Goal: Task Accomplishment & Management: Complete application form

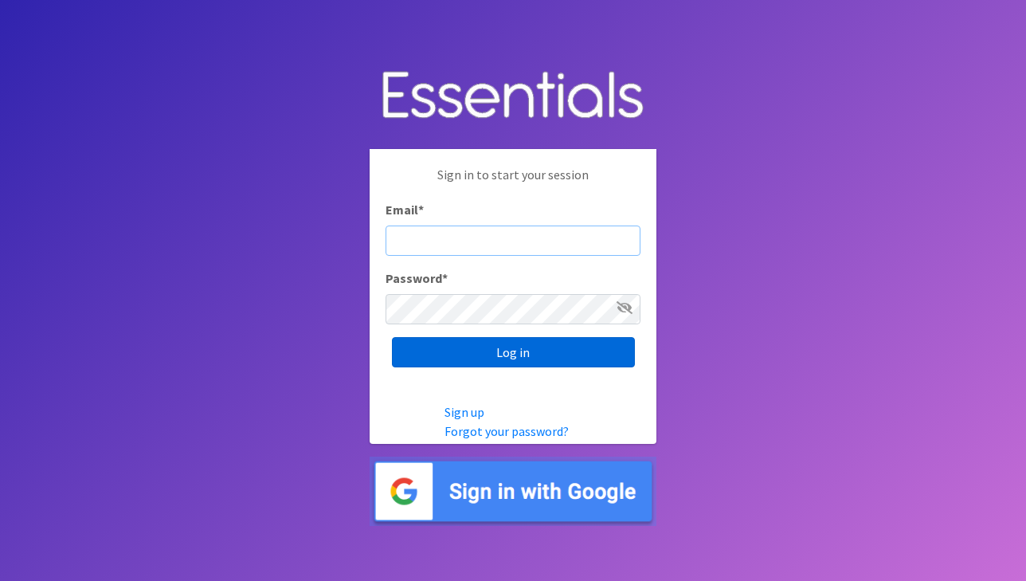
type input "essentialcarecoalition@gmail.com"
click at [507, 356] on input "Log in" at bounding box center [513, 352] width 243 height 30
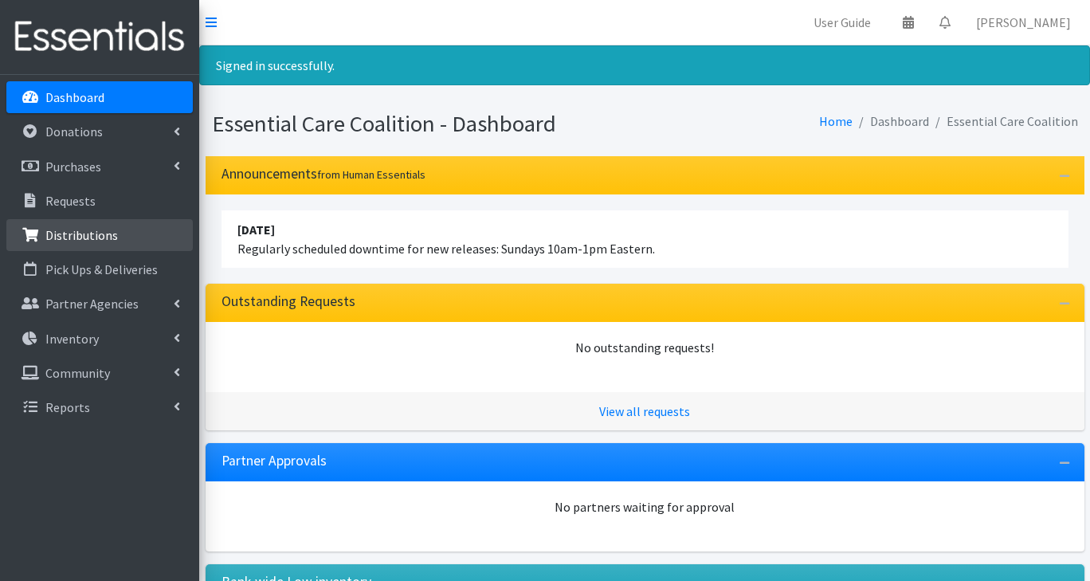
click at [67, 230] on p "Distributions" at bounding box center [81, 235] width 72 height 16
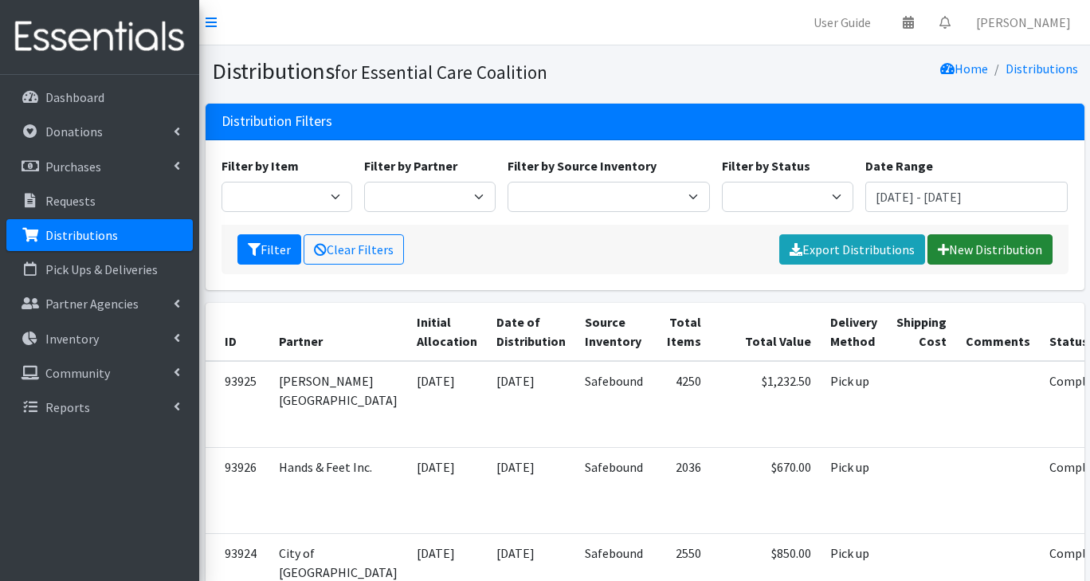
click at [965, 248] on link "New Distribution" at bounding box center [989, 249] width 125 height 30
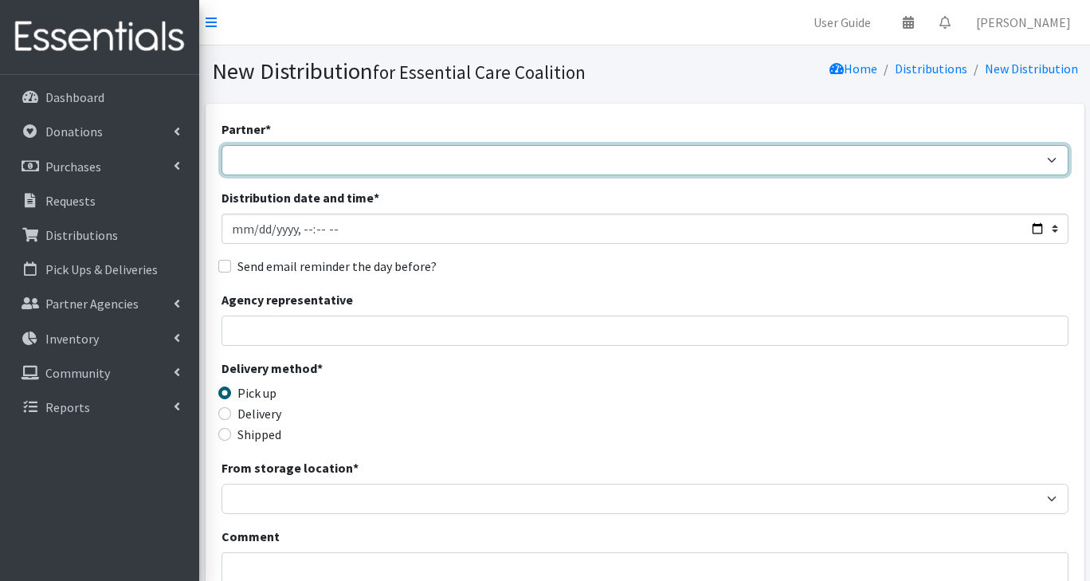
click at [253, 159] on select "Adopt A Family Aid to Victims of Domestic Abuse (AVDA) Babycycle Diaper Bank CB…" at bounding box center [644, 160] width 847 height 30
select select "2624"
click at [221, 145] on select "Adopt A Family Aid to Victims of Domestic Abuse (AVDA) Babycycle Diaper Bank CB…" at bounding box center [644, 160] width 847 height 30
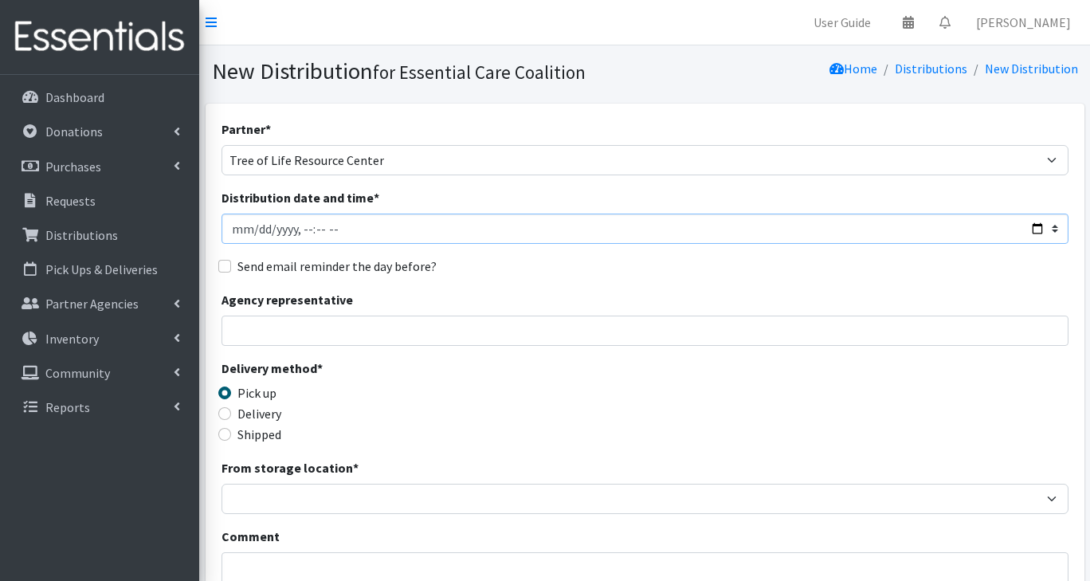
click at [297, 233] on input "Distribution date and time *" at bounding box center [644, 229] width 847 height 30
click at [1032, 225] on input "Distribution date and time *" at bounding box center [644, 229] width 847 height 30
type input "2025-08-25T10:30"
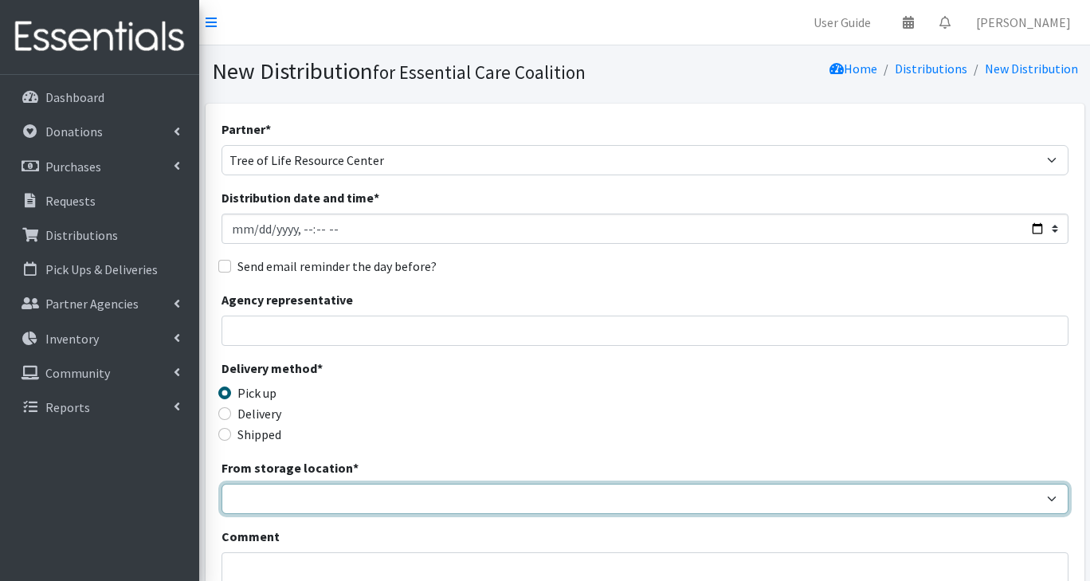
click at [252, 492] on select "Safebound" at bounding box center [644, 499] width 847 height 30
select select "65"
click at [221, 484] on select "Safebound" at bounding box center [644, 499] width 847 height 30
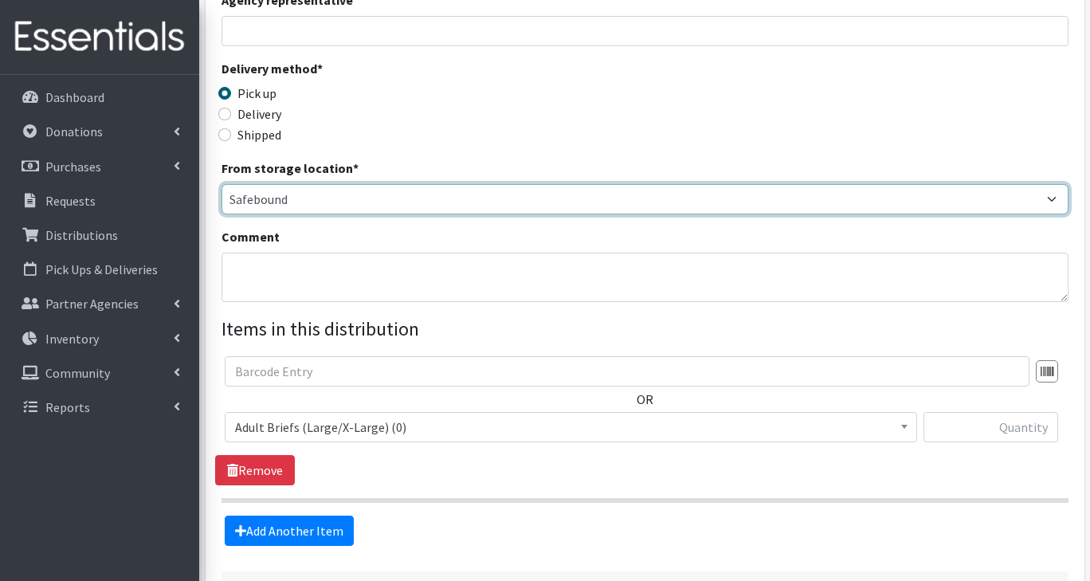
scroll to position [323, 0]
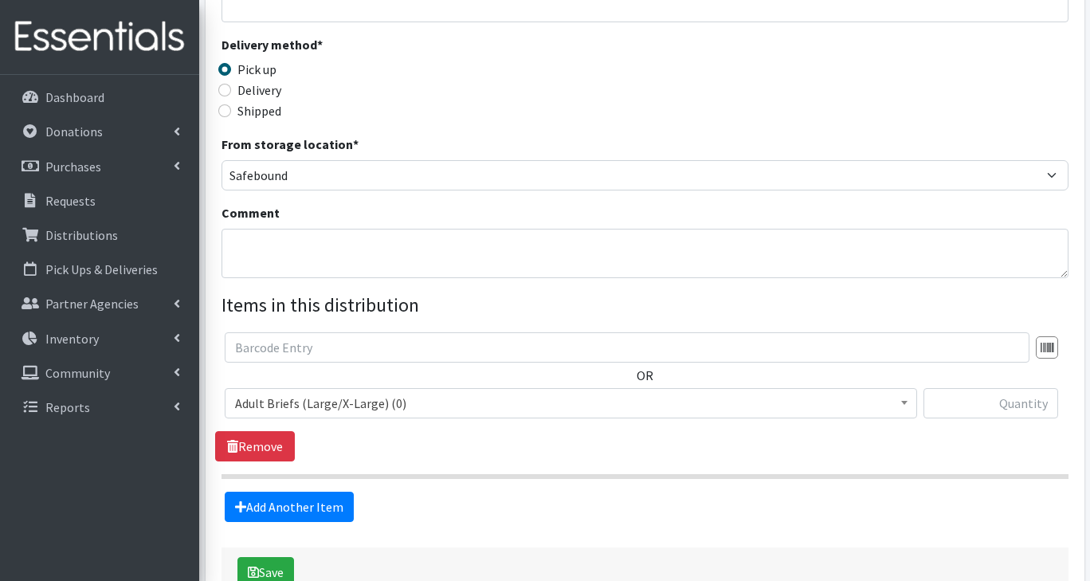
click at [349, 402] on span "Adult Briefs (Large/X-Large) (0)" at bounding box center [571, 403] width 672 height 22
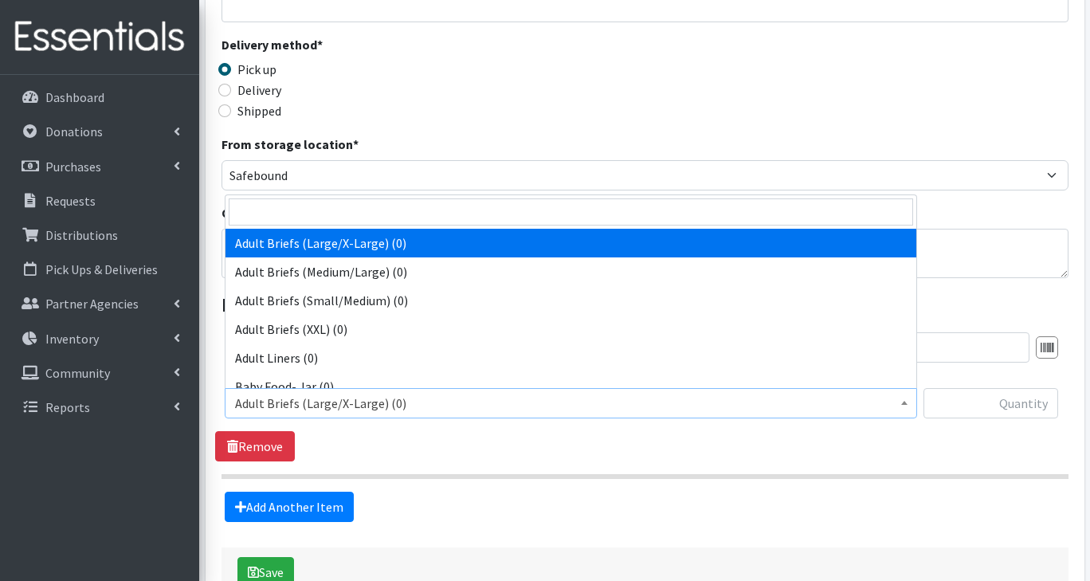
click at [352, 415] on span "Adult Briefs (Large/X-Large) (0)" at bounding box center [571, 403] width 692 height 30
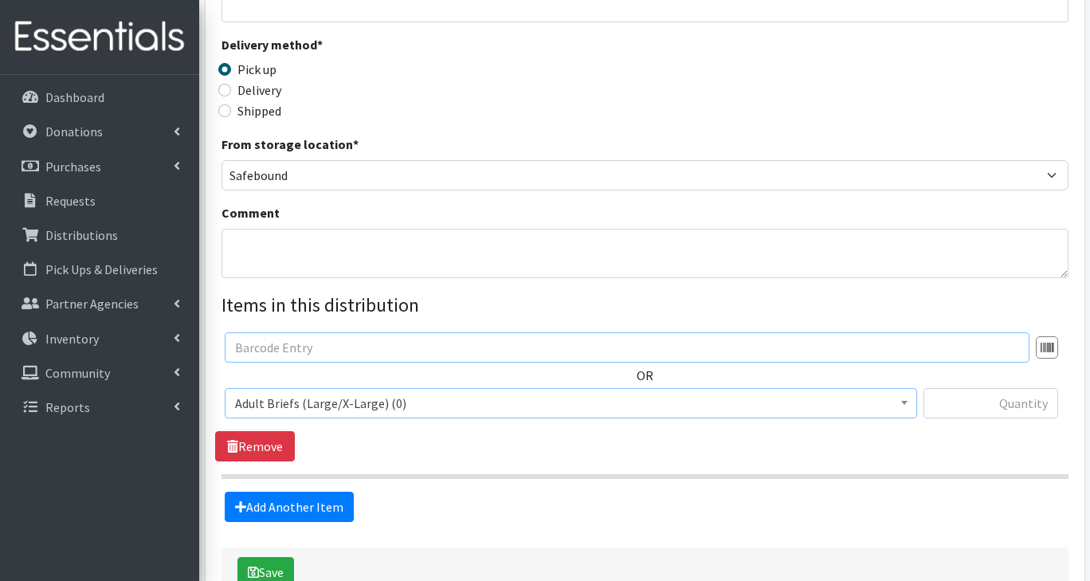
click at [303, 347] on input "text" at bounding box center [627, 347] width 805 height 30
click at [280, 406] on span "Adult Briefs (Large/X-Large) (0)" at bounding box center [571, 403] width 672 height 22
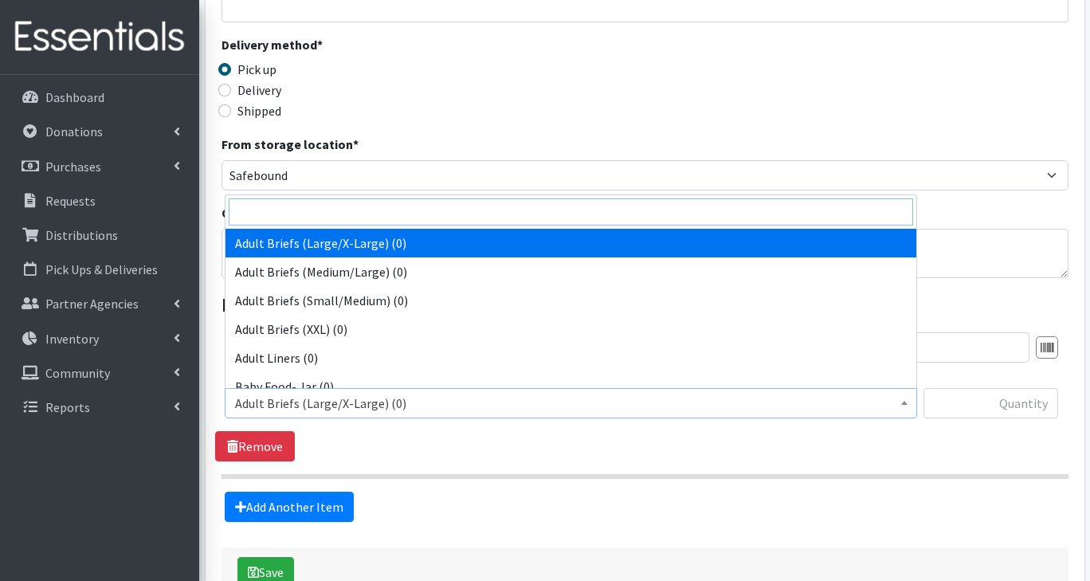
click at [240, 218] on input "search" at bounding box center [571, 211] width 684 height 27
type input "6"
select select "2727"
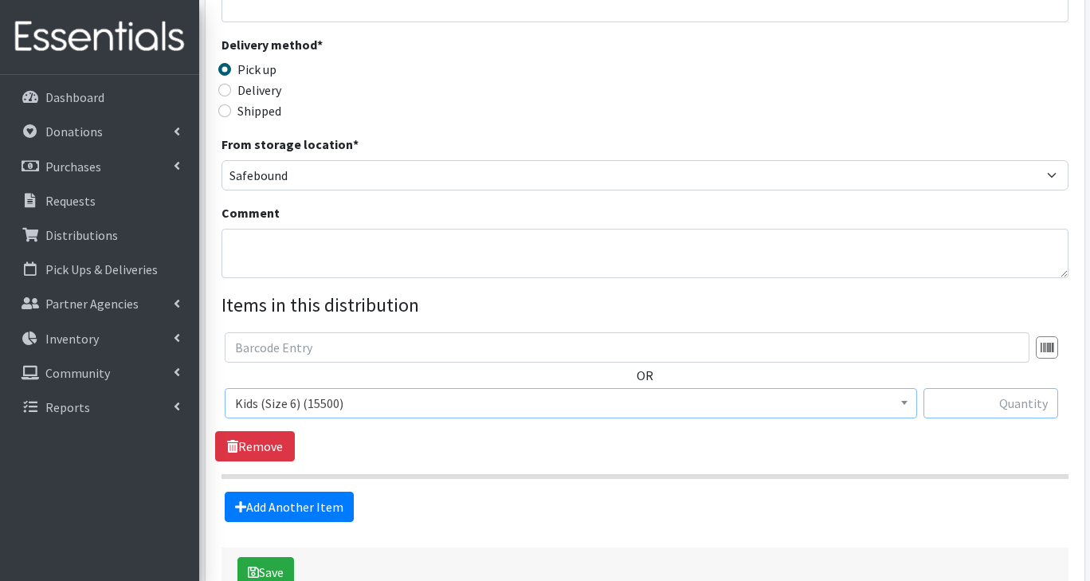
click at [970, 409] on input "text" at bounding box center [990, 403] width 135 height 30
type input "1500"
click at [315, 514] on link "Add Another Item" at bounding box center [289, 507] width 129 height 30
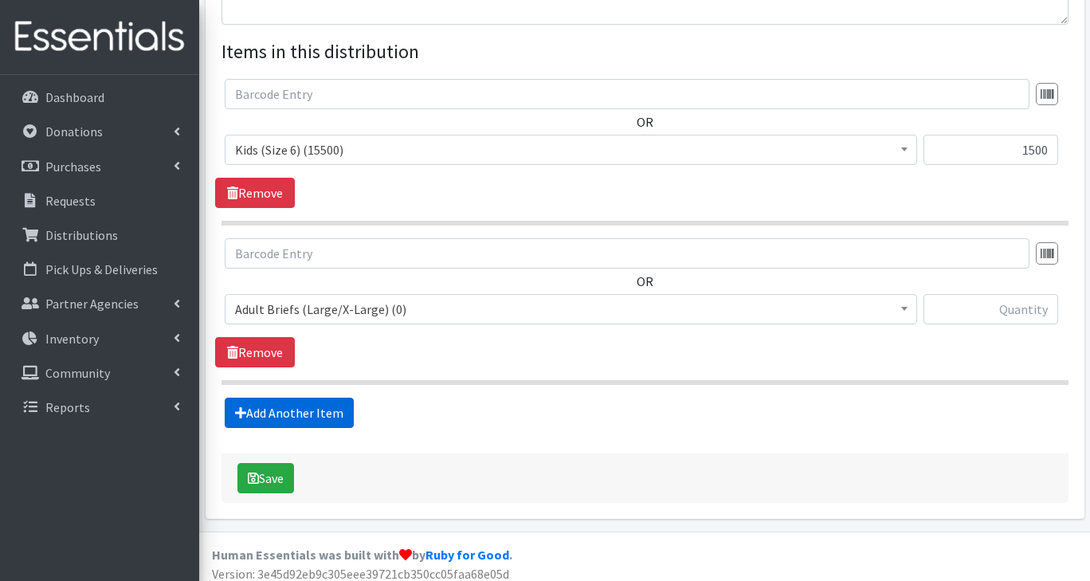
scroll to position [585, 0]
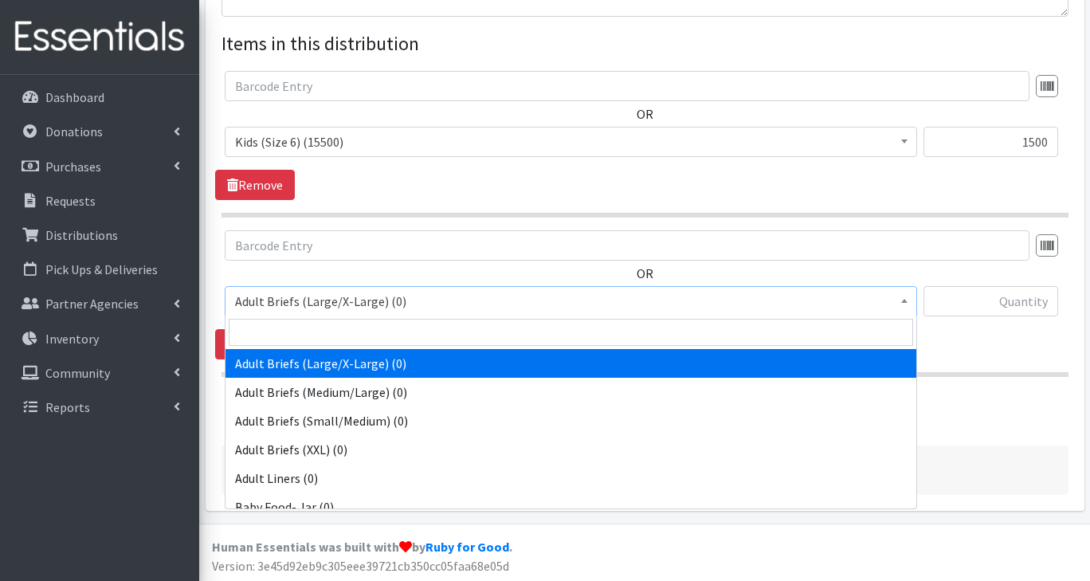
click at [284, 305] on span "Adult Briefs (Large/X-Large) (0)" at bounding box center [571, 301] width 672 height 22
click at [283, 332] on input "search" at bounding box center [571, 332] width 684 height 27
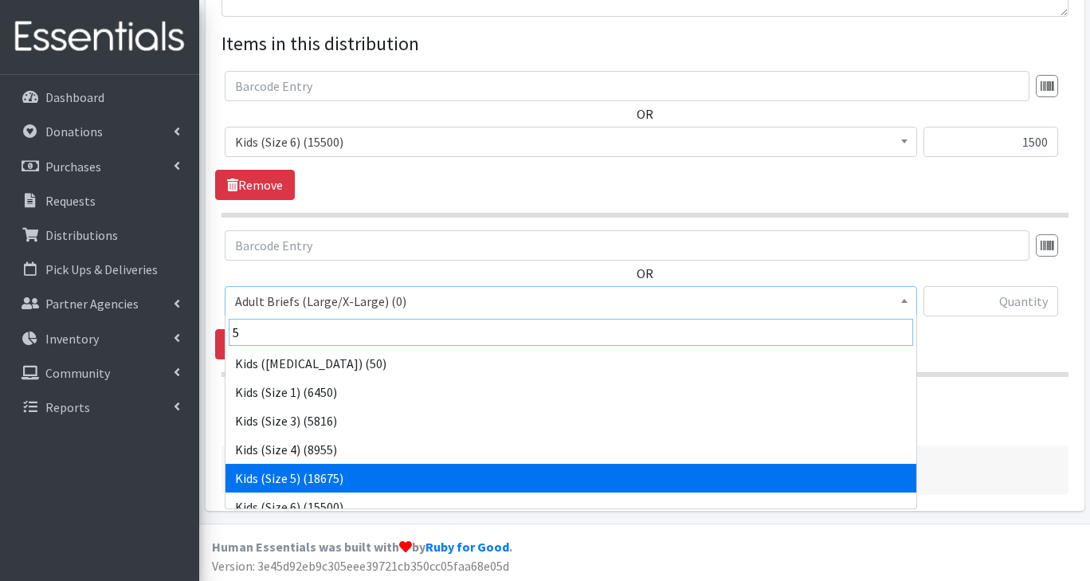
type input "5"
select select "2744"
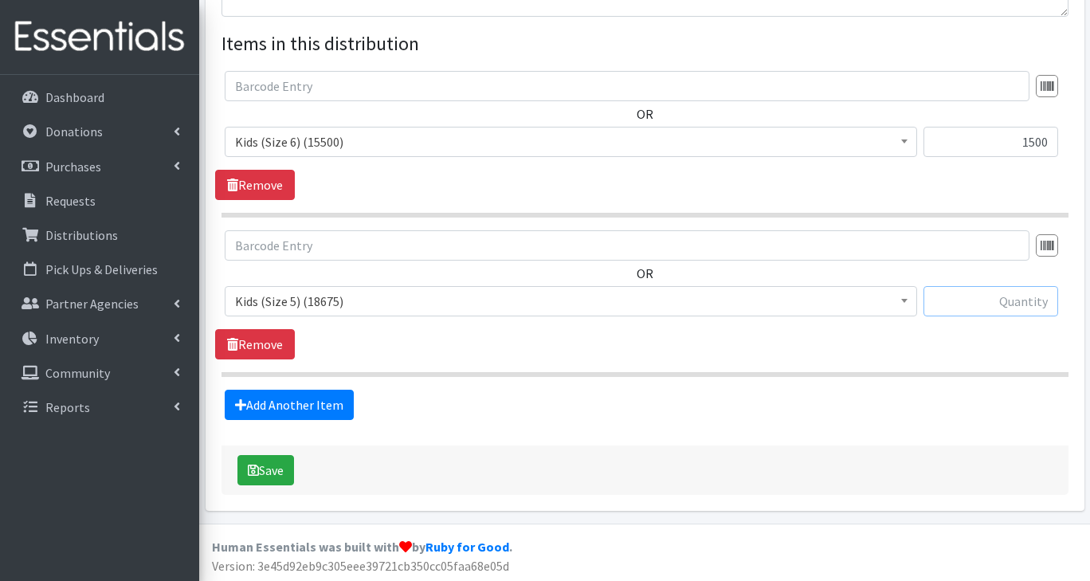
click at [1023, 298] on input "text" at bounding box center [990, 301] width 135 height 30
type input "1500"
click at [261, 467] on button "Save" at bounding box center [265, 470] width 57 height 30
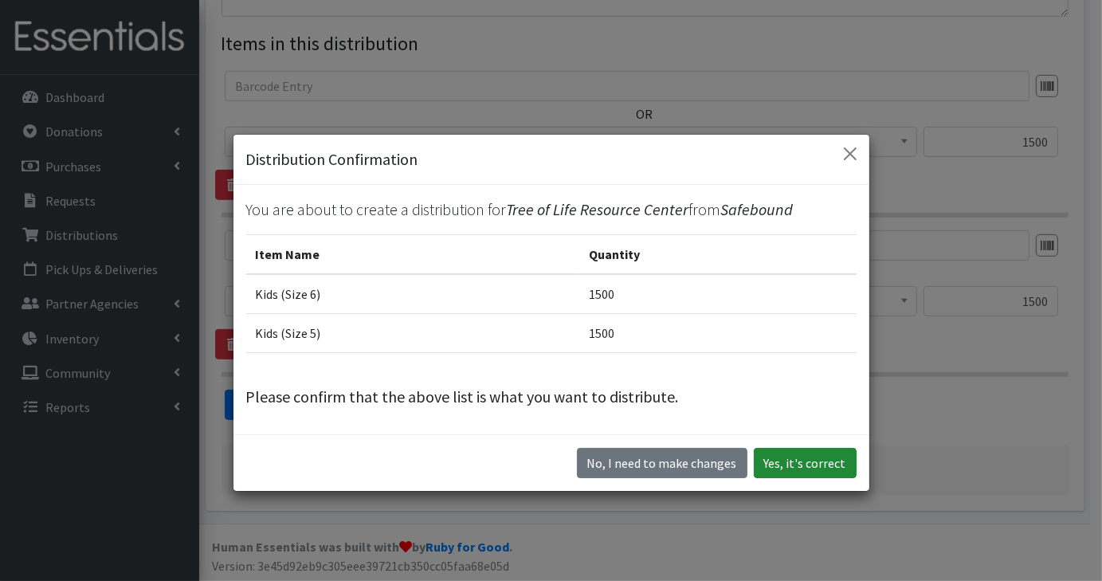
click at [821, 467] on button "Yes, it's correct" at bounding box center [805, 463] width 103 height 30
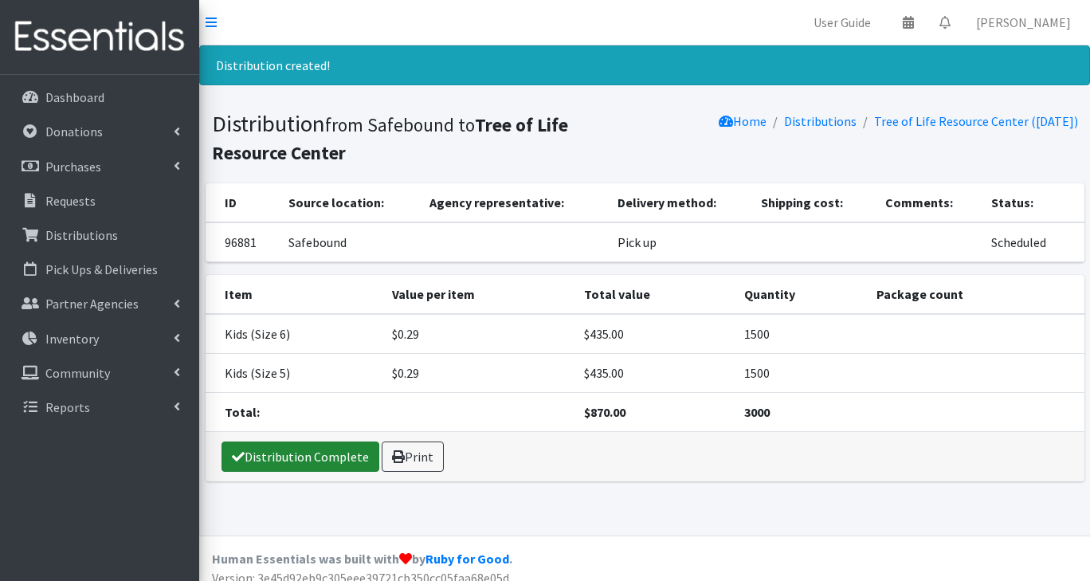
click at [308, 459] on link "Distribution Complete" at bounding box center [300, 456] width 158 height 30
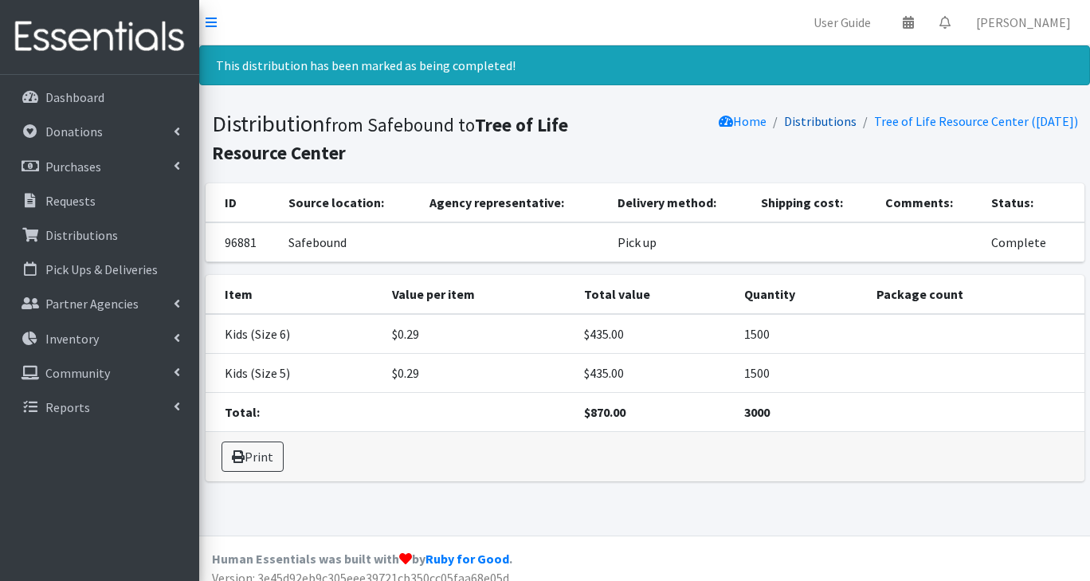
click at [811, 115] on link "Distributions" at bounding box center [820, 121] width 72 height 16
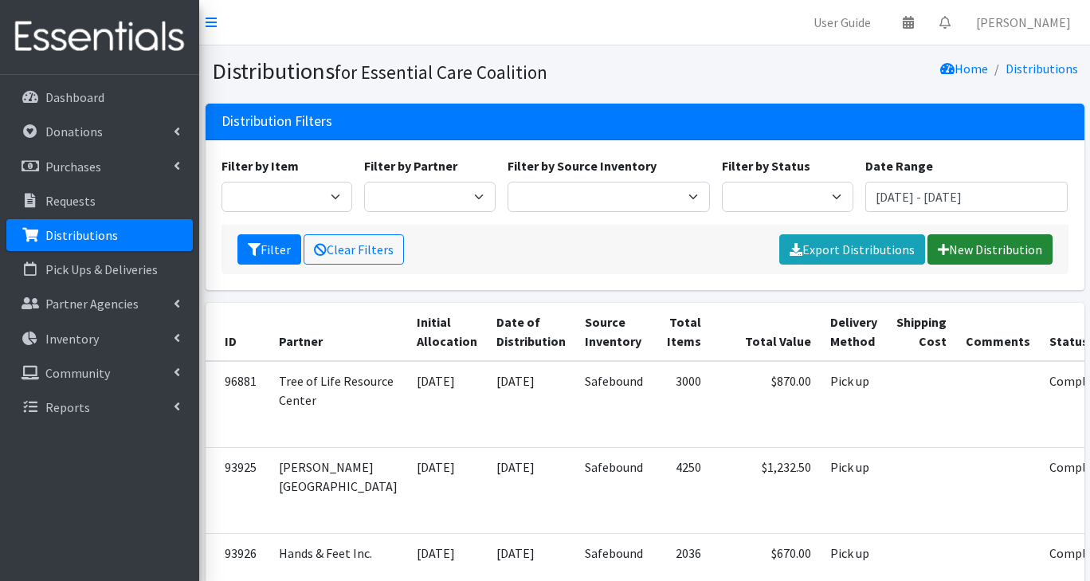
click at [957, 260] on link "New Distribution" at bounding box center [989, 249] width 125 height 30
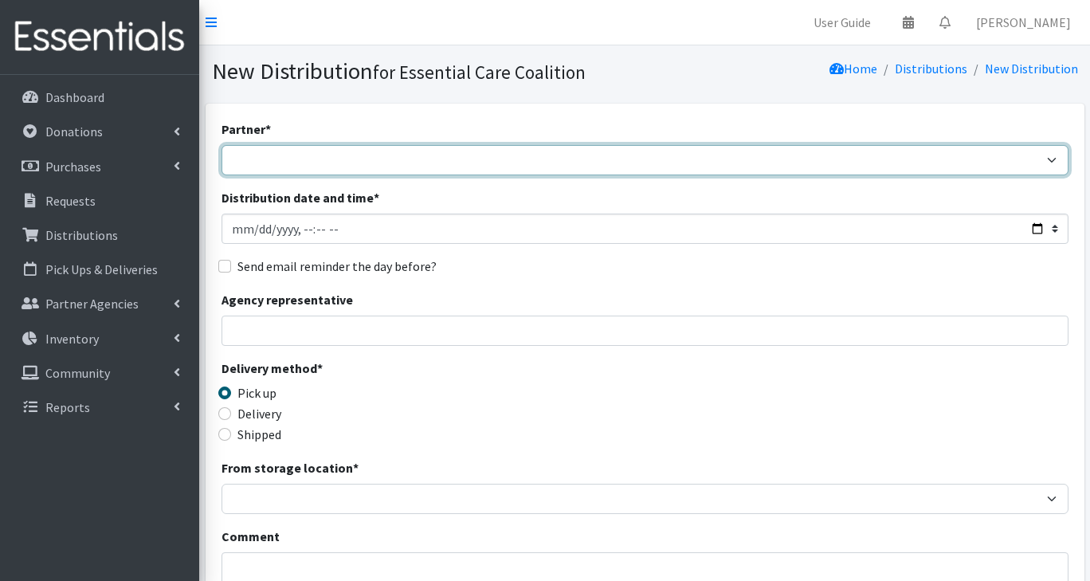
click at [297, 169] on select "Adopt A Family Aid to Victims of Domestic Abuse (AVDA) Babycycle Diaper Bank CB…" at bounding box center [644, 160] width 847 height 30
click at [296, 155] on select "Adopt A Family Aid to Victims of Domestic Abuse (AVDA) Babycycle Diaper Bank CB…" at bounding box center [644, 160] width 847 height 30
click at [325, 157] on select "Adopt A Family Aid to Victims of Domestic Abuse (AVDA) Babycycle Diaper Bank CB…" at bounding box center [644, 160] width 847 height 30
select select "7298"
click at [221, 145] on select "Adopt A Family Aid to Victims of Domestic Abuse (AVDA) Babycycle Diaper Bank CB…" at bounding box center [644, 160] width 847 height 30
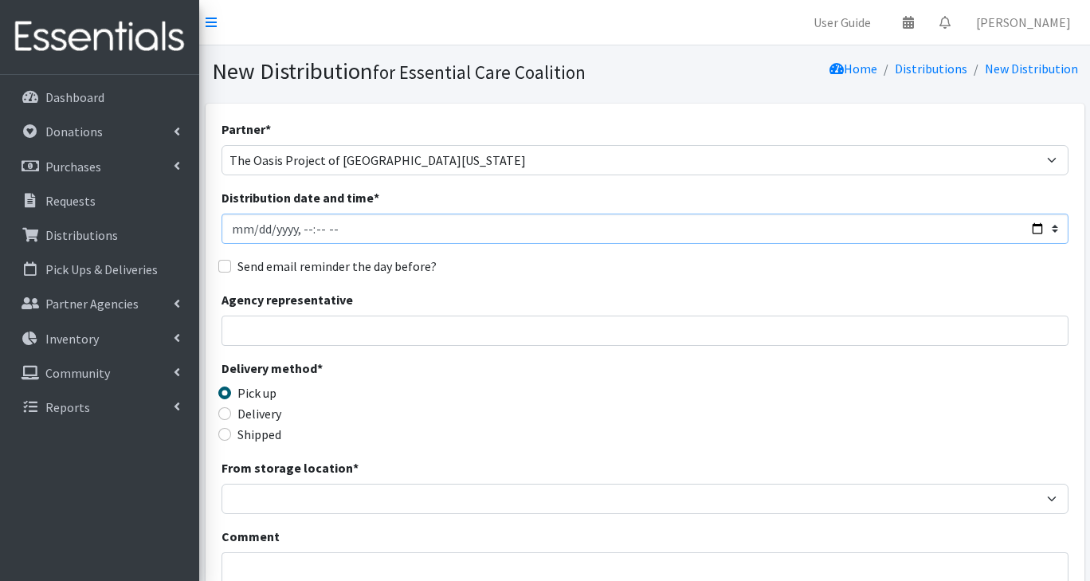
click at [302, 233] on input "Distribution date and time *" at bounding box center [644, 229] width 847 height 30
click at [1035, 234] on input "Distribution date and time *" at bounding box center [644, 229] width 847 height 30
type input "2025-08-25T12:45"
click at [621, 409] on div "Delivery method * Pick up Delivery Shipped Shipping cost" at bounding box center [644, 409] width 847 height 100
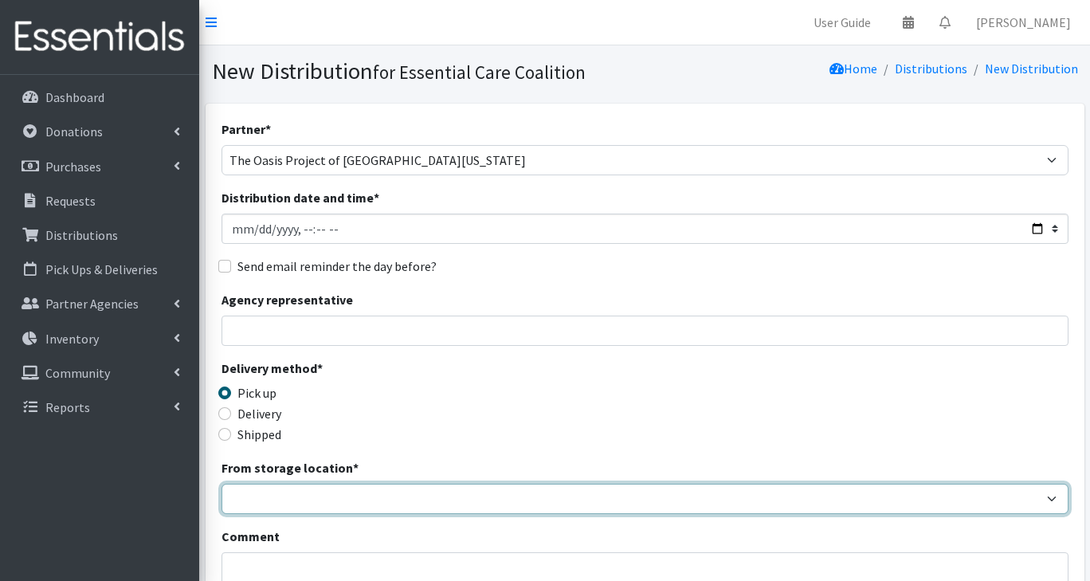
click at [355, 496] on select "Safebound" at bounding box center [644, 499] width 847 height 30
select select "65"
click at [221, 484] on select "Safebound" at bounding box center [644, 499] width 847 height 30
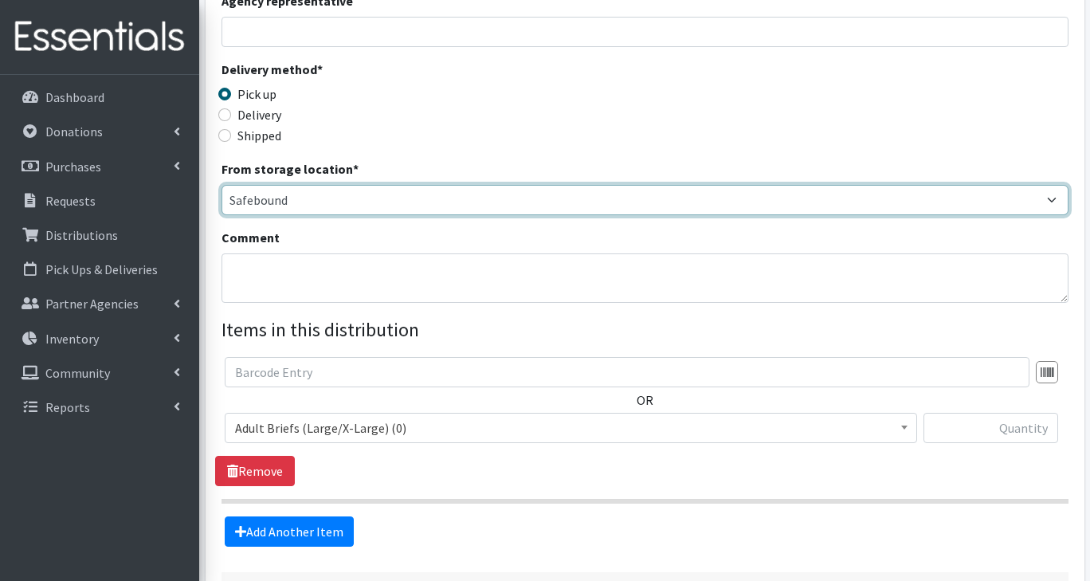
scroll to position [302, 0]
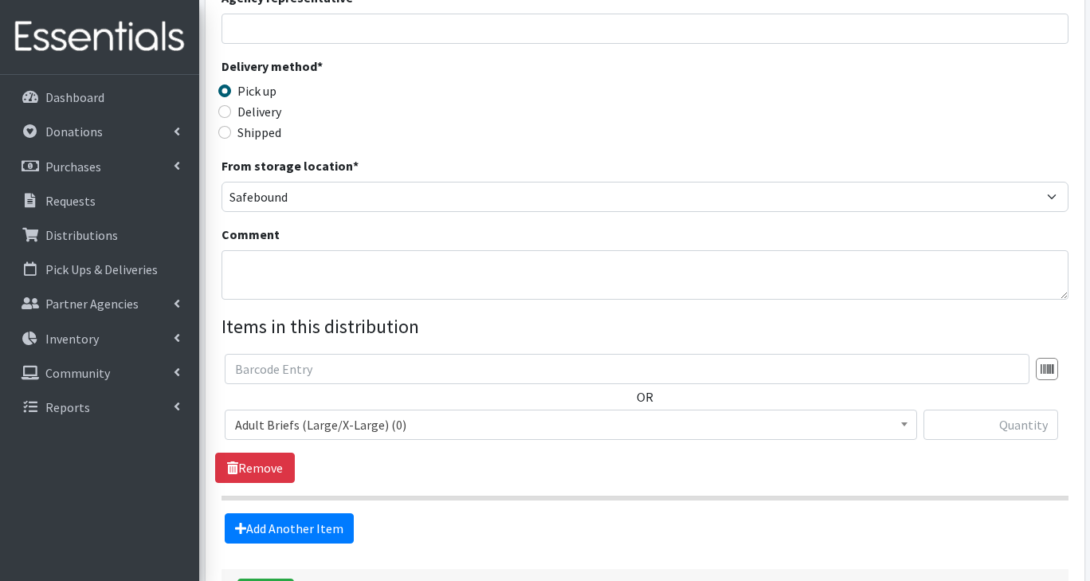
click at [343, 438] on span "Adult Briefs (Large/X-Large) (0)" at bounding box center [571, 424] width 692 height 30
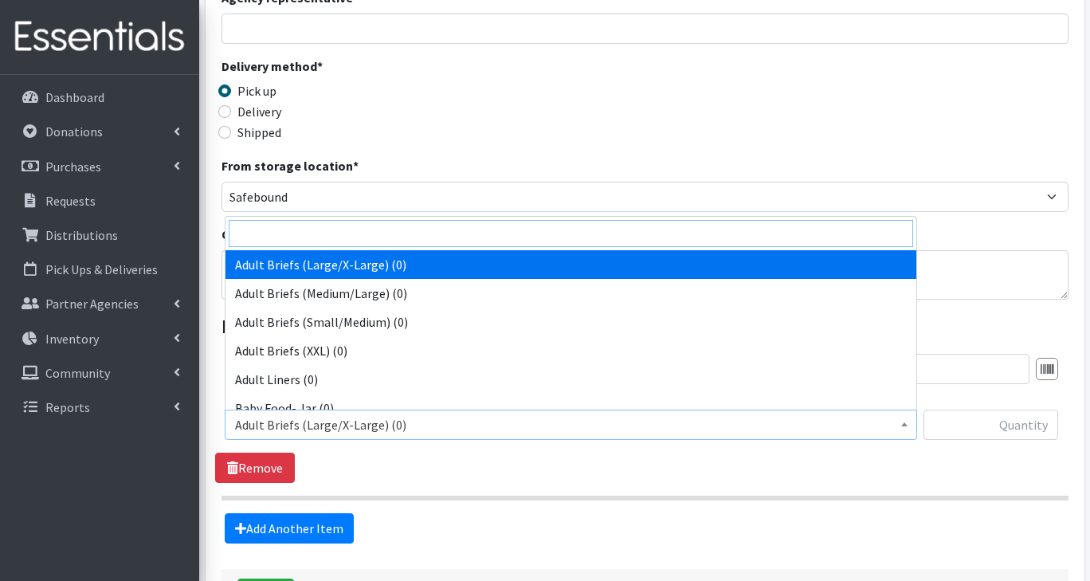
click at [327, 233] on input "search" at bounding box center [571, 233] width 684 height 27
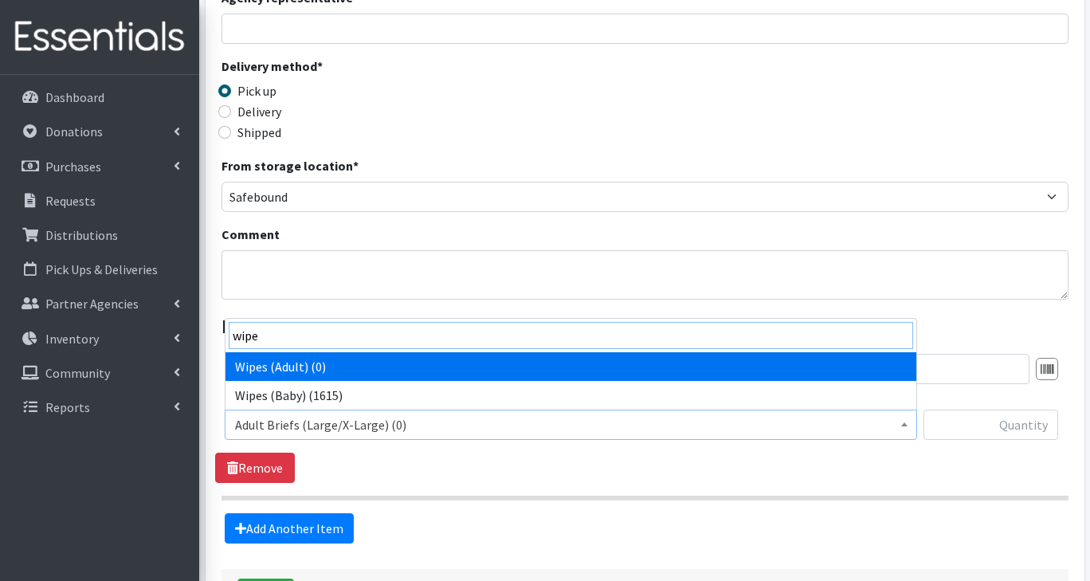
type input "wipes"
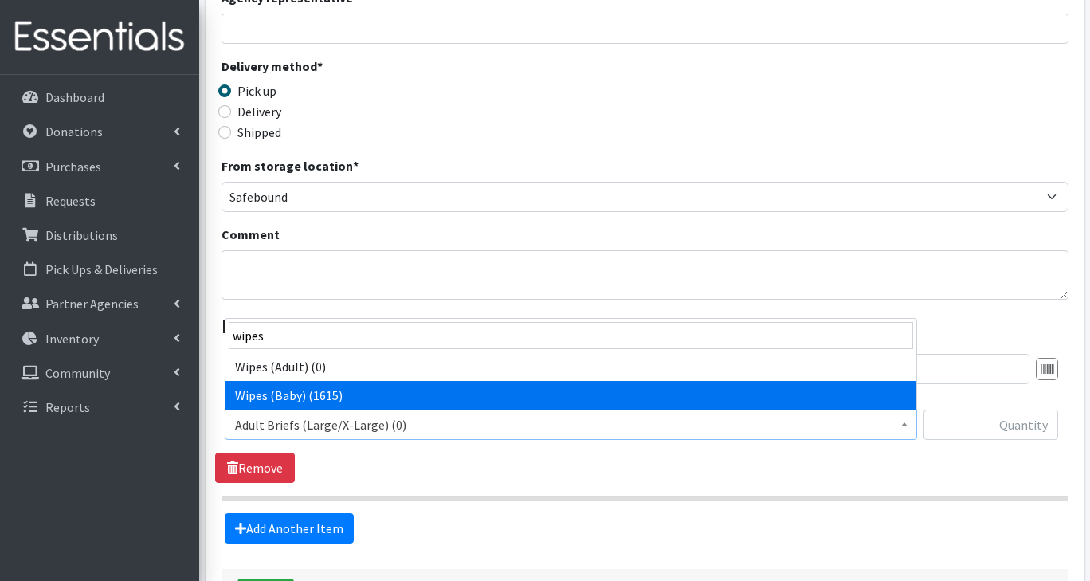
select select "2742"
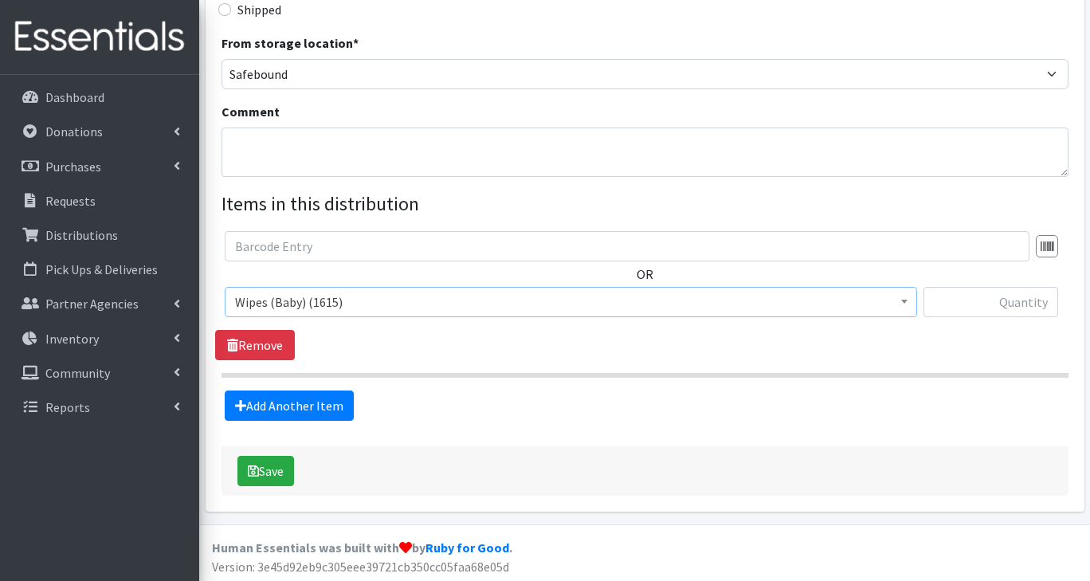
scroll to position [425, 0]
click at [1003, 306] on input "text" at bounding box center [990, 301] width 135 height 30
type input "54"
click at [237, 455] on button "Save" at bounding box center [265, 470] width 57 height 30
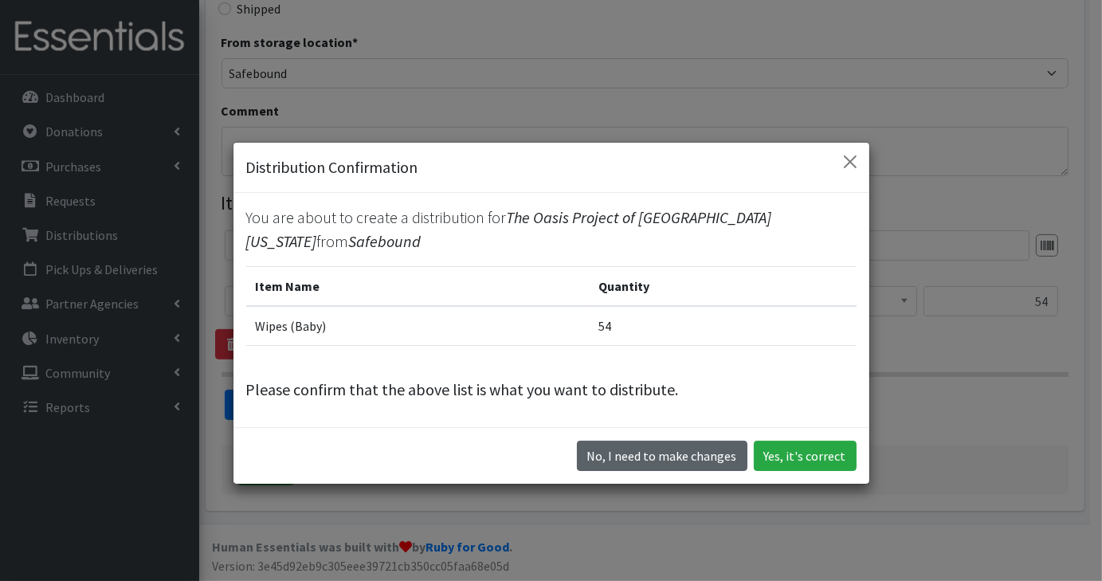
click at [697, 451] on button "No, I need to make changes" at bounding box center [662, 456] width 170 height 30
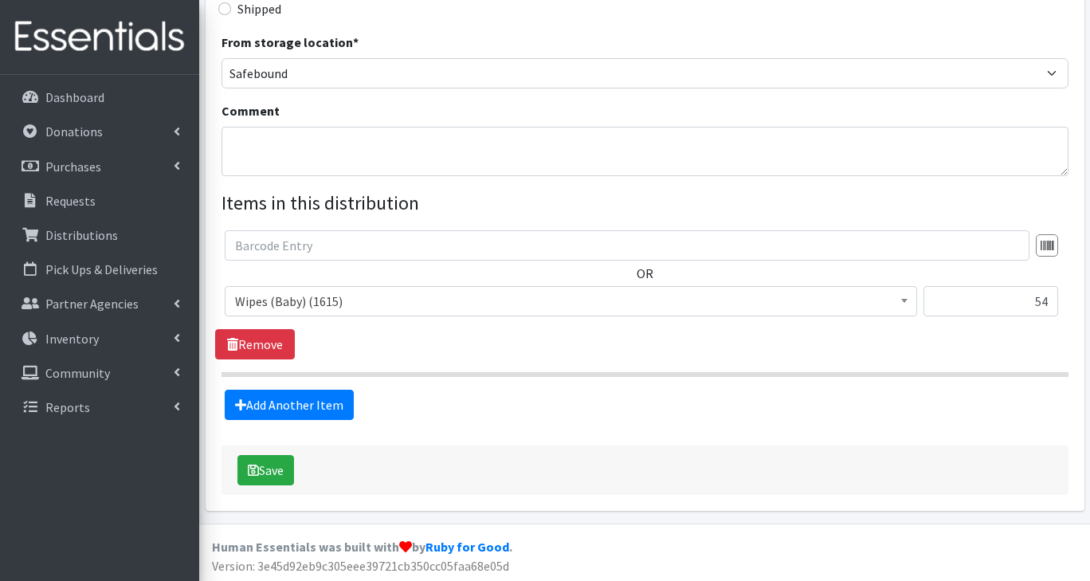
click at [317, 400] on link "Add Another Item" at bounding box center [289, 405] width 129 height 30
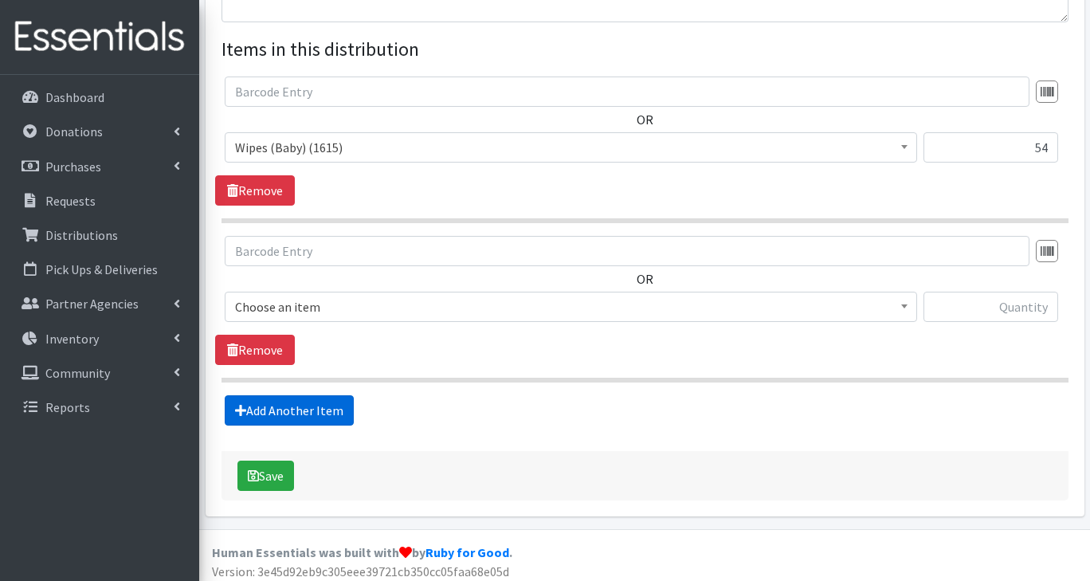
scroll to position [585, 0]
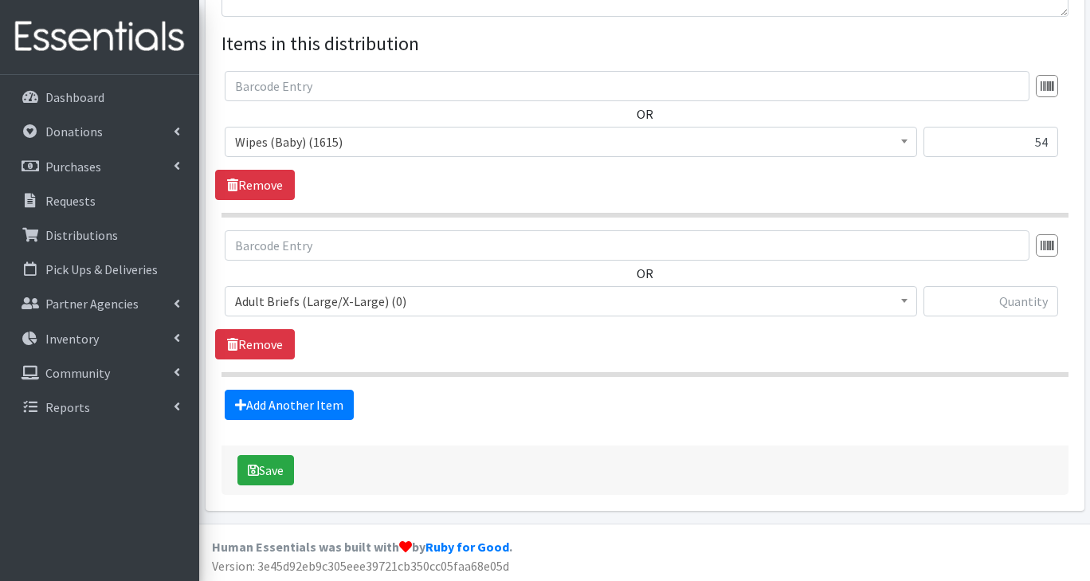
click at [361, 305] on span "Adult Briefs (Large/X-Large) (0)" at bounding box center [571, 301] width 672 height 22
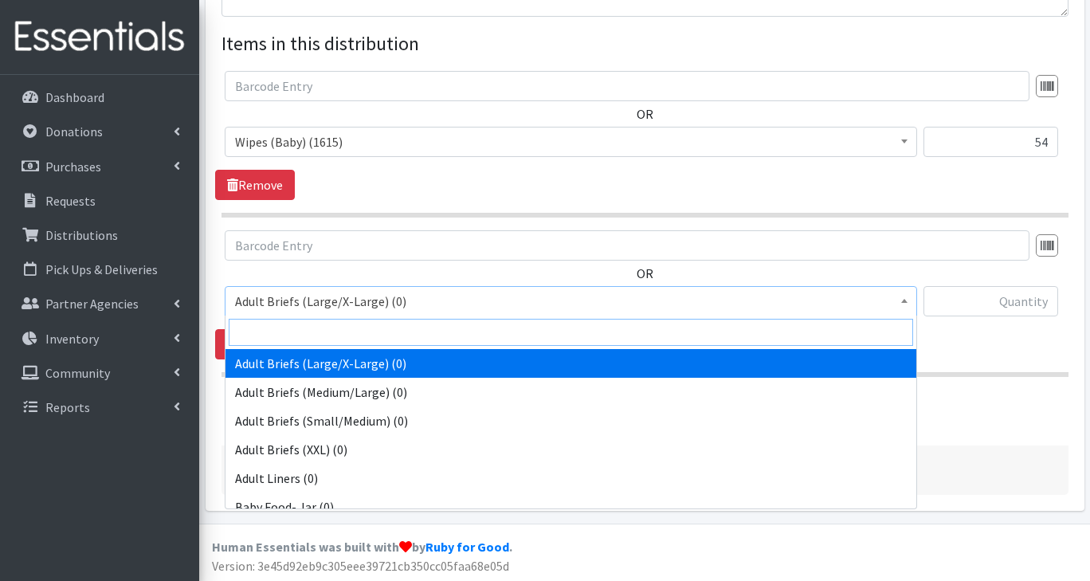
click at [319, 332] on input "search" at bounding box center [571, 332] width 684 height 27
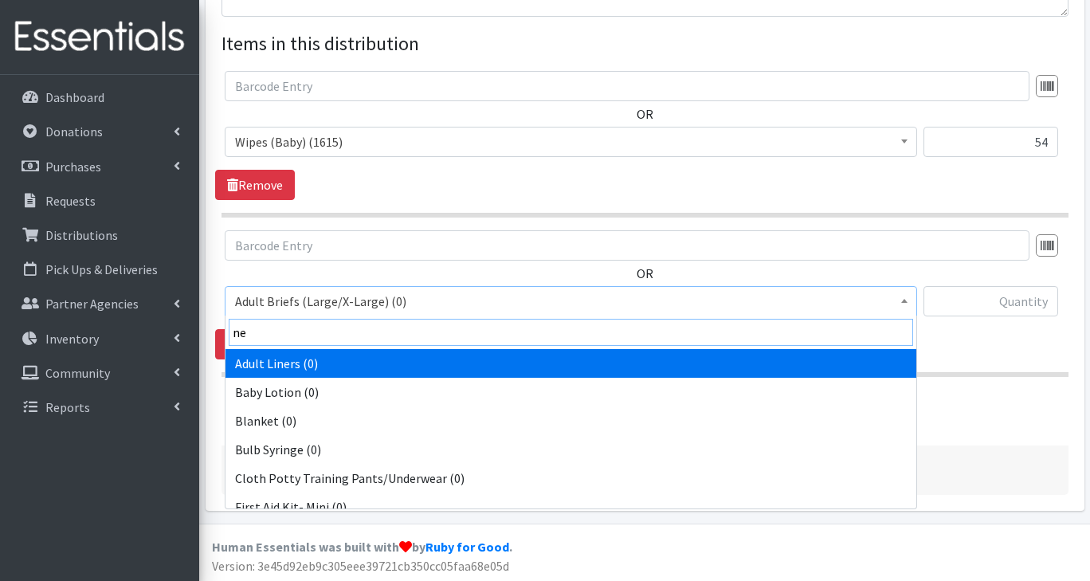
type input "new"
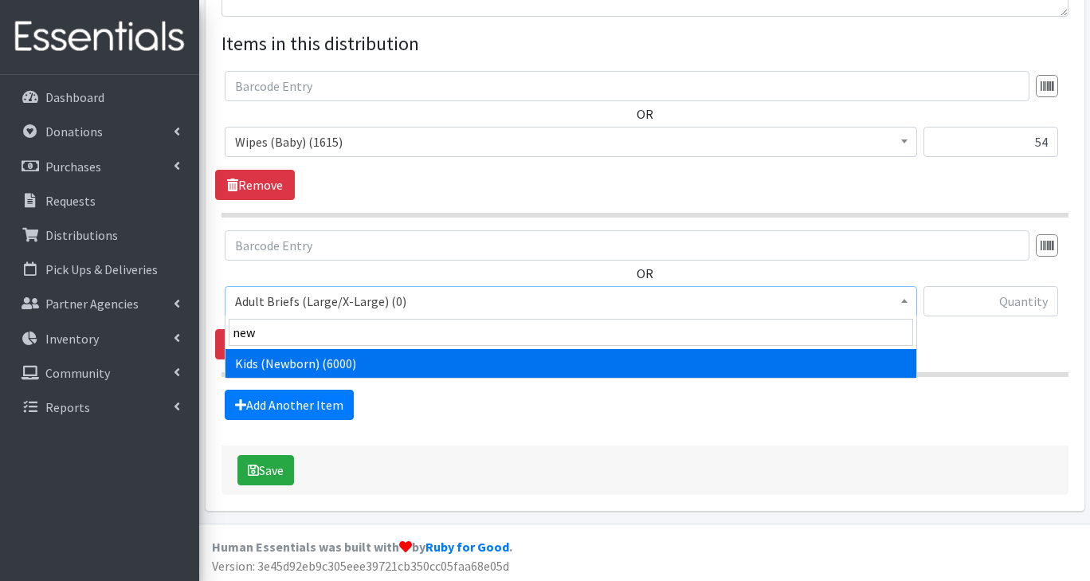
select select "2762"
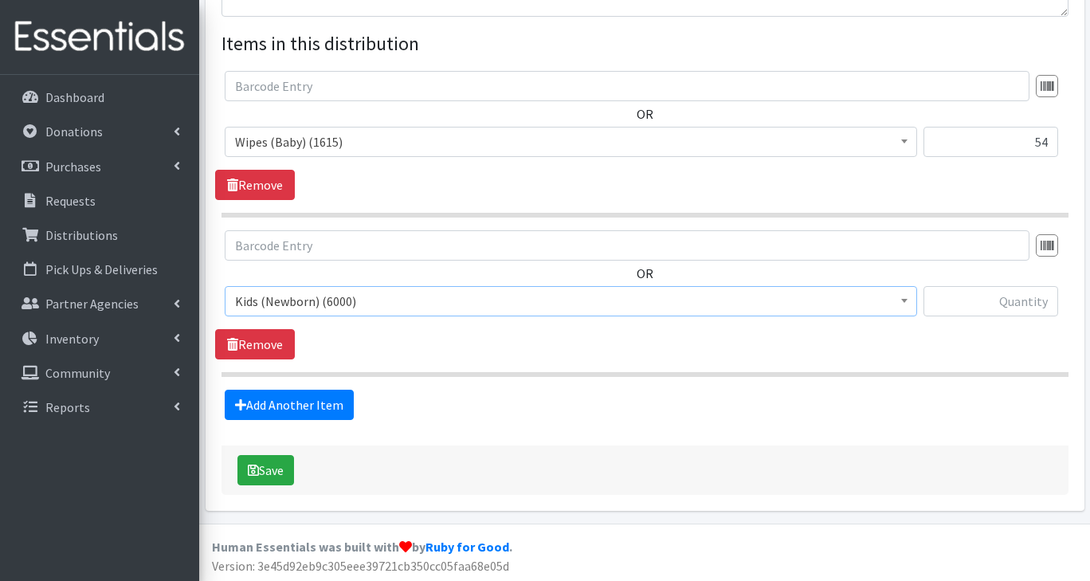
click at [1001, 306] on input "text" at bounding box center [990, 301] width 135 height 30
type input "300"
click at [319, 406] on link "Add Another Item" at bounding box center [289, 405] width 129 height 30
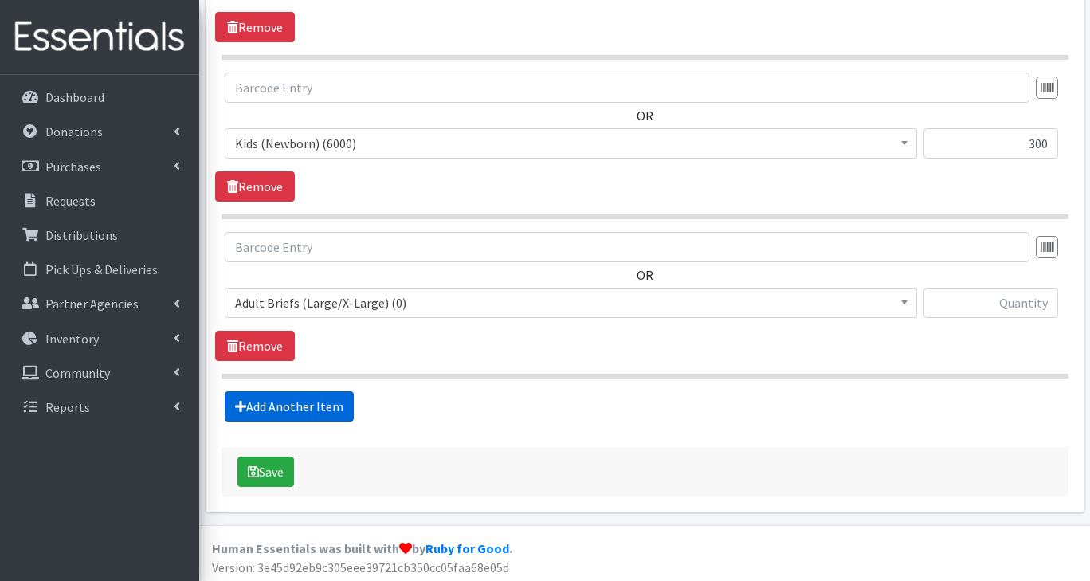
scroll to position [743, 0]
click at [328, 305] on span "Adult Briefs (Large/X-Large) (0)" at bounding box center [571, 302] width 672 height 22
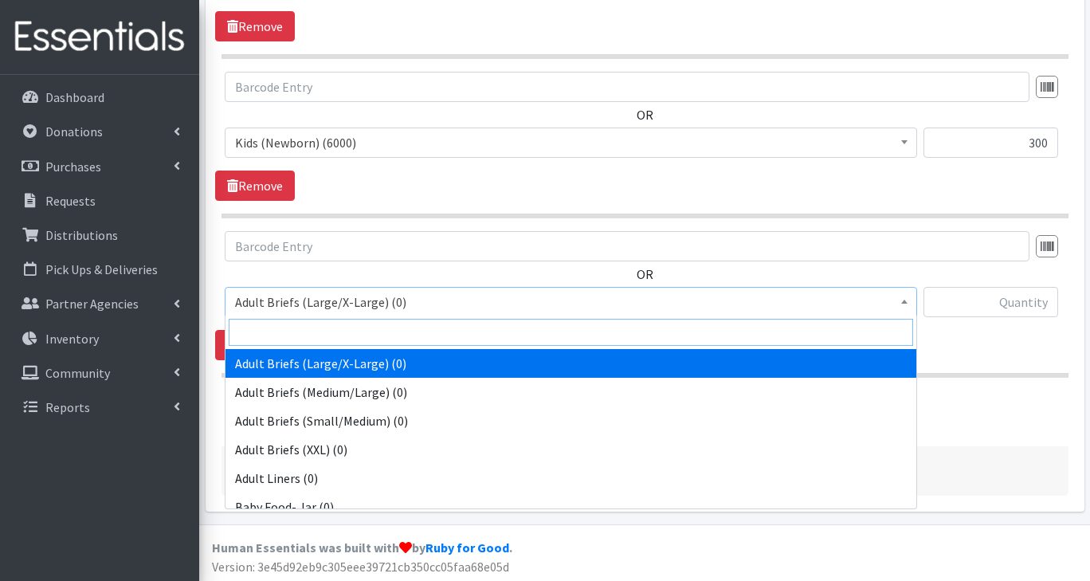
click at [298, 339] on input "search" at bounding box center [571, 332] width 684 height 27
type input "1"
select select "2760"
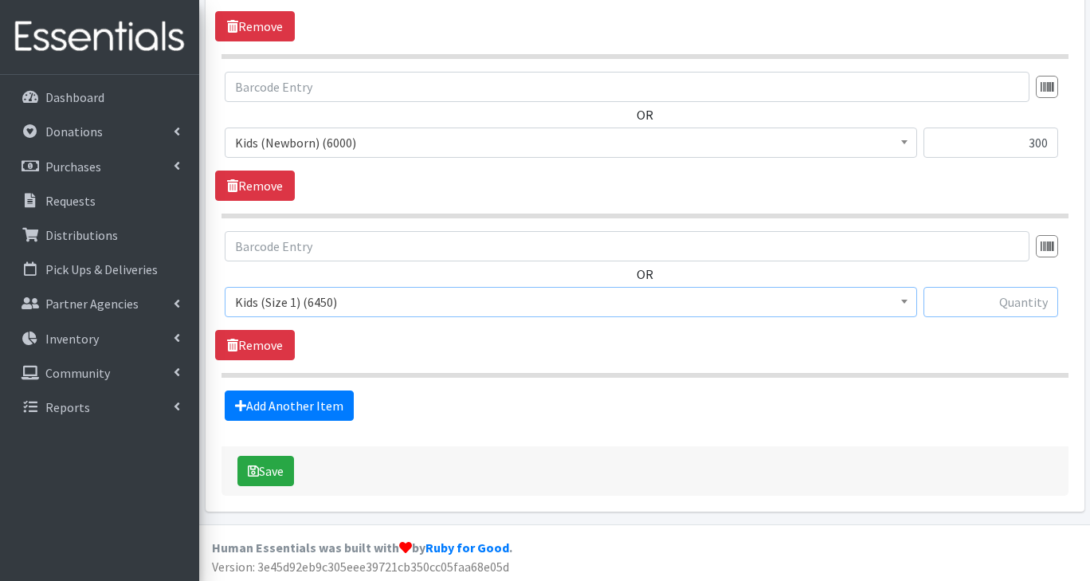
click at [1001, 307] on input "text" at bounding box center [990, 302] width 135 height 30
type input "350"
click at [308, 403] on link "Add Another Item" at bounding box center [289, 405] width 129 height 30
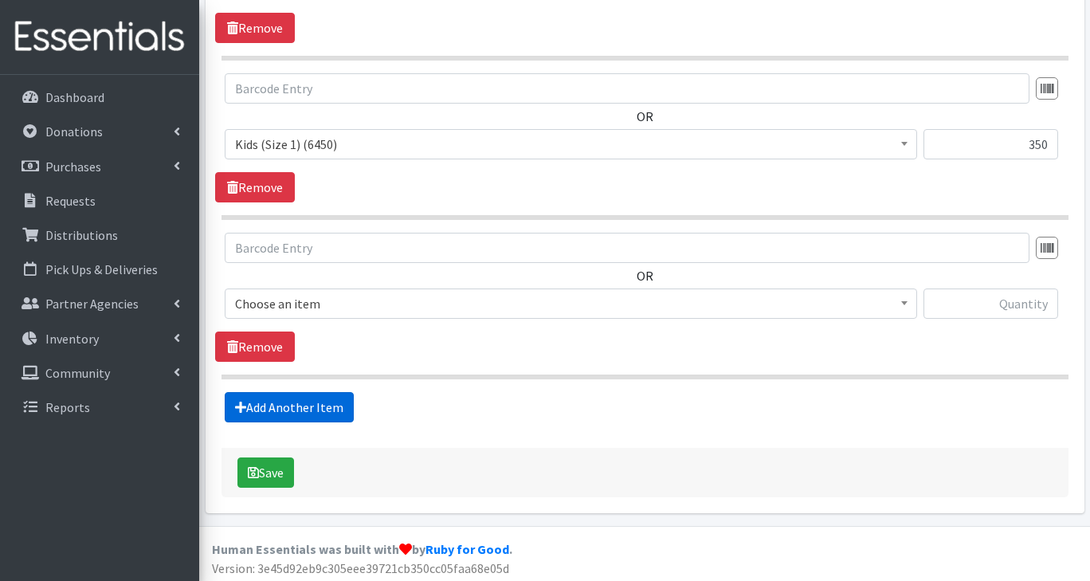
scroll to position [902, 0]
click at [306, 310] on span "Adult Briefs (Large/X-Large) (0)" at bounding box center [571, 303] width 672 height 22
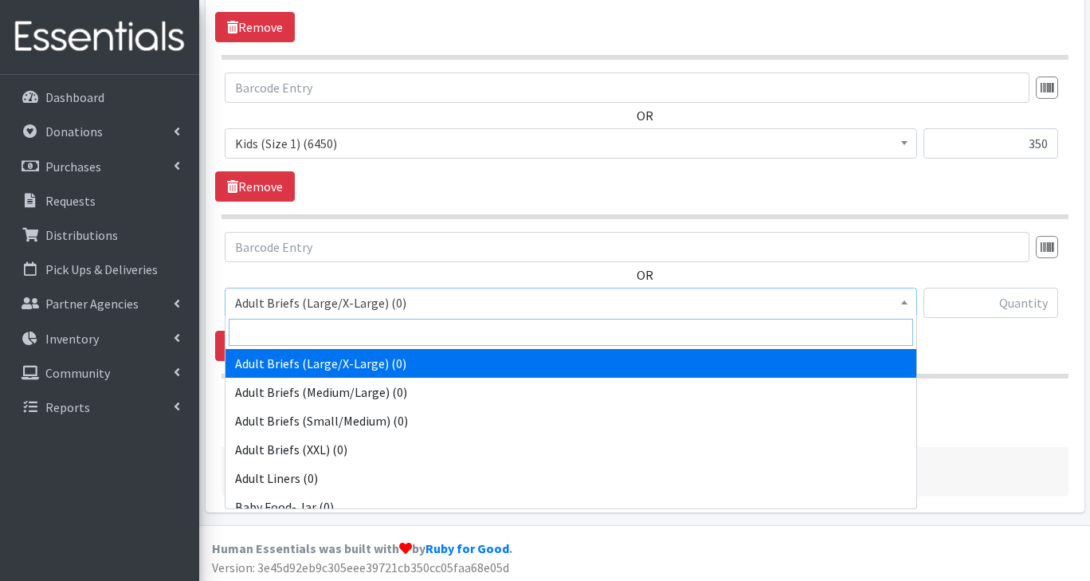
click at [280, 334] on input "search" at bounding box center [571, 332] width 684 height 27
type input "2"
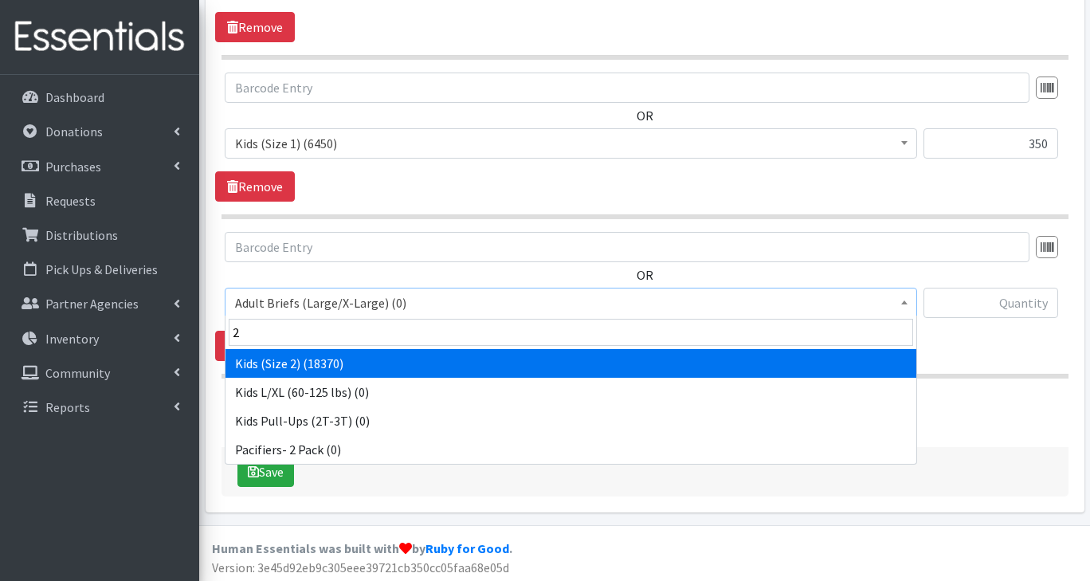
select select "2724"
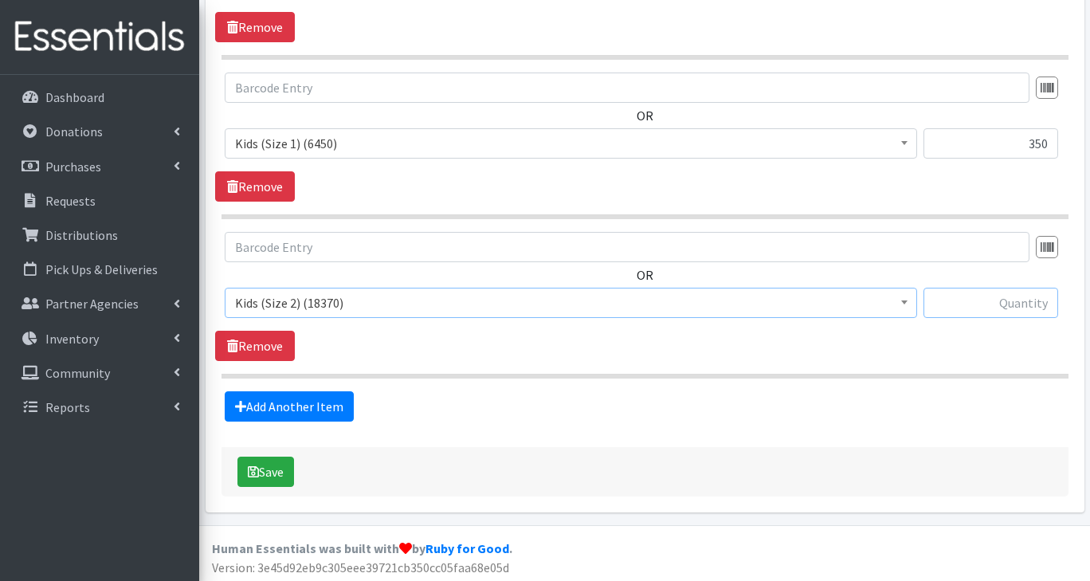
click at [1017, 304] on input "text" at bounding box center [990, 303] width 135 height 30
type input "500"
click at [332, 409] on link "Add Another Item" at bounding box center [289, 406] width 129 height 30
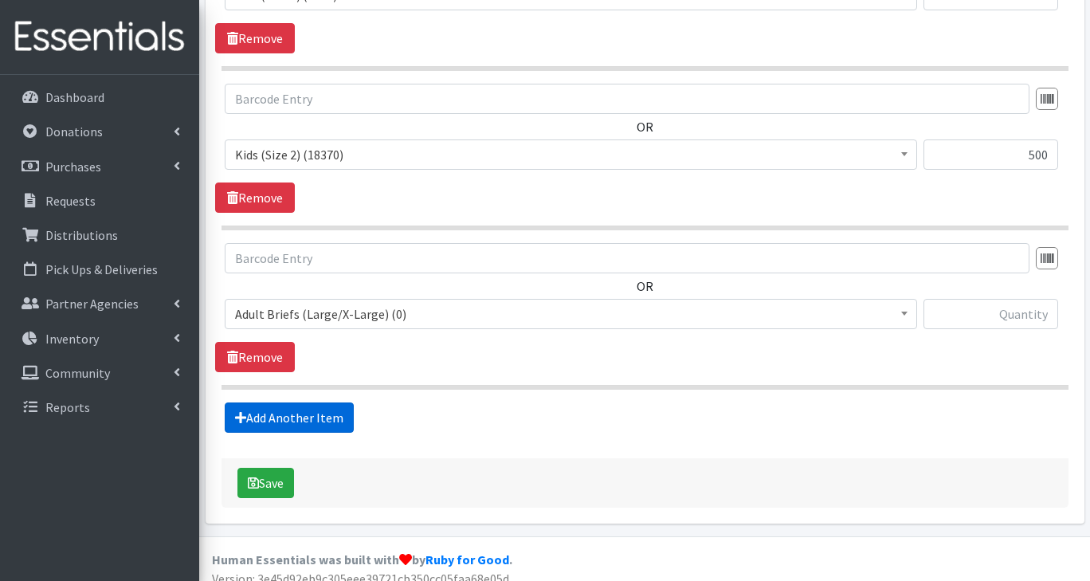
scroll to position [1061, 0]
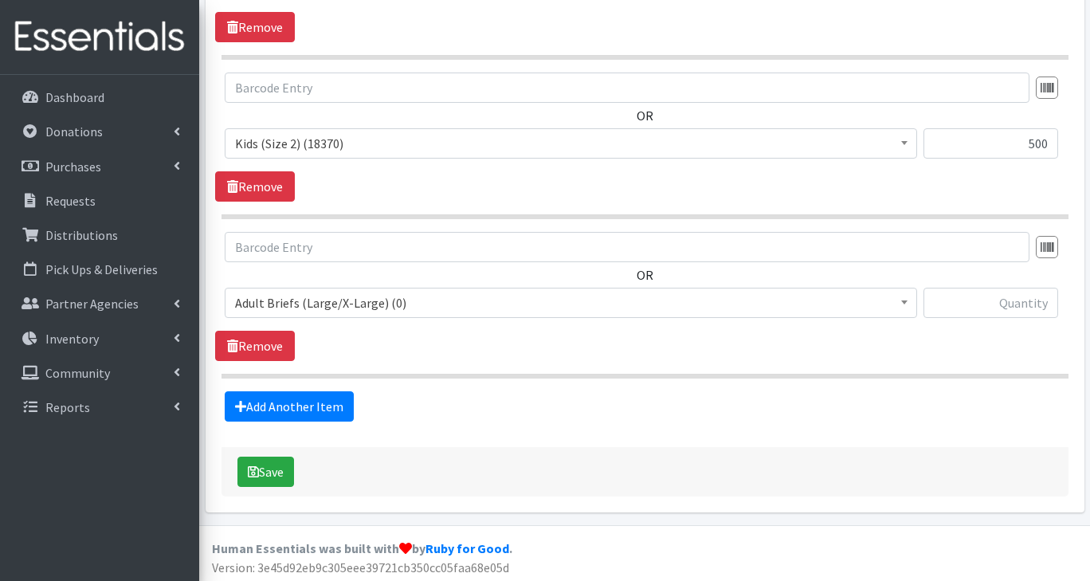
click at [308, 304] on span "Adult Briefs (Large/X-Large) (0)" at bounding box center [571, 303] width 672 height 22
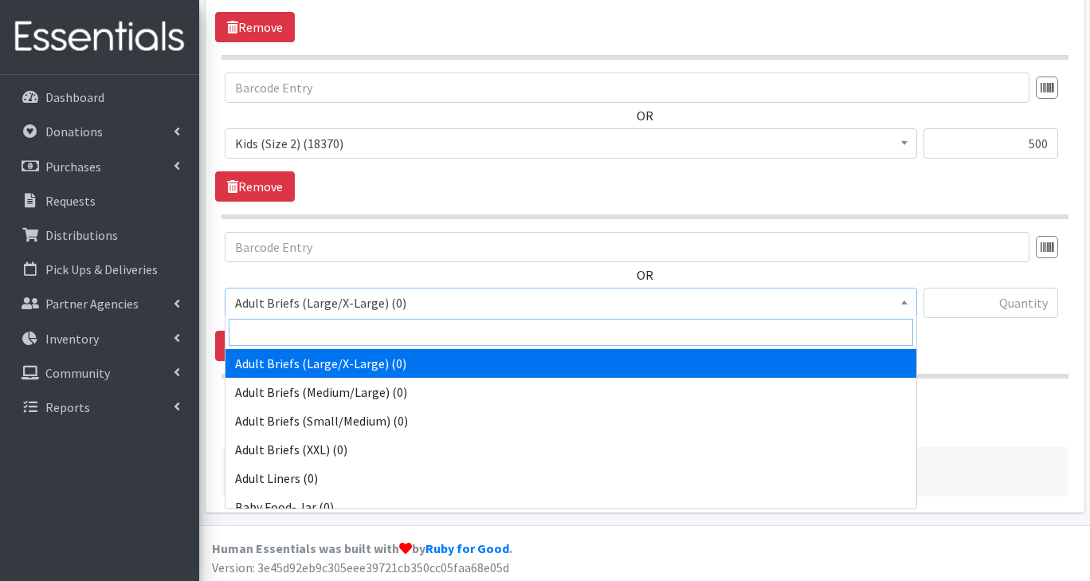
click at [282, 336] on input "search" at bounding box center [571, 332] width 684 height 27
type input "3"
select select "2747"
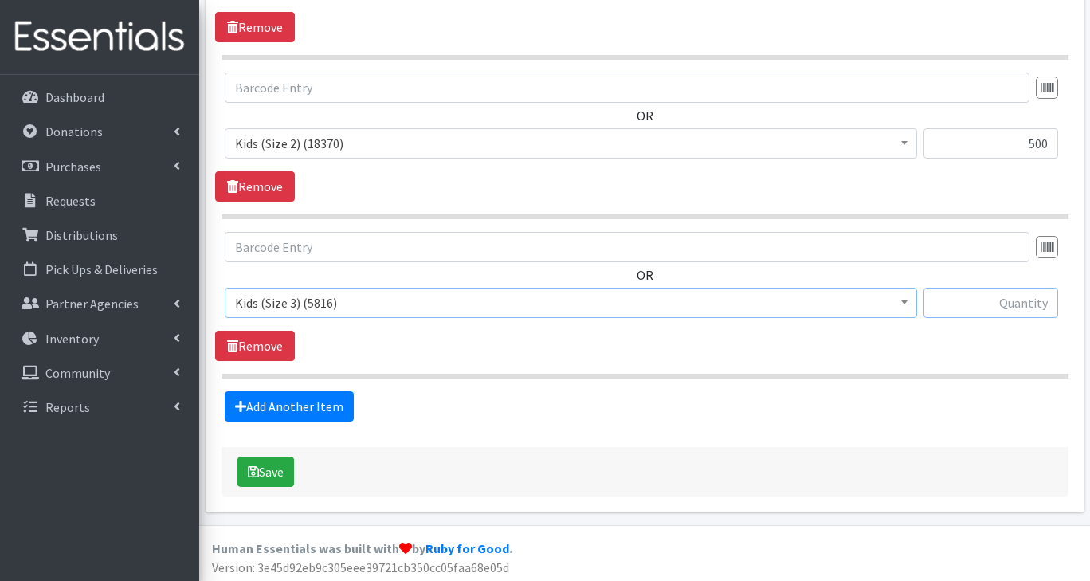
click at [1010, 306] on input "text" at bounding box center [990, 303] width 135 height 30
type input "500"
click at [331, 414] on link "Add Another Item" at bounding box center [289, 406] width 129 height 30
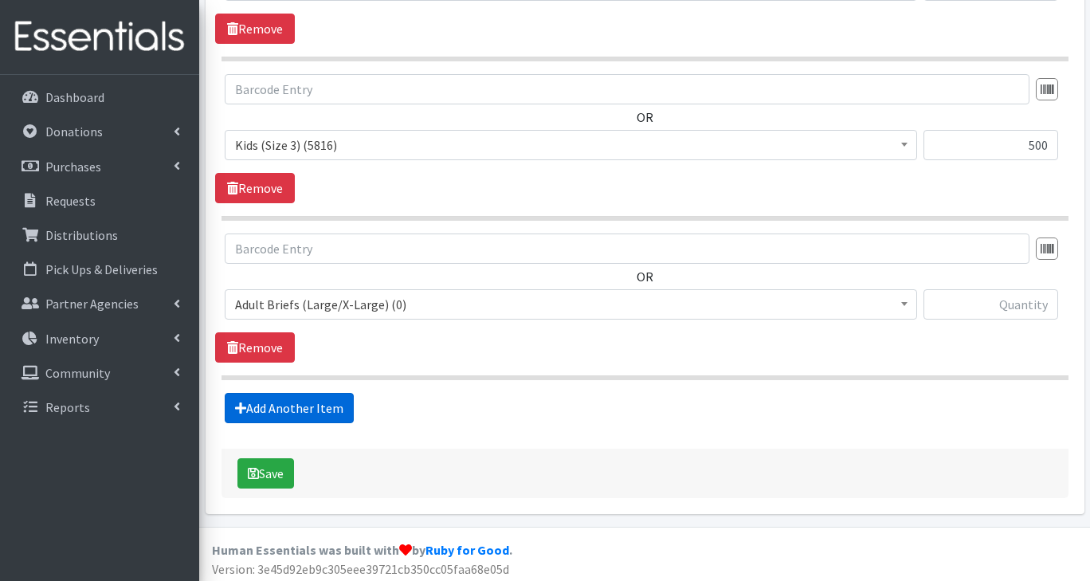
scroll to position [1220, 0]
click at [350, 305] on span "Adult Briefs (Large/X-Large) (0)" at bounding box center [571, 303] width 672 height 22
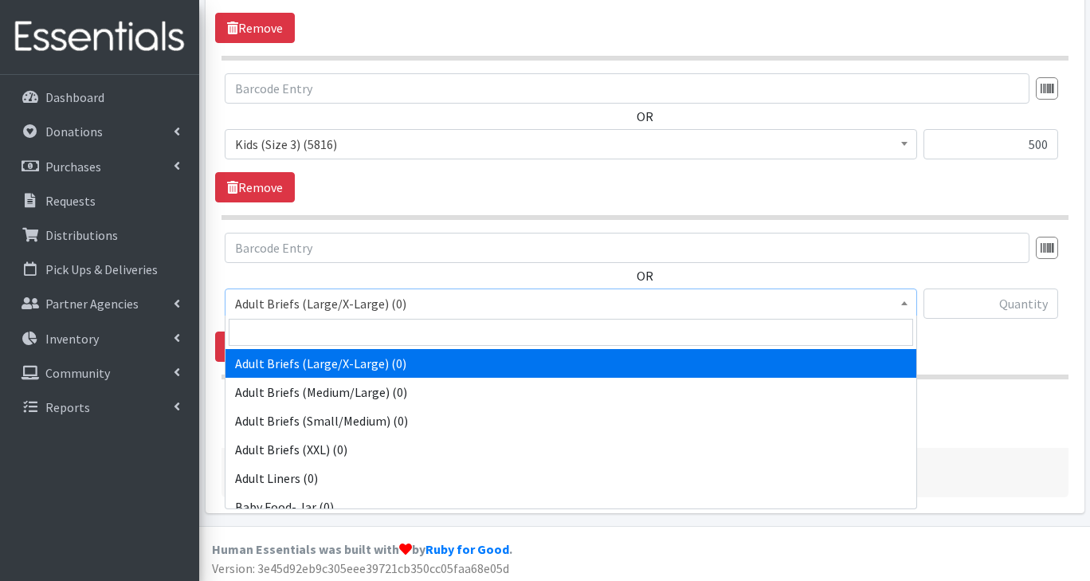
click at [307, 340] on input "search" at bounding box center [571, 332] width 684 height 27
type input "4"
select select "2756"
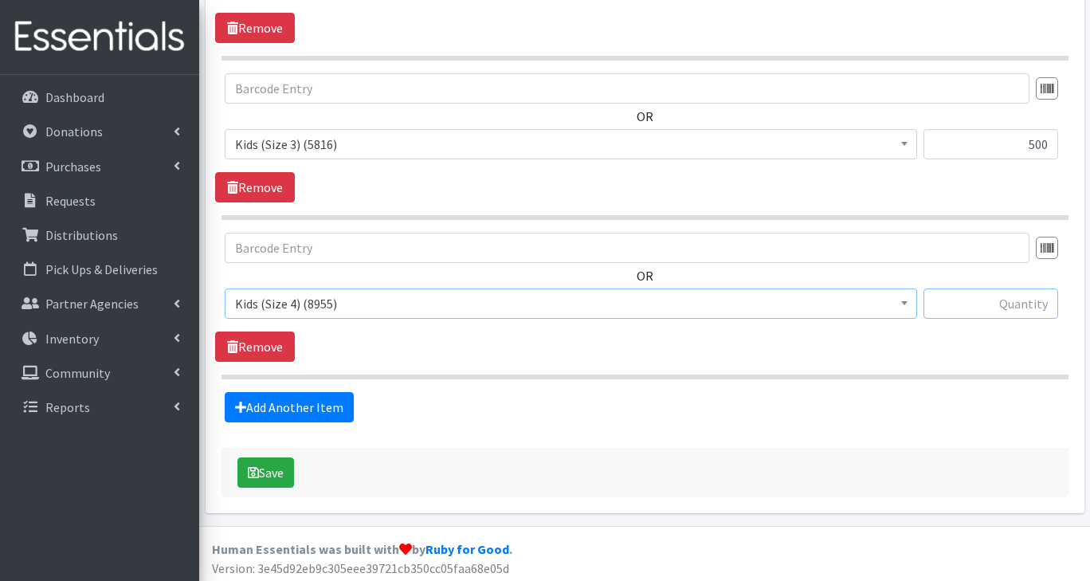
click at [1018, 306] on input "text" at bounding box center [990, 303] width 135 height 30
type input "500"
click at [318, 405] on link "Add Another Item" at bounding box center [289, 407] width 129 height 30
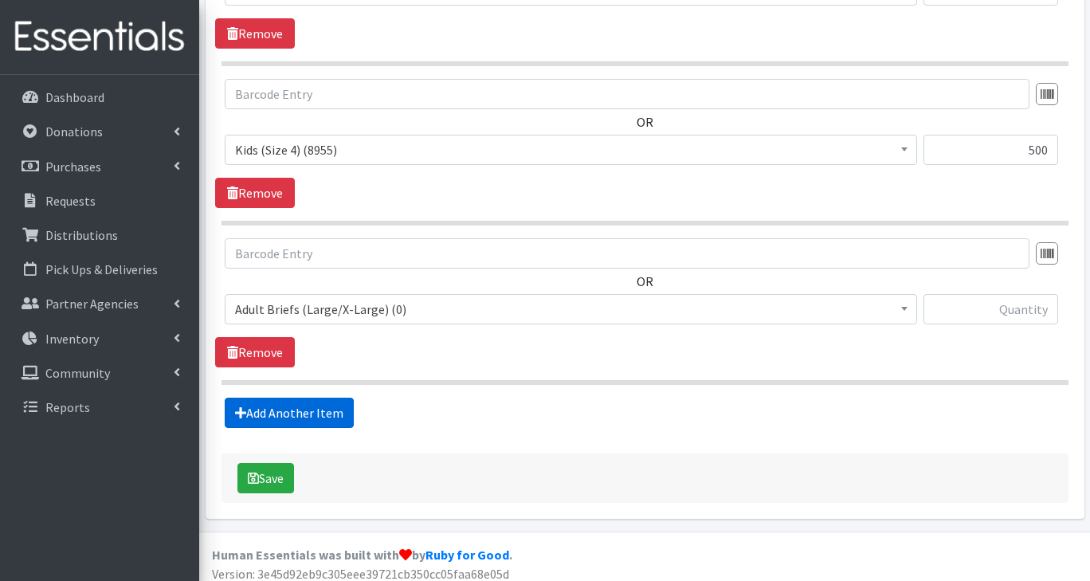
scroll to position [1378, 0]
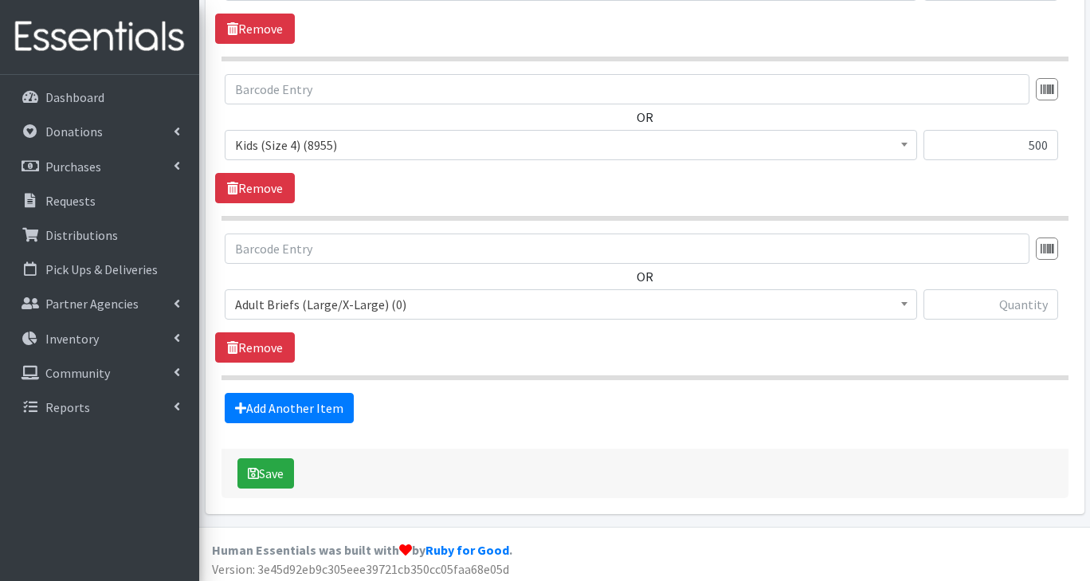
click at [308, 308] on span "Adult Briefs (Large/X-Large) (0)" at bounding box center [571, 304] width 672 height 22
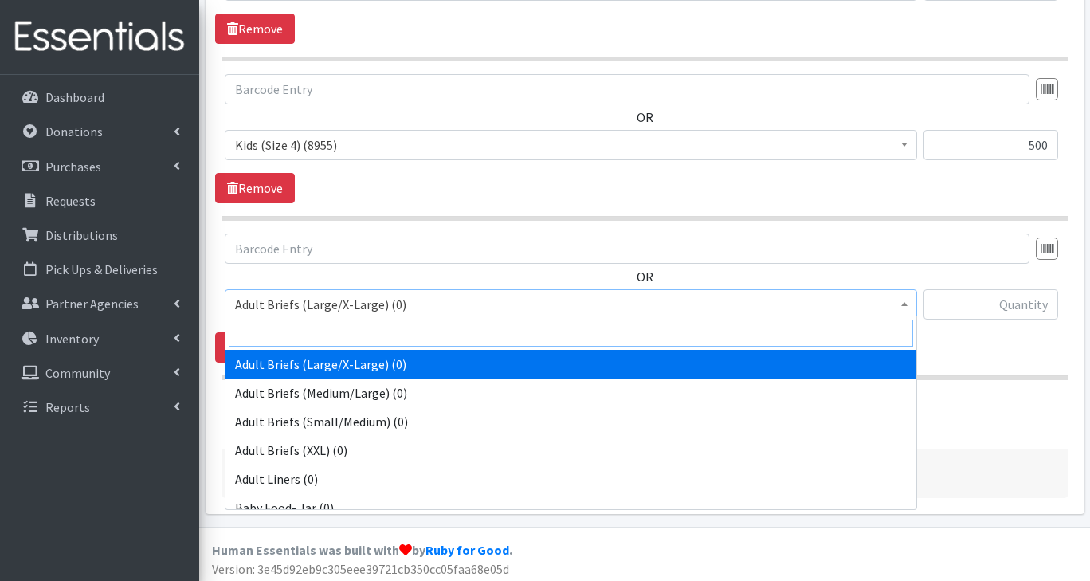
click at [293, 335] on input "search" at bounding box center [571, 332] width 684 height 27
type input "5"
select select "2744"
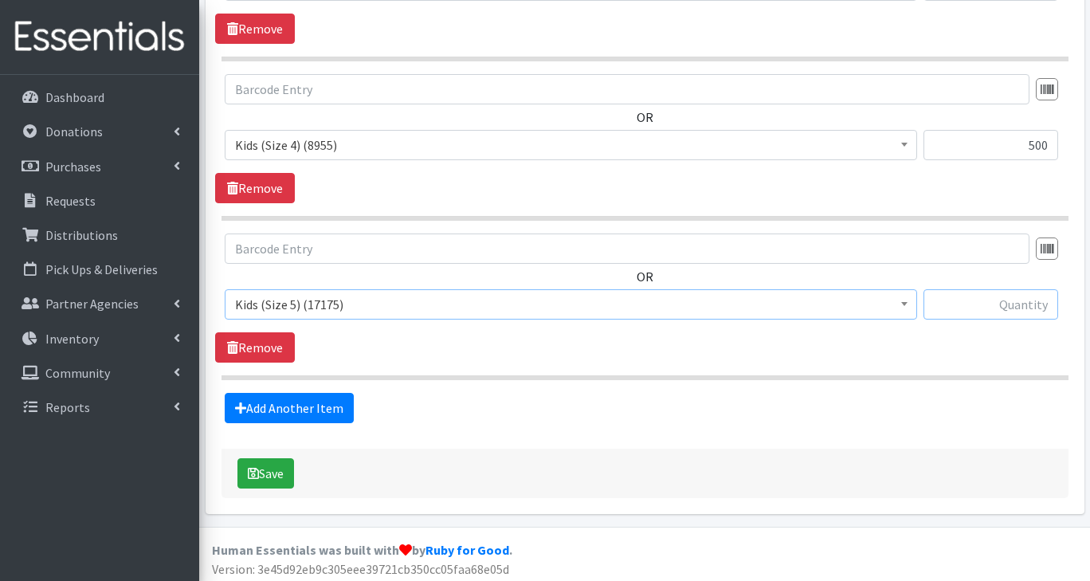
click at [1011, 305] on input "text" at bounding box center [990, 304] width 135 height 30
type input "400"
click at [329, 399] on link "Add Another Item" at bounding box center [289, 408] width 129 height 30
click at [314, 306] on span "Adult Briefs (Large/X-Large) (0)" at bounding box center [571, 304] width 672 height 22
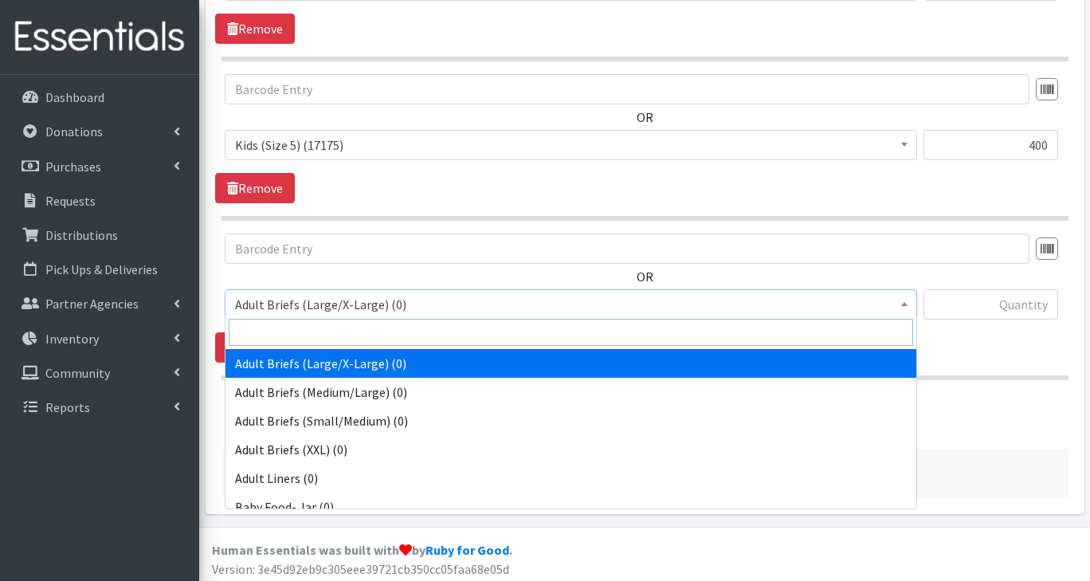
click at [308, 334] on input "search" at bounding box center [571, 332] width 684 height 27
type input "6"
select select "2727"
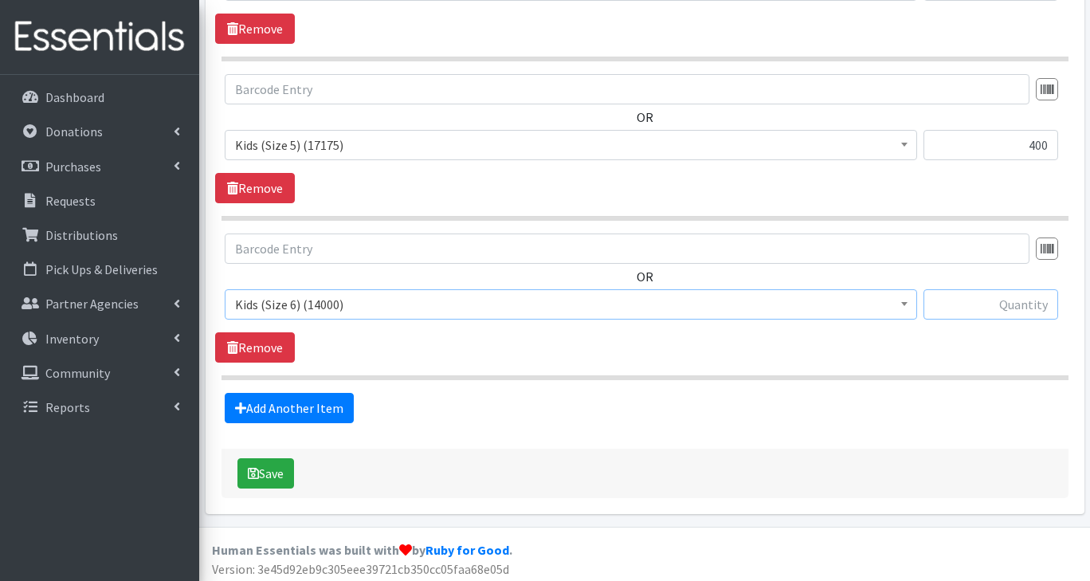
click at [1014, 304] on input "text" at bounding box center [990, 304] width 135 height 30
type input "400"
click at [273, 468] on button "Save" at bounding box center [265, 473] width 57 height 30
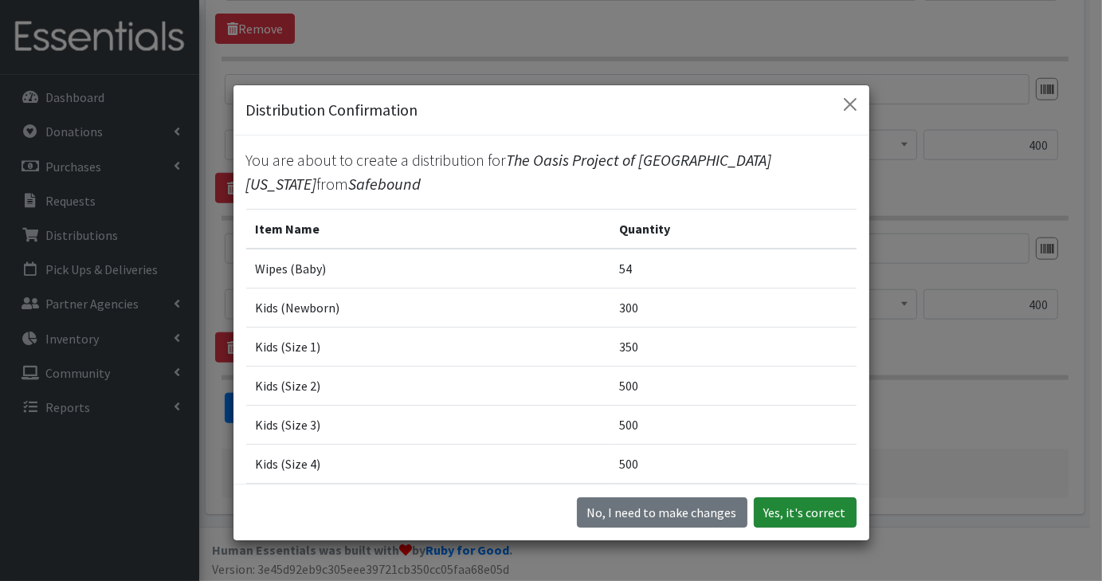
click at [815, 518] on button "Yes, it's correct" at bounding box center [805, 512] width 103 height 30
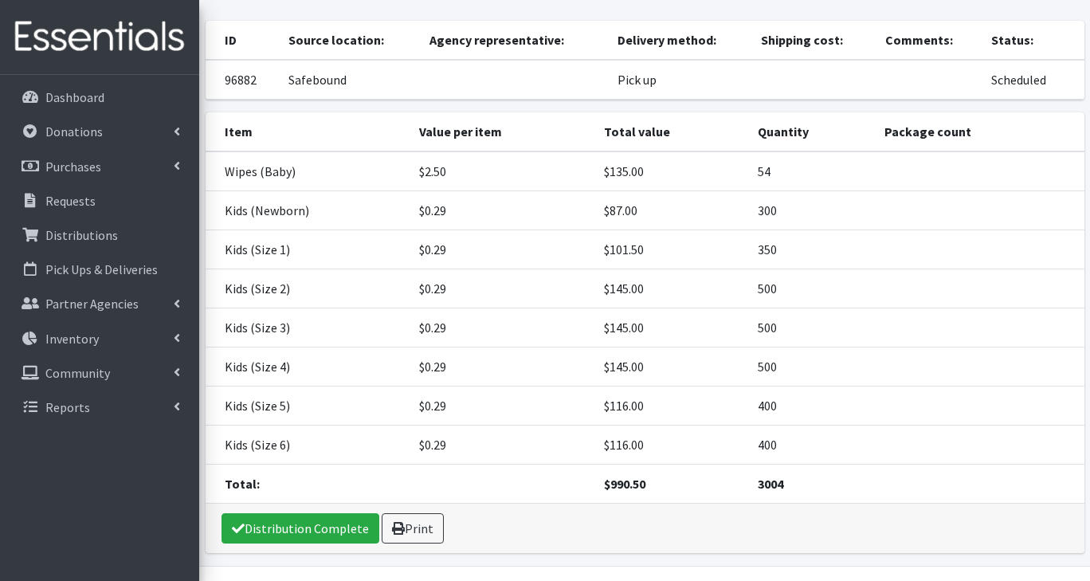
scroll to position [164, 0]
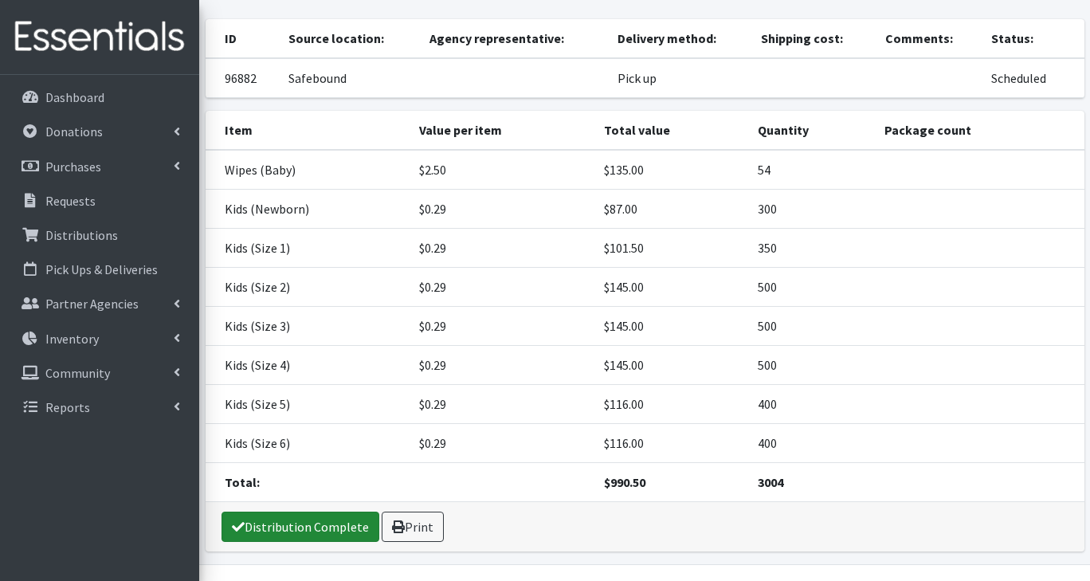
click at [331, 526] on link "Distribution Complete" at bounding box center [300, 526] width 158 height 30
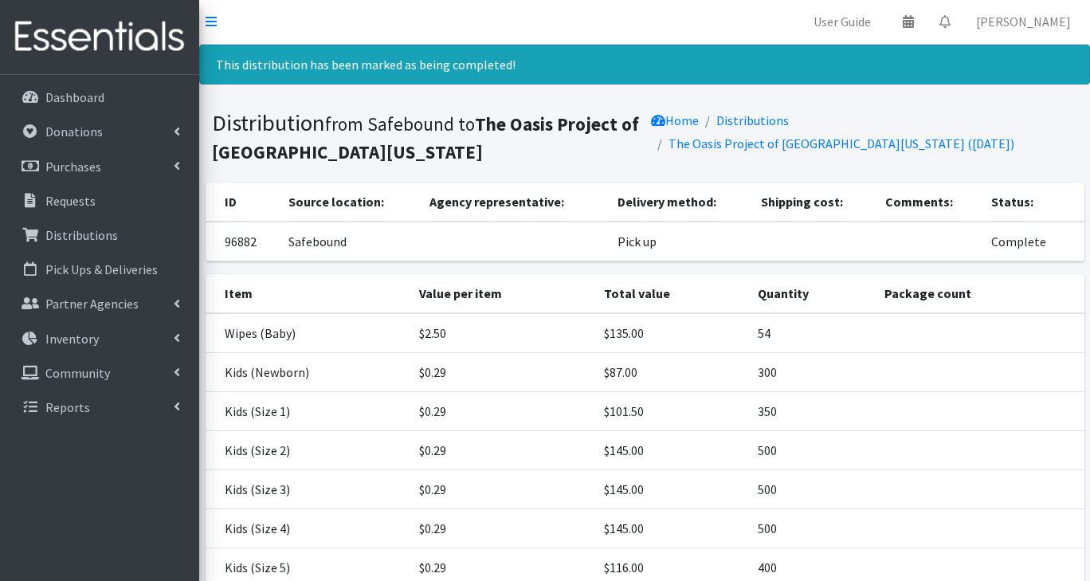
scroll to position [0, 0]
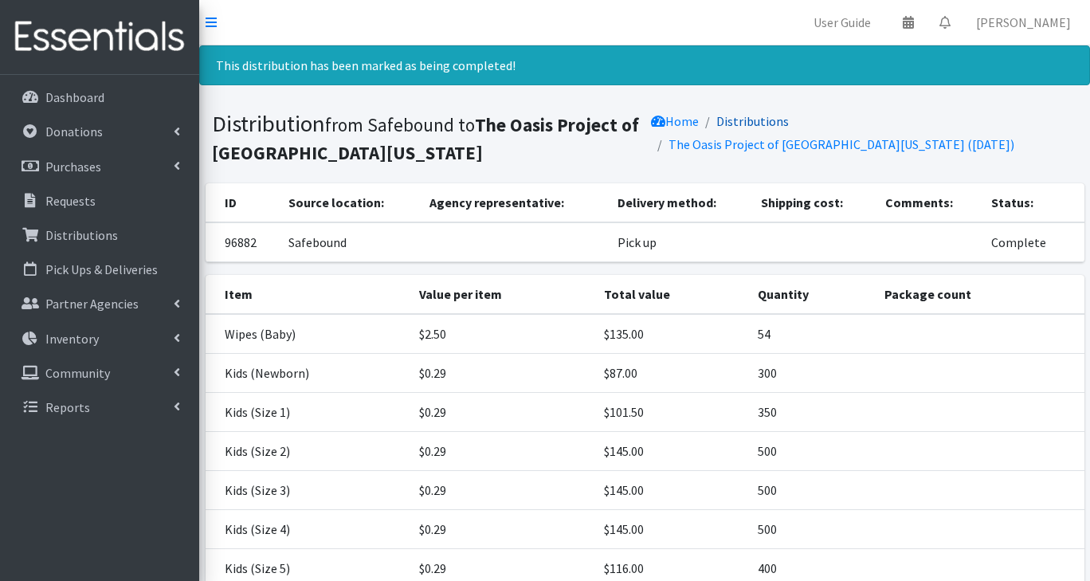
click at [786, 127] on link "Distributions" at bounding box center [752, 121] width 72 height 16
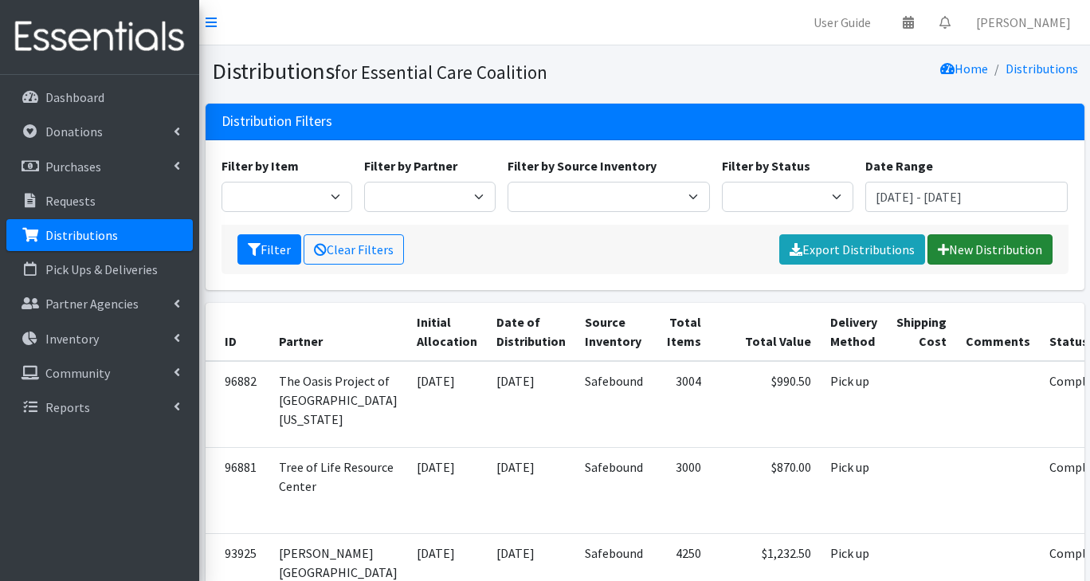
click at [988, 245] on link "New Distribution" at bounding box center [989, 249] width 125 height 30
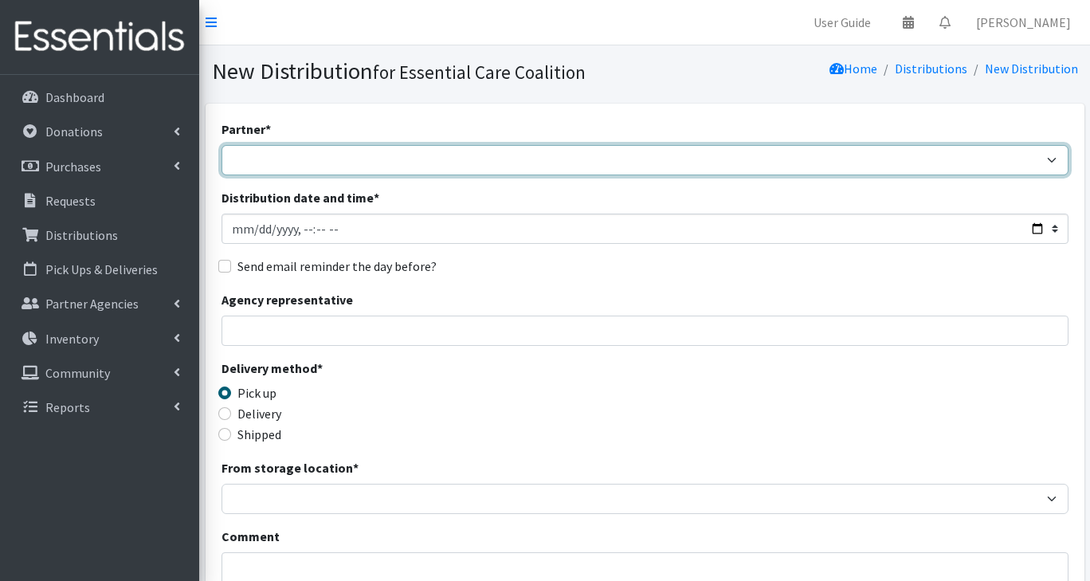
click at [362, 163] on select "Adopt A Family Aid to Victims of Domestic Abuse (AVDA) Babycycle Diaper Bank CB…" at bounding box center [644, 160] width 847 height 30
click at [311, 170] on select "Adopt A Family Aid to Victims of Domestic Abuse (AVDA) Babycycle Diaper Bank CB…" at bounding box center [644, 160] width 847 height 30
click at [1044, 163] on select "Adopt A Family Aid to Victims of Domestic Abuse (AVDA) Babycycle Diaper Bank CB…" at bounding box center [644, 160] width 847 height 30
select select "1141"
click at [221, 145] on select "Adopt A Family Aid to Victims of Domestic Abuse (AVDA) Babycycle Diaper Bank CB…" at bounding box center [644, 160] width 847 height 30
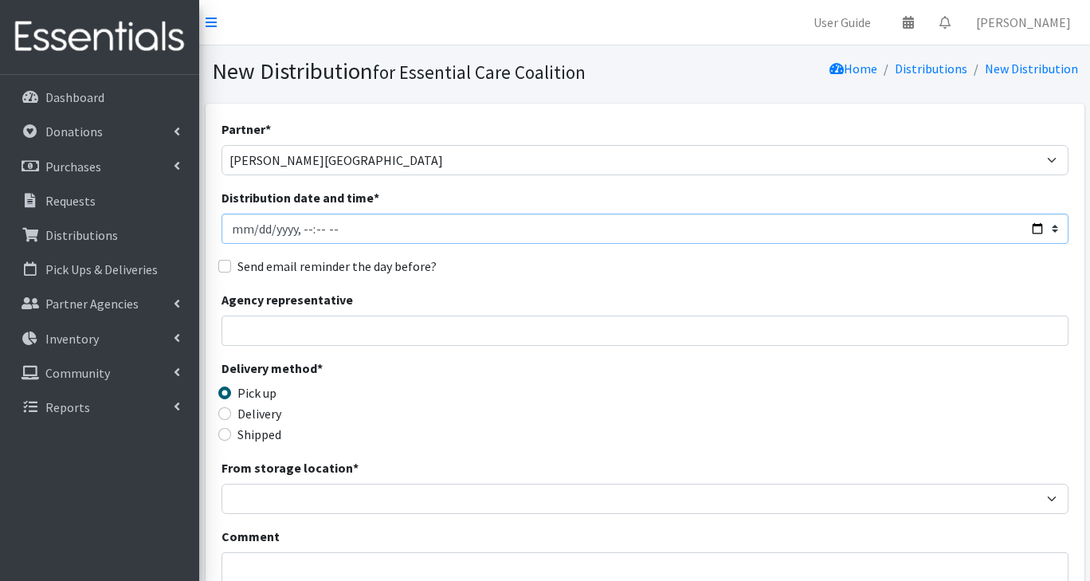
click at [1035, 229] on input "Distribution date and time *" at bounding box center [644, 229] width 847 height 30
type input "2025-08-25T12:30"
click at [577, 409] on div "Delivery method * Pick up Delivery Shipped Shipping cost" at bounding box center [644, 409] width 847 height 100
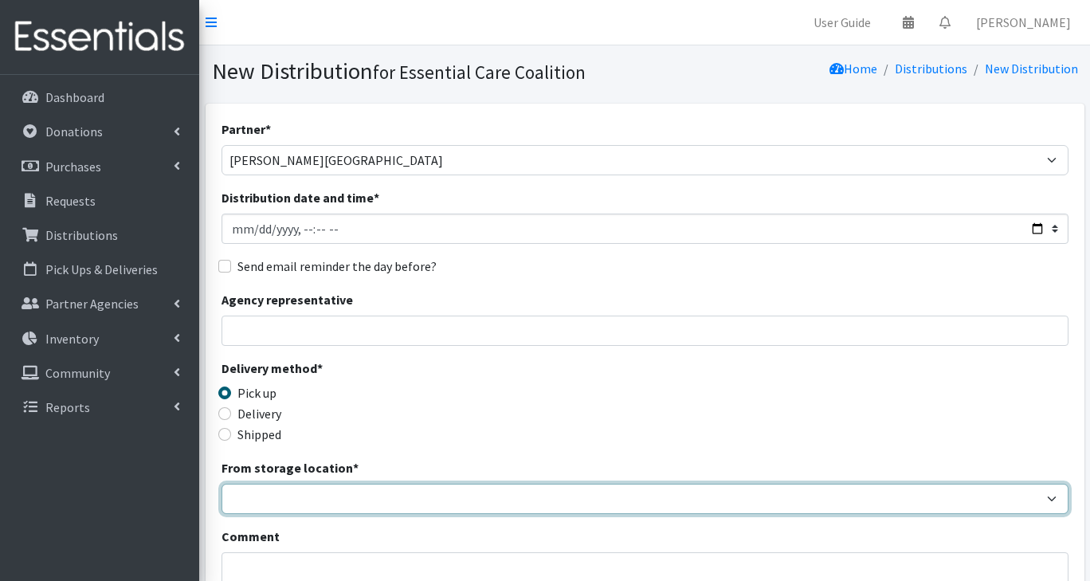
click at [381, 502] on select "Safebound" at bounding box center [644, 499] width 847 height 30
select select "65"
click at [221, 484] on select "Safebound" at bounding box center [644, 499] width 847 height 30
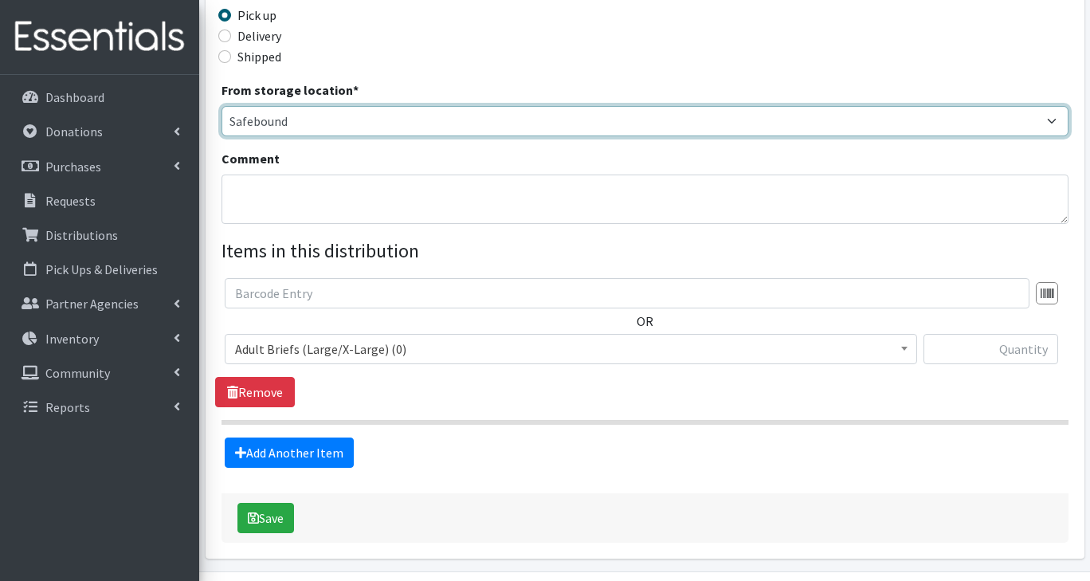
scroll to position [382, 0]
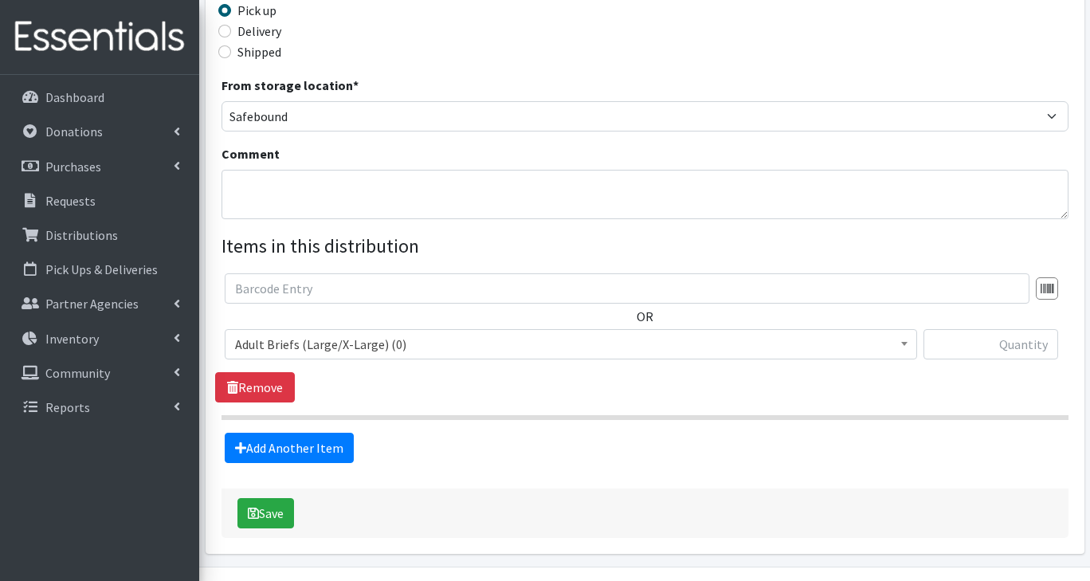
click at [359, 350] on span "Adult Briefs (Large/X-Large) (0)" at bounding box center [571, 344] width 672 height 22
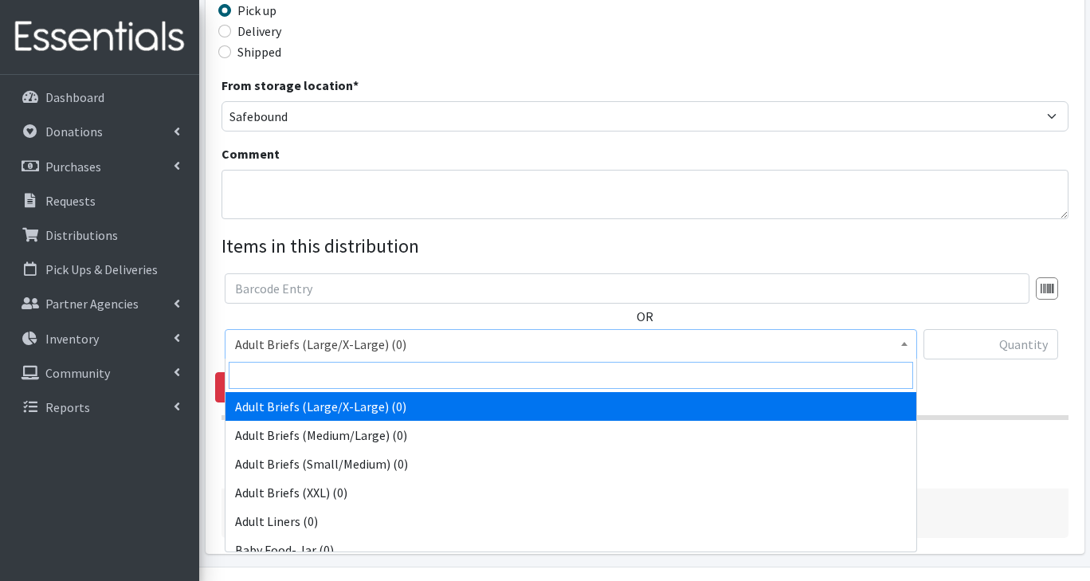
click at [370, 376] on input "search" at bounding box center [571, 375] width 684 height 27
type input "3"
select select "2747"
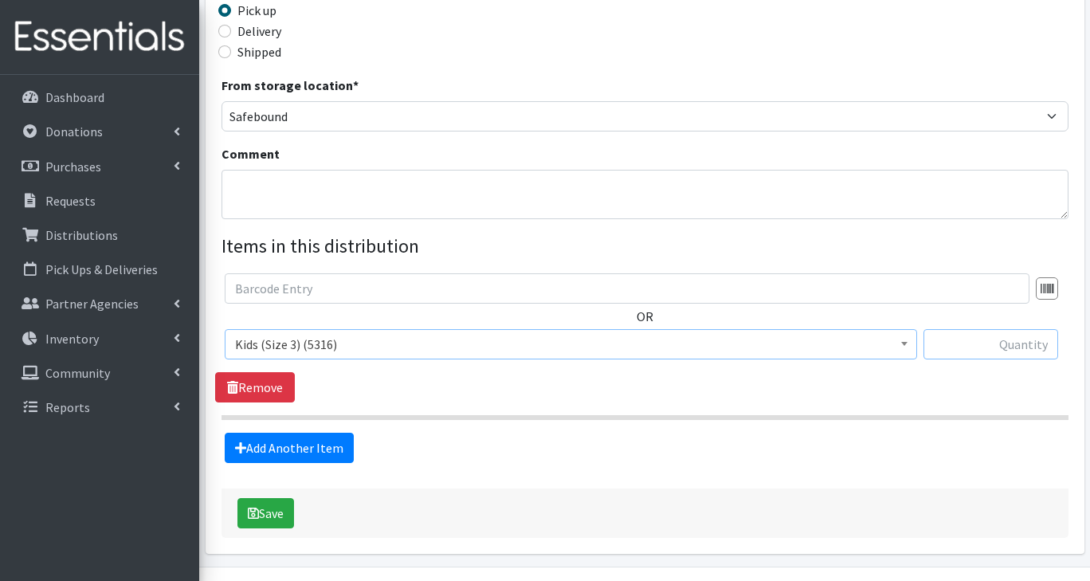
click at [1013, 350] on input "text" at bounding box center [990, 344] width 135 height 30
type input "500"
click at [331, 449] on link "Add Another Item" at bounding box center [289, 448] width 129 height 30
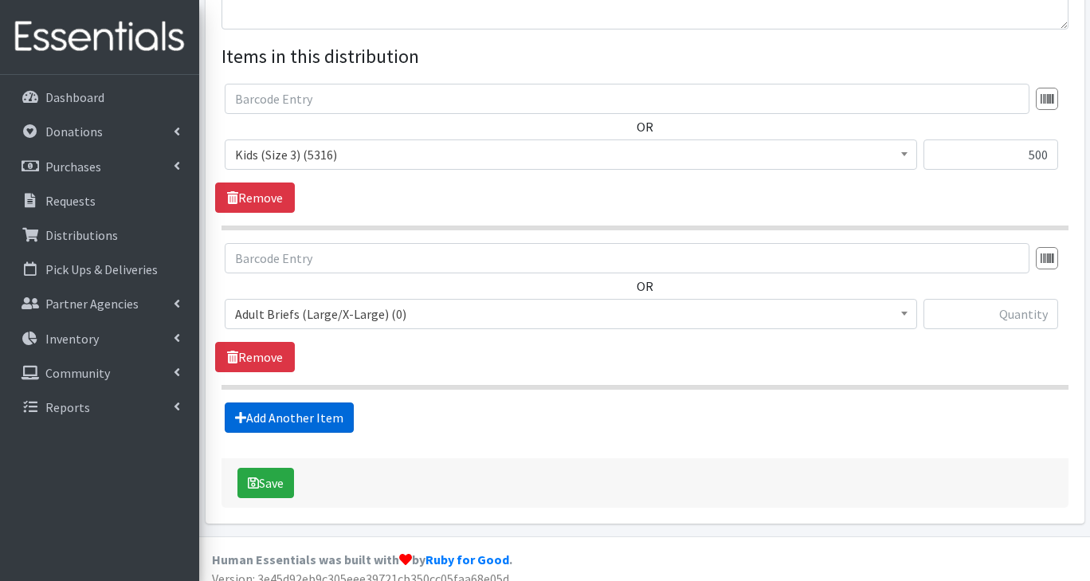
scroll to position [585, 0]
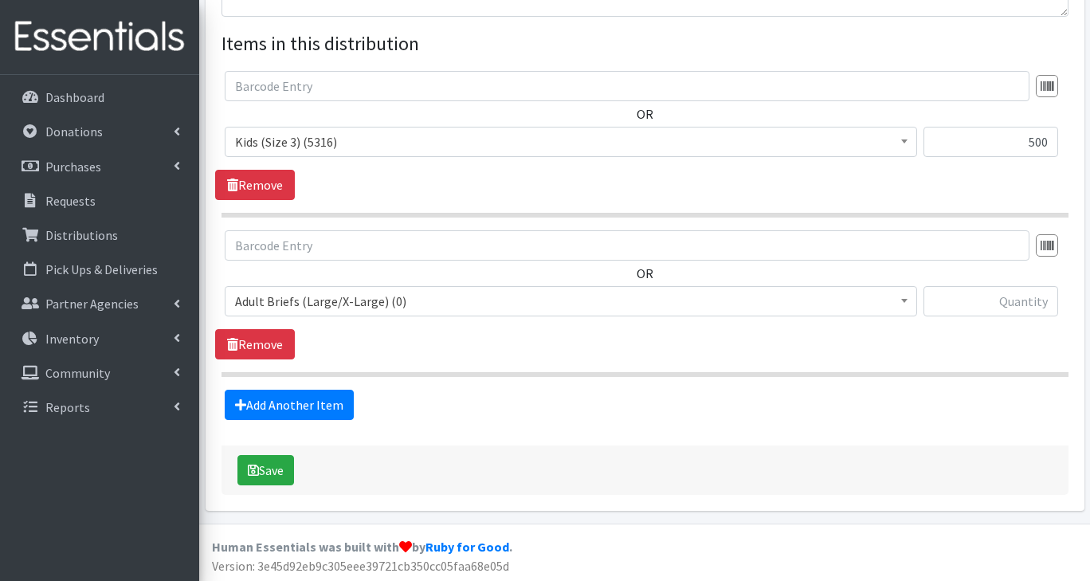
click at [347, 313] on span "Adult Briefs (Large/X-Large) (0)" at bounding box center [571, 301] width 692 height 30
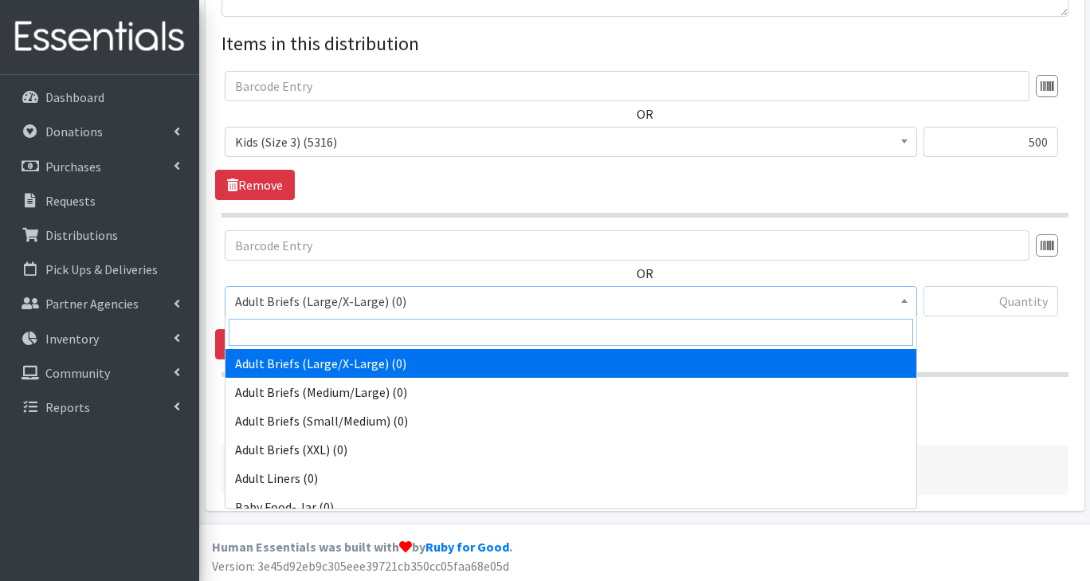
click at [316, 338] on input "search" at bounding box center [571, 332] width 684 height 27
type input "4"
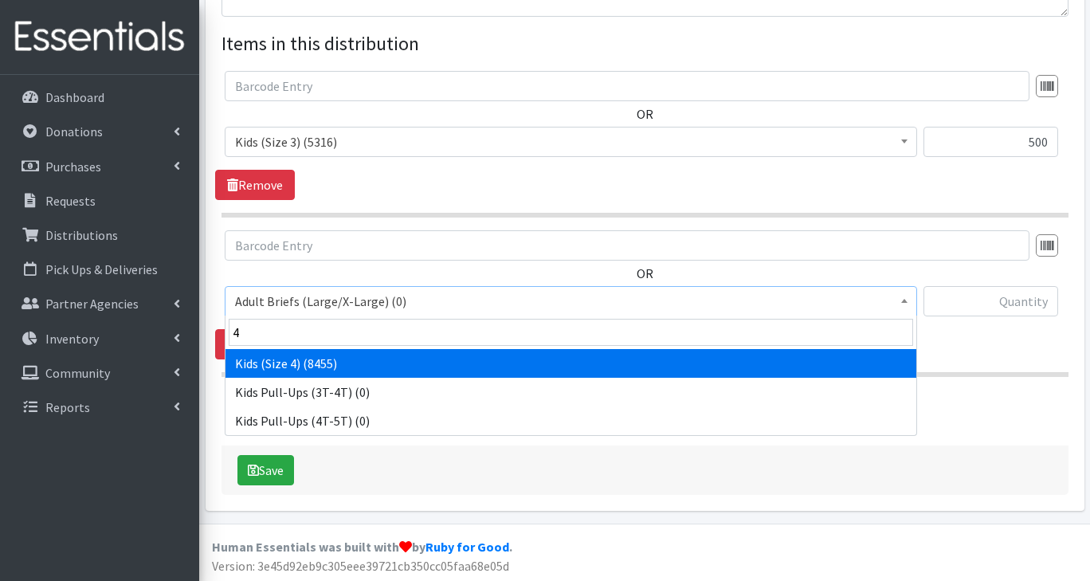
select select "2756"
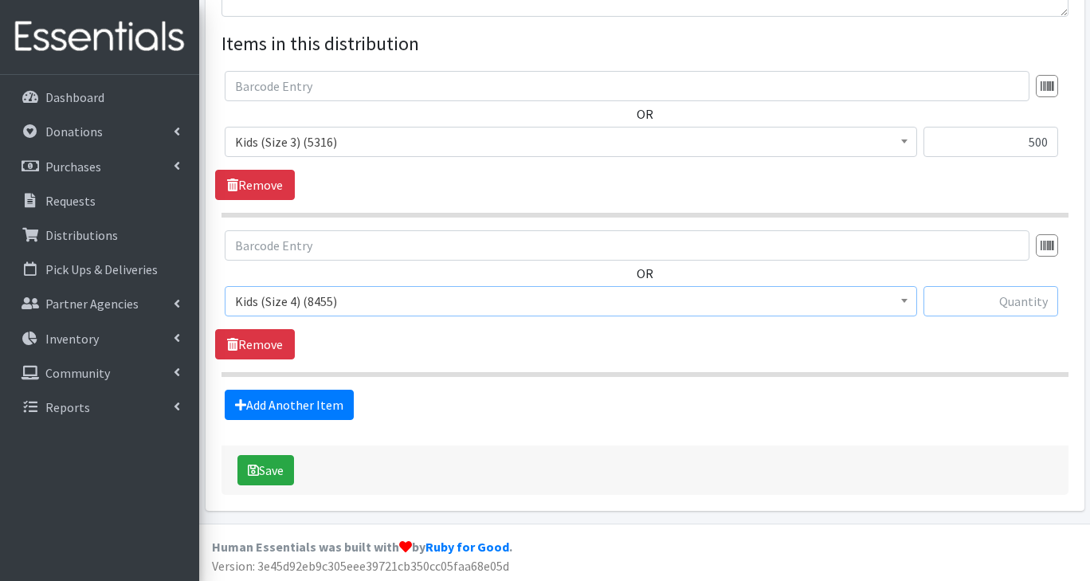
click at [1018, 308] on input "text" at bounding box center [990, 301] width 135 height 30
type input "500"
click at [312, 403] on link "Add Another Item" at bounding box center [289, 405] width 129 height 30
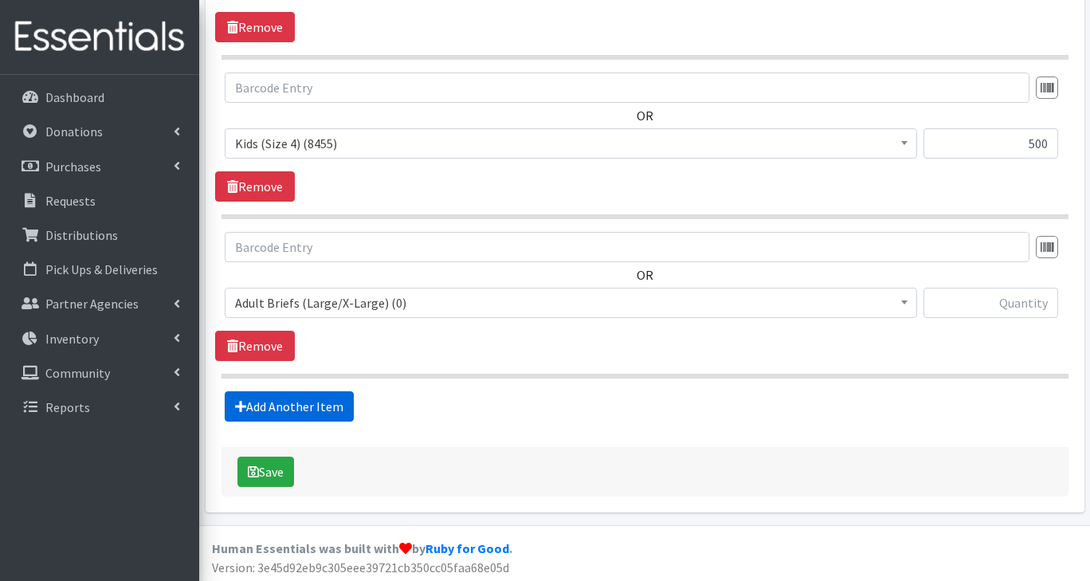
scroll to position [743, 0]
click at [363, 304] on span "Adult Briefs (Large/X-Large) (0)" at bounding box center [571, 302] width 672 height 22
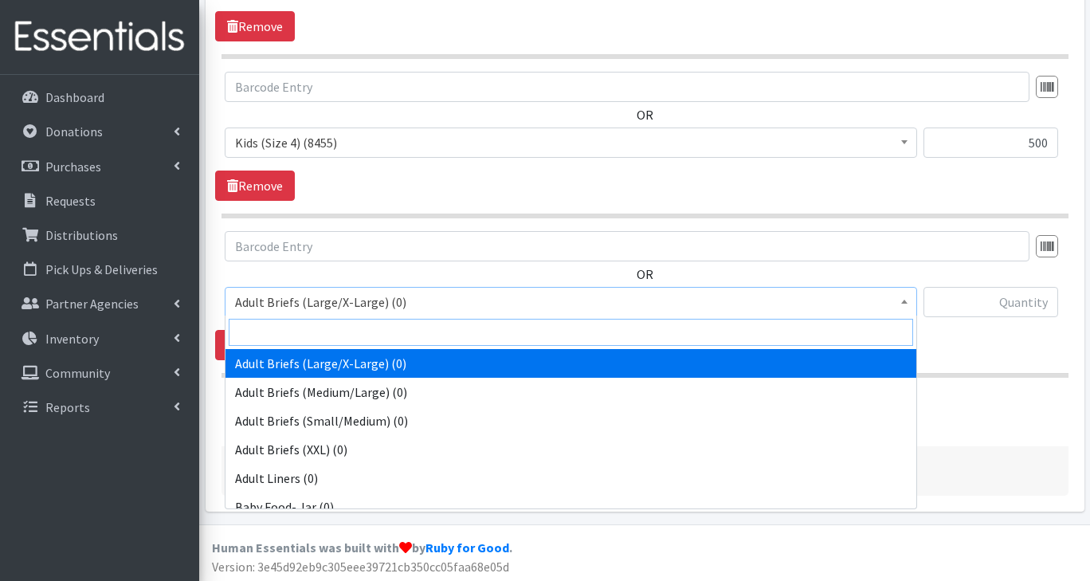
click at [319, 338] on input "search" at bounding box center [571, 332] width 684 height 27
type input "5"
select select "2744"
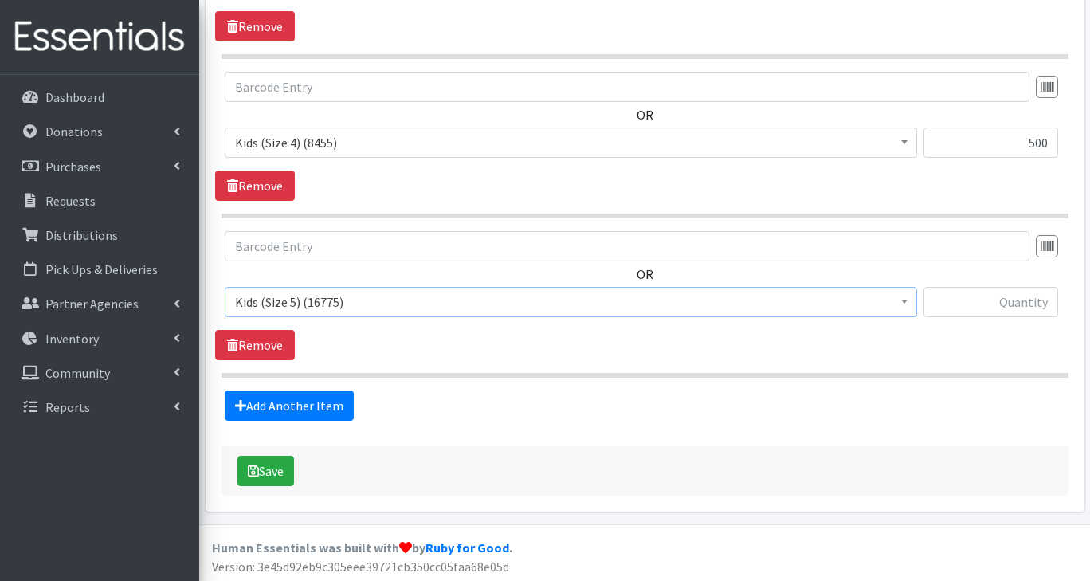
click at [1017, 308] on input "text" at bounding box center [990, 302] width 135 height 30
type input "1000"
click at [327, 408] on link "Add Another Item" at bounding box center [289, 405] width 129 height 30
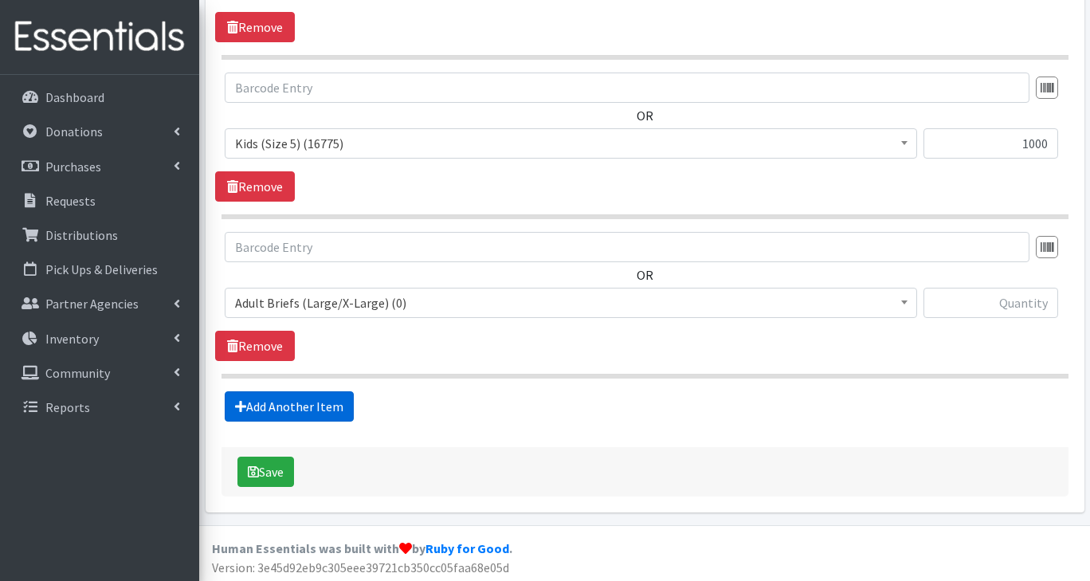
scroll to position [902, 0]
click at [345, 310] on span "Adult Briefs (Large/X-Large) (0)" at bounding box center [571, 303] width 672 height 22
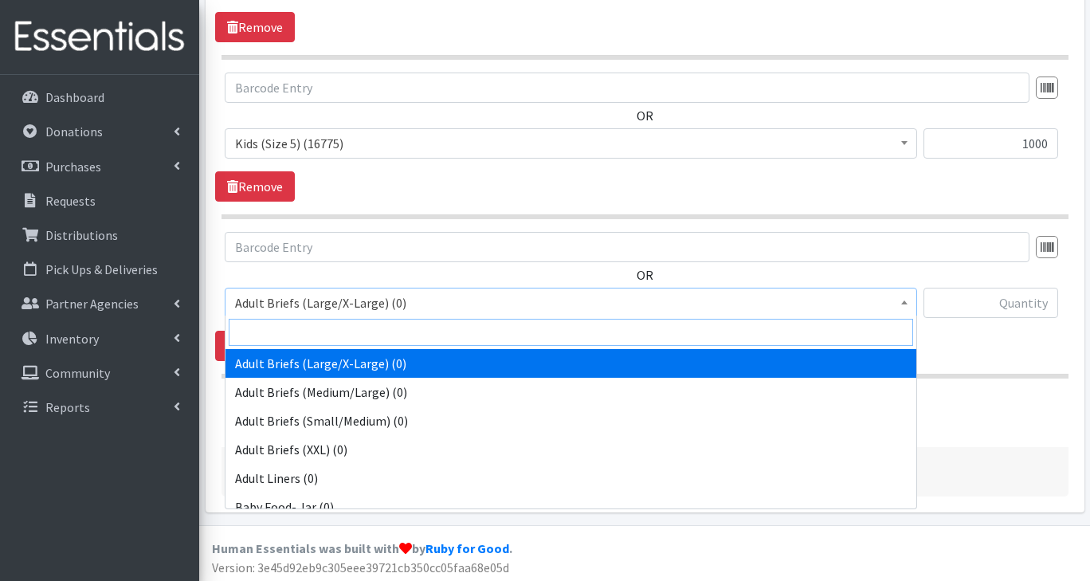
click at [327, 338] on input "search" at bounding box center [571, 332] width 684 height 27
type input "6"
select select "2727"
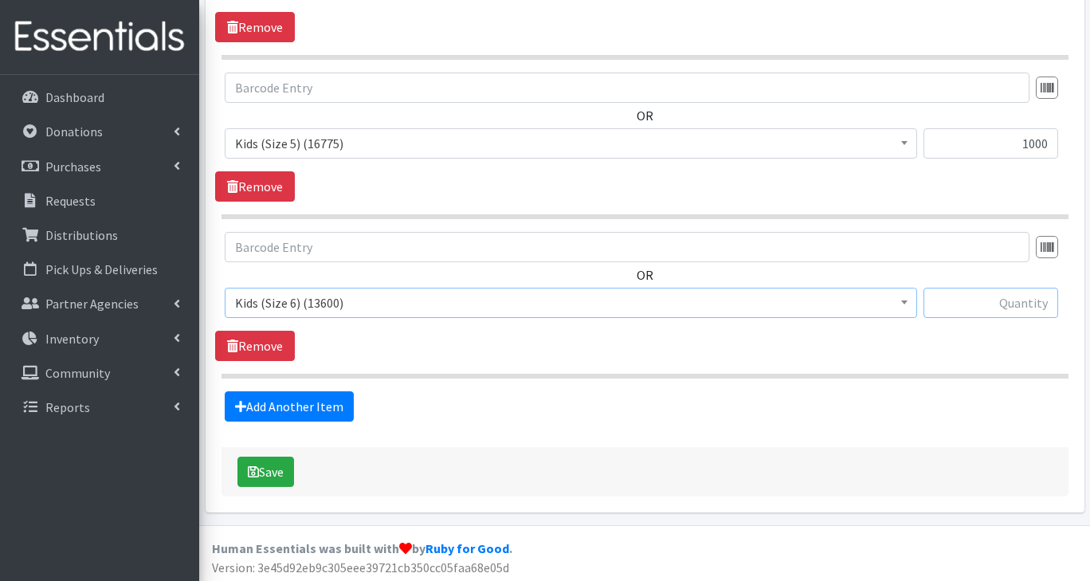
click at [1033, 300] on input "text" at bounding box center [990, 303] width 135 height 30
type input "1500"
click at [272, 474] on button "Save" at bounding box center [265, 471] width 57 height 30
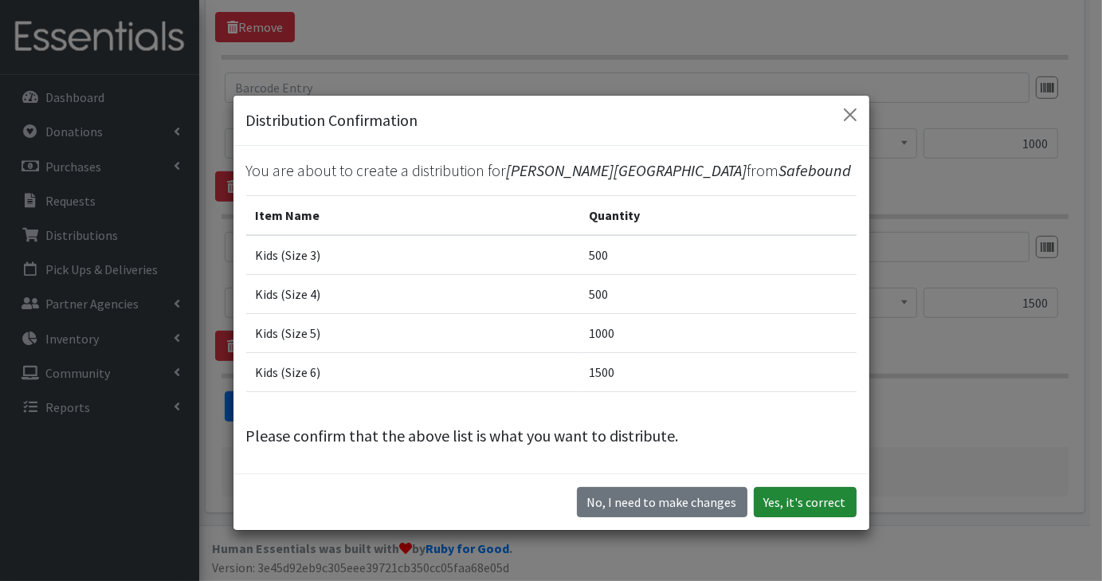
click at [811, 503] on button "Yes, it's correct" at bounding box center [805, 502] width 103 height 30
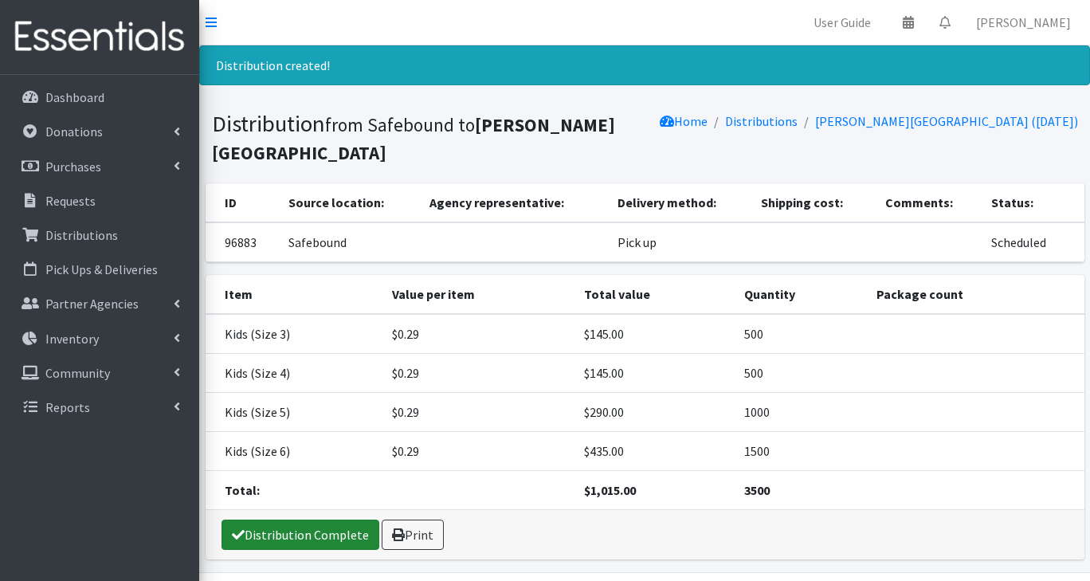
click at [321, 530] on link "Distribution Complete" at bounding box center [300, 534] width 158 height 30
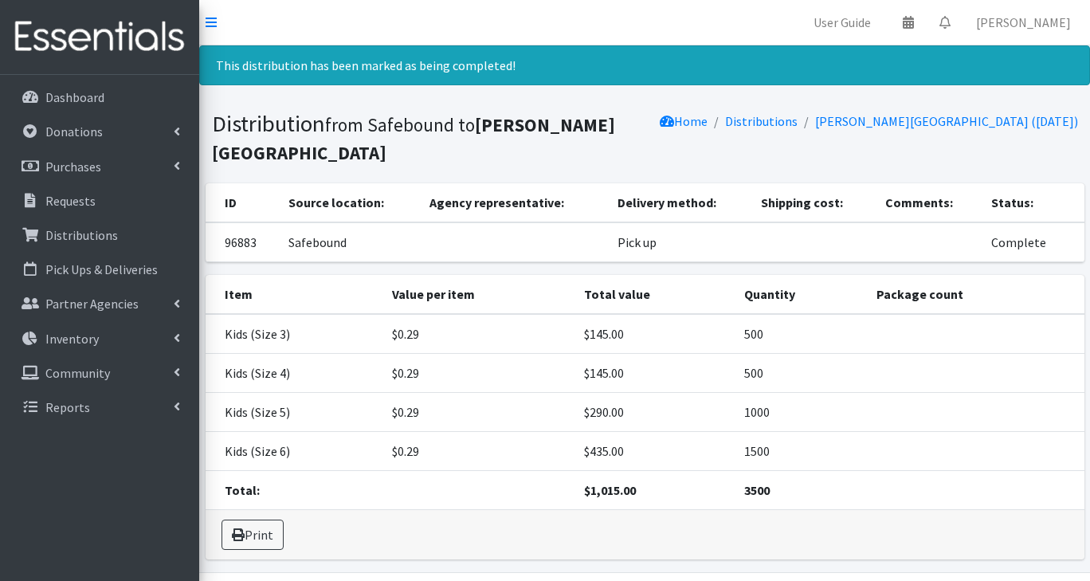
click at [796, 120] on link "Distributions" at bounding box center [761, 121] width 72 height 16
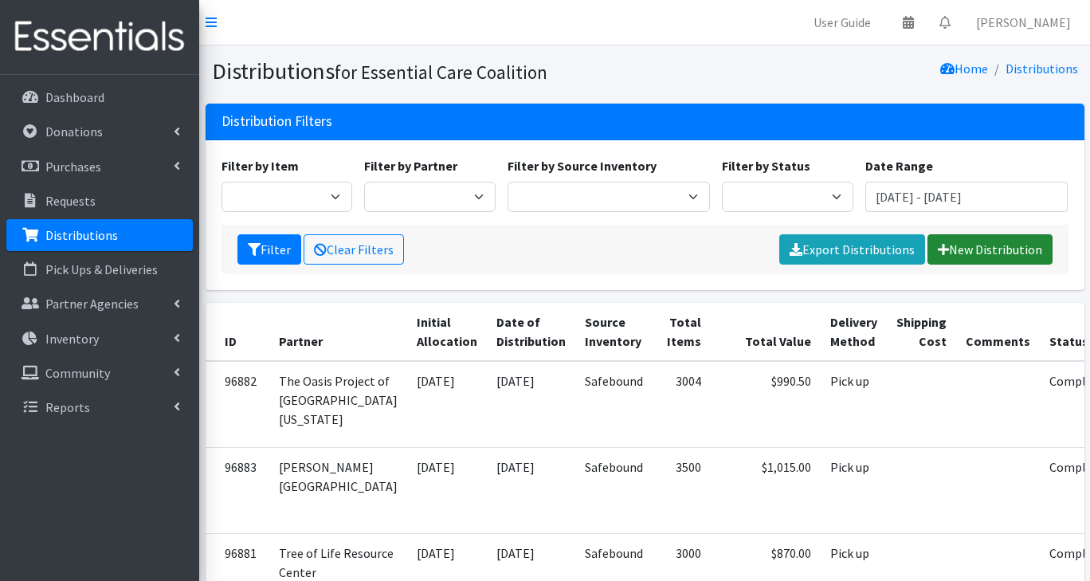
click at [975, 260] on link "New Distribution" at bounding box center [989, 249] width 125 height 30
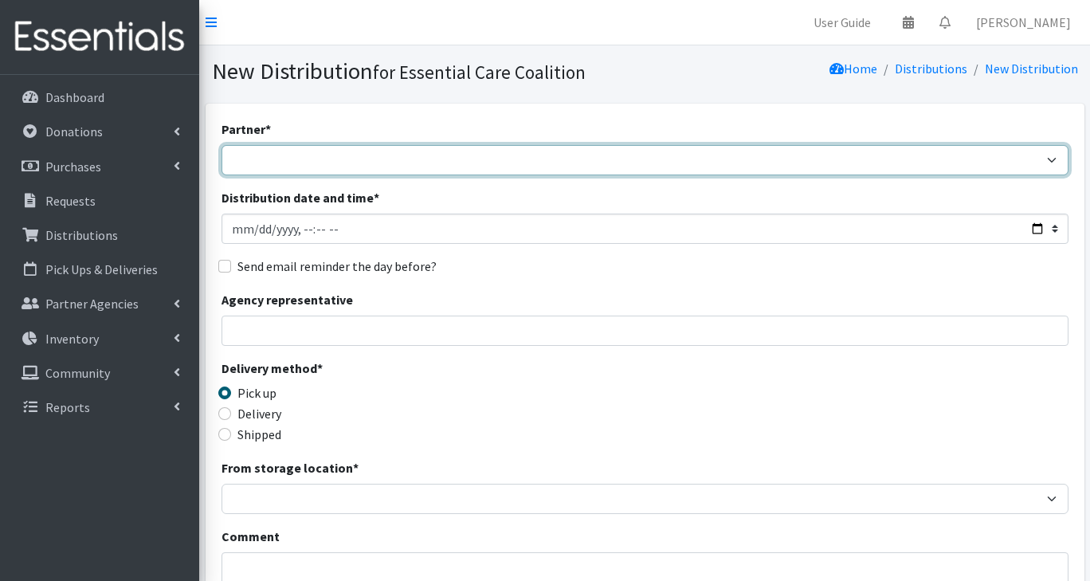
click at [325, 158] on select "Adopt A Family Aid to Victims of Domestic Abuse (AVDA) Babycycle Diaper Bank CB…" at bounding box center [644, 160] width 847 height 30
select select "5496"
click at [221, 145] on select "Adopt A Family Aid to Victims of Domestic Abuse (AVDA) Babycycle Diaper Bank CB…" at bounding box center [644, 160] width 847 height 30
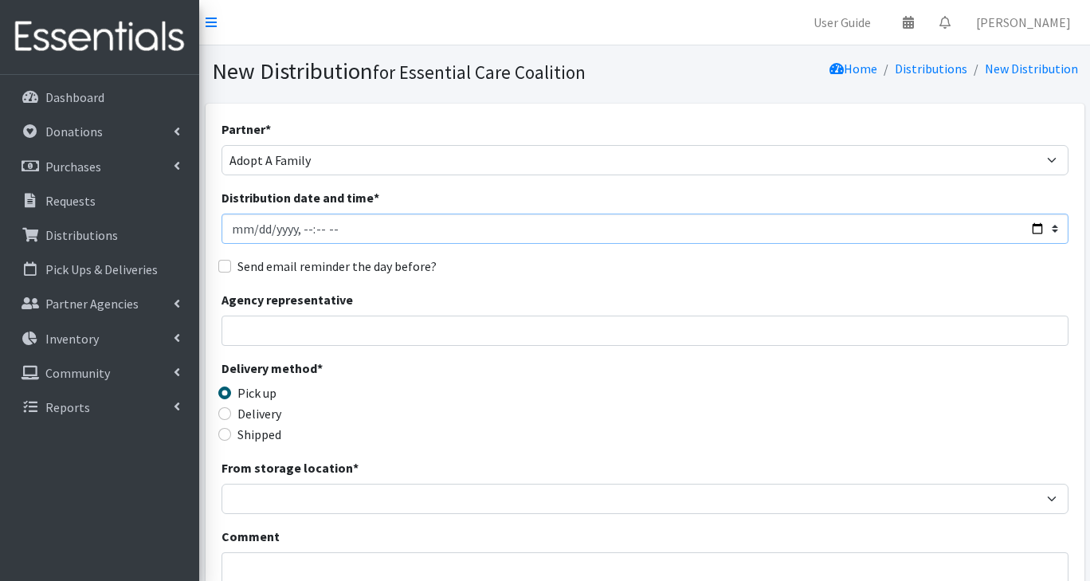
click at [1032, 238] on input "Distribution date and time *" at bounding box center [644, 229] width 847 height 30
click at [1040, 233] on input "Distribution date and time *" at bounding box center [644, 229] width 847 height 30
type input "[DATE]T11:30"
click at [676, 422] on div "Delivery method * Pick up Delivery Shipped Shipping cost" at bounding box center [644, 409] width 847 height 100
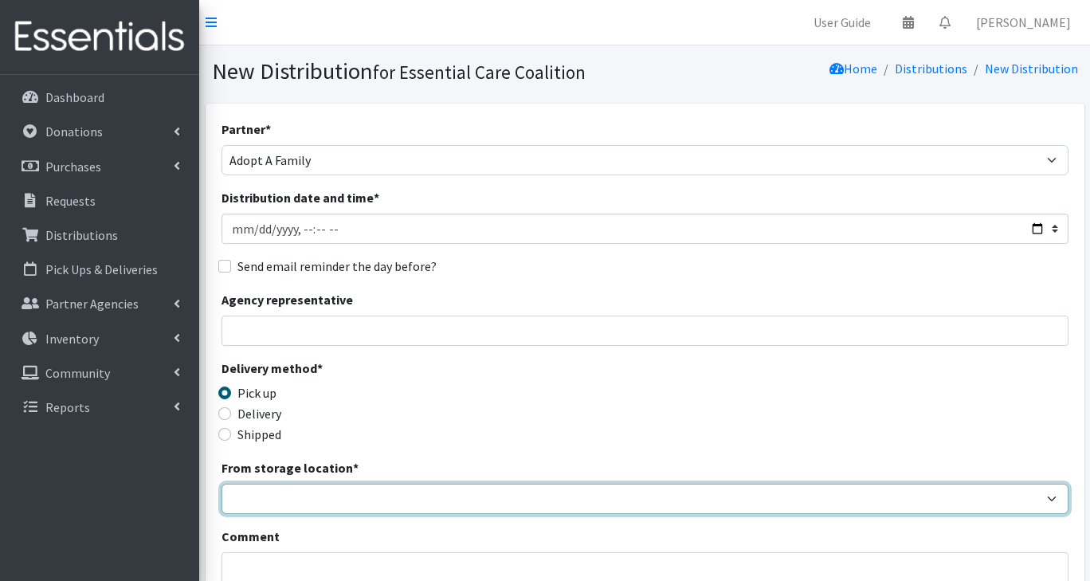
click at [294, 499] on select "Safebound" at bounding box center [644, 499] width 847 height 30
select select "65"
click at [221, 484] on select "Safebound" at bounding box center [644, 499] width 847 height 30
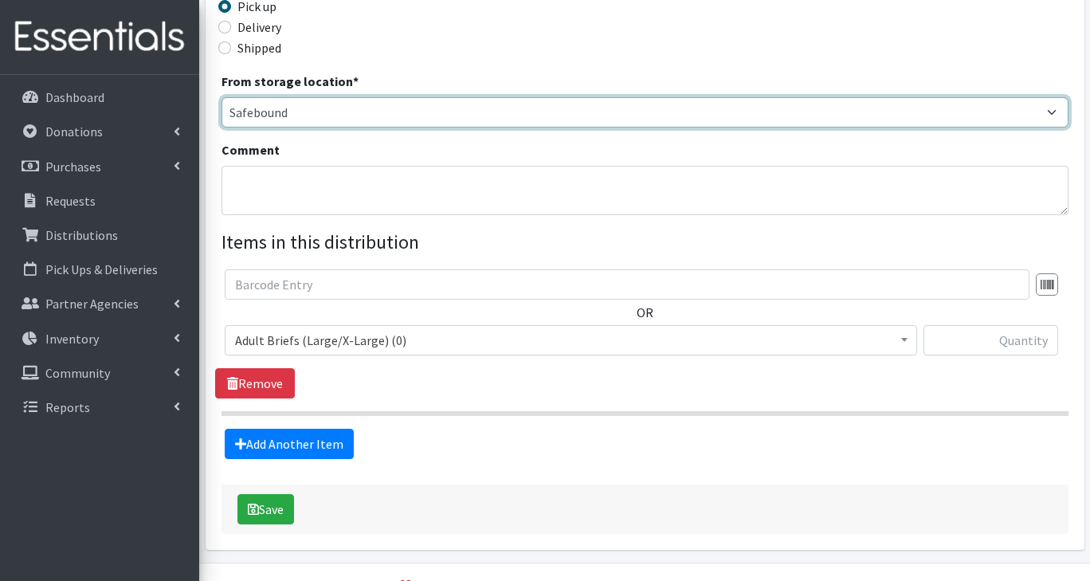
scroll to position [386, 0]
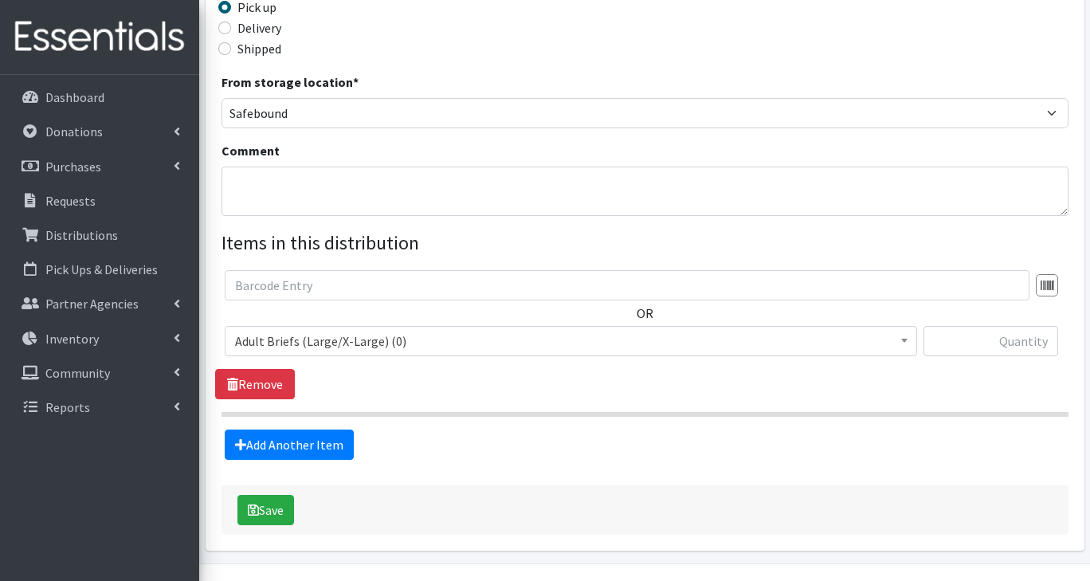
click at [360, 348] on span "Adult Briefs (Large/X-Large) (0)" at bounding box center [571, 341] width 672 height 22
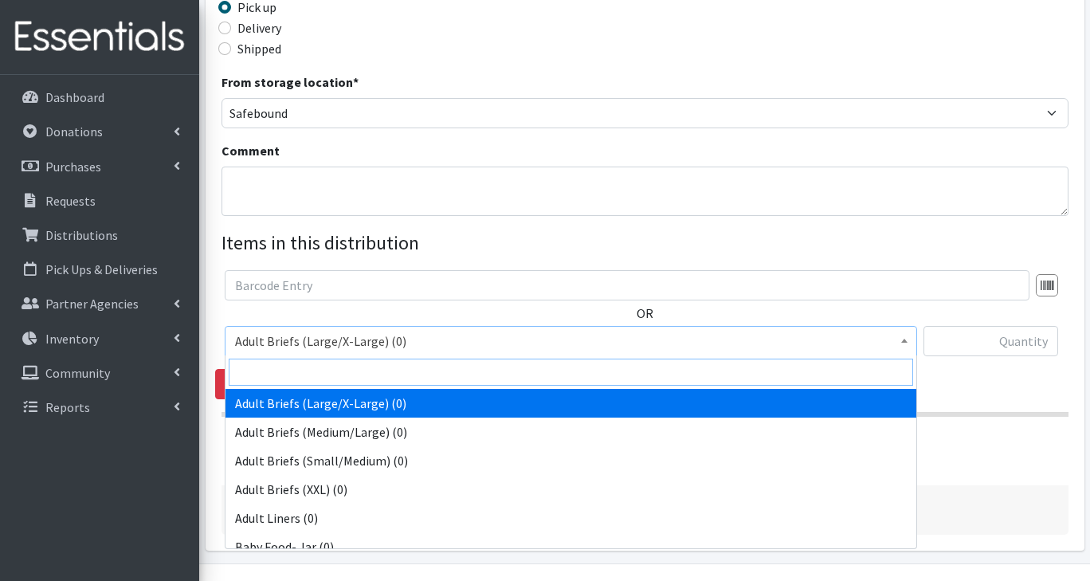
click at [300, 370] on input "search" at bounding box center [571, 372] width 684 height 27
type input "wipe"
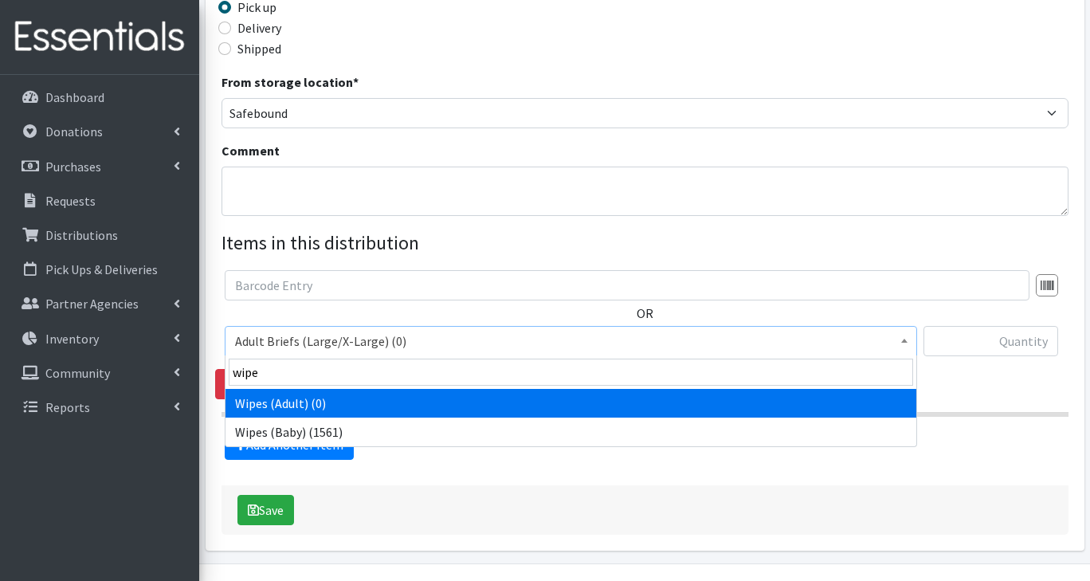
select select "2742"
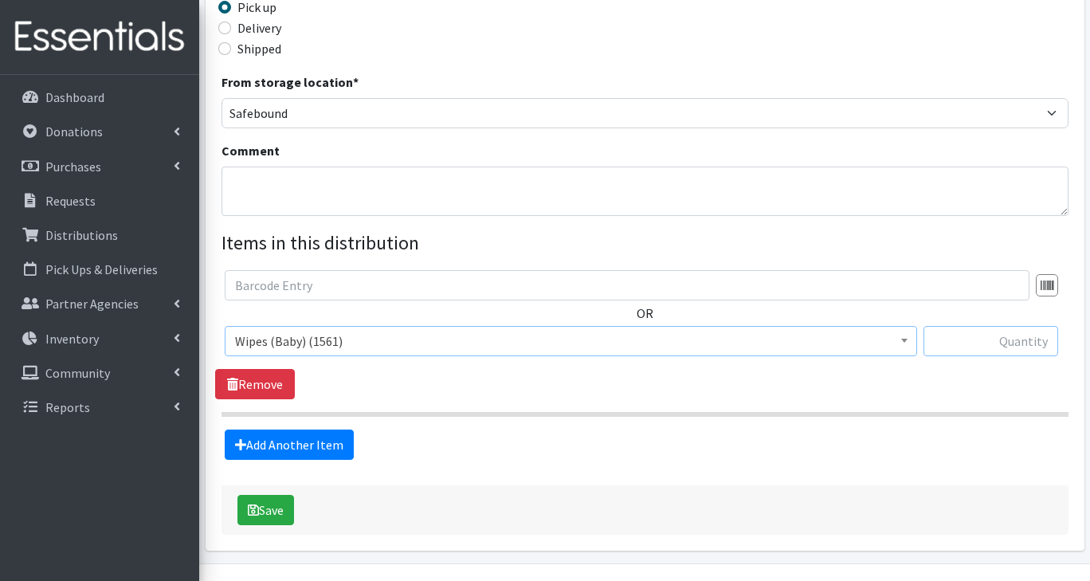
click at [1002, 339] on input "text" at bounding box center [990, 341] width 135 height 30
type input "42"
click at [317, 445] on link "Add Another Item" at bounding box center [289, 444] width 129 height 30
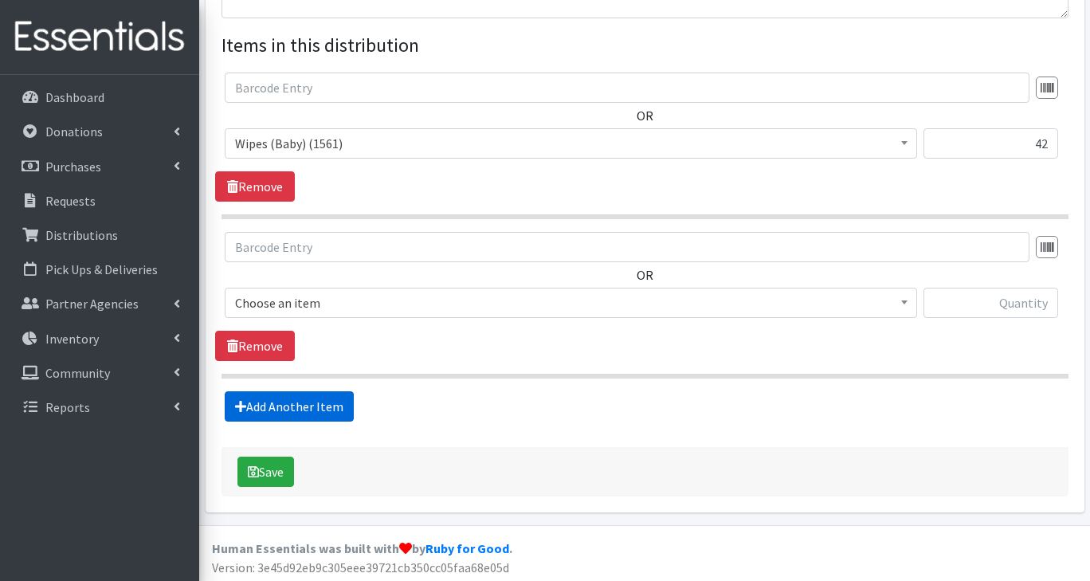
scroll to position [585, 0]
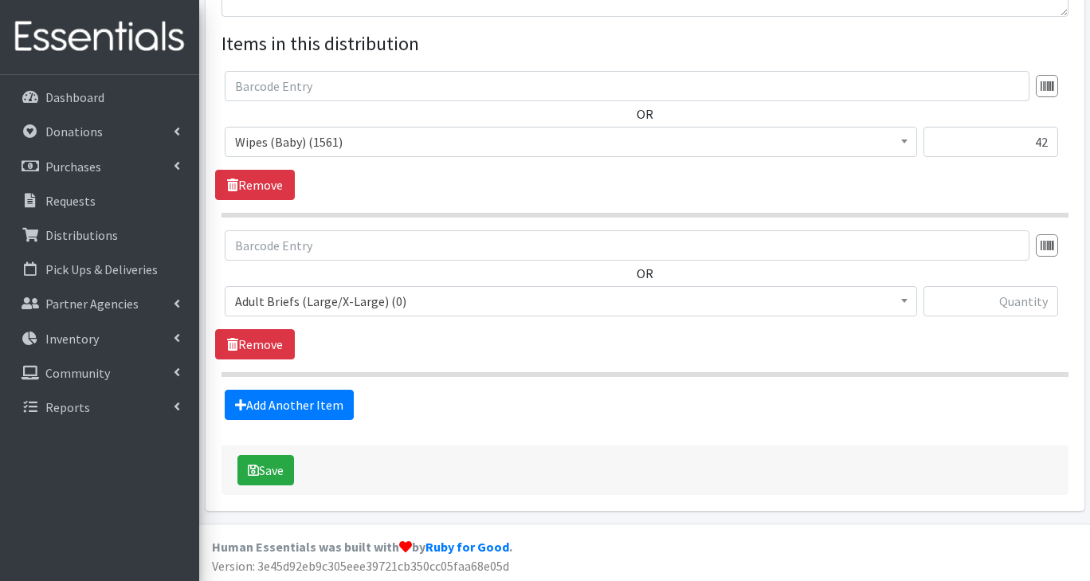
click at [343, 301] on span "Adult Briefs (Large/X-Large) (0)" at bounding box center [571, 301] width 672 height 22
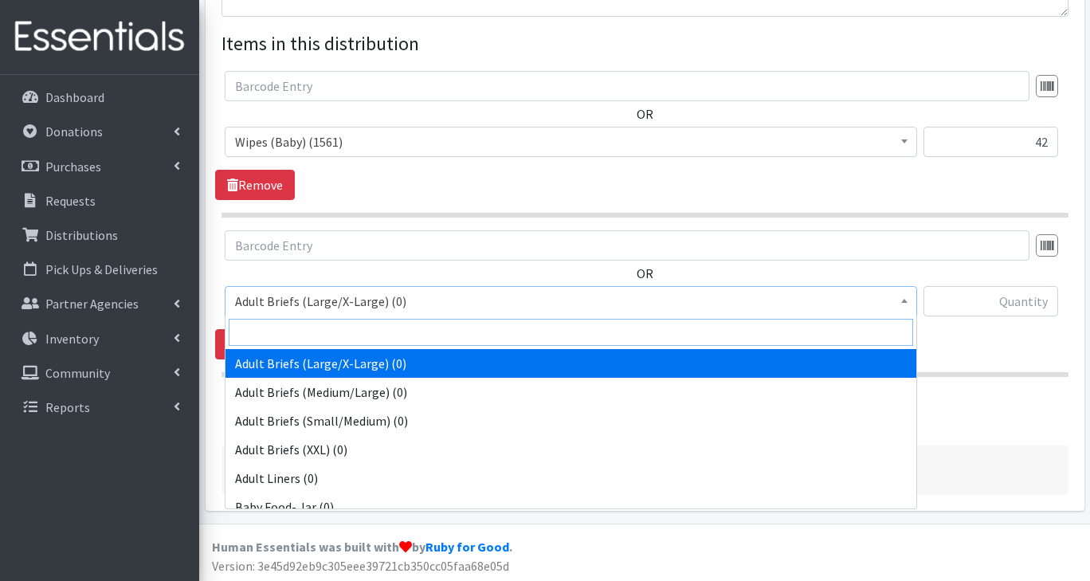
click at [333, 333] on input "search" at bounding box center [571, 332] width 684 height 27
type input "1"
select select "2760"
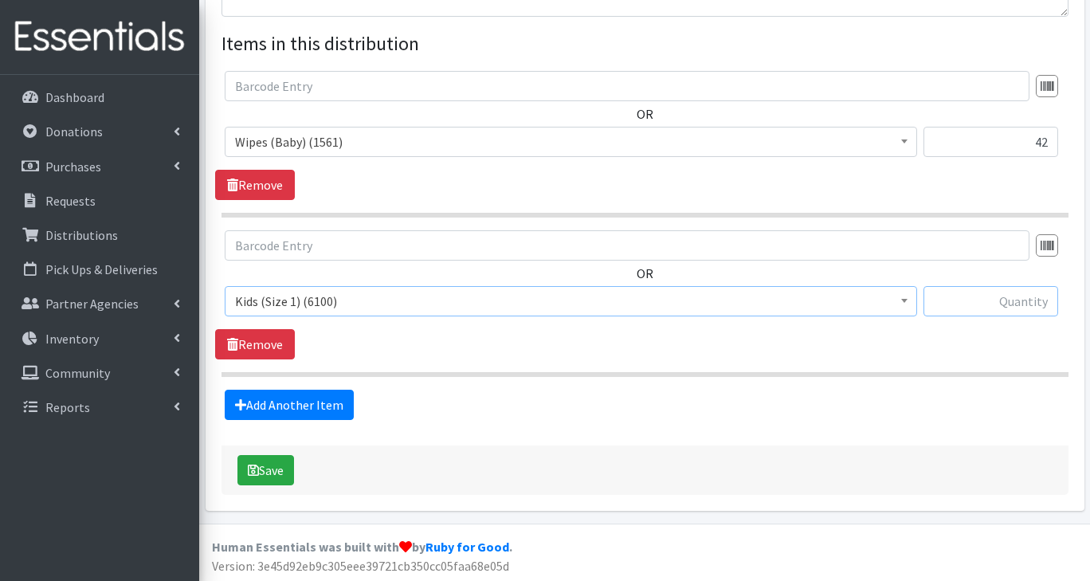
click at [1018, 297] on input "text" at bounding box center [990, 301] width 135 height 30
type input "250"
click at [335, 409] on link "Add Another Item" at bounding box center [289, 405] width 129 height 30
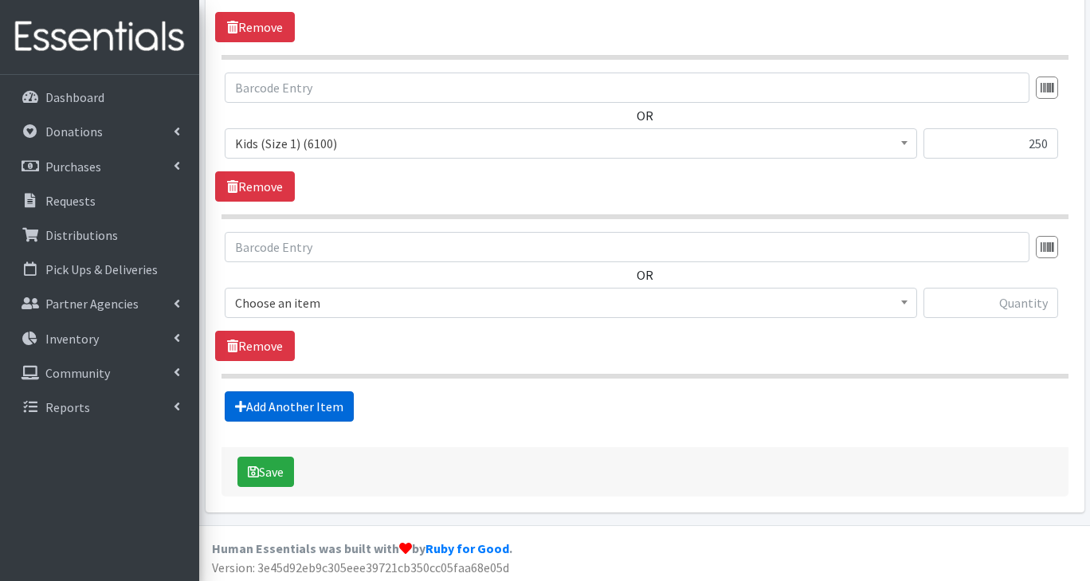
scroll to position [743, 0]
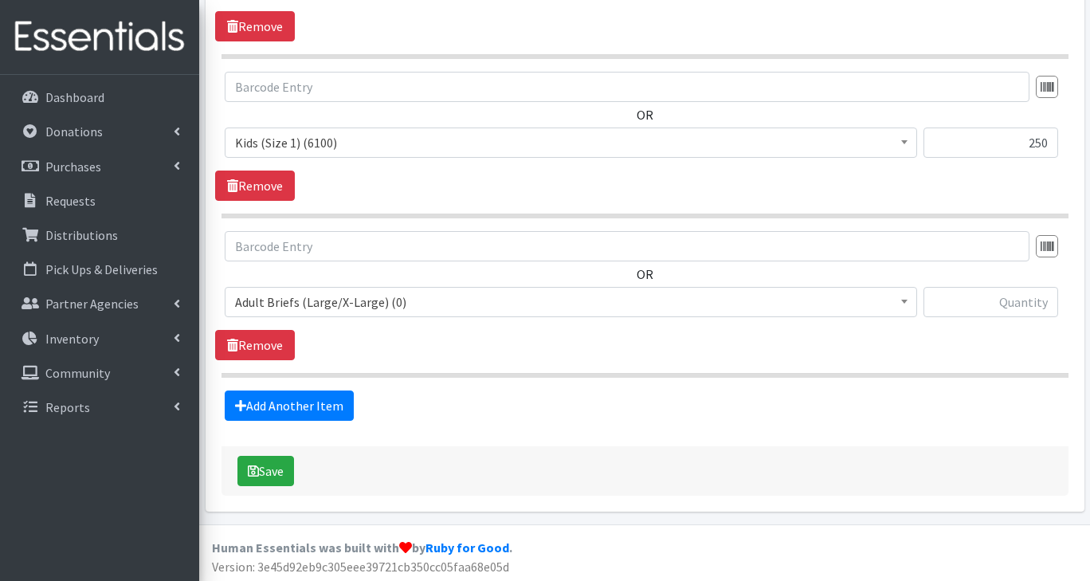
click at [327, 308] on span "Adult Briefs (Large/X-Large) (0)" at bounding box center [571, 302] width 672 height 22
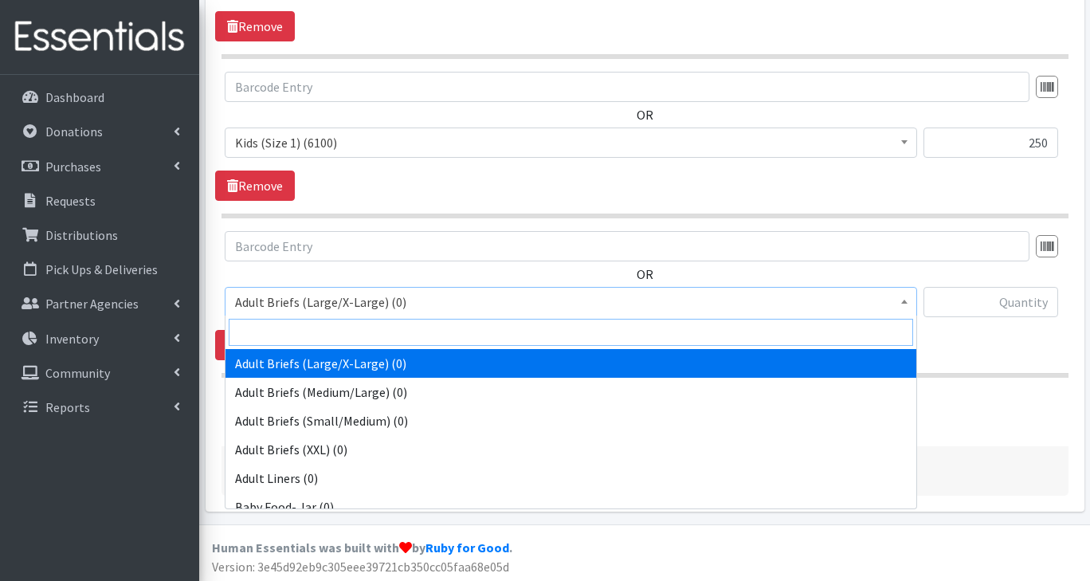
click at [301, 337] on input "search" at bounding box center [571, 332] width 684 height 27
type input "2"
select select "2724"
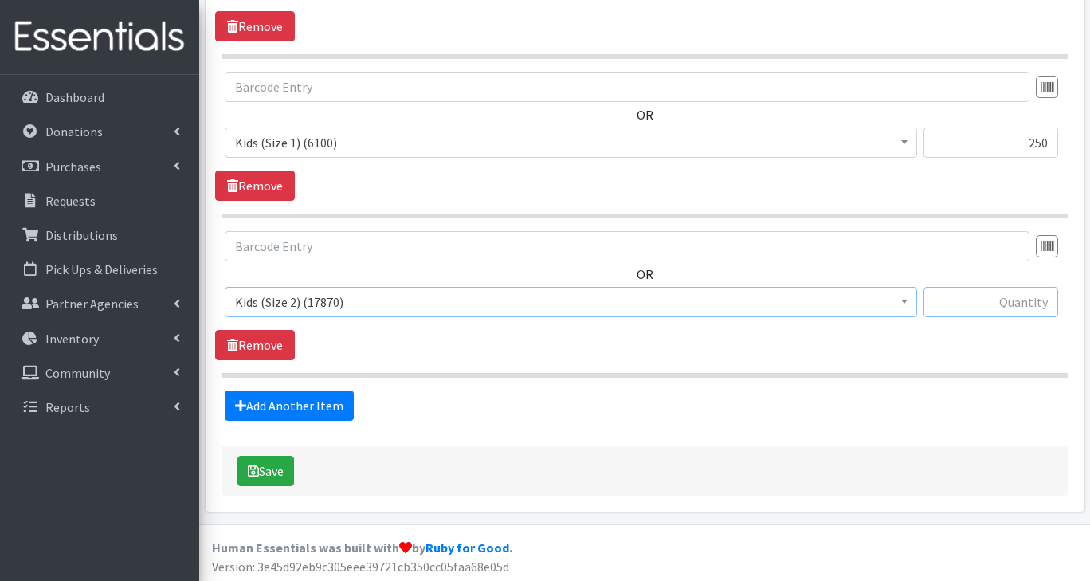
click at [1018, 304] on input "text" at bounding box center [990, 302] width 135 height 30
type input "350"
click at [337, 408] on link "Add Another Item" at bounding box center [289, 405] width 129 height 30
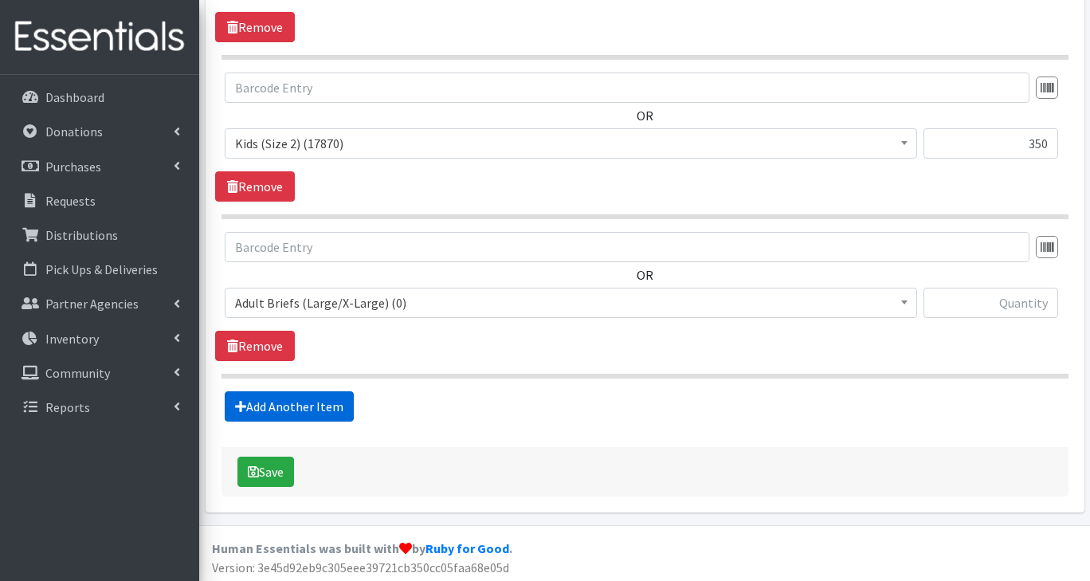
scroll to position [902, 0]
click at [319, 309] on span "Adult Briefs (Large/X-Large) (0)" at bounding box center [571, 303] width 672 height 22
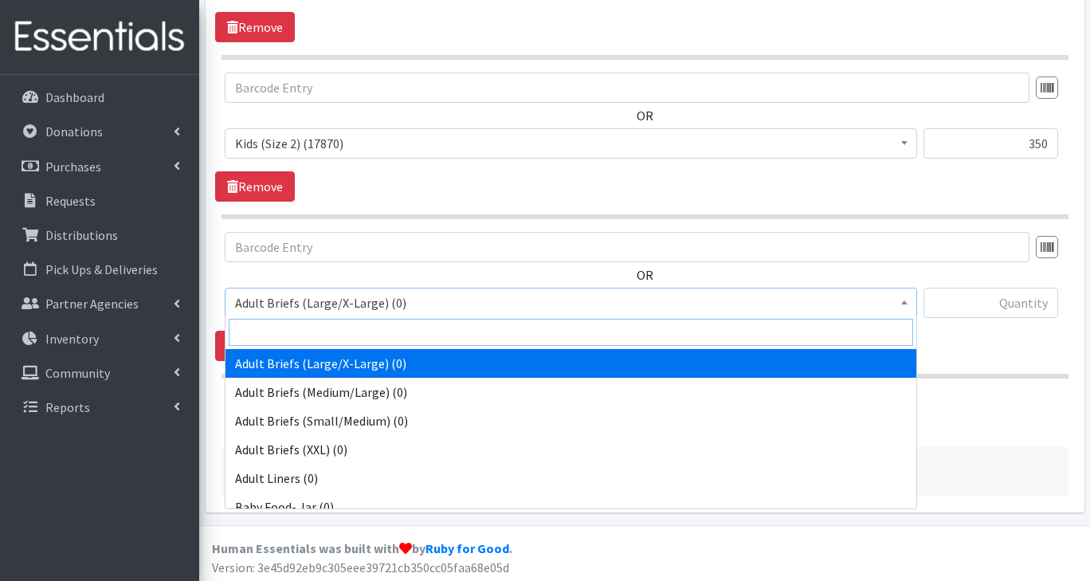
click at [276, 340] on input "search" at bounding box center [571, 332] width 684 height 27
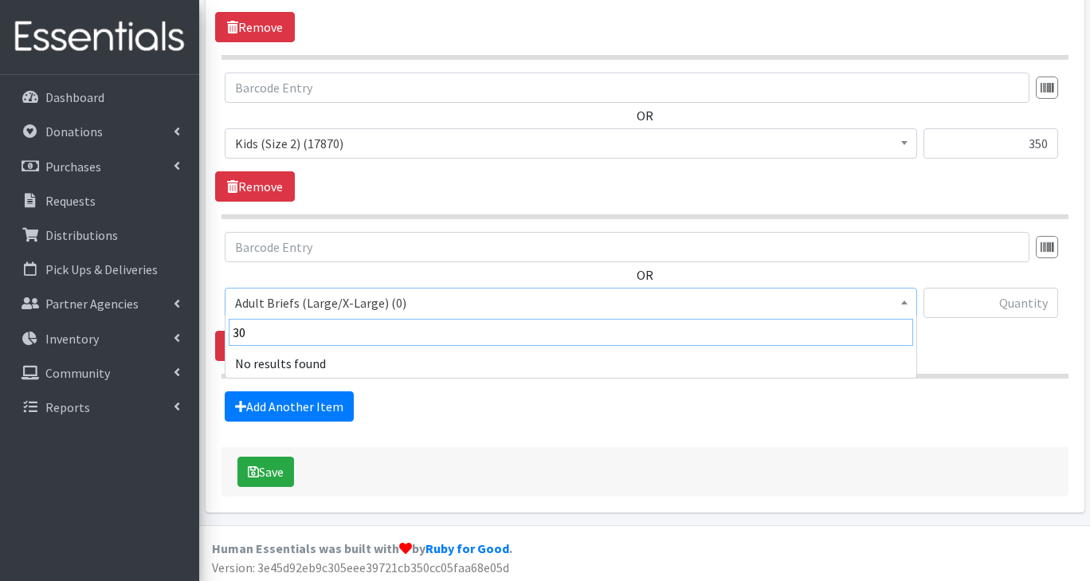
type input "300"
click at [321, 409] on link "Add Another Item" at bounding box center [289, 406] width 129 height 30
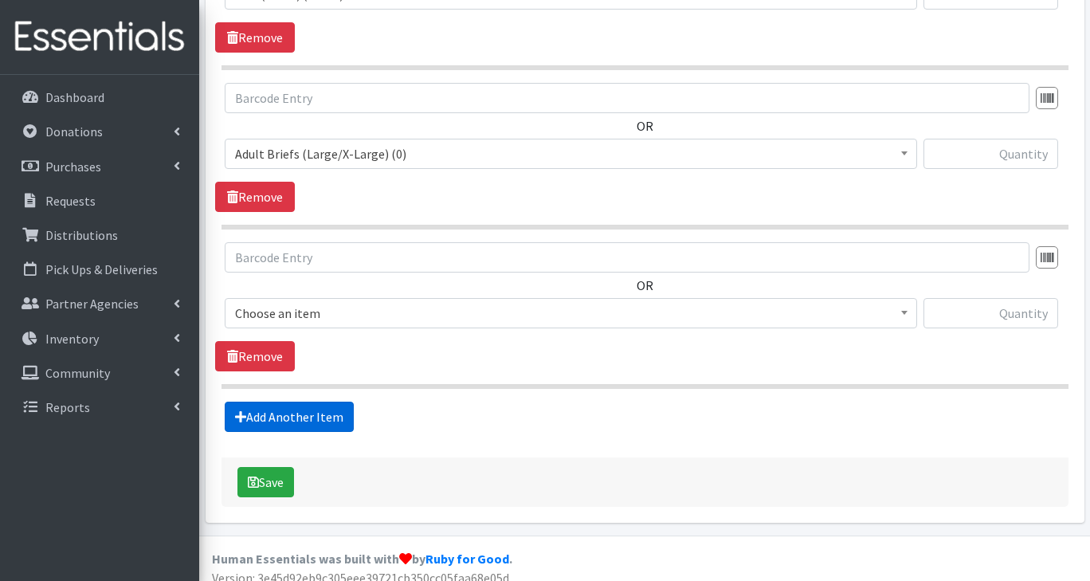
scroll to position [1061, 0]
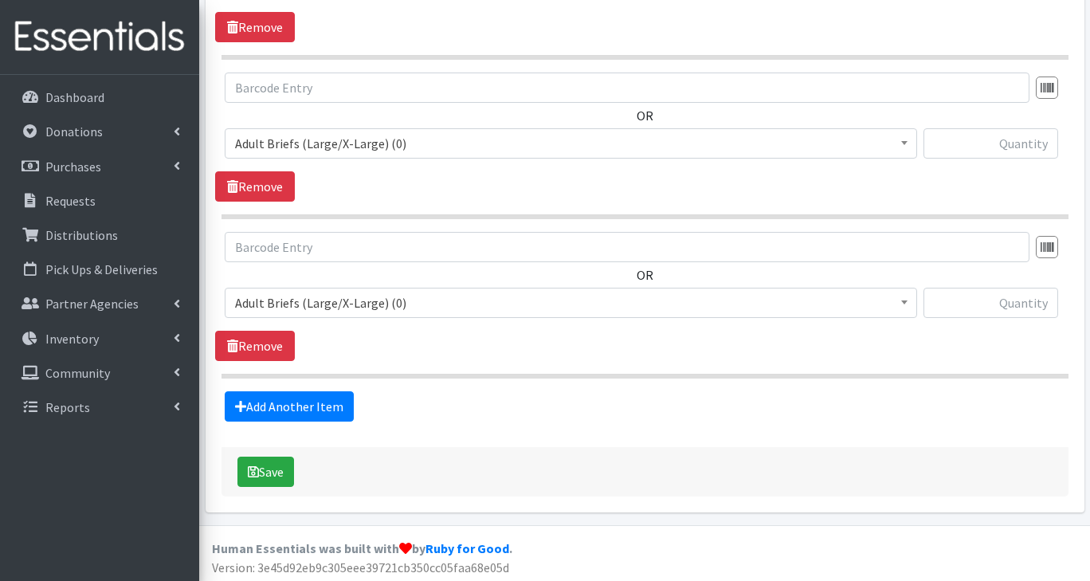
click at [303, 309] on span "Adult Briefs (Large/X-Large) (0)" at bounding box center [571, 303] width 672 height 22
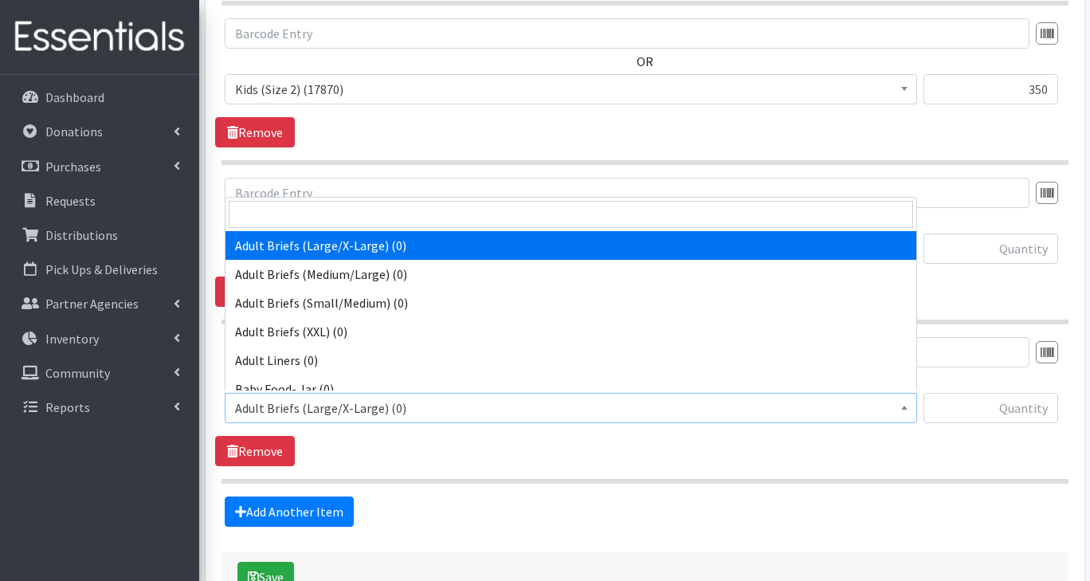
scroll to position [954, 0]
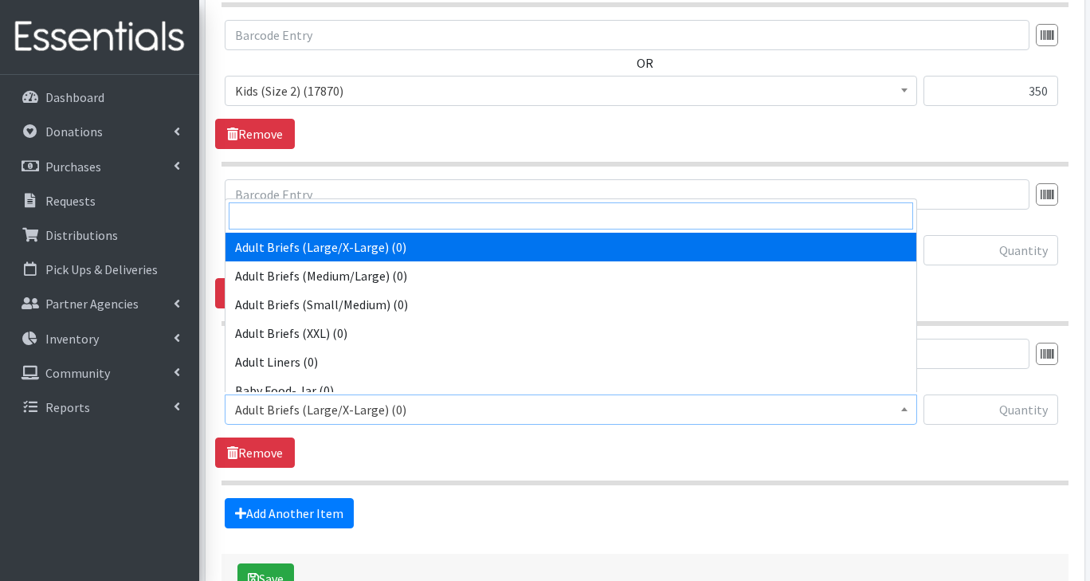
click at [305, 221] on input "search" at bounding box center [571, 215] width 684 height 27
type input "3"
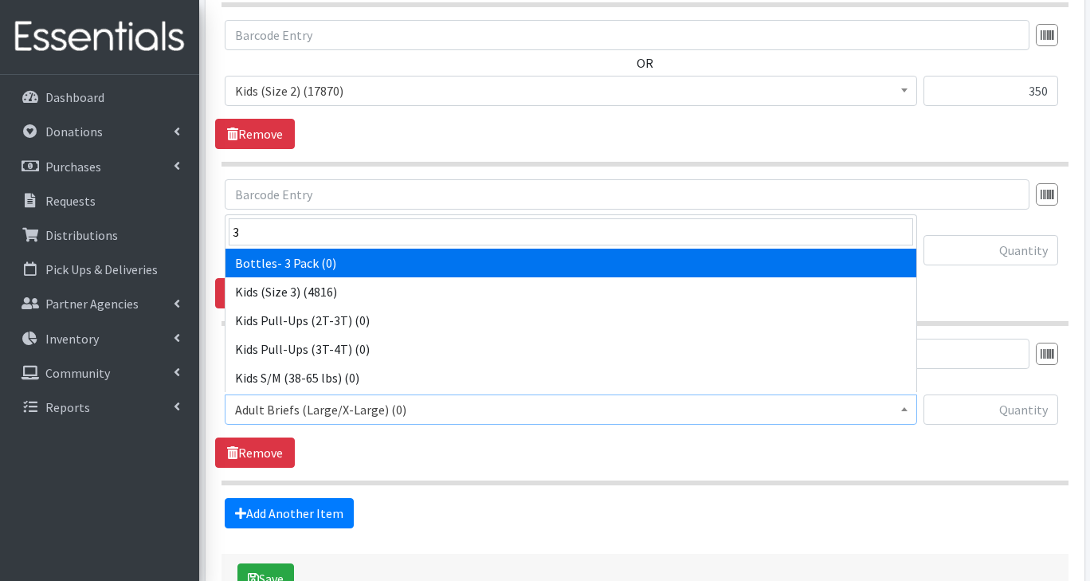
select select "2747"
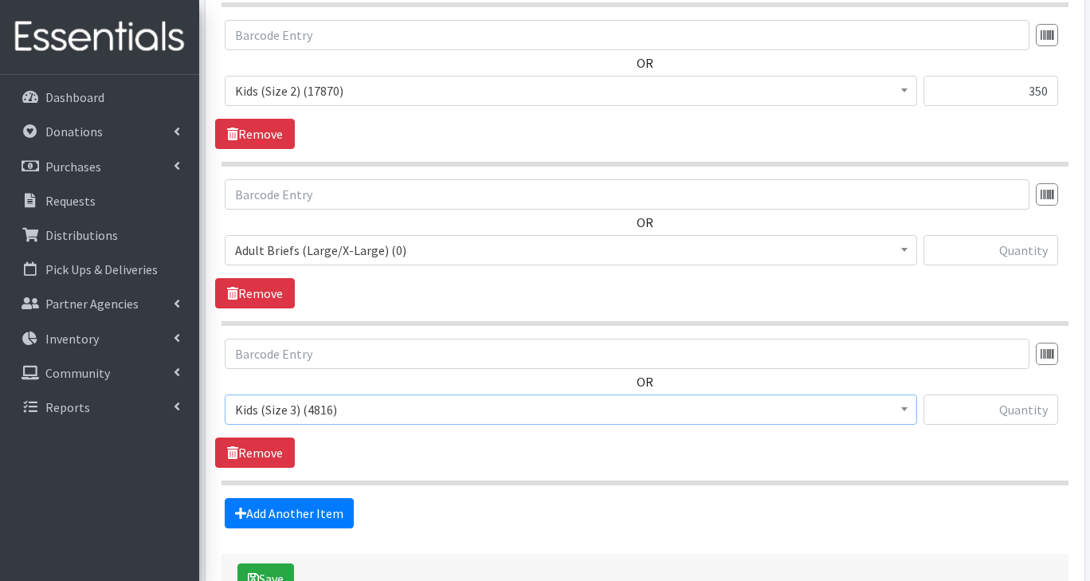
click at [508, 257] on span "Adult Briefs (Large/X-Large) (0)" at bounding box center [571, 250] width 672 height 22
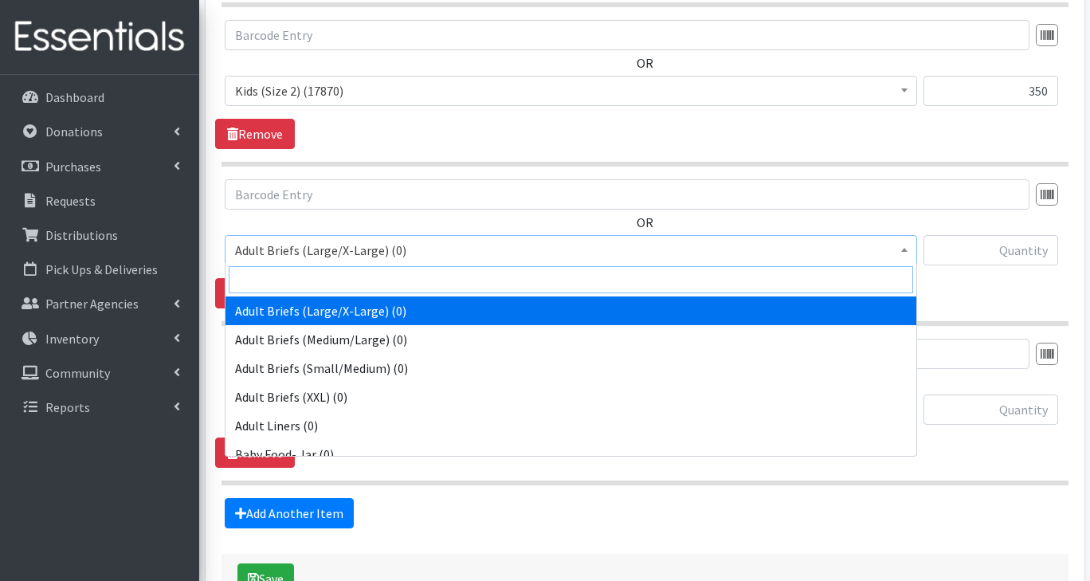
click at [355, 287] on input "search" at bounding box center [571, 279] width 684 height 27
type input "3"
select select "2747"
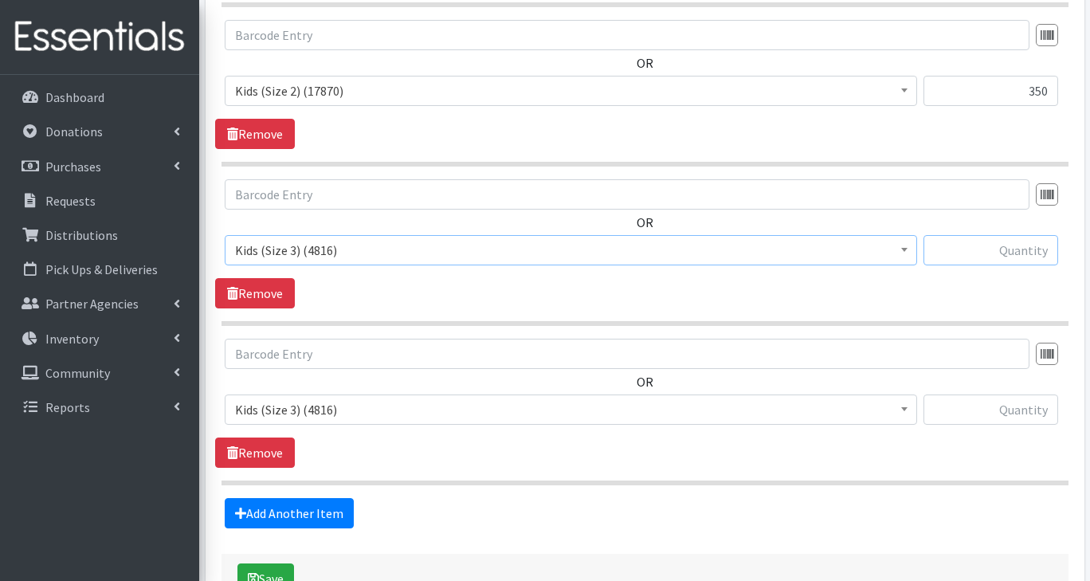
click at [991, 253] on input "text" at bounding box center [990, 250] width 135 height 30
type input "300"
click at [362, 410] on span "Kids (Size 3) (4816)" at bounding box center [571, 409] width 672 height 22
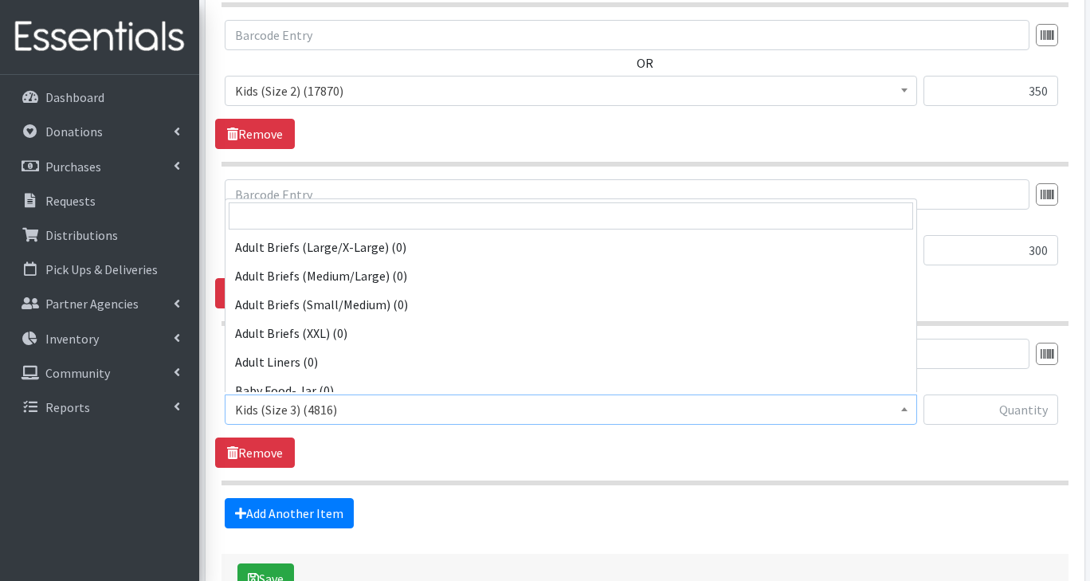
scroll to position [746, 0]
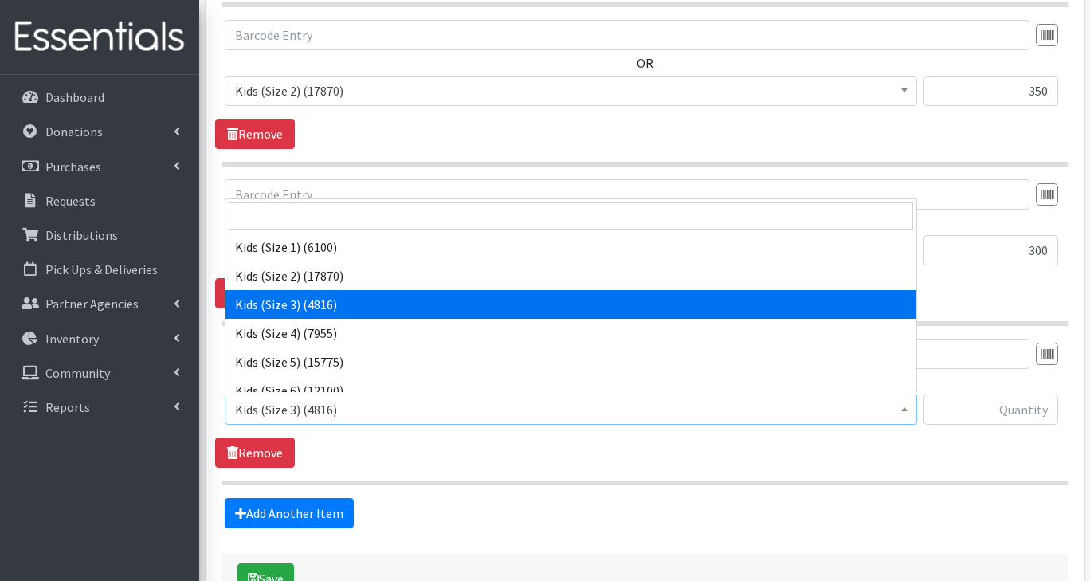
select select "2756"
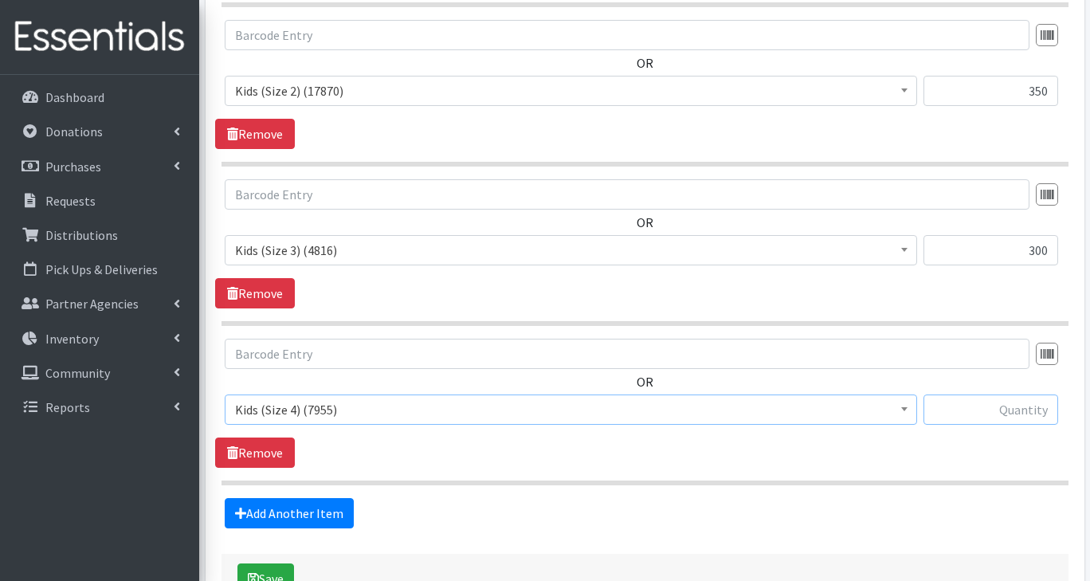
click at [992, 411] on input "text" at bounding box center [990, 409] width 135 height 30
type input "300"
click at [311, 507] on link "Add Another Item" at bounding box center [289, 513] width 129 height 30
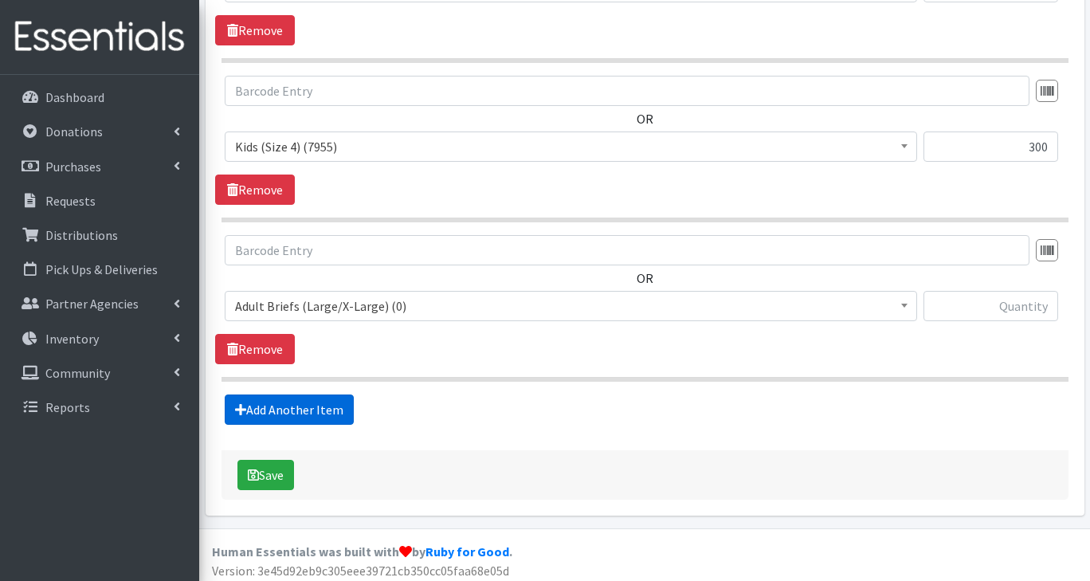
scroll to position [1220, 0]
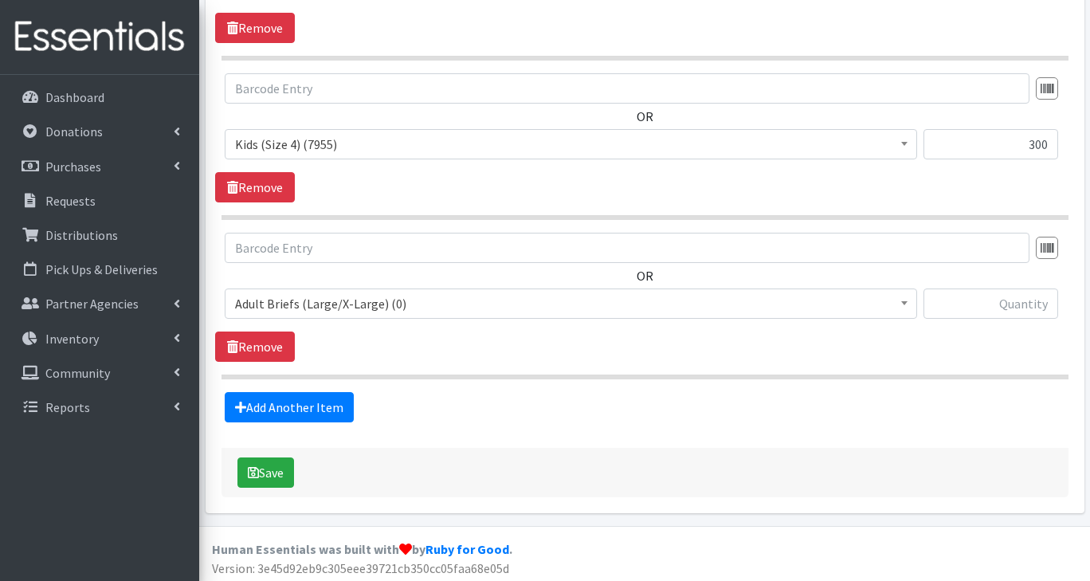
click at [347, 300] on span "Adult Briefs (Large/X-Large) (0)" at bounding box center [571, 303] width 672 height 22
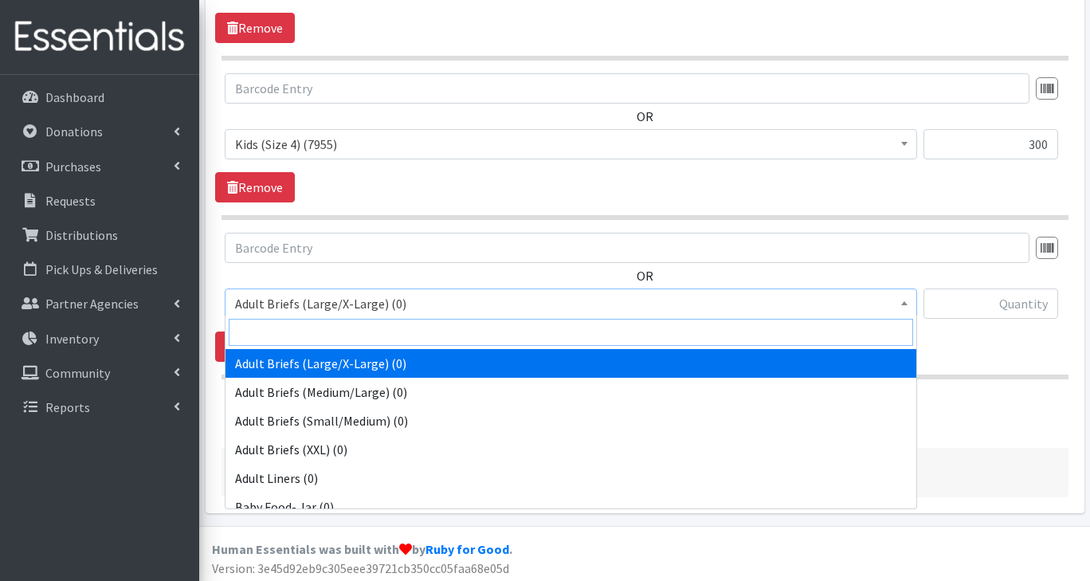
click at [337, 330] on input "search" at bounding box center [571, 332] width 684 height 27
type input "5"
select select "2744"
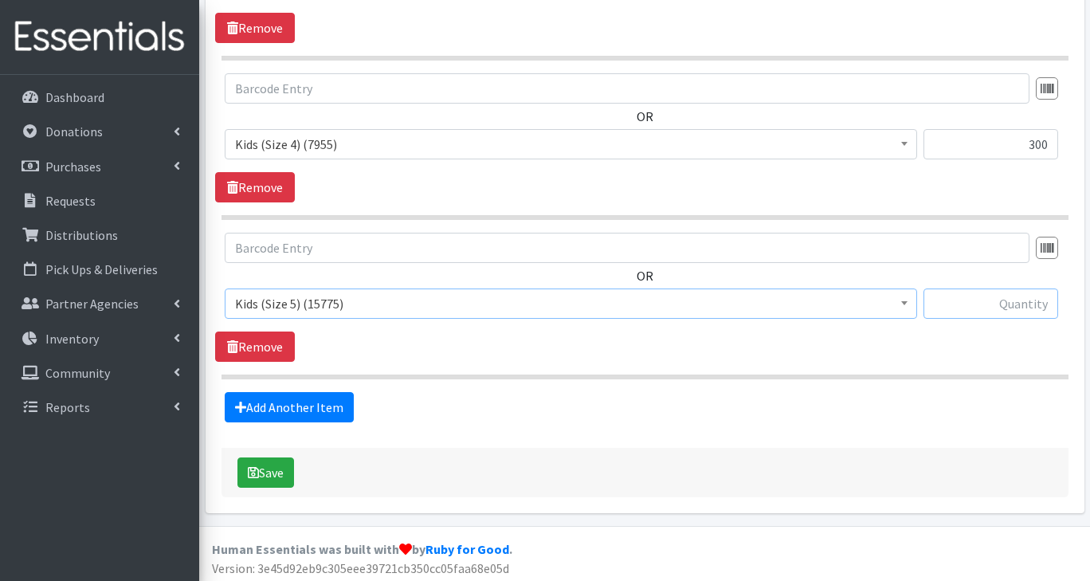
click at [1021, 304] on input "text" at bounding box center [990, 303] width 135 height 30
type input "800"
click at [318, 406] on link "Add Another Item" at bounding box center [289, 407] width 129 height 30
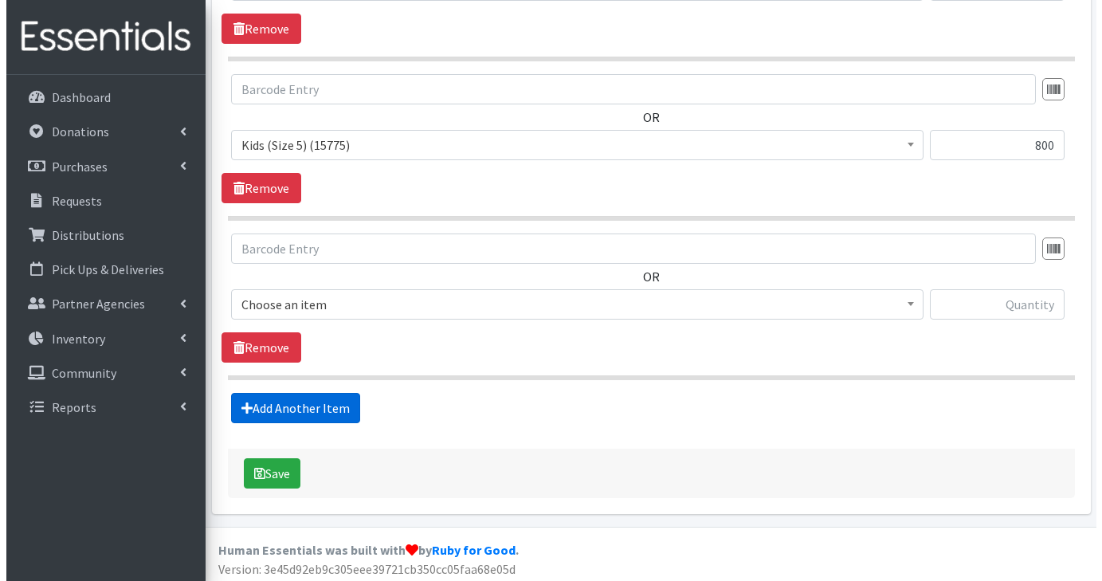
scroll to position [1378, 0]
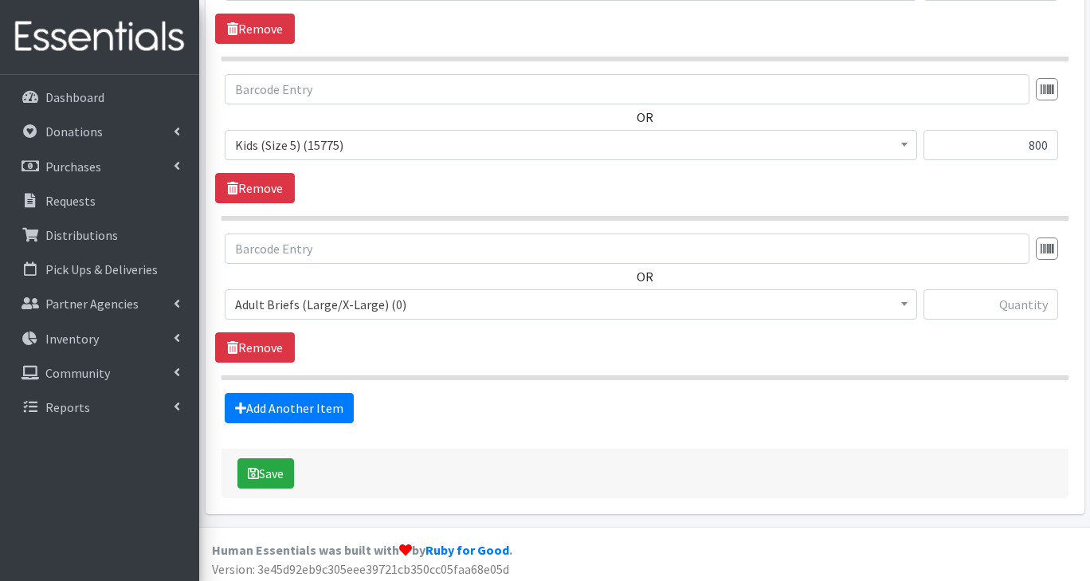
click at [327, 311] on span "Adult Briefs (Large/X-Large) (0)" at bounding box center [571, 304] width 672 height 22
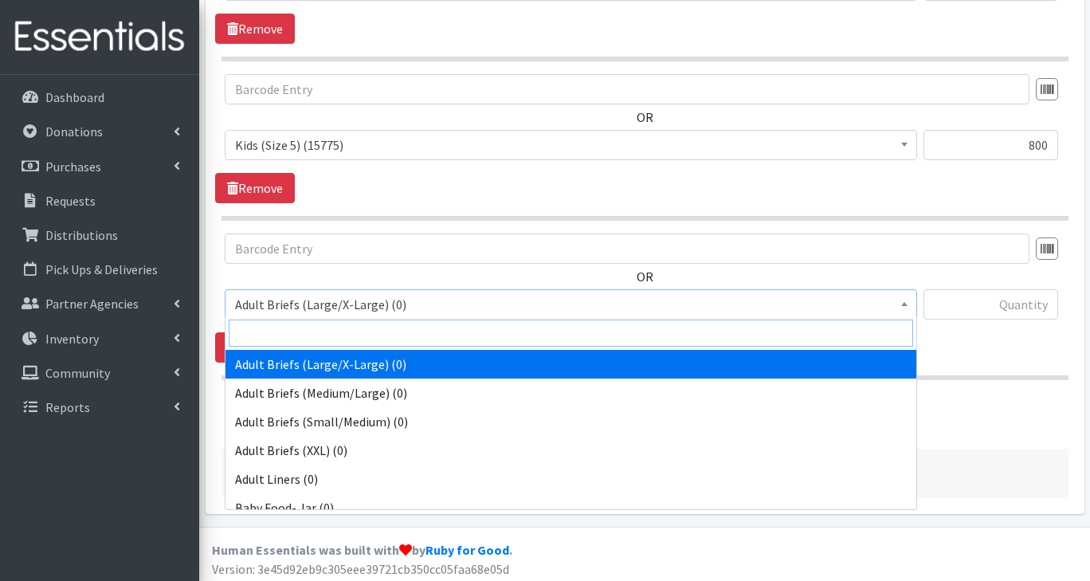
click at [306, 336] on input "search" at bounding box center [571, 332] width 684 height 27
type input "6"
select select "2727"
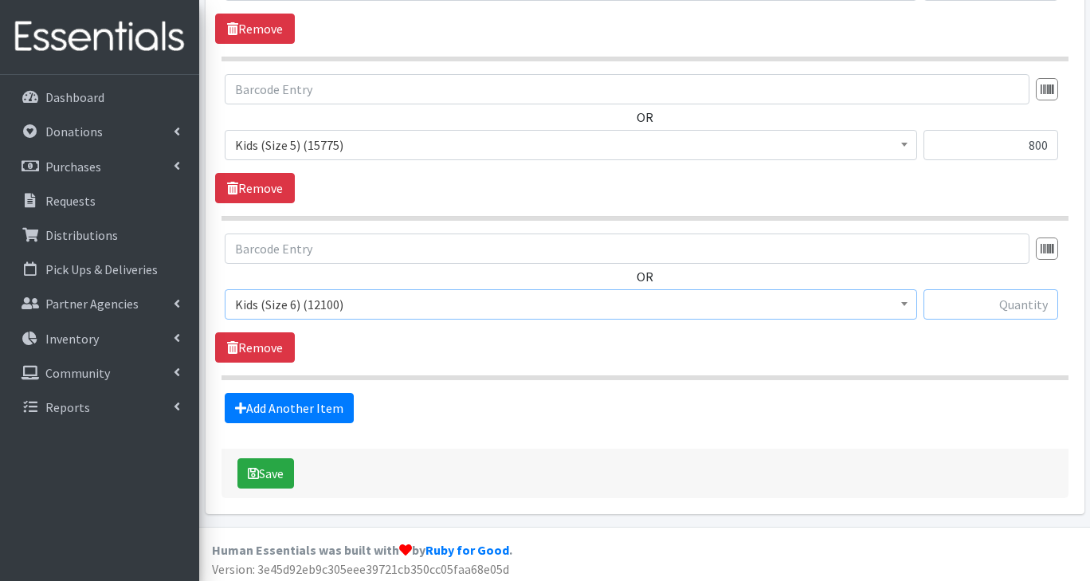
click at [1004, 306] on input "text" at bounding box center [990, 304] width 135 height 30
type input "600"
click at [279, 468] on button "Save" at bounding box center [265, 473] width 57 height 30
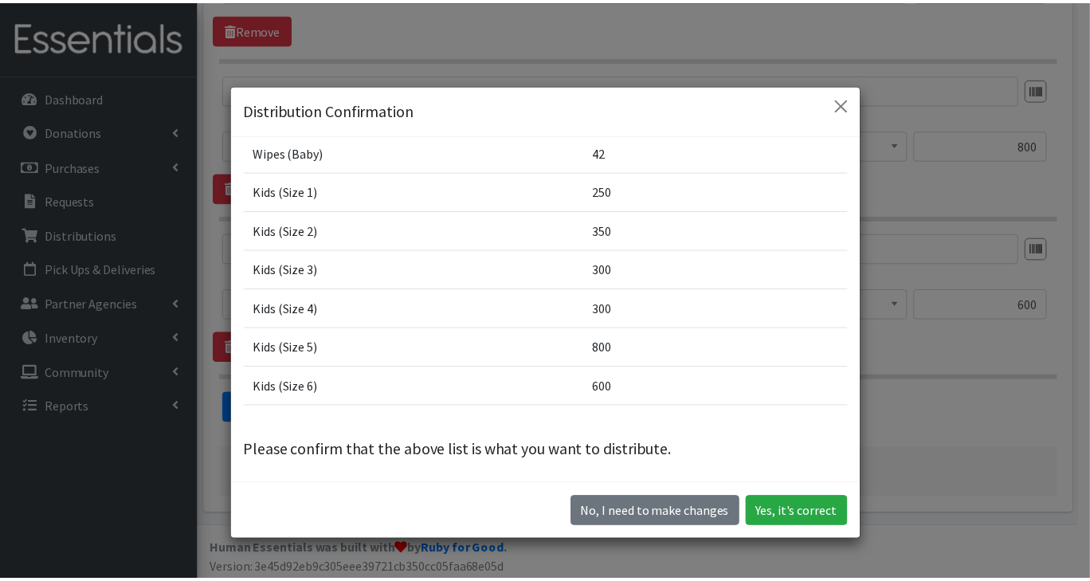
scroll to position [94, 0]
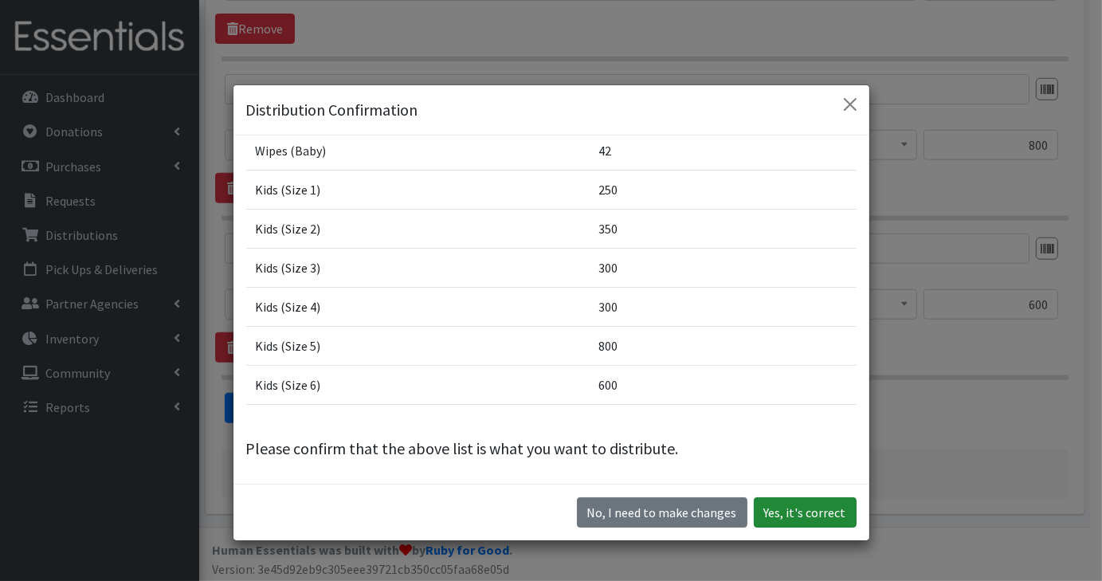
click at [805, 502] on button "Yes, it's correct" at bounding box center [805, 512] width 103 height 30
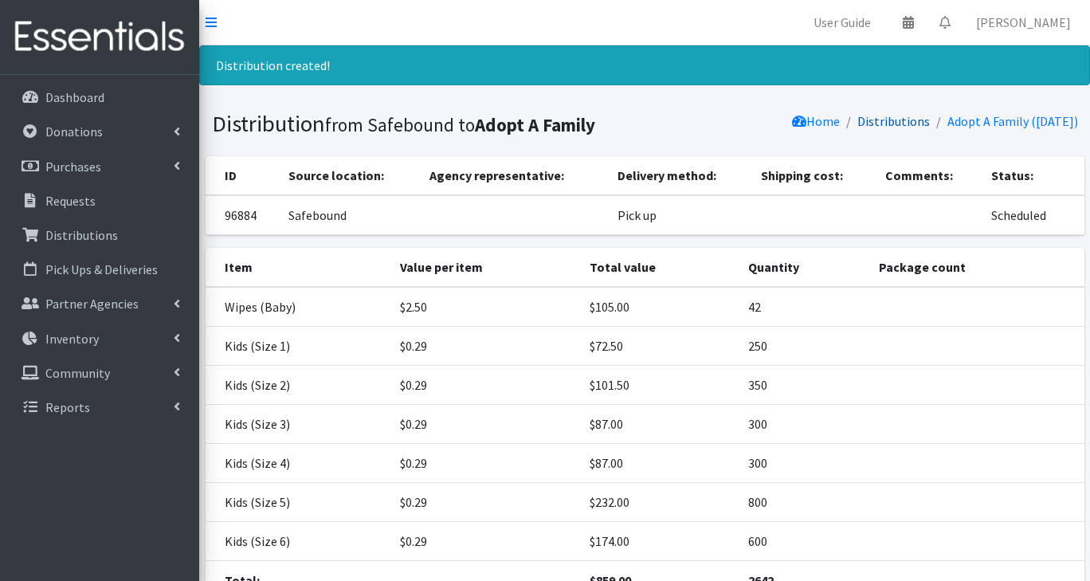
click at [879, 124] on link "Distributions" at bounding box center [893, 121] width 72 height 16
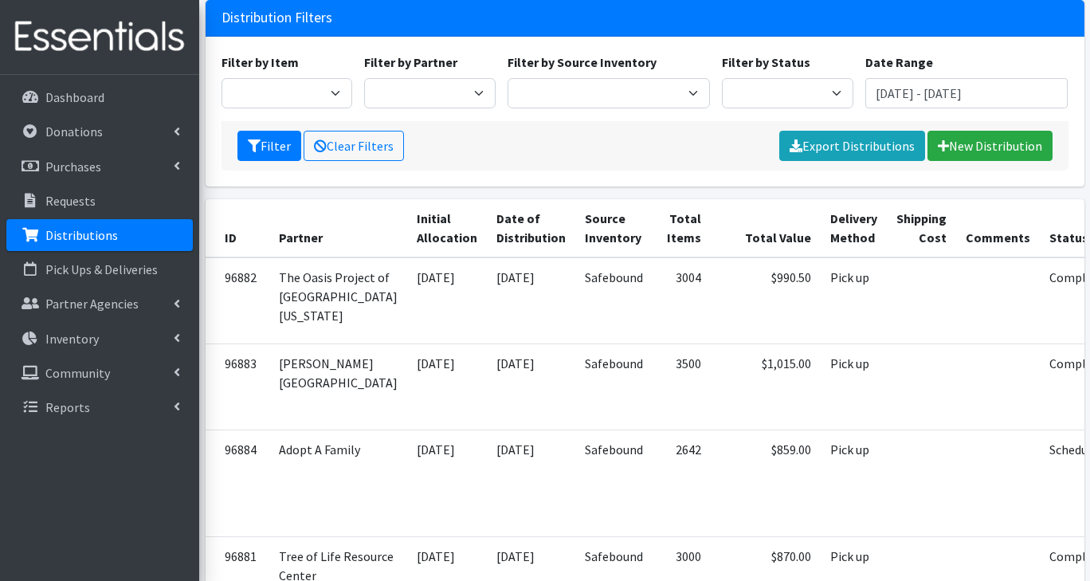
scroll to position [99, 0]
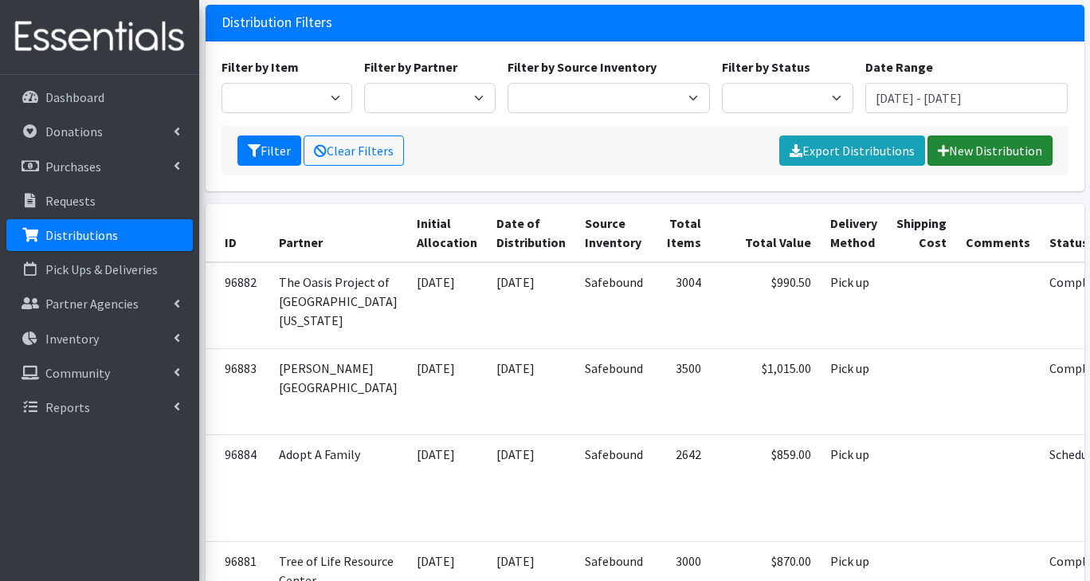
click at [1012, 162] on link "New Distribution" at bounding box center [989, 150] width 125 height 30
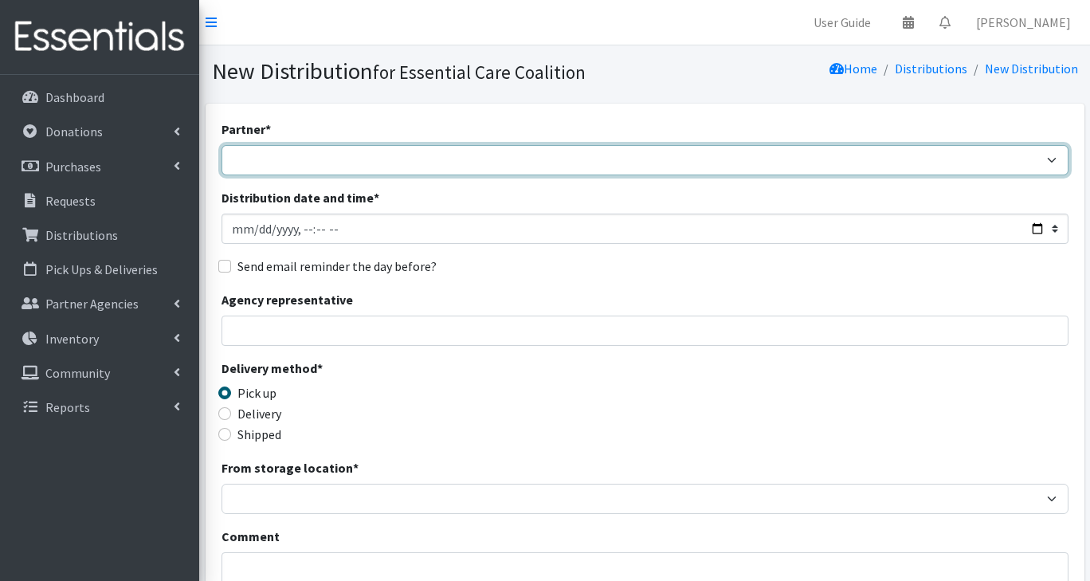
click at [330, 156] on select "Adopt A Family Aid to Victims of Domestic Abuse (AVDA) Babycycle Diaper Bank CB…" at bounding box center [644, 160] width 847 height 30
select select "5498"
click at [221, 145] on select "Adopt A Family Aid to Victims of Domestic Abuse (AVDA) Babycycle Diaper Bank CB…" at bounding box center [644, 160] width 847 height 30
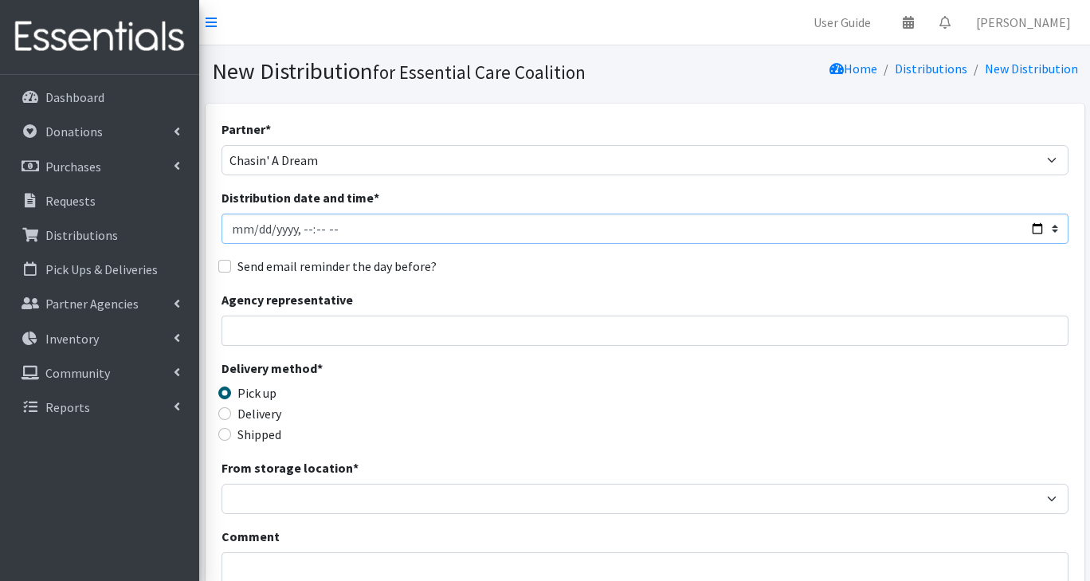
click at [305, 236] on input "Distribution date and time *" at bounding box center [644, 229] width 847 height 30
click at [1033, 234] on input "Distribution date and time *" at bounding box center [644, 229] width 847 height 30
click at [634, 409] on div "Delivery method * Pick up Delivery Shipped Shipping cost" at bounding box center [644, 409] width 847 height 100
click at [1028, 234] on input "Distribution date and time *" at bounding box center [644, 229] width 847 height 30
click at [1040, 229] on input "Distribution date and time *" at bounding box center [644, 229] width 847 height 30
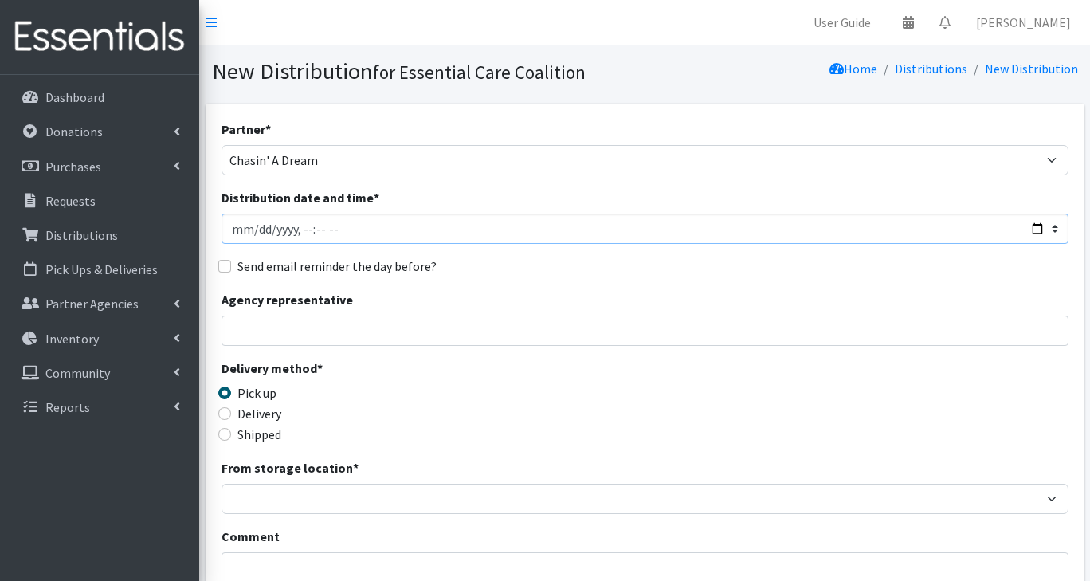
type input "[DATE]T10:00"
click at [680, 398] on div "Delivery method * Pick up Delivery Shipped Shipping cost" at bounding box center [644, 409] width 847 height 100
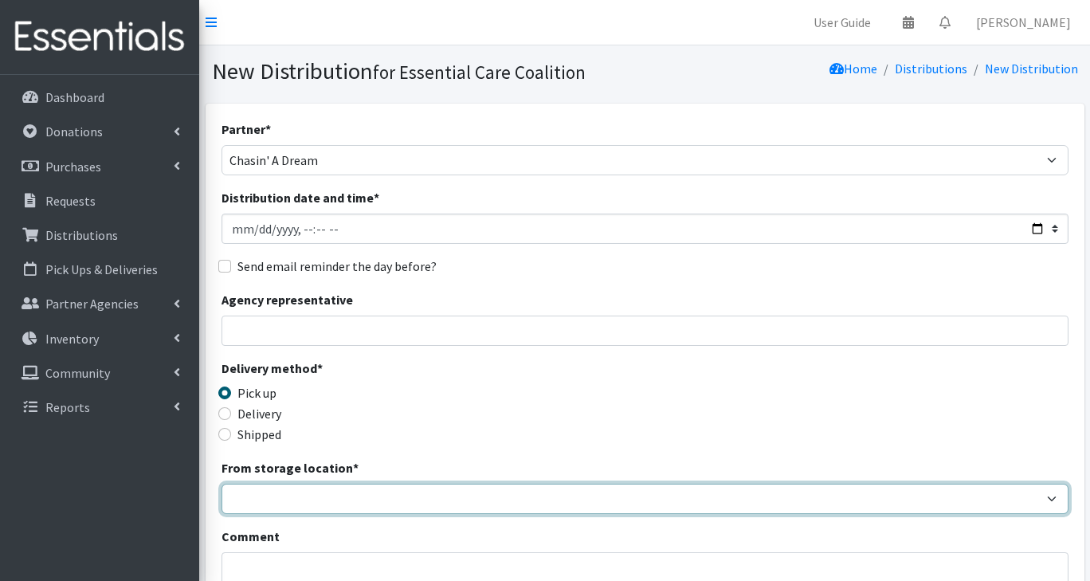
click at [362, 492] on select "Safebound" at bounding box center [644, 499] width 847 height 30
click at [321, 510] on select "Safebound" at bounding box center [644, 499] width 847 height 30
click at [373, 503] on select "Safebound" at bounding box center [644, 499] width 847 height 30
select select "65"
click at [221, 484] on select "Safebound" at bounding box center [644, 499] width 847 height 30
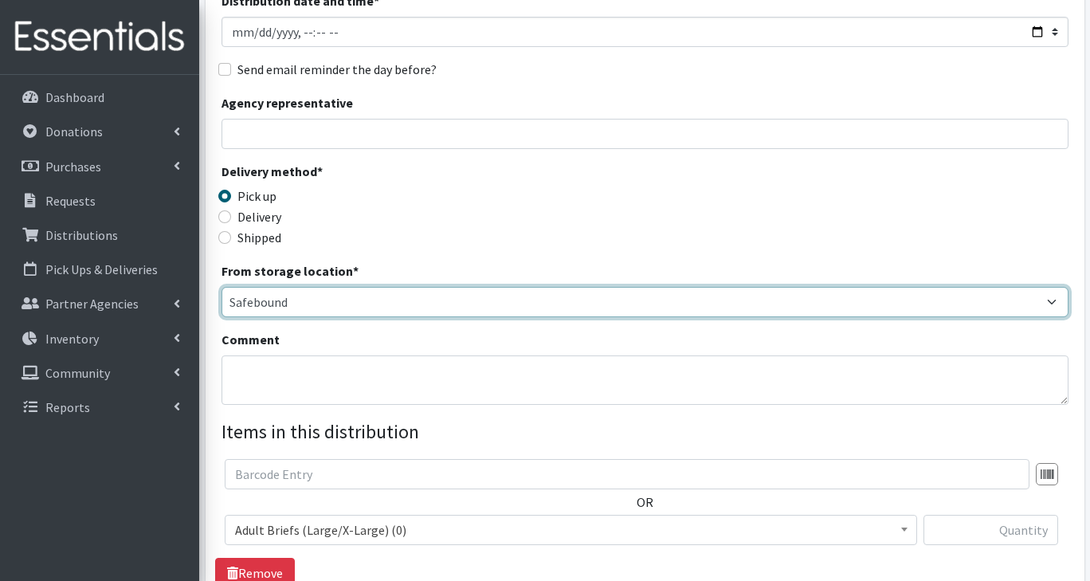
scroll to position [207, 0]
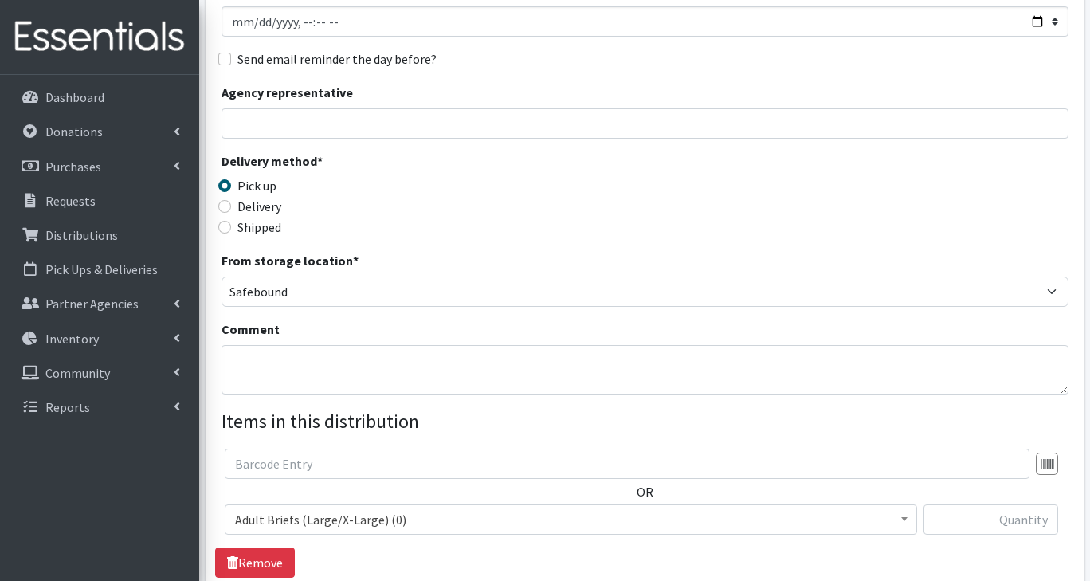
click at [366, 522] on span "Adult Briefs (Large/X-Large) (0)" at bounding box center [571, 519] width 672 height 22
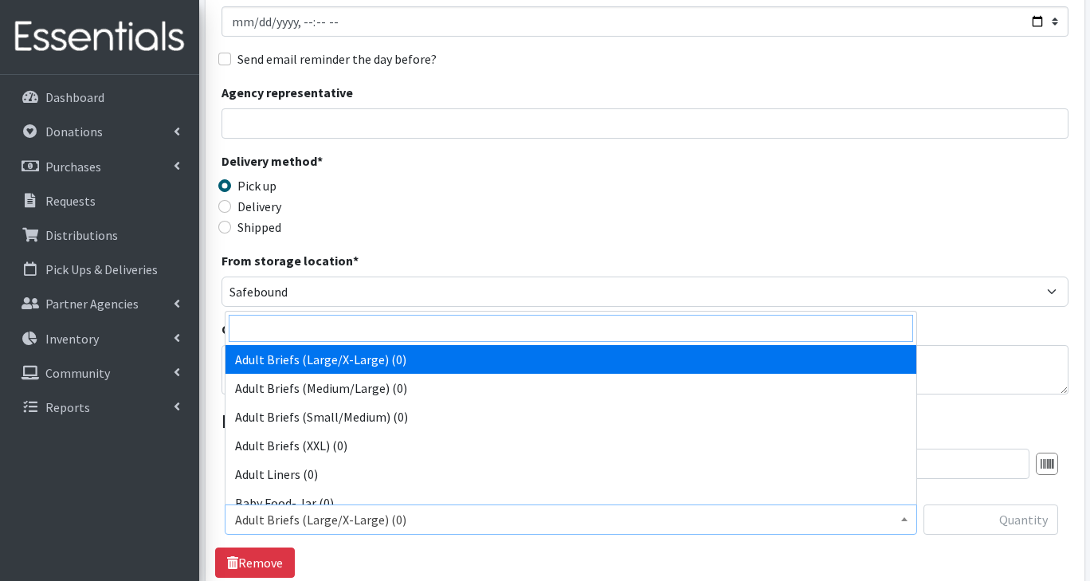
click at [333, 331] on input "search" at bounding box center [571, 328] width 684 height 27
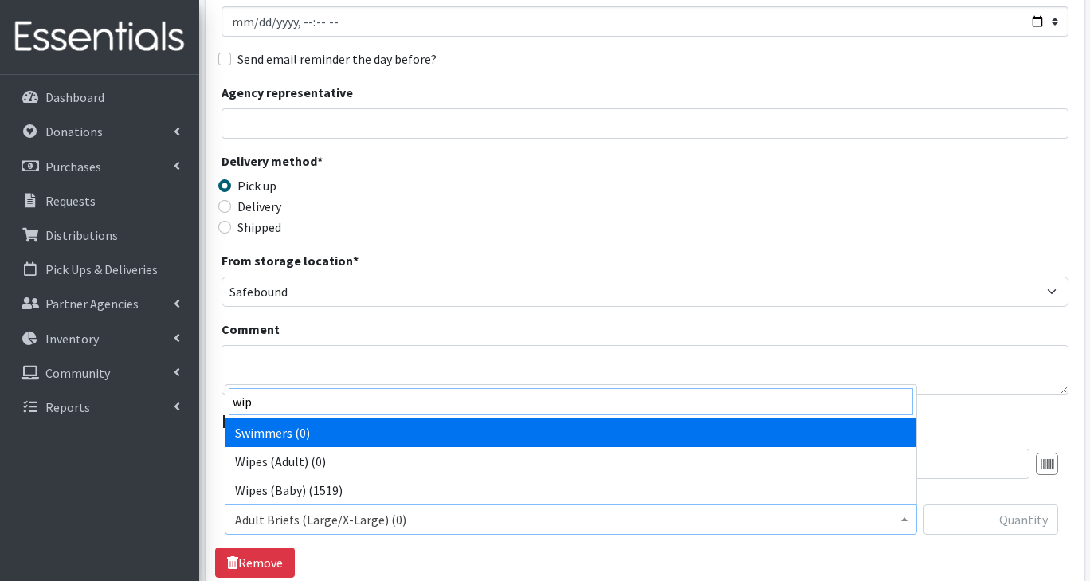
type input "wipe"
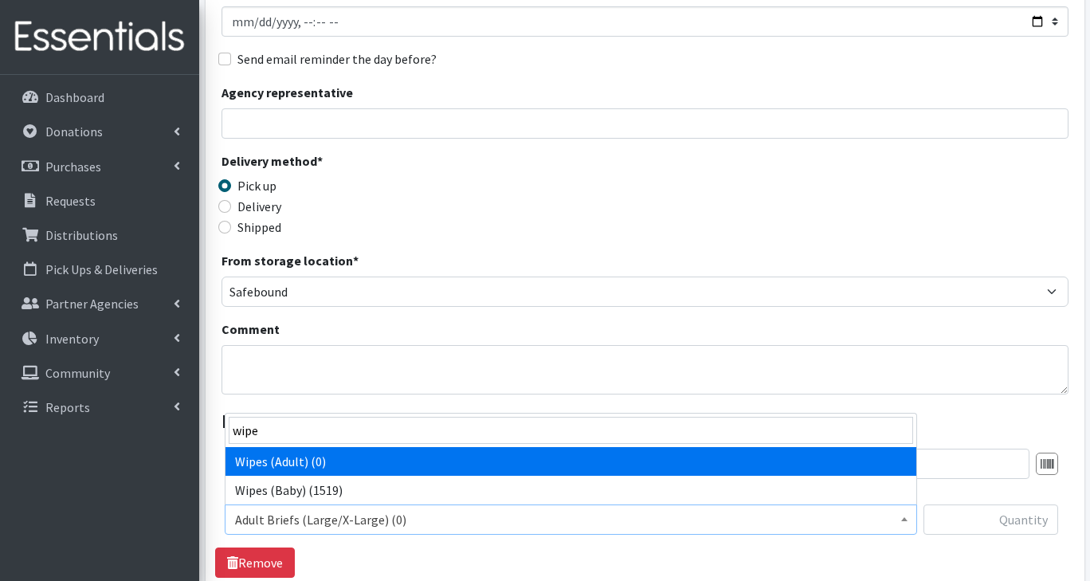
select select "2742"
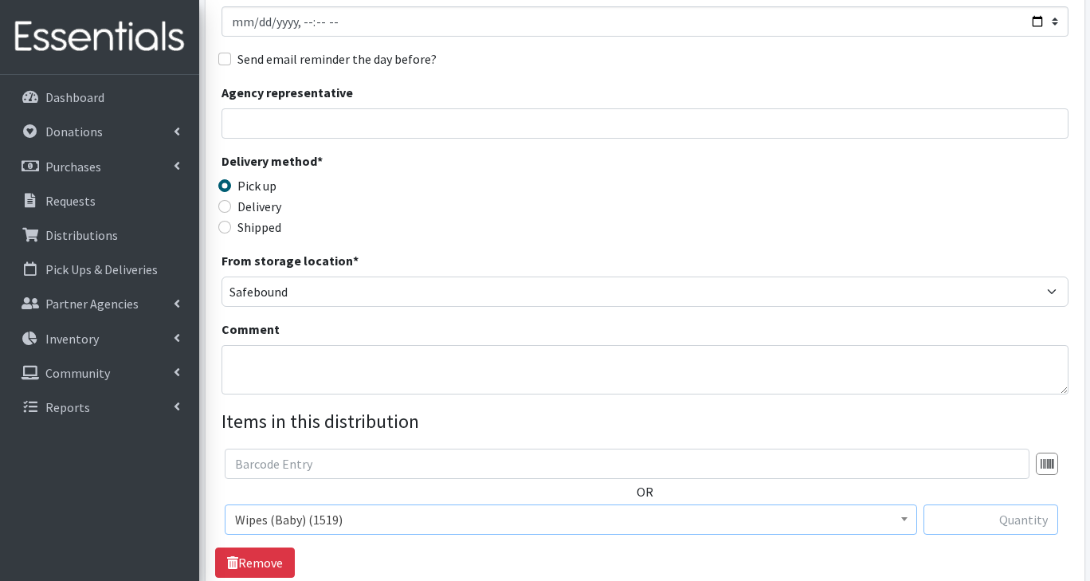
click at [1021, 523] on input "text" at bounding box center [990, 519] width 135 height 30
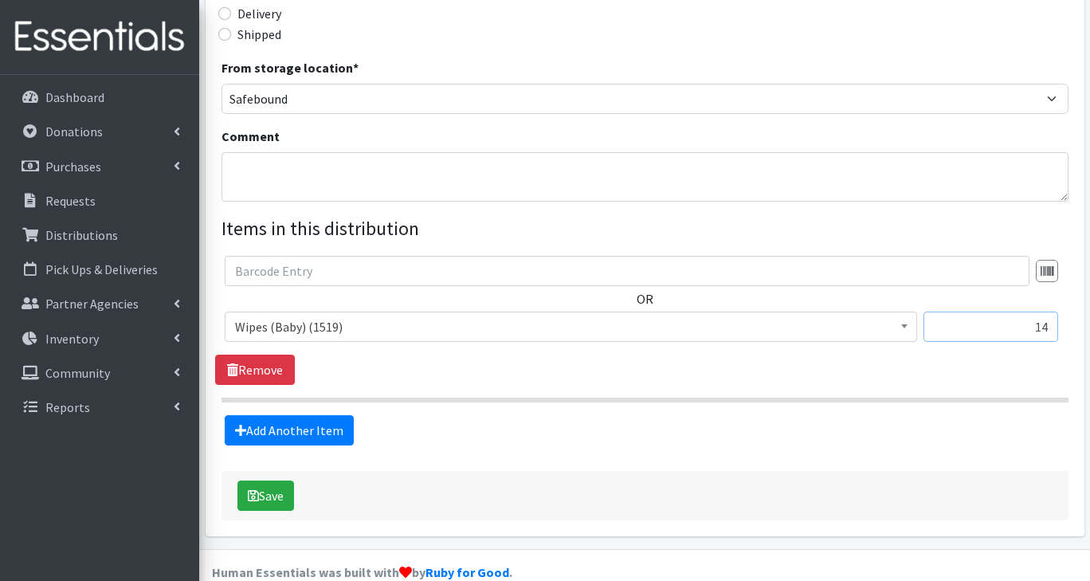
type input "14"
click at [317, 427] on link "Add Another Item" at bounding box center [289, 430] width 129 height 30
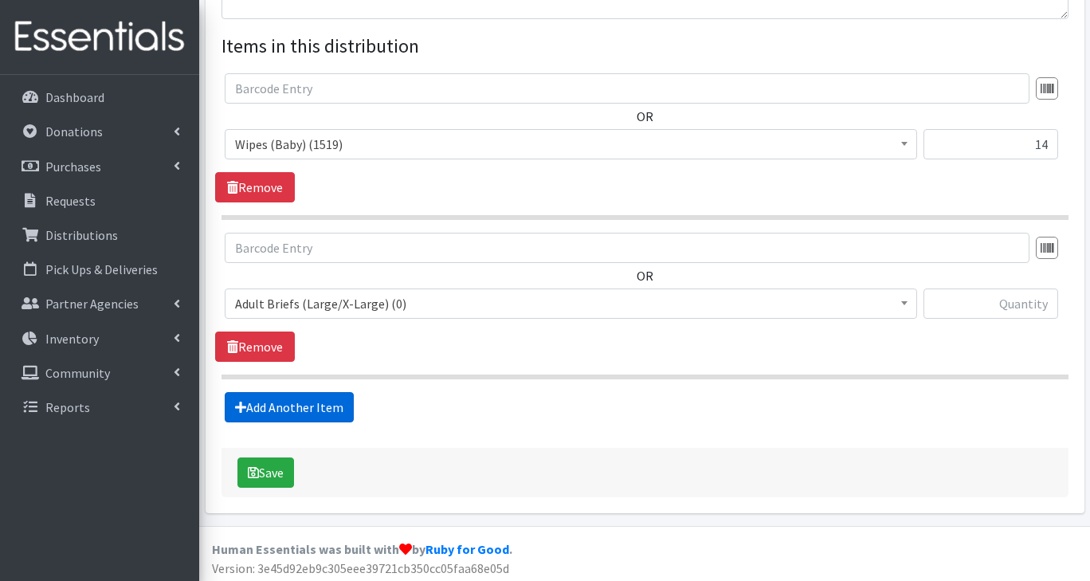
scroll to position [585, 0]
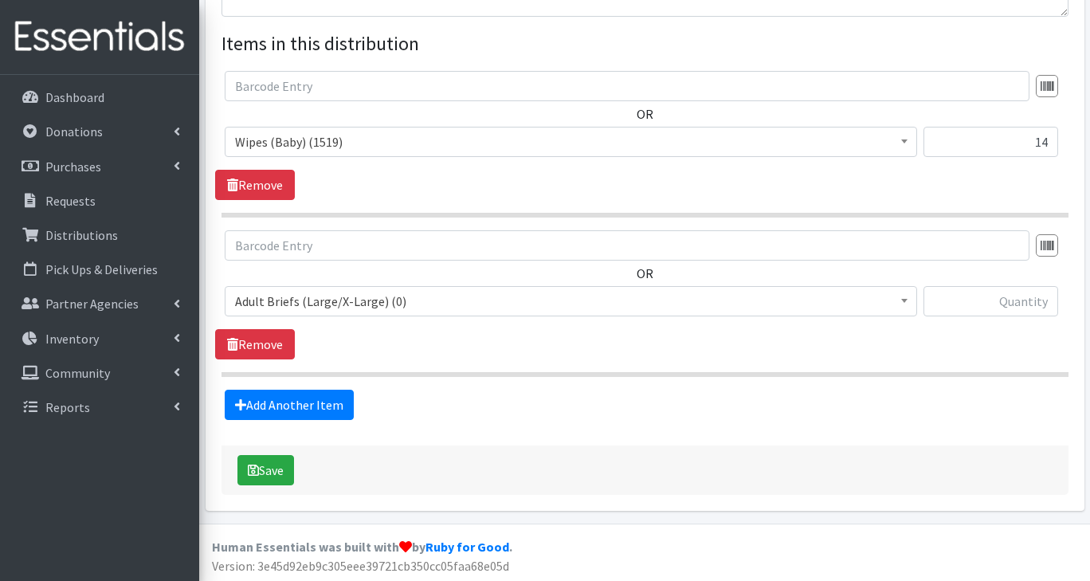
click at [327, 311] on span "Adult Briefs (Large/X-Large) (0)" at bounding box center [571, 301] width 672 height 22
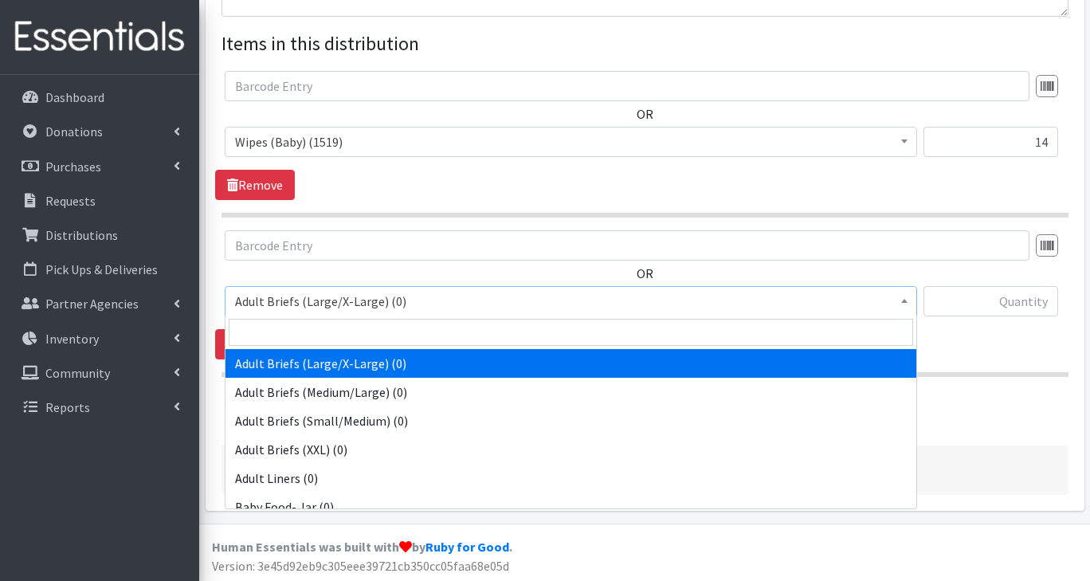
click at [330, 337] on input "search" at bounding box center [571, 332] width 684 height 27
type input "3"
select select "2747"
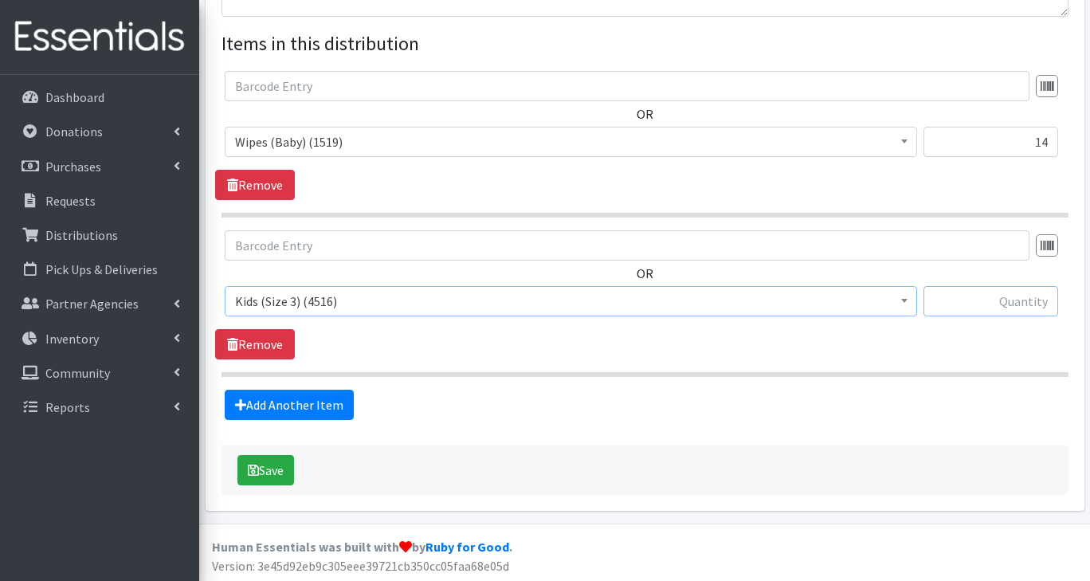
click at [997, 306] on input "text" at bounding box center [990, 301] width 135 height 30
type input "100"
click at [327, 409] on link "Add Another Item" at bounding box center [289, 405] width 129 height 30
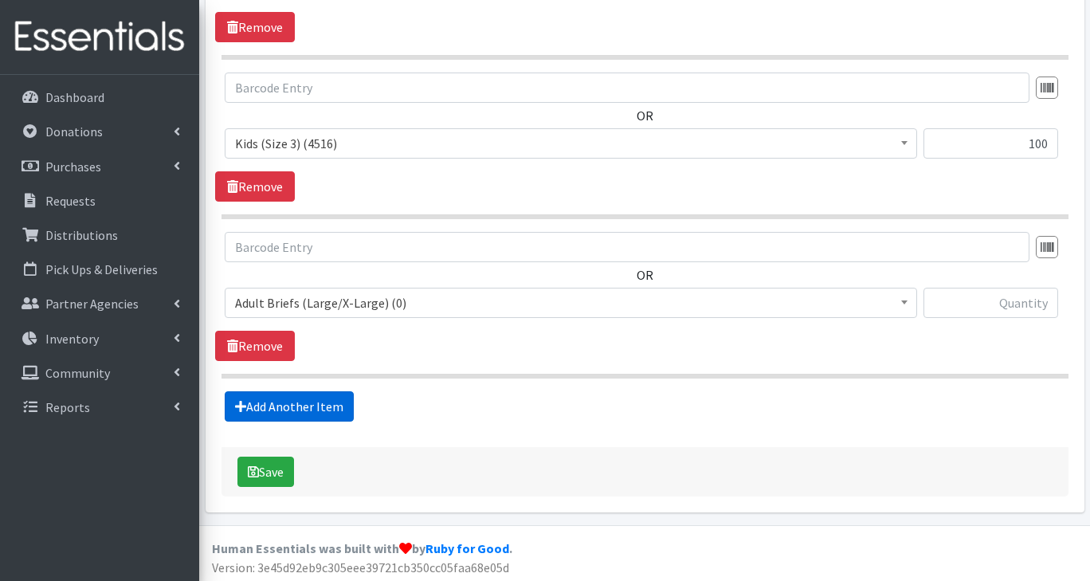
scroll to position [743, 0]
click at [320, 309] on span "Adult Briefs (Large/X-Large) (0)" at bounding box center [571, 302] width 672 height 22
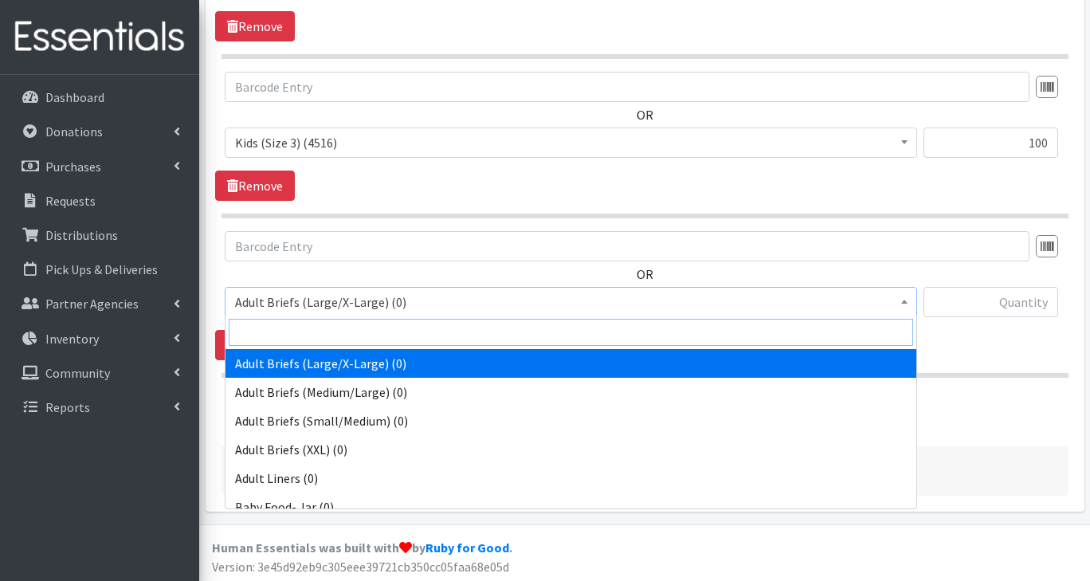
click at [290, 333] on input "search" at bounding box center [571, 332] width 684 height 27
type input "4"
select select "2756"
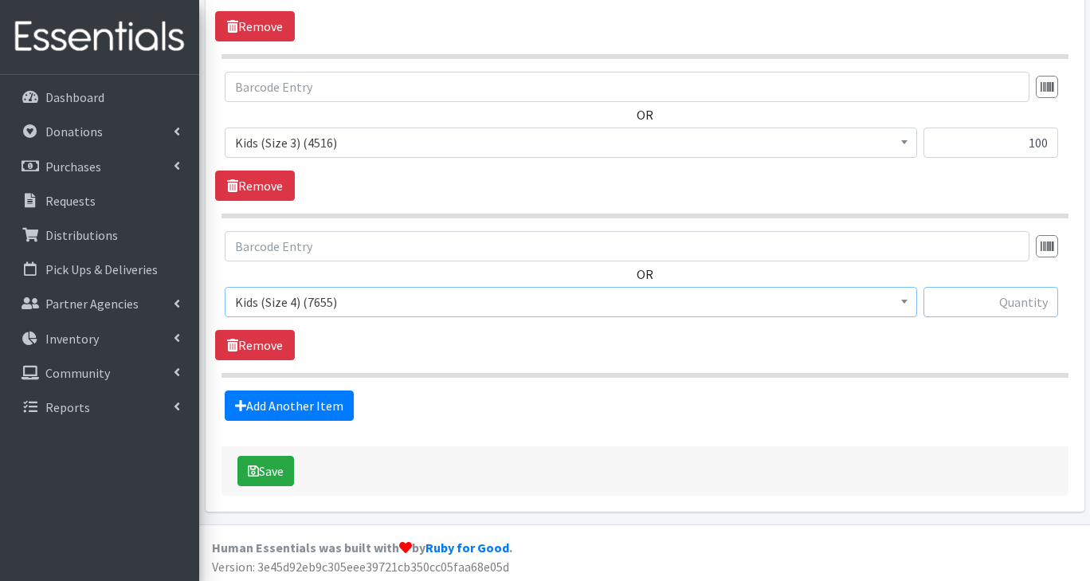
click at [1023, 308] on input "text" at bounding box center [990, 302] width 135 height 30
type input "100"
click at [307, 406] on link "Add Another Item" at bounding box center [289, 405] width 129 height 30
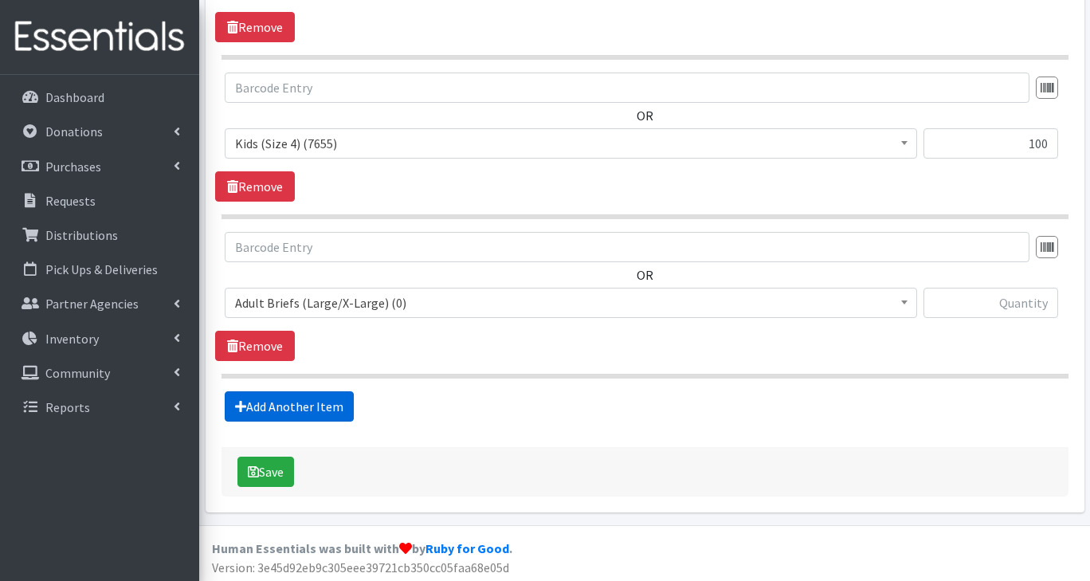
scroll to position [902, 0]
click at [335, 309] on span "Adult Briefs (Large/X-Large) (0)" at bounding box center [571, 303] width 672 height 22
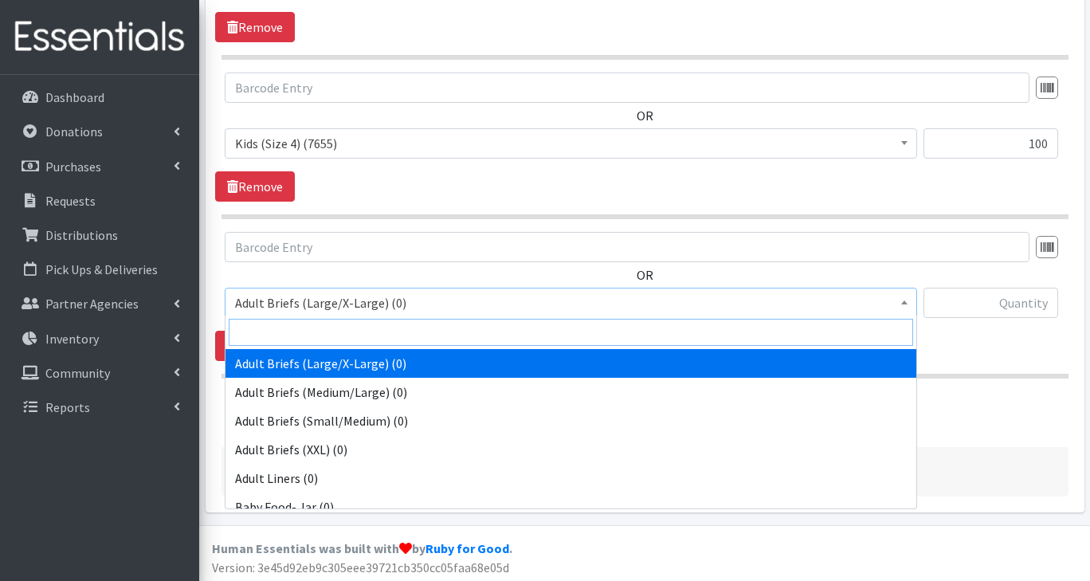
click at [327, 328] on input "search" at bounding box center [571, 332] width 684 height 27
type input "5"
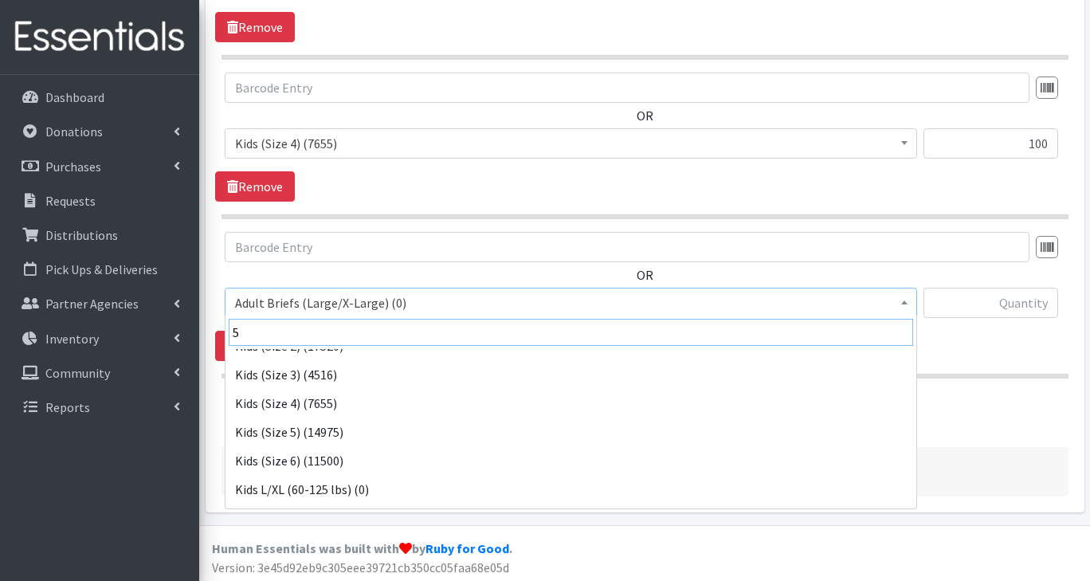
scroll to position [105, 0]
select select "2744"
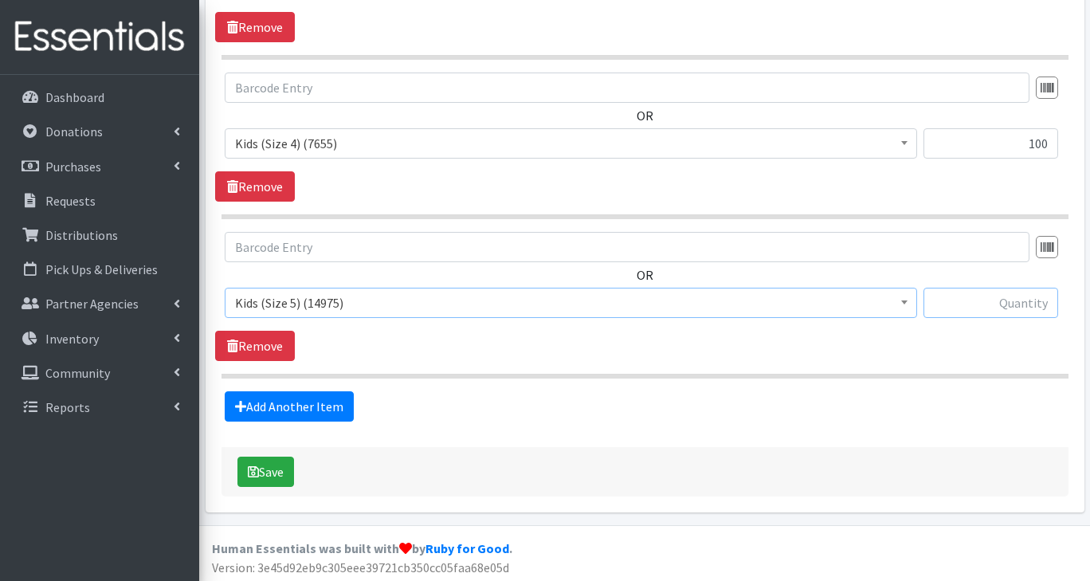
click at [1021, 304] on input "text" at bounding box center [990, 303] width 135 height 30
type input "200"
click at [323, 406] on link "Add Another Item" at bounding box center [289, 406] width 129 height 30
click at [322, 315] on span "Adult Briefs (Large/X-Large) (0)" at bounding box center [571, 303] width 692 height 30
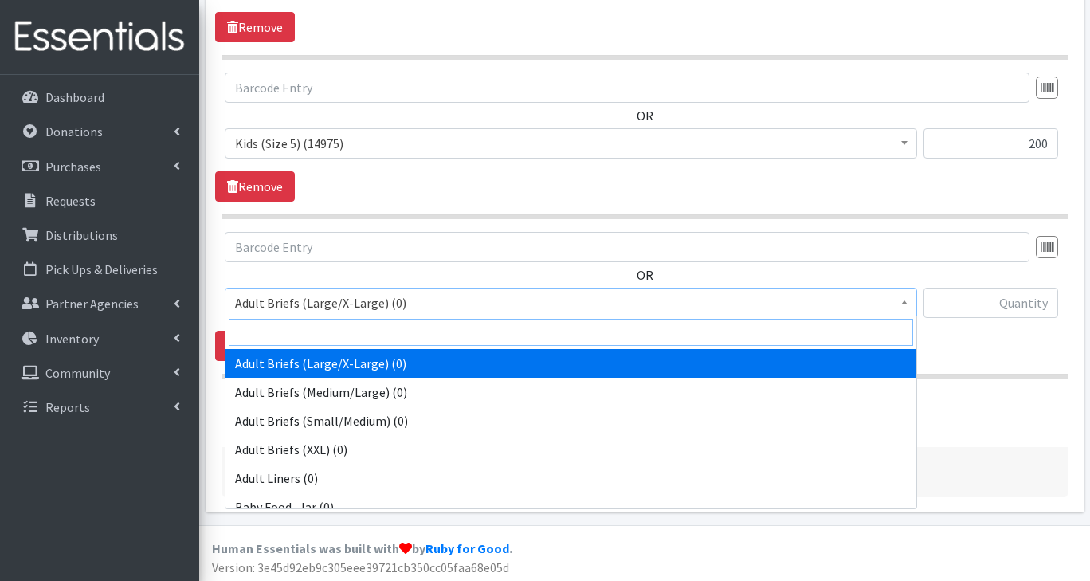
click at [300, 340] on input "search" at bounding box center [571, 332] width 684 height 27
type input "6"
select select "2727"
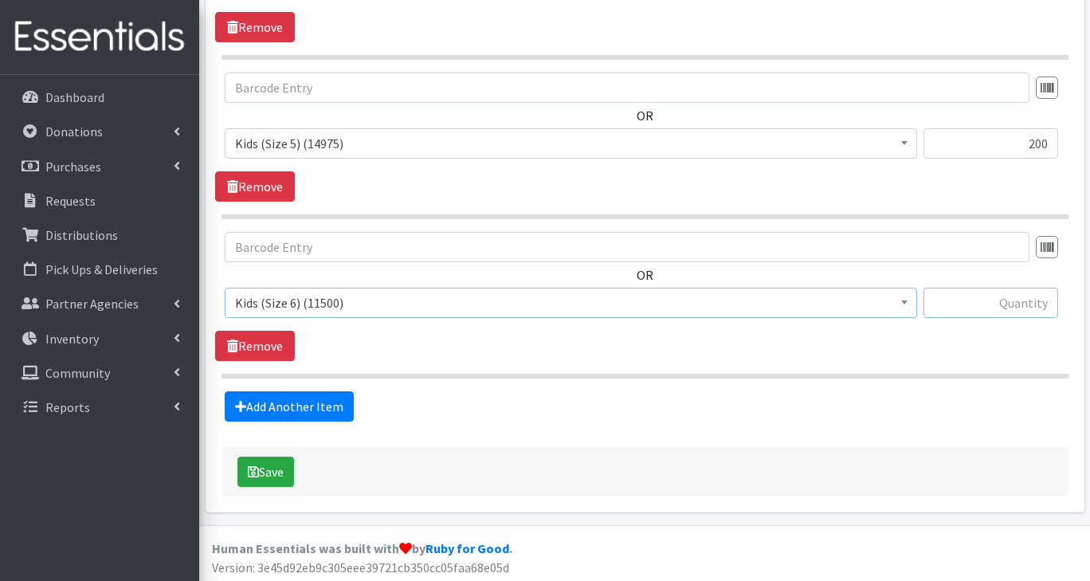
click at [1006, 306] on input "text" at bounding box center [990, 303] width 135 height 30
type input "250"
click at [269, 467] on button "Save" at bounding box center [265, 471] width 57 height 30
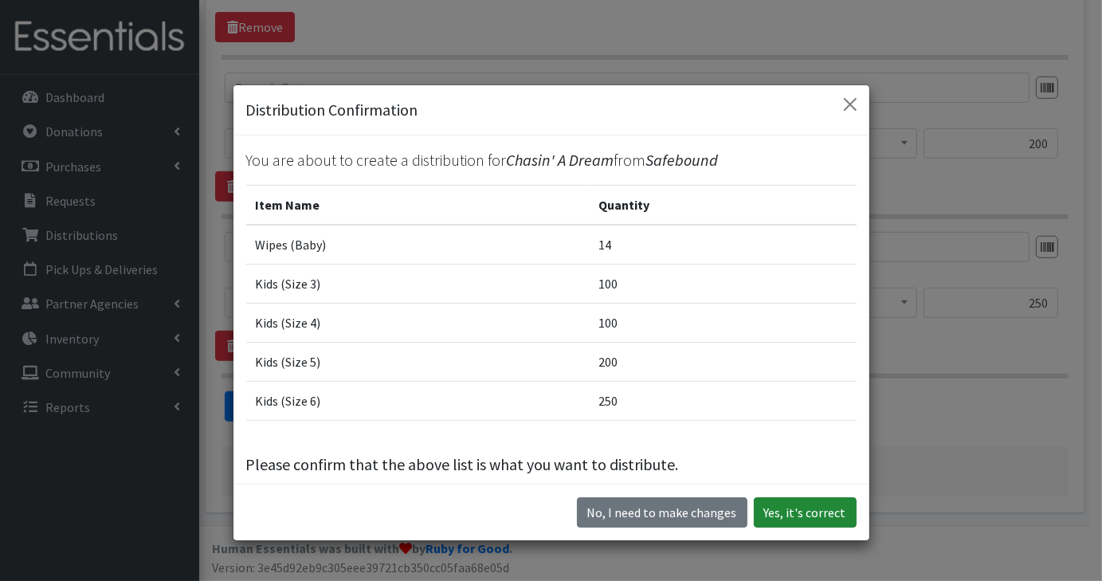
click at [826, 507] on button "Yes, it's correct" at bounding box center [805, 512] width 103 height 30
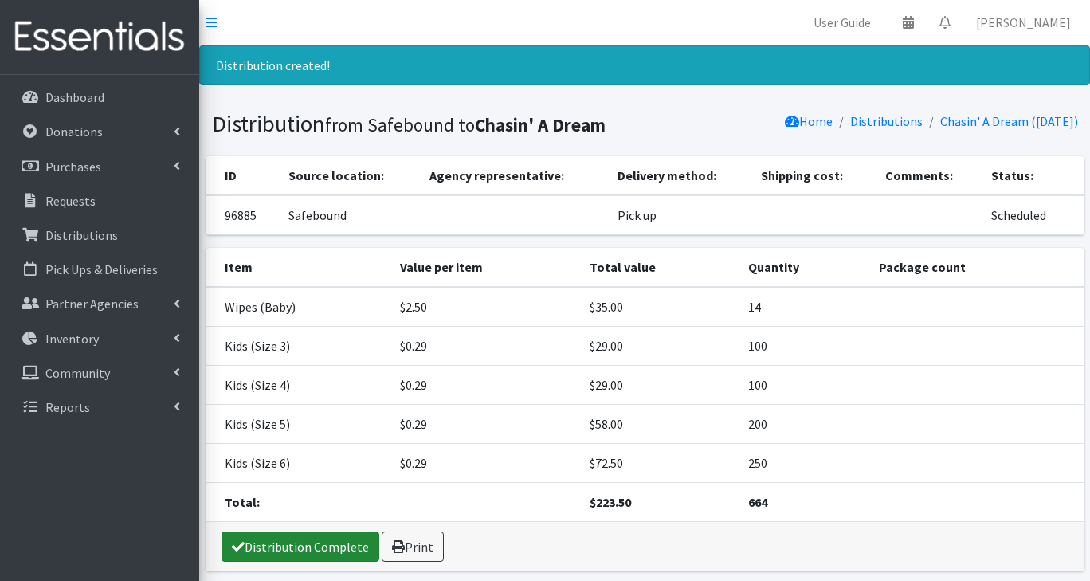
click at [292, 552] on link "Distribution Complete" at bounding box center [300, 546] width 158 height 30
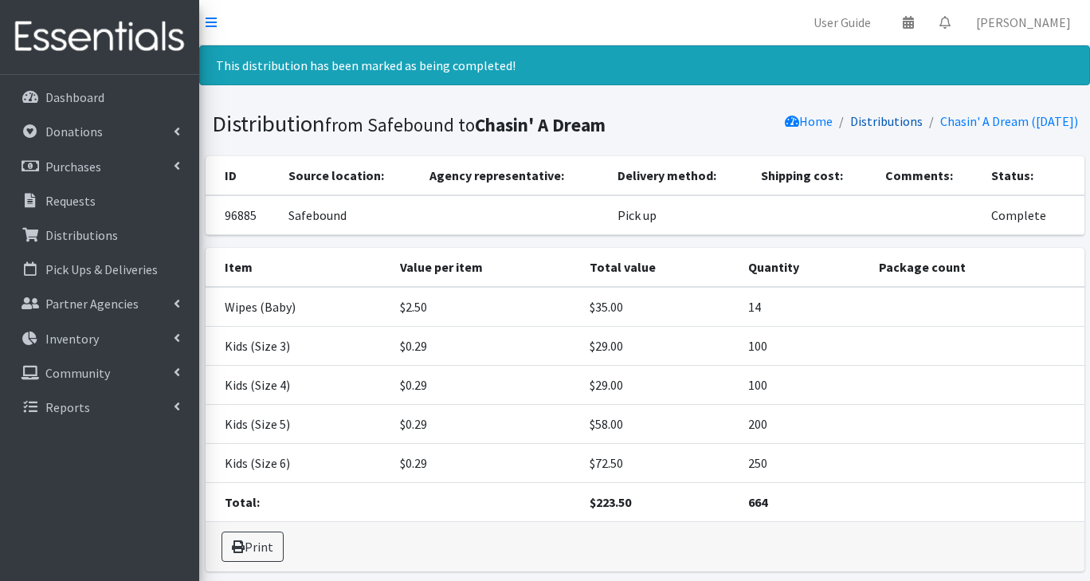
click at [870, 118] on link "Distributions" at bounding box center [886, 121] width 72 height 16
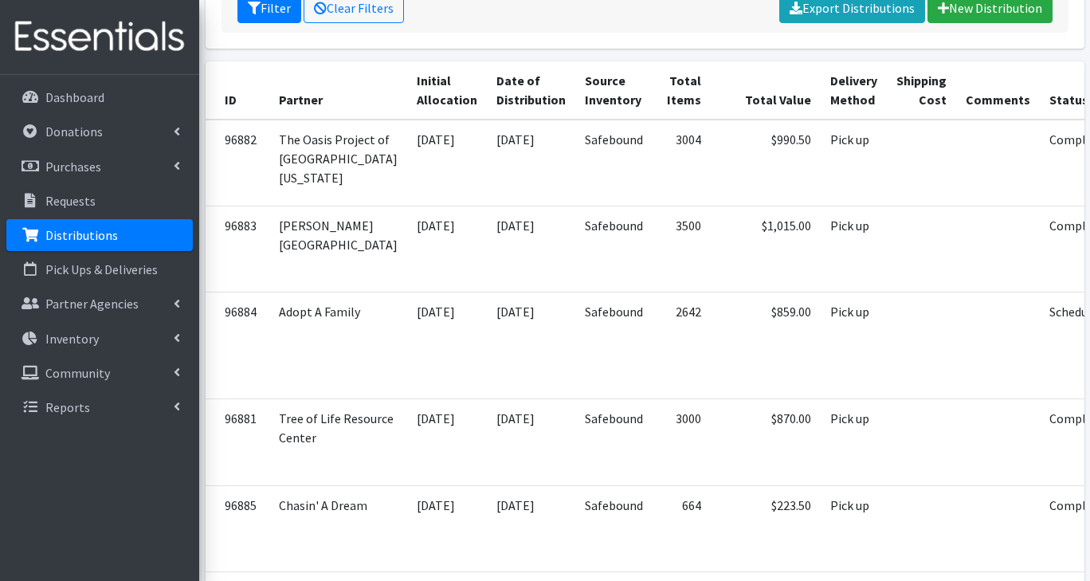
scroll to position [226, 0]
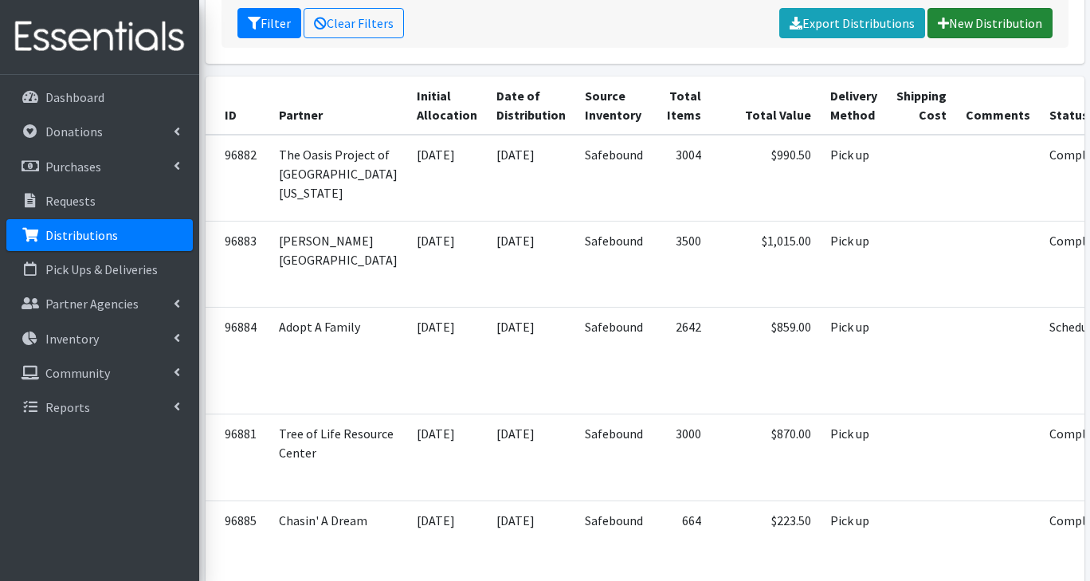
click at [993, 33] on link "New Distribution" at bounding box center [989, 23] width 125 height 30
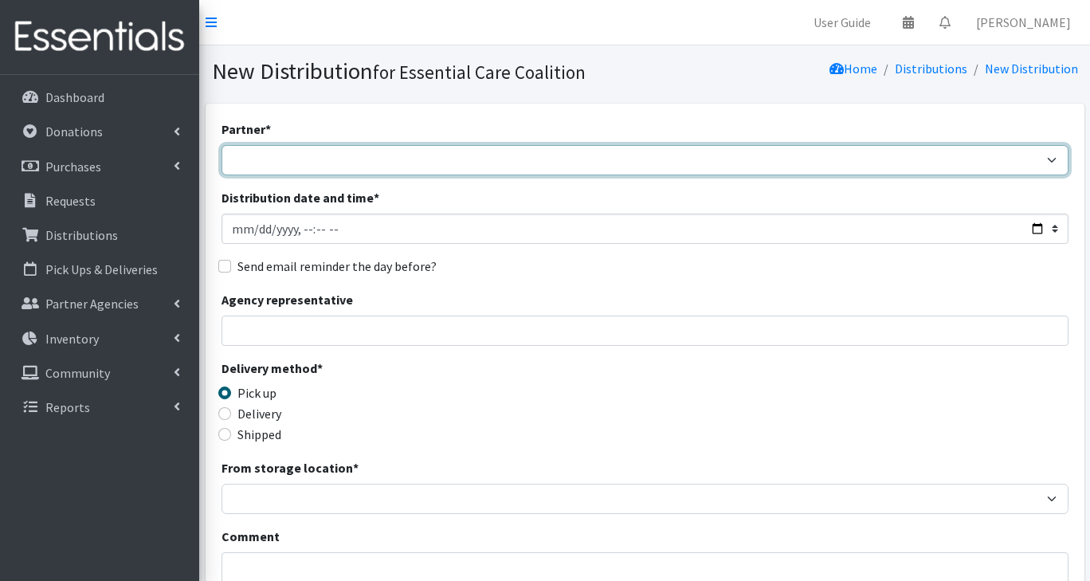
click at [297, 159] on select "Adopt A Family Aid to Victims of Domestic Abuse (AVDA) Babycycle Diaper Bank CB…" at bounding box center [644, 160] width 847 height 30
select select "1057"
click at [221, 145] on select "Adopt A Family Aid to Victims of Domestic Abuse (AVDA) Babycycle Diaper Bank CB…" at bounding box center [644, 160] width 847 height 30
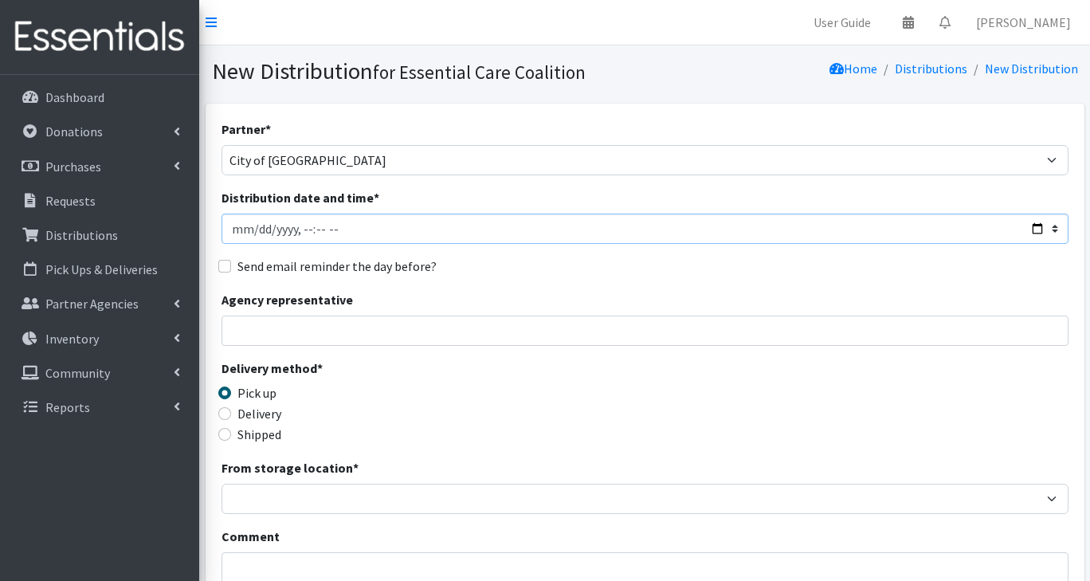
click at [1029, 231] on input "Distribution date and time *" at bounding box center [644, 229] width 847 height 30
type input "2025-08-25T11:45"
click at [596, 403] on div "Delivery method * Pick up Delivery Shipped Shipping cost" at bounding box center [644, 409] width 847 height 100
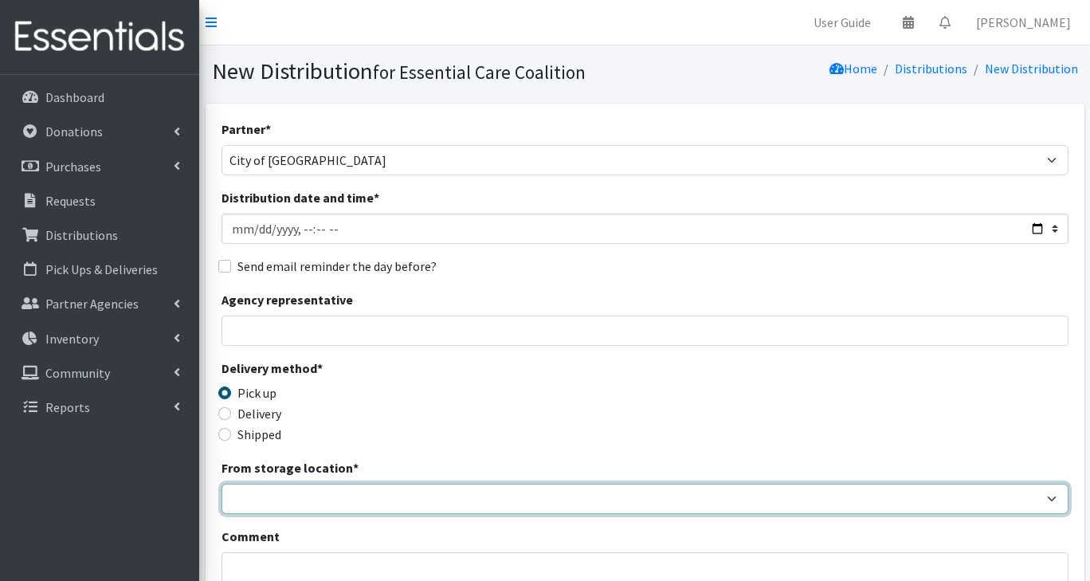
click at [288, 506] on select "Safebound" at bounding box center [644, 499] width 847 height 30
select select "65"
click at [221, 484] on select "Safebound" at bounding box center [644, 499] width 847 height 30
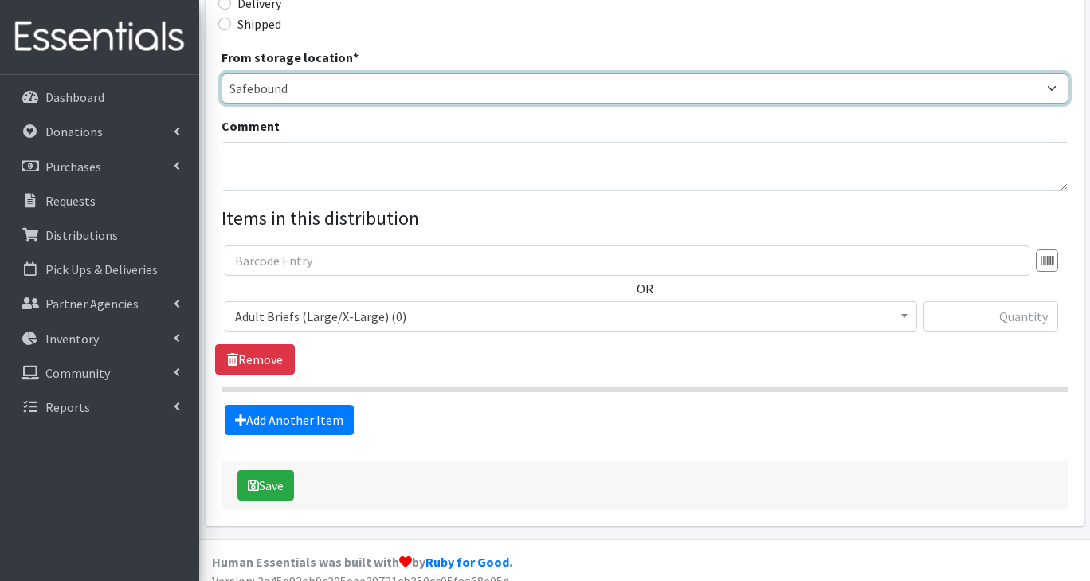
scroll to position [425, 0]
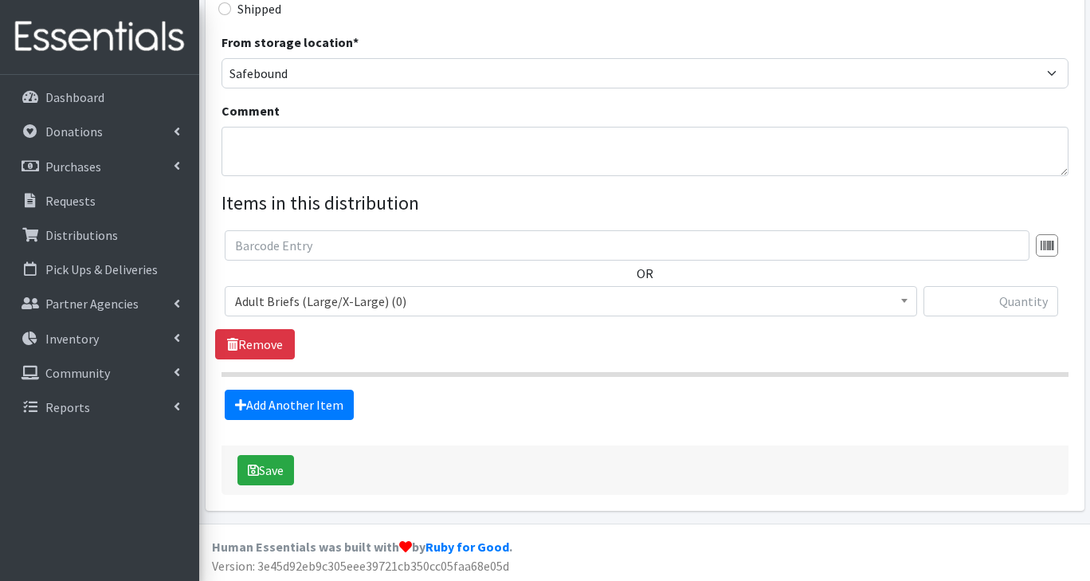
click at [315, 303] on span "Adult Briefs (Large/X-Large) (0)" at bounding box center [571, 301] width 672 height 22
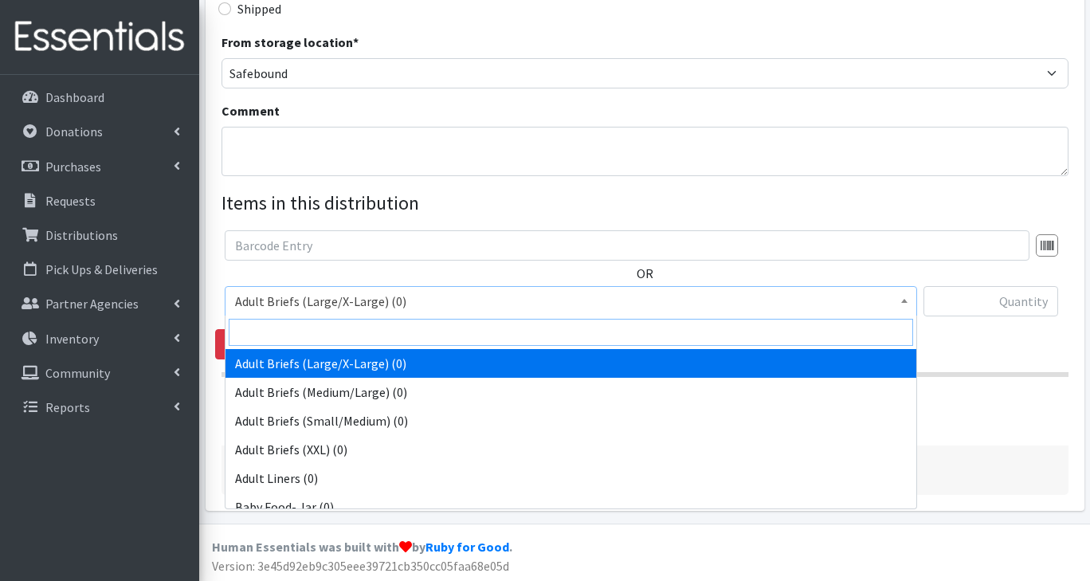
click at [292, 339] on input "search" at bounding box center [571, 332] width 684 height 27
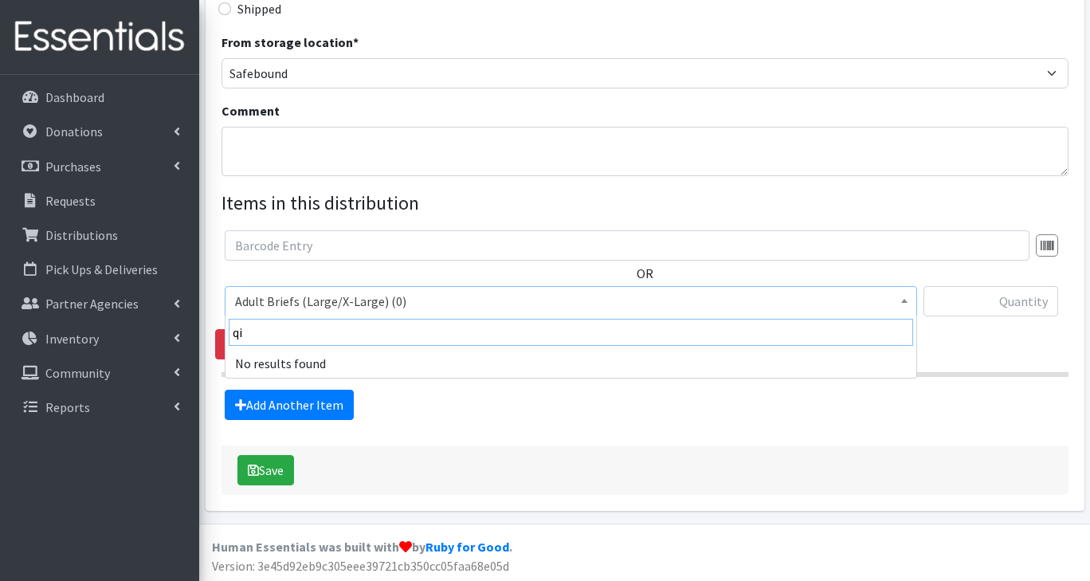
type input "q"
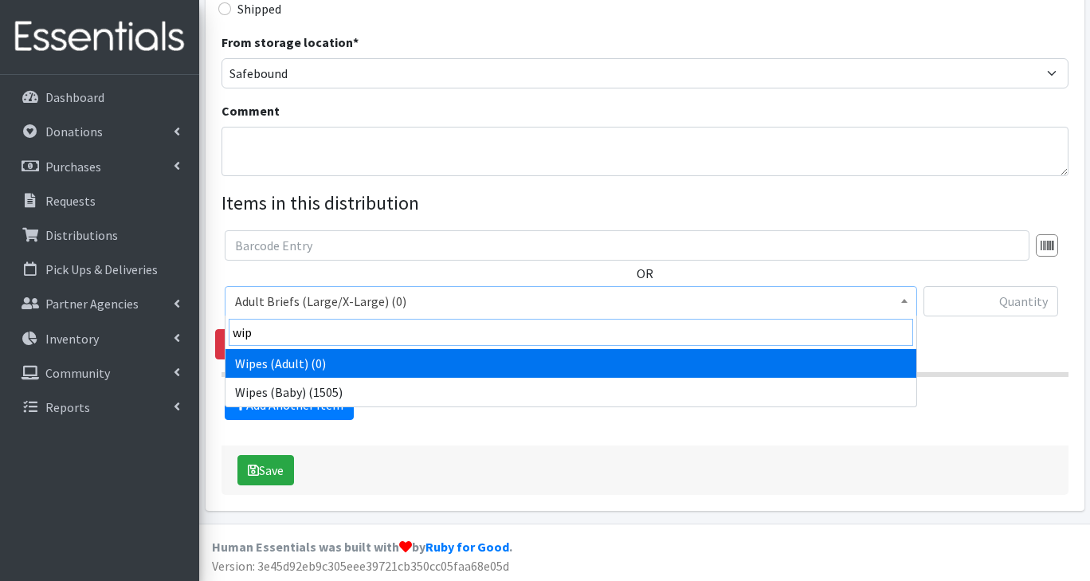
type input "wipe"
select select "2742"
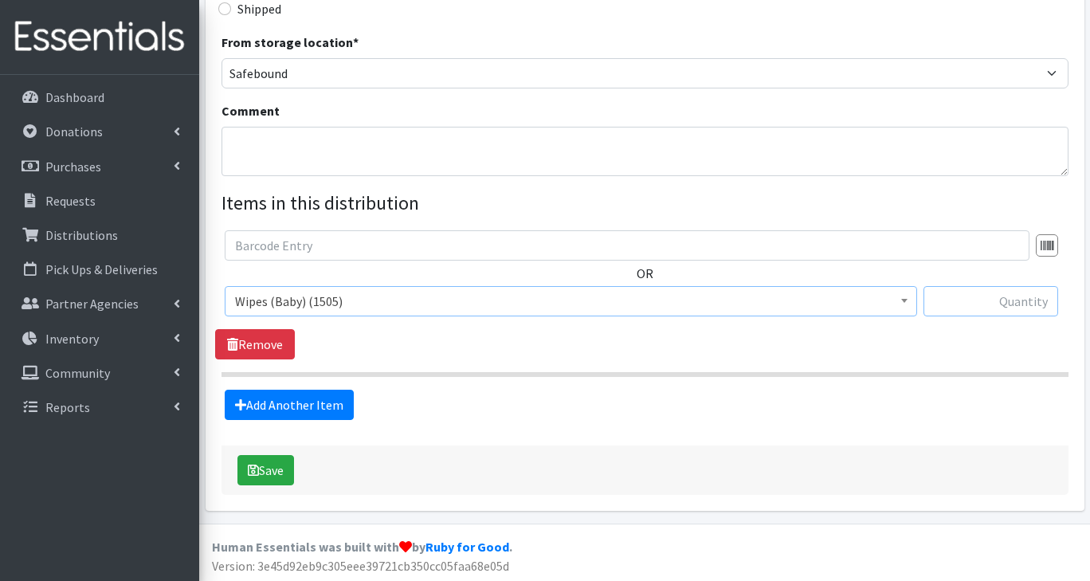
click at [1007, 305] on input "text" at bounding box center [990, 301] width 135 height 30
type input "50"
click at [331, 409] on link "Add Another Item" at bounding box center [289, 405] width 129 height 30
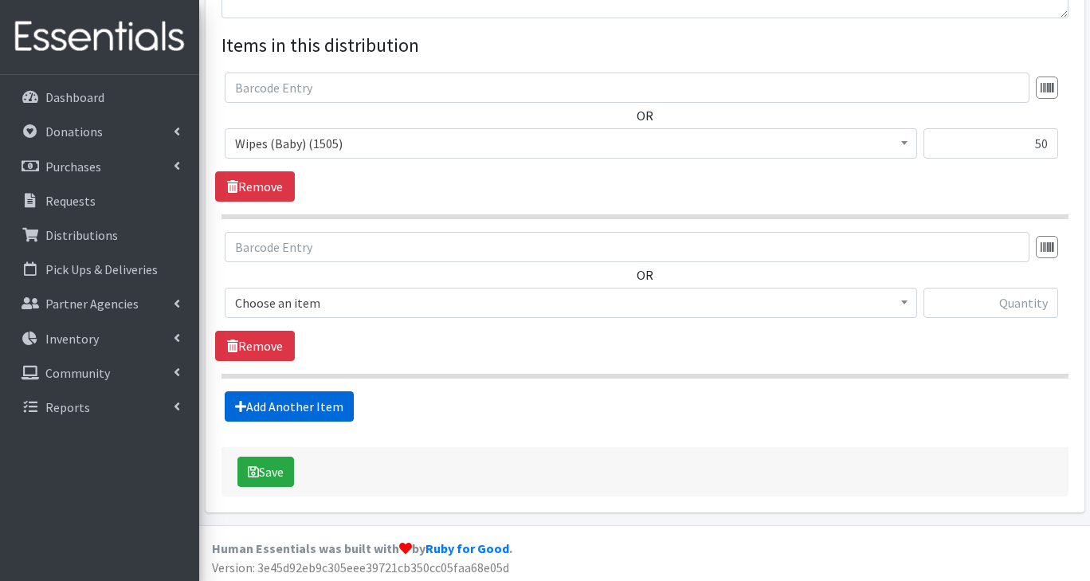
scroll to position [585, 0]
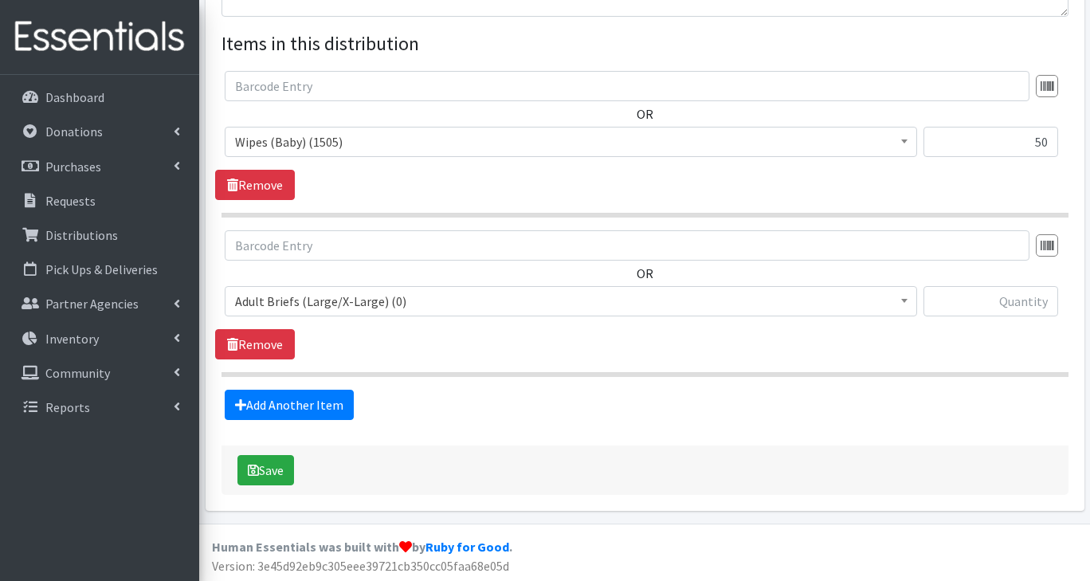
click at [374, 304] on span "Adult Briefs (Large/X-Large) (0)" at bounding box center [571, 301] width 672 height 22
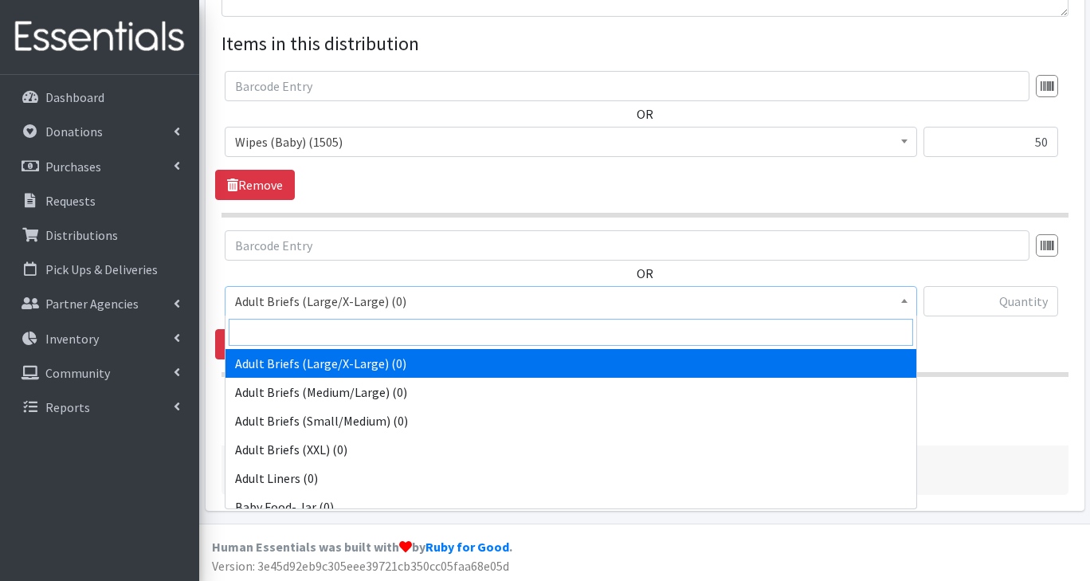
click at [306, 332] on input "search" at bounding box center [571, 332] width 684 height 27
type input "2"
select select "2724"
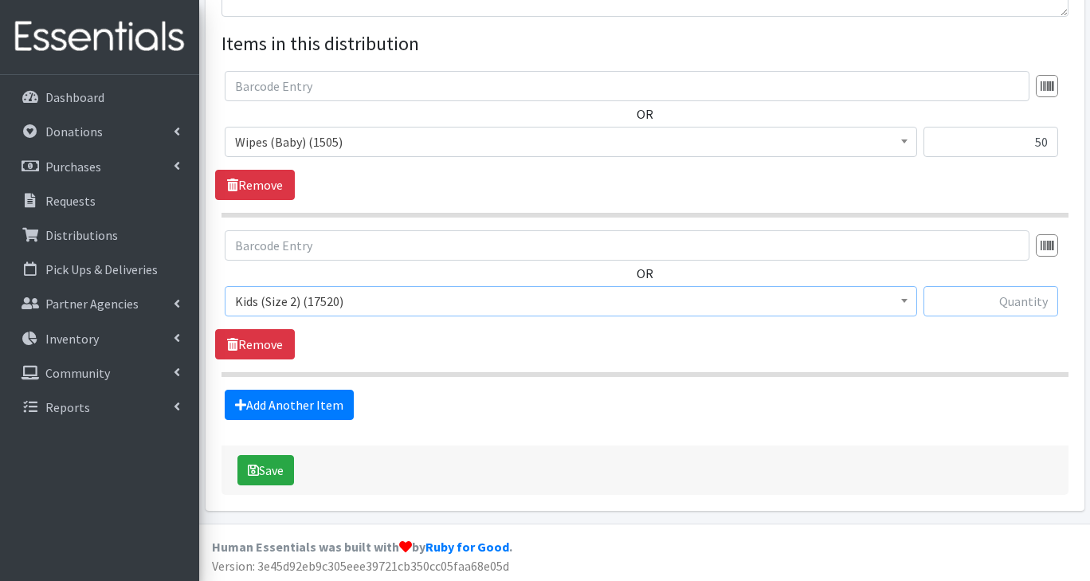
click at [997, 301] on input "text" at bounding box center [990, 301] width 135 height 30
type input "50"
click at [318, 406] on link "Add Another Item" at bounding box center [289, 405] width 129 height 30
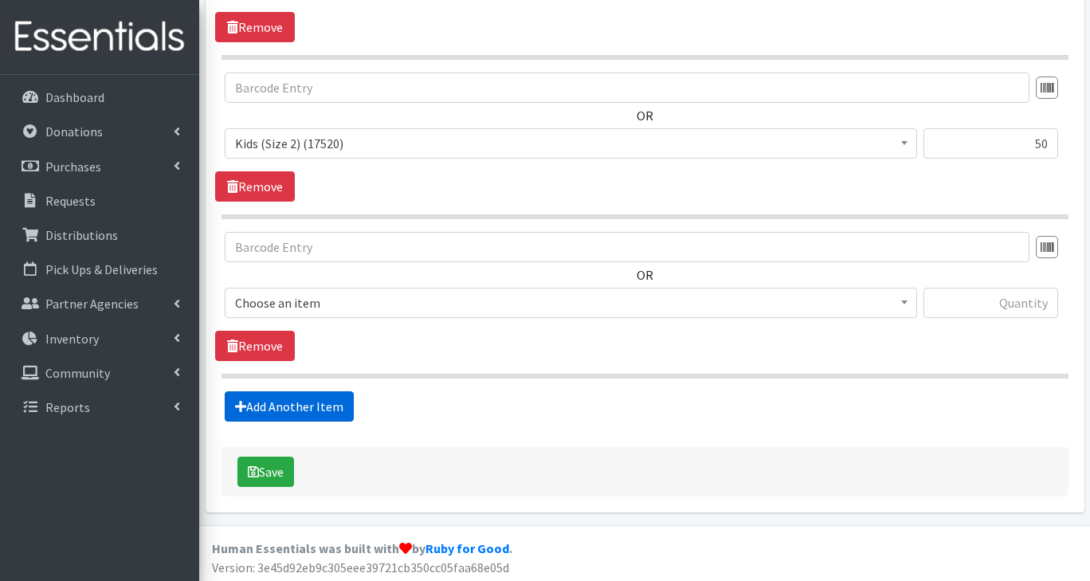
scroll to position [743, 0]
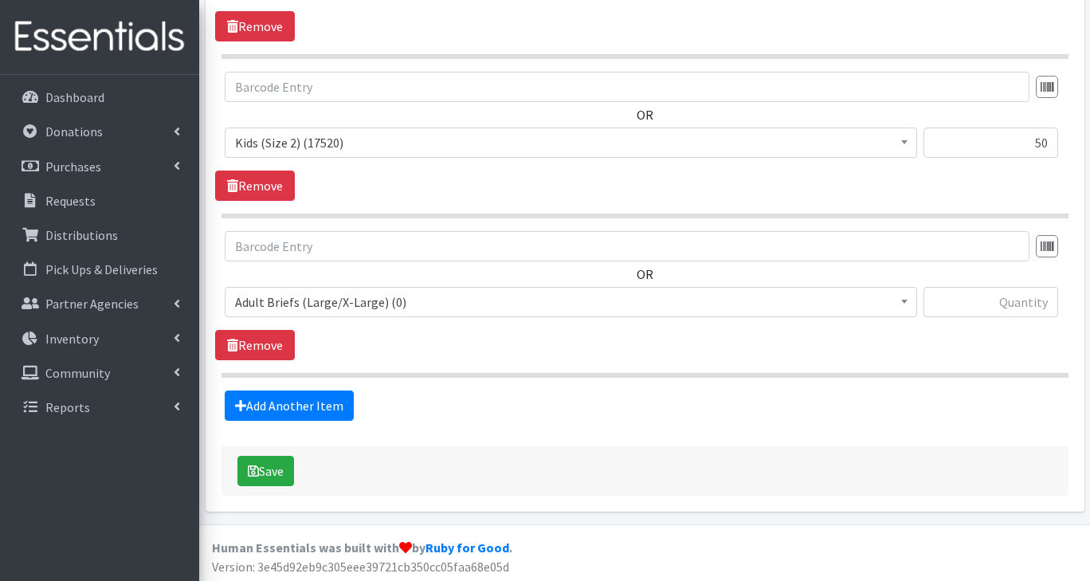
click at [327, 306] on span "Adult Briefs (Large/X-Large) (0)" at bounding box center [571, 302] width 672 height 22
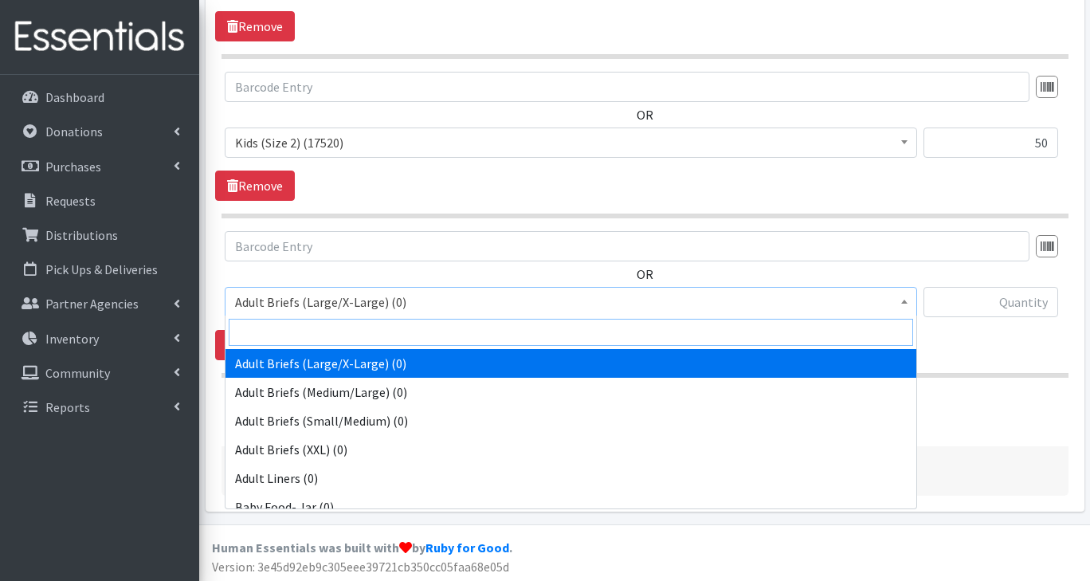
click at [305, 333] on input "search" at bounding box center [571, 332] width 684 height 27
type input "3"
select select "2747"
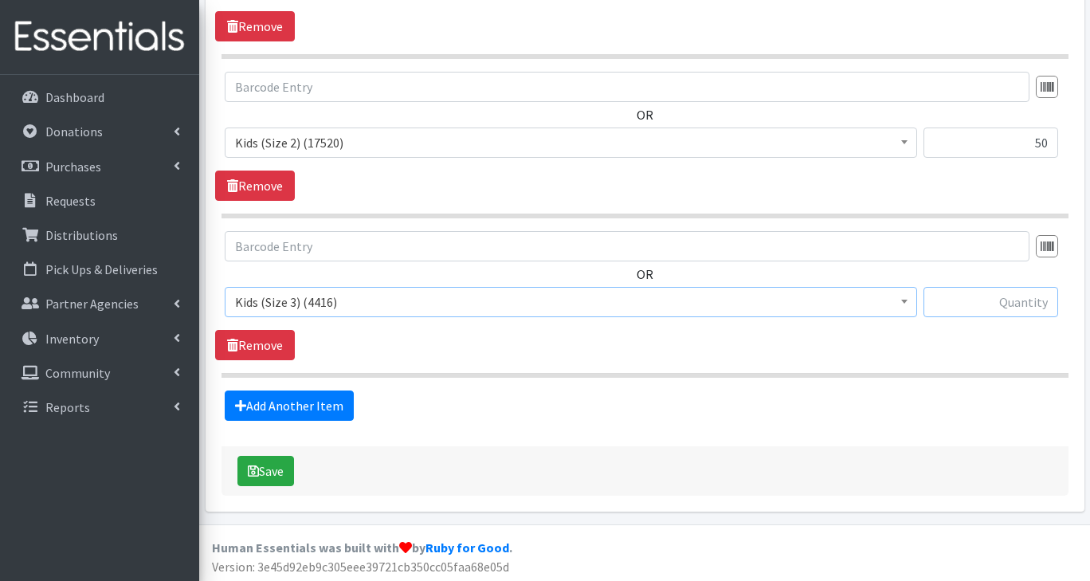
click at [1013, 303] on input "text" at bounding box center [990, 302] width 135 height 30
type input "100"
click at [318, 408] on link "Add Another Item" at bounding box center [289, 405] width 129 height 30
click at [304, 306] on span "Adult Briefs (Large/X-Large) (0)" at bounding box center [571, 303] width 672 height 22
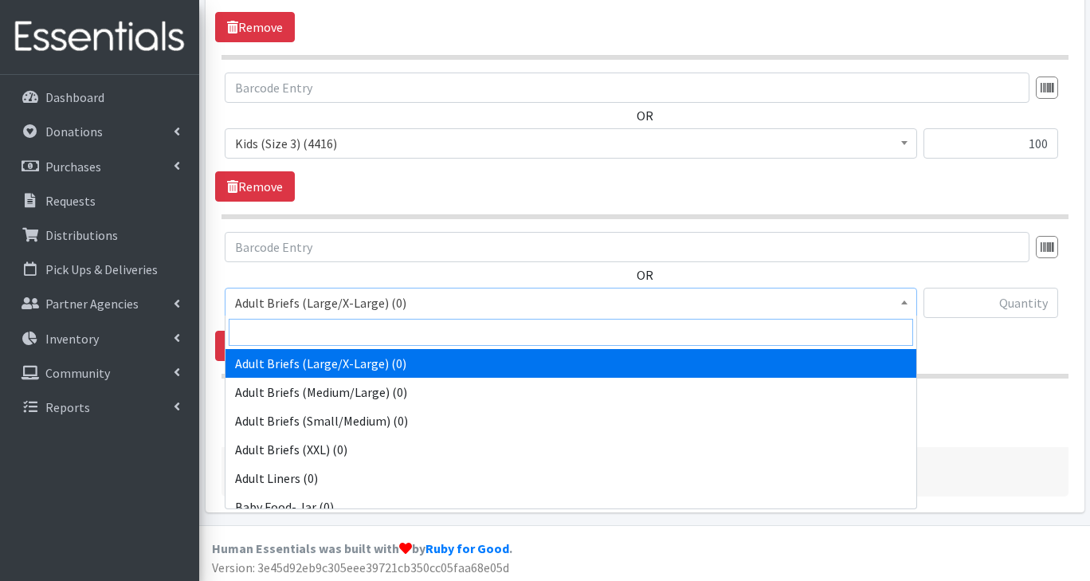
click at [296, 331] on input "search" at bounding box center [571, 332] width 684 height 27
type input "4"
select select "2756"
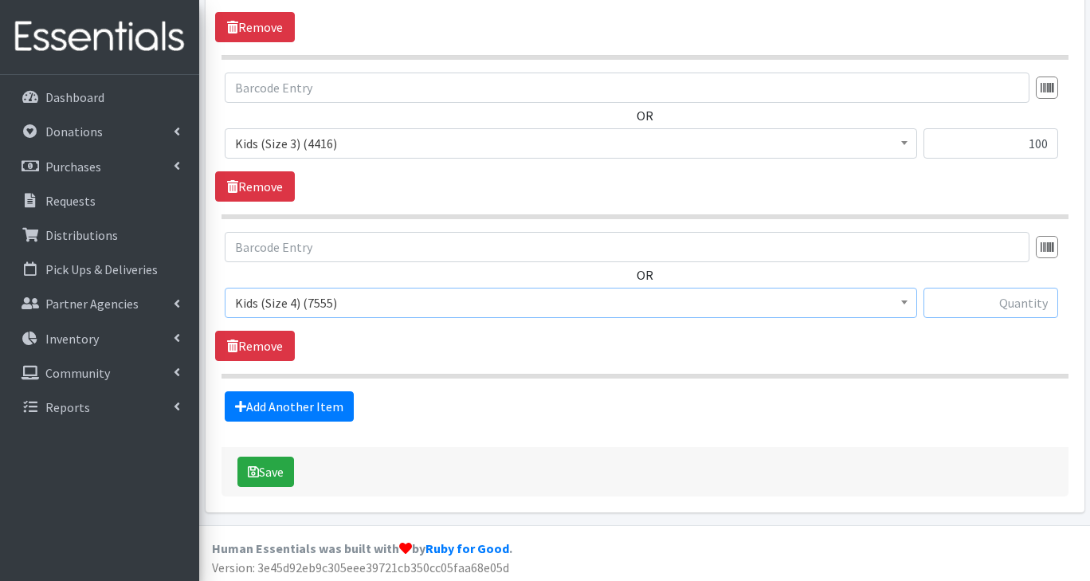
click at [1005, 300] on input "text" at bounding box center [990, 303] width 135 height 30
type input "600"
click at [318, 401] on link "Add Another Item" at bounding box center [289, 406] width 129 height 30
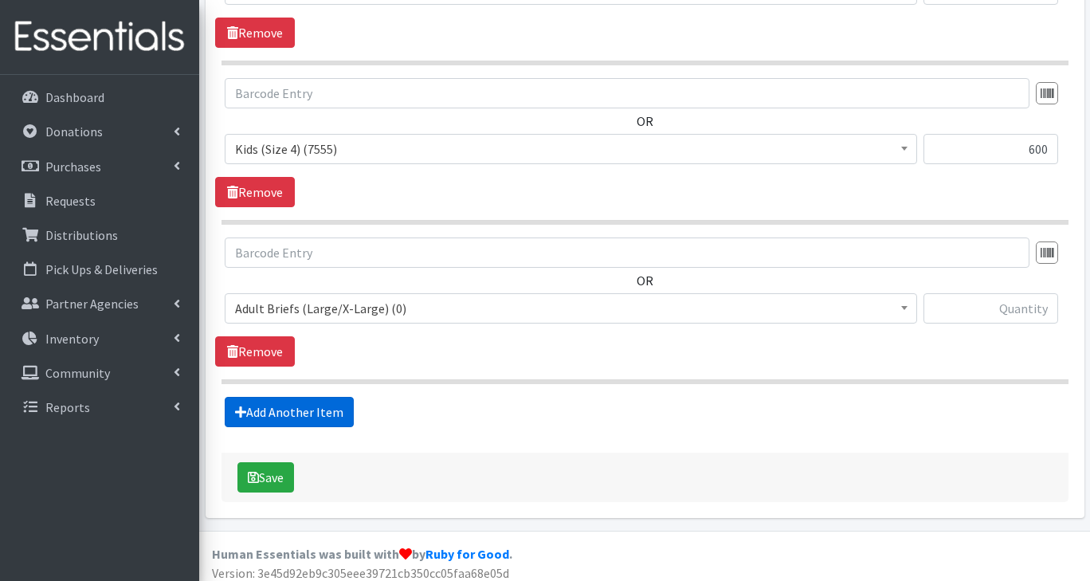
scroll to position [1061, 0]
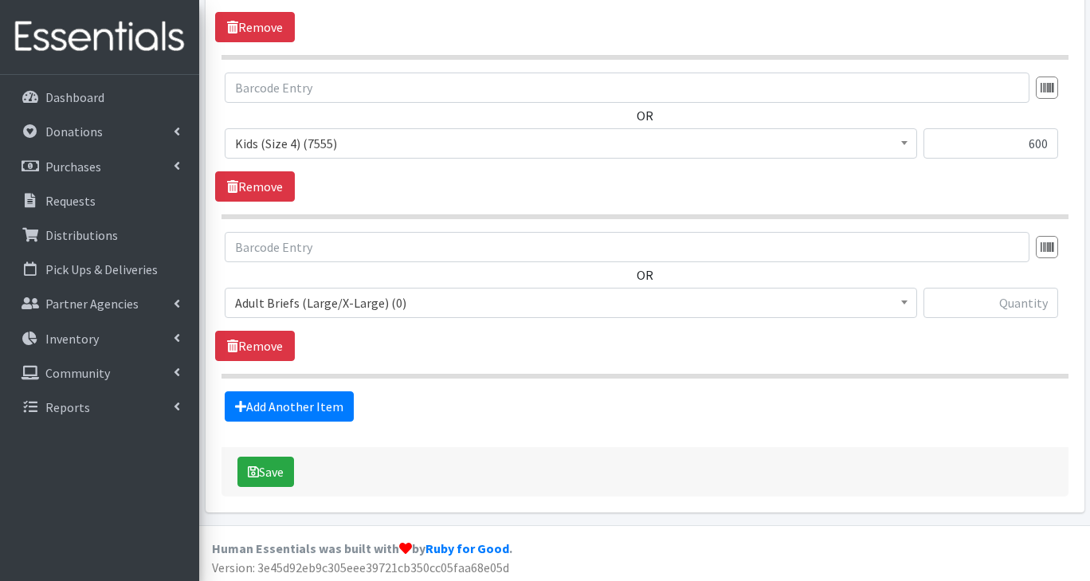
click at [355, 299] on span "Adult Briefs (Large/X-Large) (0)" at bounding box center [571, 303] width 672 height 22
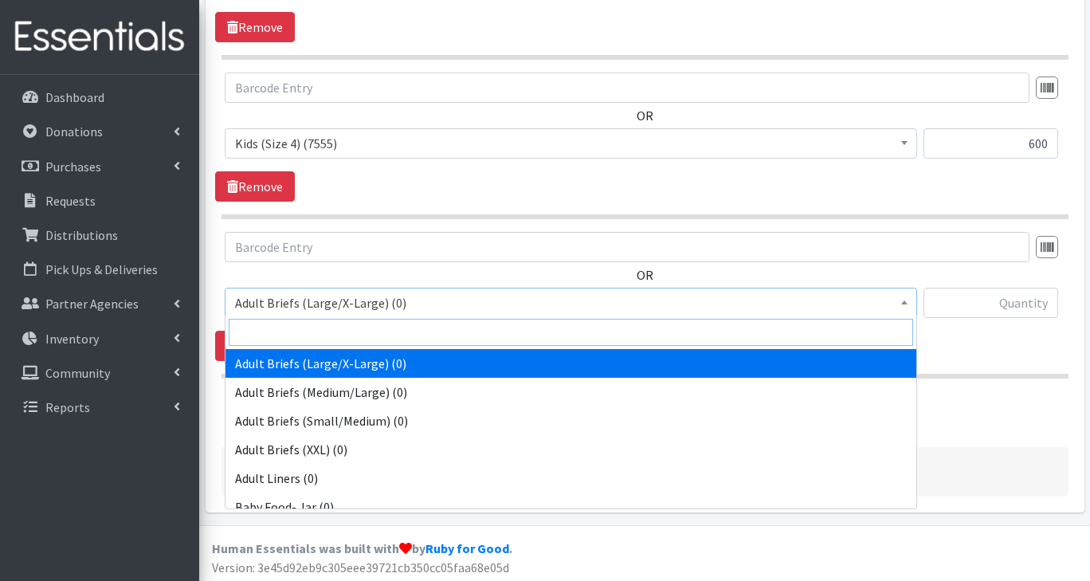
click at [323, 335] on input "search" at bounding box center [571, 332] width 684 height 27
type input "5"
select select "2744"
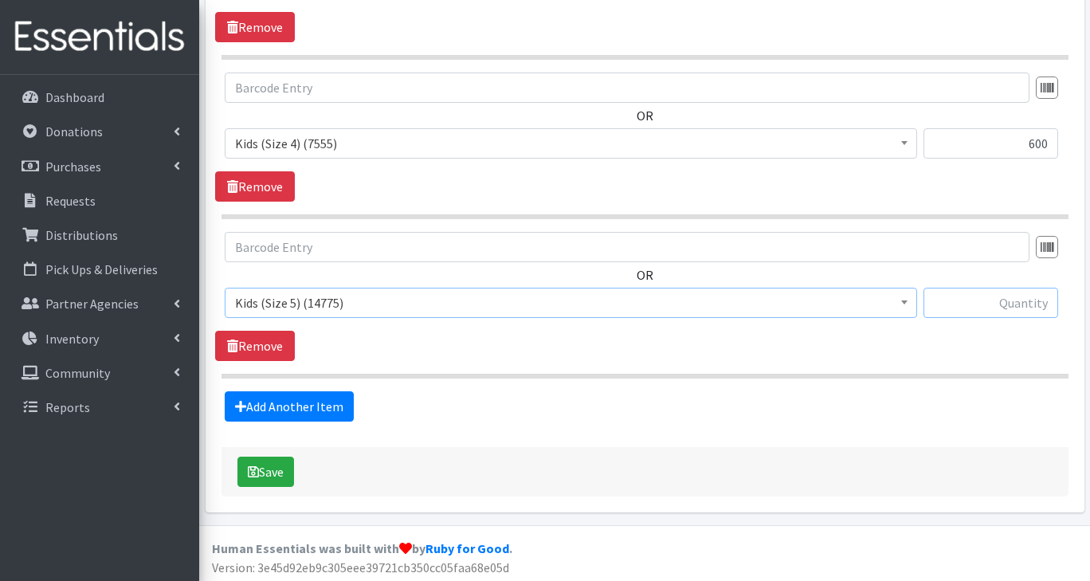
click at [1018, 308] on input "text" at bounding box center [990, 303] width 135 height 30
type input "750"
click at [327, 411] on link "Add Another Item" at bounding box center [289, 406] width 129 height 30
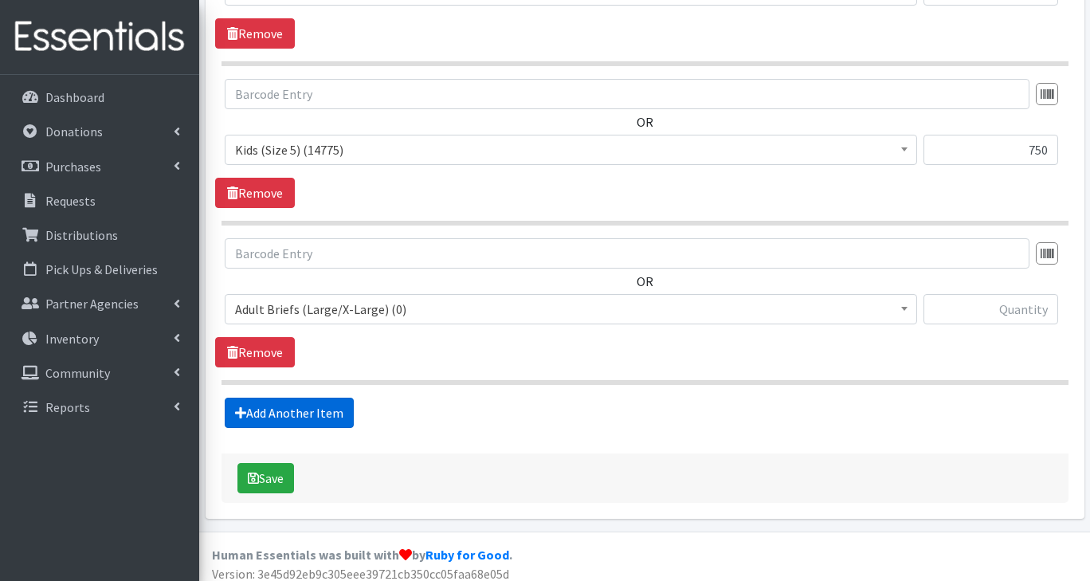
scroll to position [1220, 0]
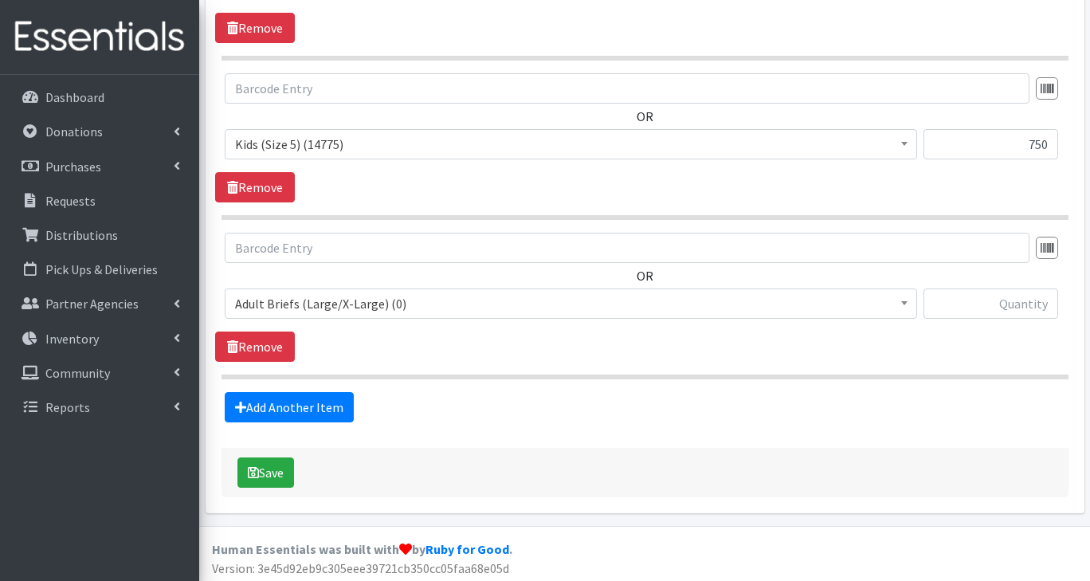
click at [333, 305] on span "Adult Briefs (Large/X-Large) (0)" at bounding box center [571, 303] width 672 height 22
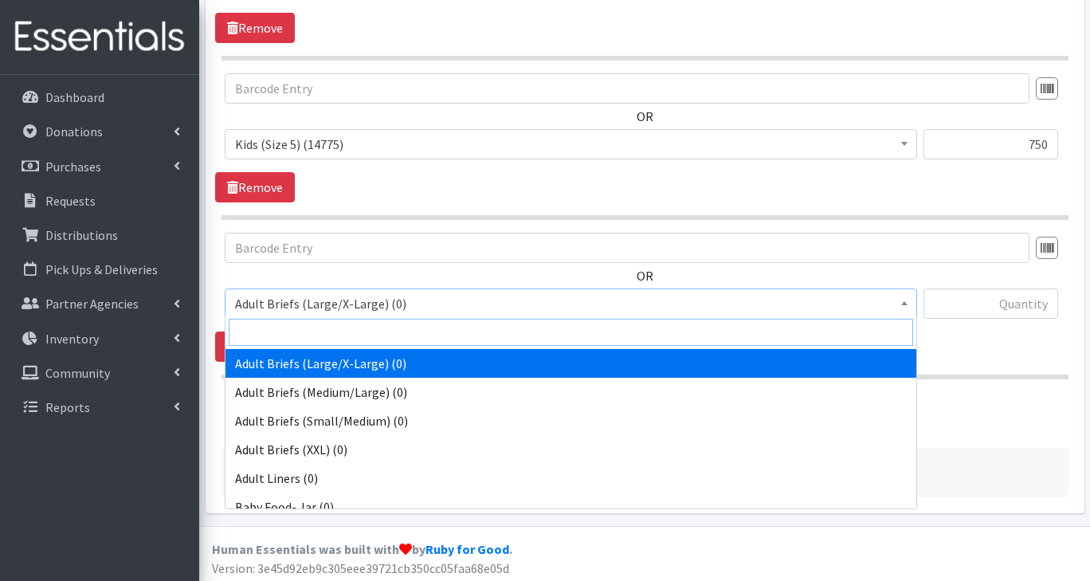
click at [309, 336] on input "search" at bounding box center [571, 332] width 684 height 27
type input "6"
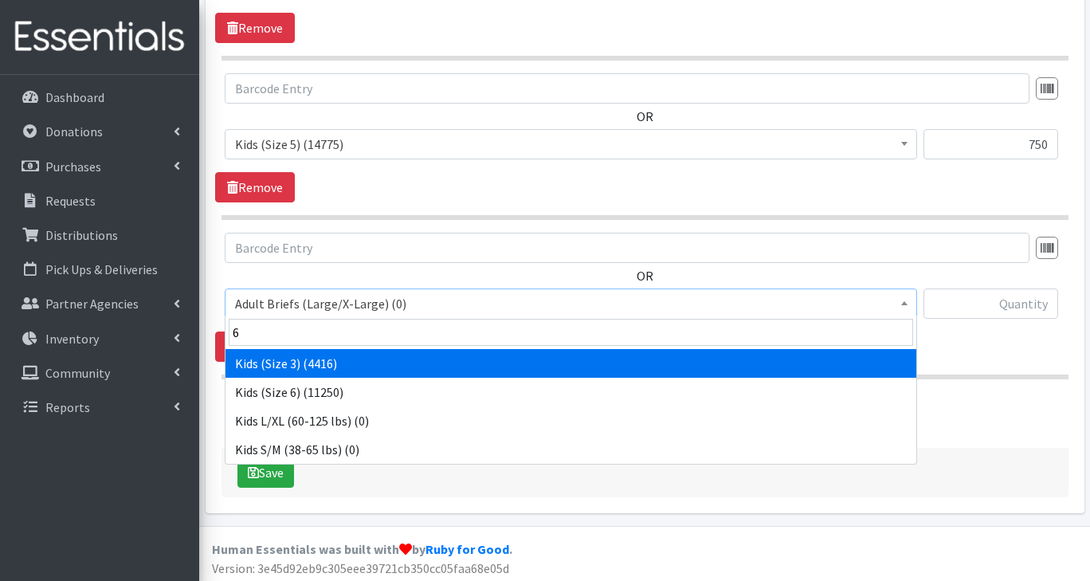
select select "2727"
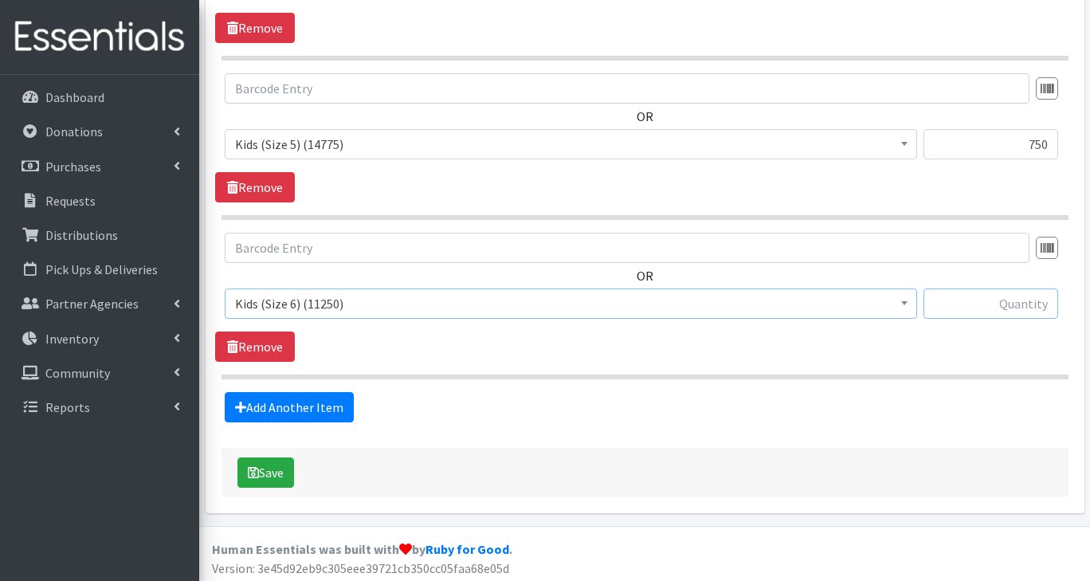
click at [1017, 306] on input "text" at bounding box center [990, 303] width 135 height 30
click at [1044, 147] on input "750" at bounding box center [990, 144] width 135 height 30
type input "7"
type input "800"
click at [1024, 304] on input "text" at bounding box center [990, 303] width 135 height 30
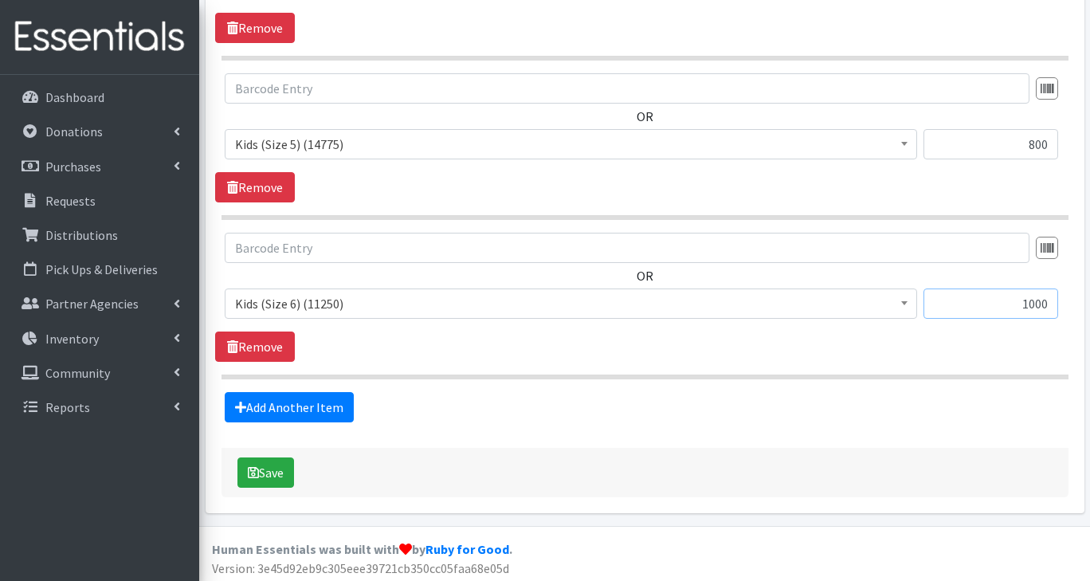
type input "1000"
click at [274, 473] on button "Save" at bounding box center [265, 472] width 57 height 30
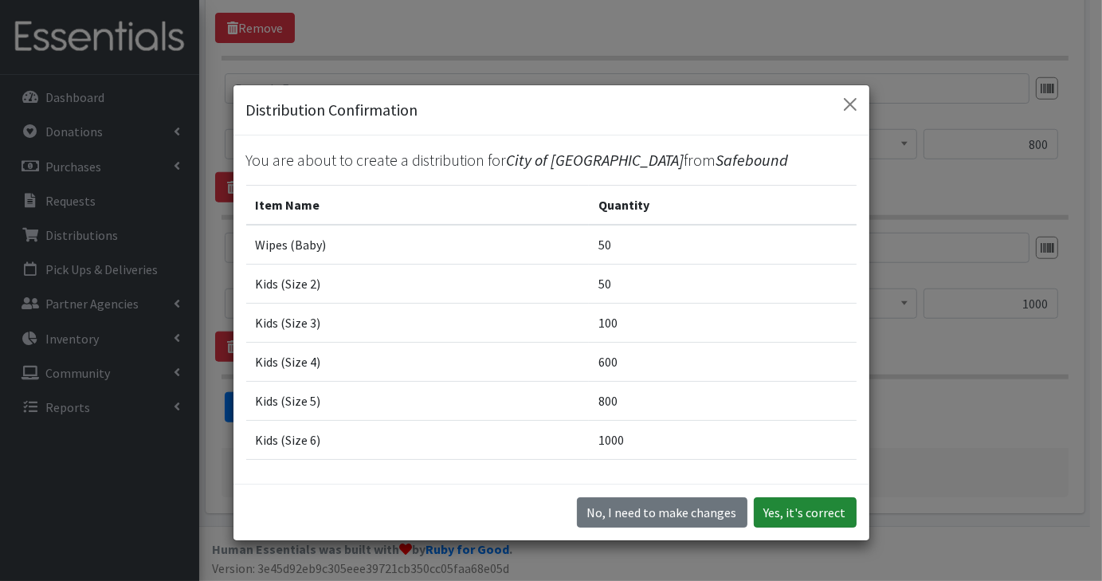
click at [816, 515] on button "Yes, it's correct" at bounding box center [805, 512] width 103 height 30
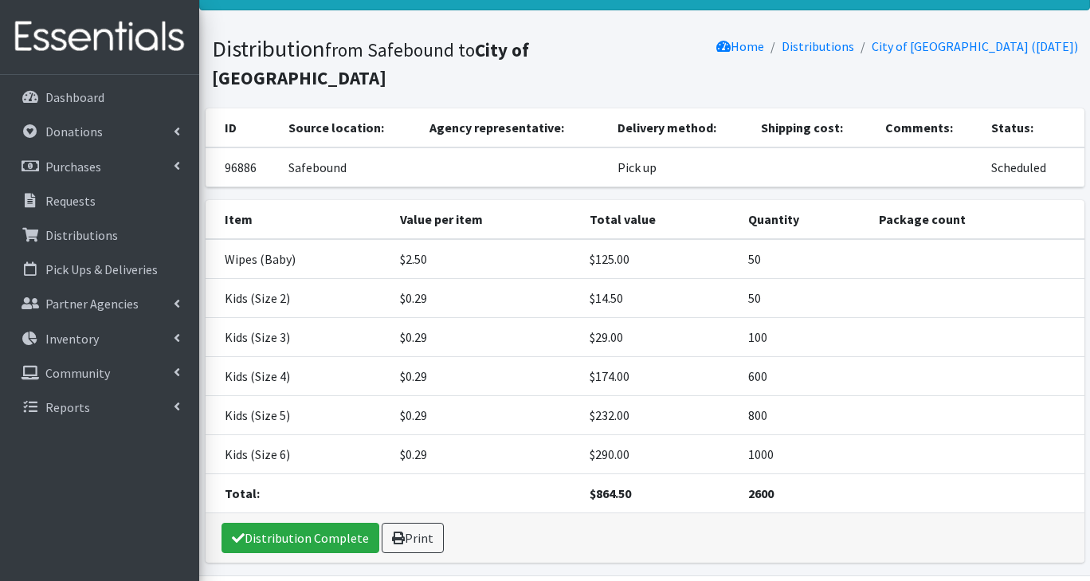
scroll to position [127, 0]
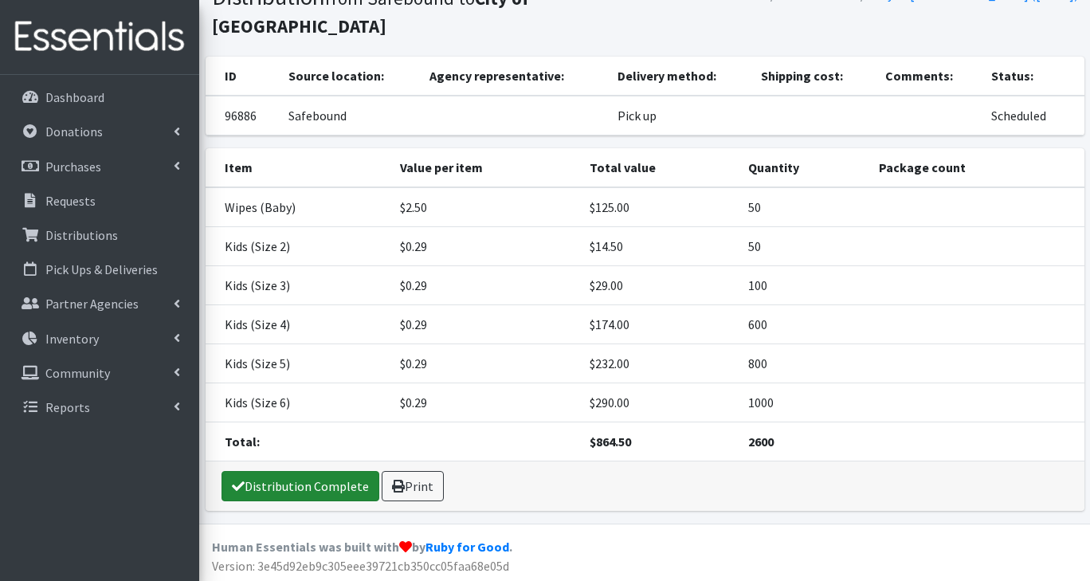
click at [323, 489] on link "Distribution Complete" at bounding box center [300, 486] width 158 height 30
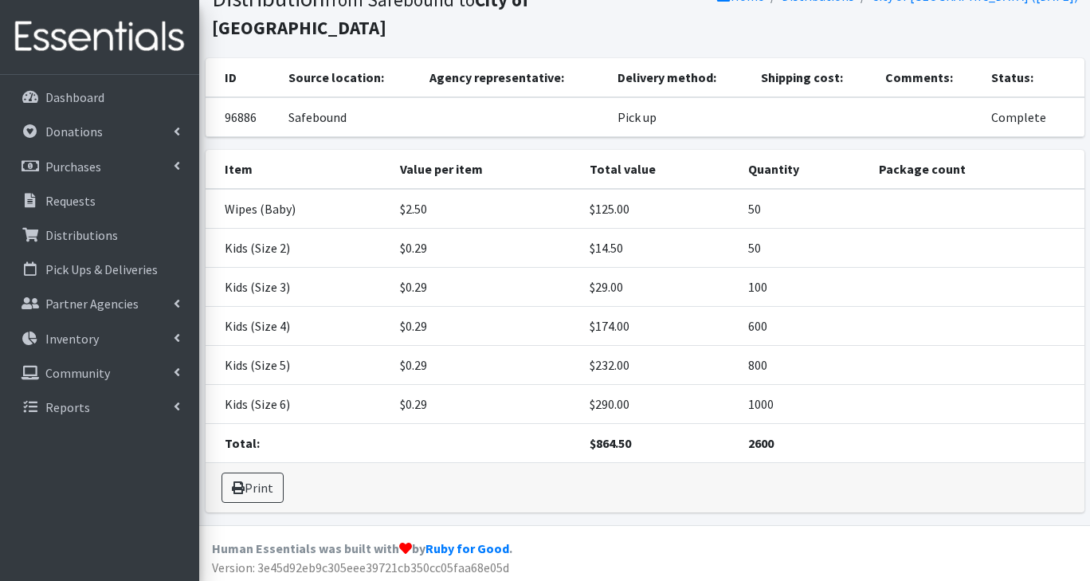
scroll to position [0, 0]
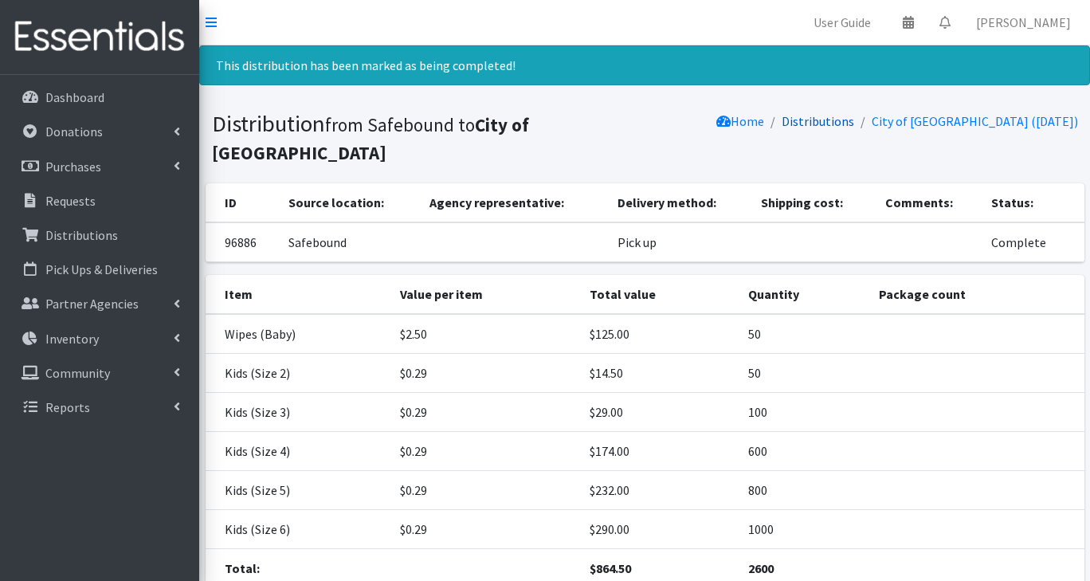
click at [825, 123] on link "Distributions" at bounding box center [818, 121] width 72 height 16
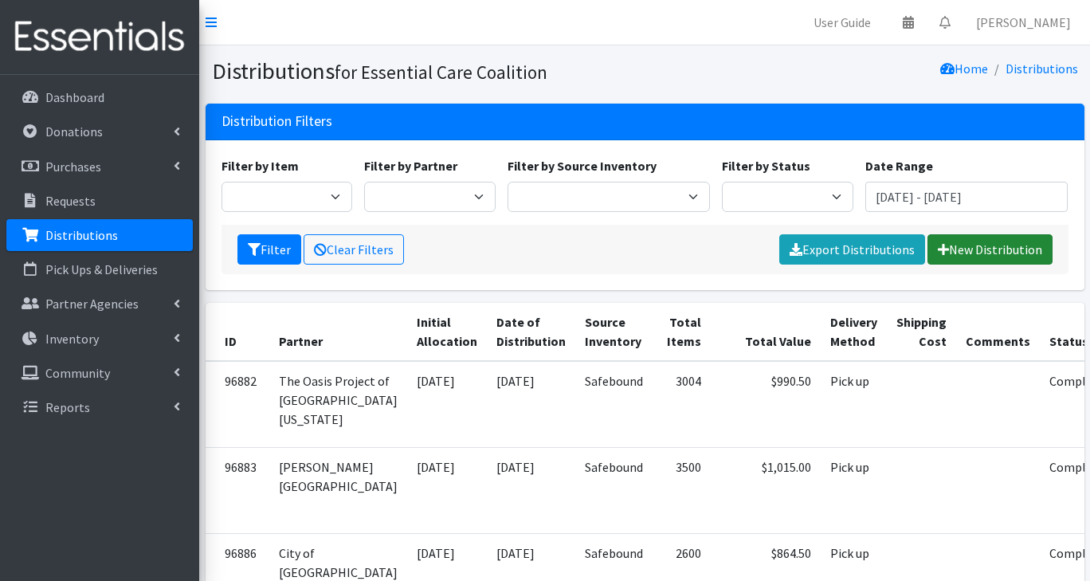
click at [992, 263] on link "New Distribution" at bounding box center [989, 249] width 125 height 30
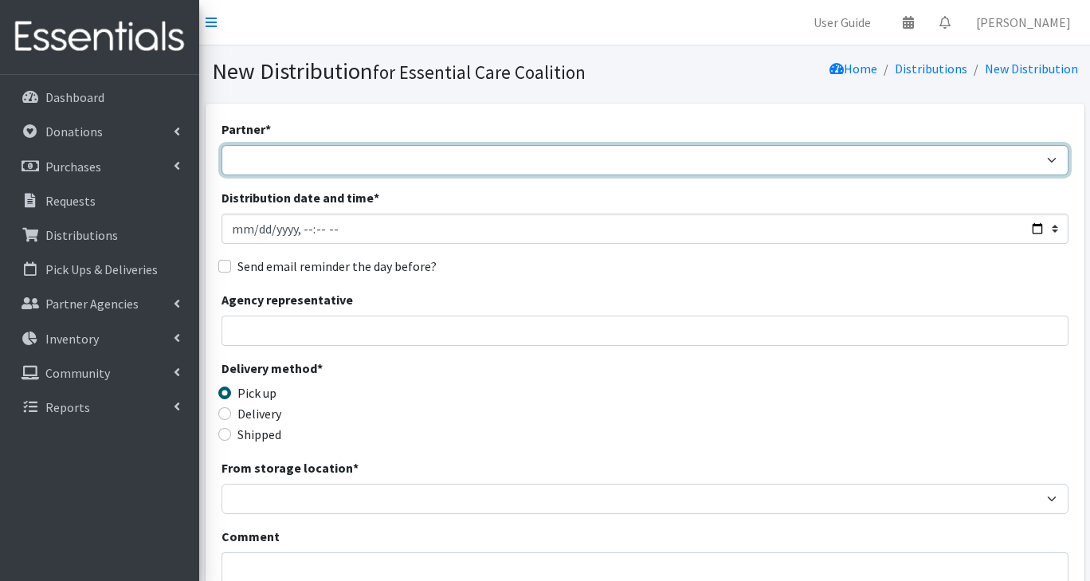
click at [355, 171] on select "Adopt A Family Aid to Victims of Domestic Abuse (AVDA) Babycycle Diaper Bank CB…" at bounding box center [644, 160] width 847 height 30
select select "5497"
click at [221, 145] on select "Adopt A Family Aid to Victims of Domestic Abuse (AVDA) Babycycle Diaper Bank CB…" at bounding box center [644, 160] width 847 height 30
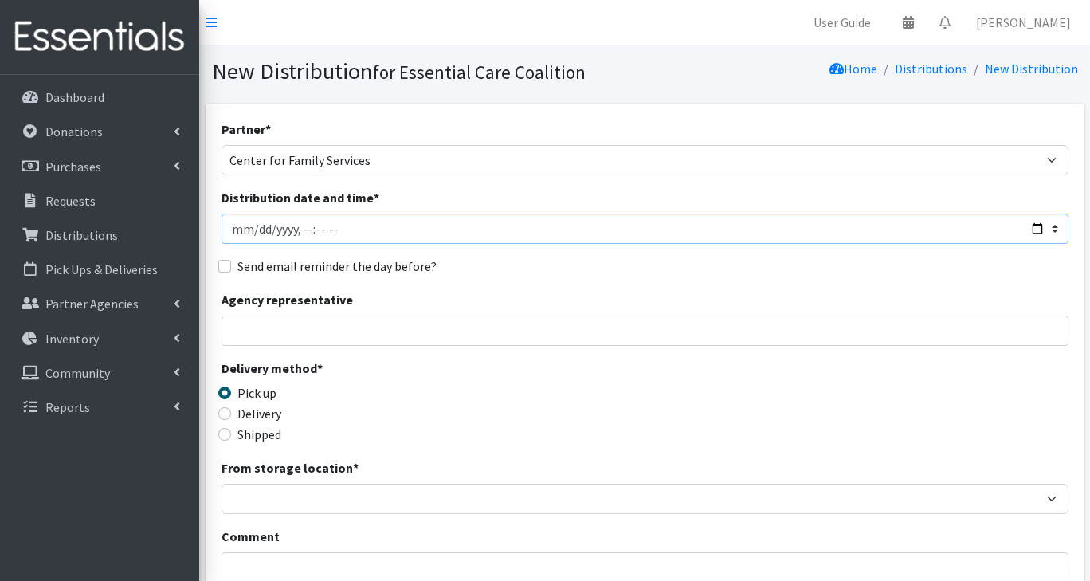
click at [1030, 234] on input "Distribution date and time *" at bounding box center [644, 229] width 847 height 30
click at [589, 400] on div "Delivery method * Pick up Delivery Shipped Shipping cost" at bounding box center [644, 409] width 847 height 100
click at [336, 233] on input "Distribution date and time *" at bounding box center [644, 229] width 847 height 30
click at [1029, 233] on input "Distribution date and time *" at bounding box center [644, 229] width 847 height 30
type input "[DATE]T11:00"
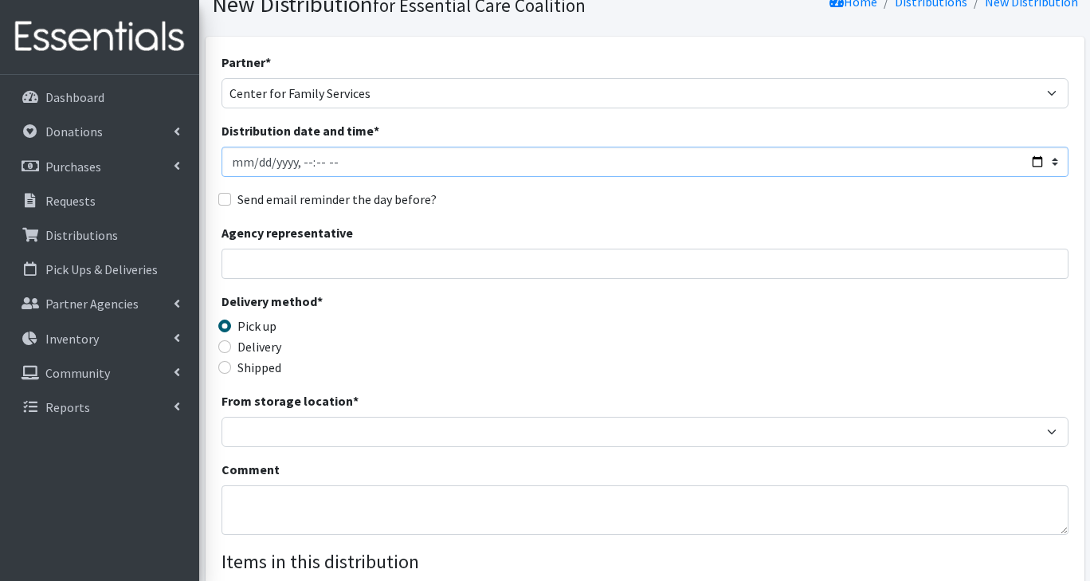
scroll to position [82, 0]
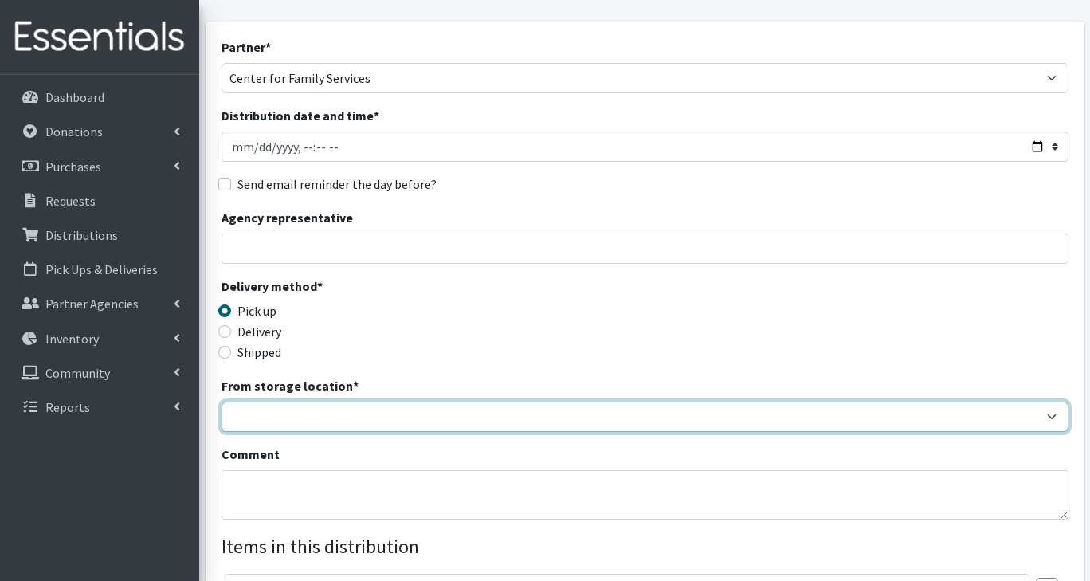
click at [311, 417] on select "Safebound" at bounding box center [644, 417] width 847 height 30
select select "65"
click at [221, 402] on select "Safebound" at bounding box center [644, 417] width 847 height 30
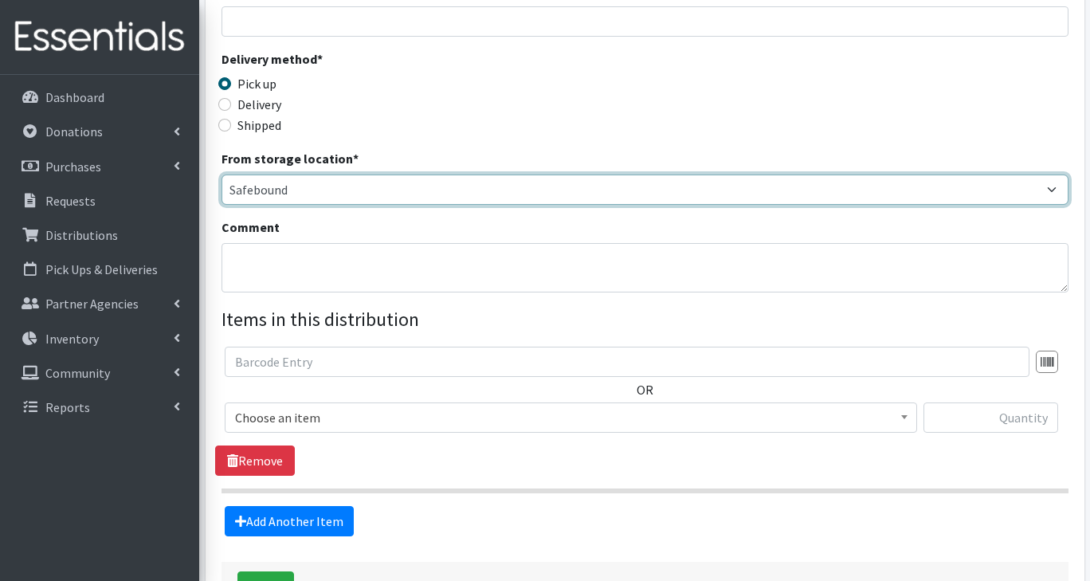
scroll to position [425, 0]
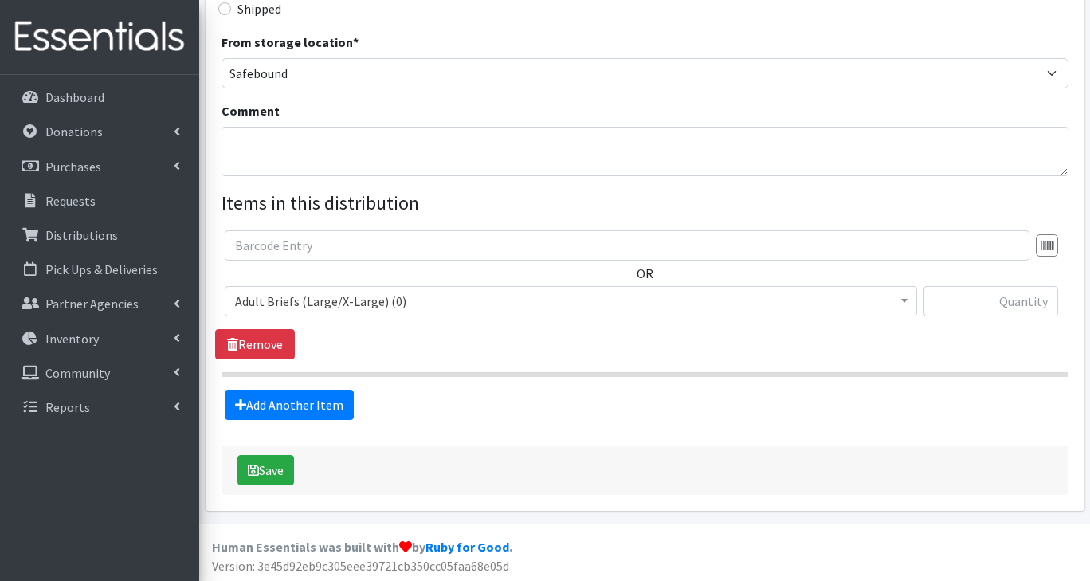
click at [340, 313] on span "Adult Briefs (Large/X-Large) (0)" at bounding box center [571, 301] width 692 height 30
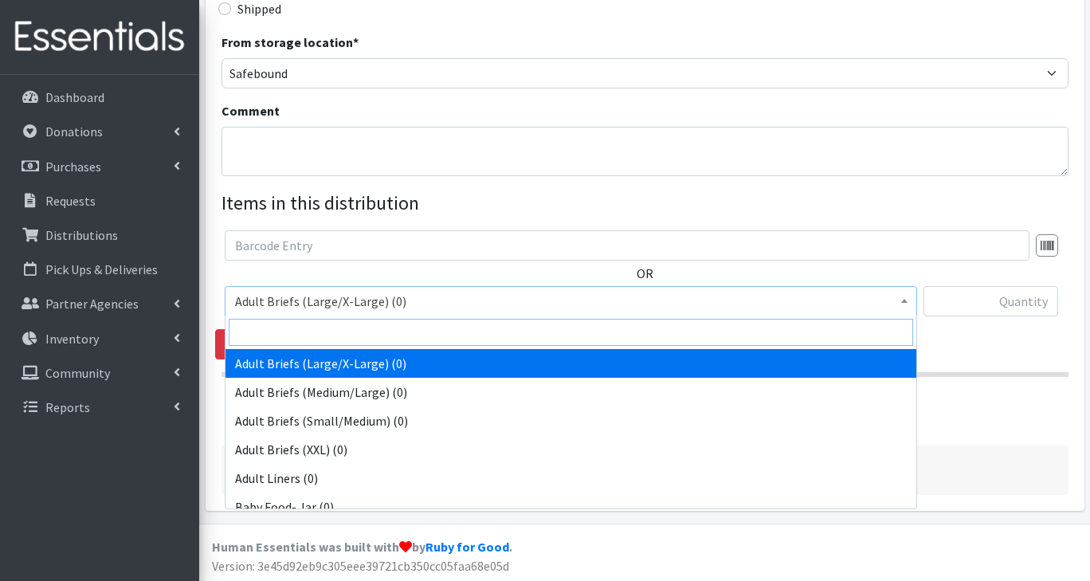
click at [331, 337] on input "search" at bounding box center [571, 332] width 684 height 27
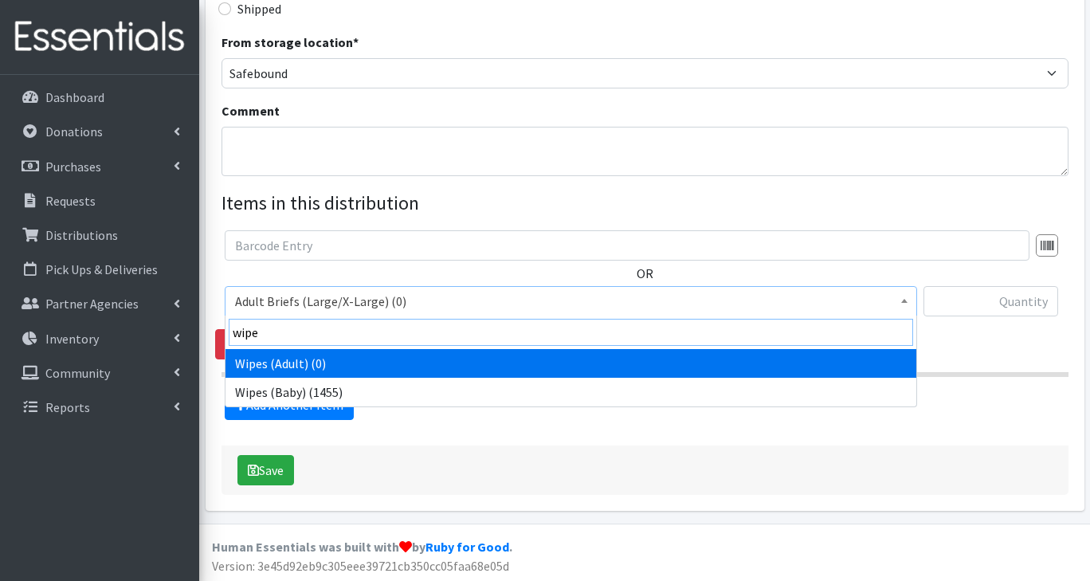
type input "wipes"
select select "2742"
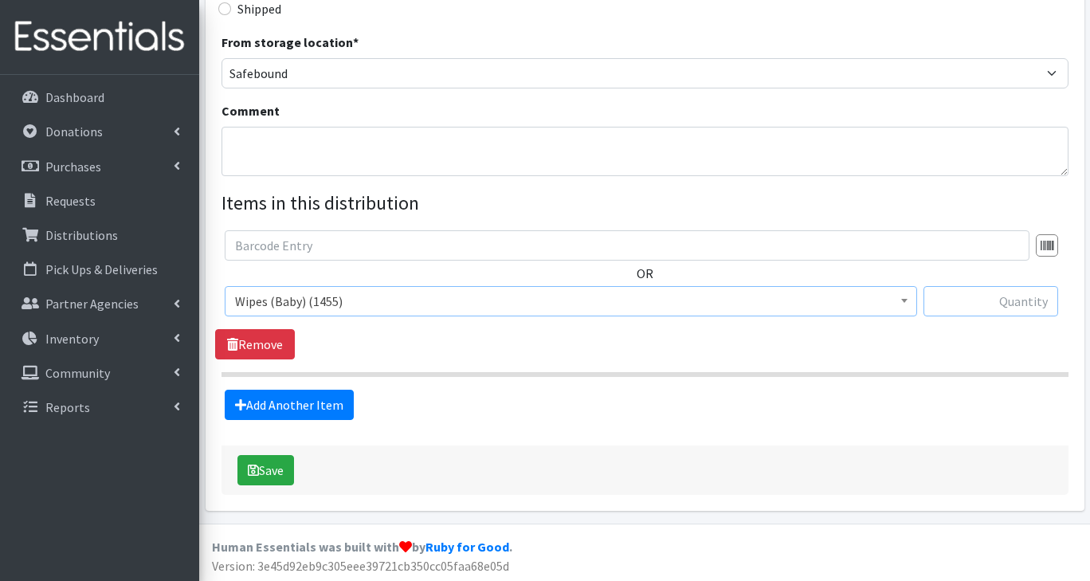
click at [1016, 304] on input "text" at bounding box center [990, 301] width 135 height 30
type input "54"
click at [329, 416] on link "Add Another Item" at bounding box center [289, 405] width 129 height 30
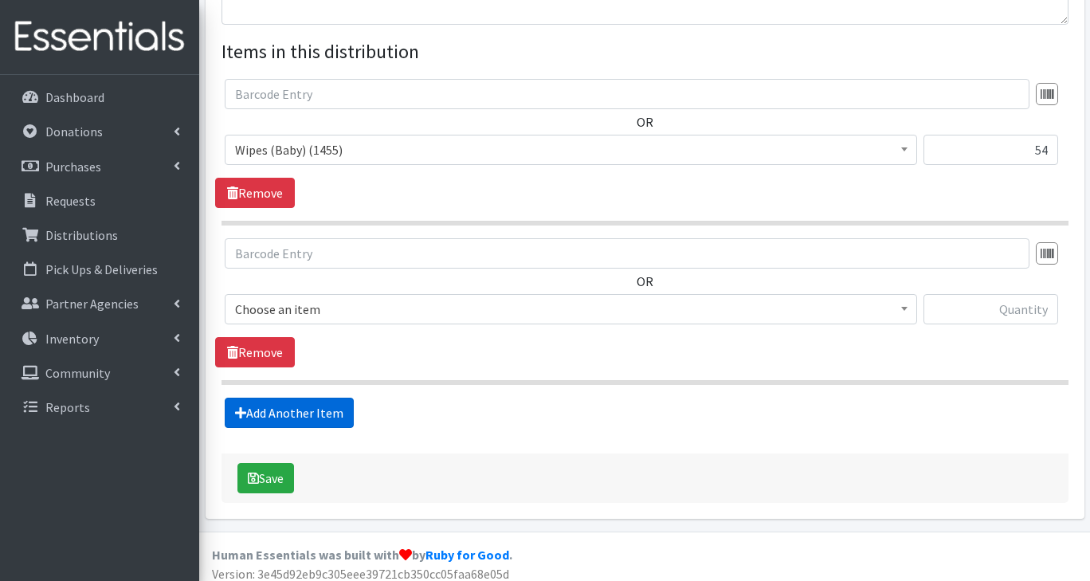
scroll to position [585, 0]
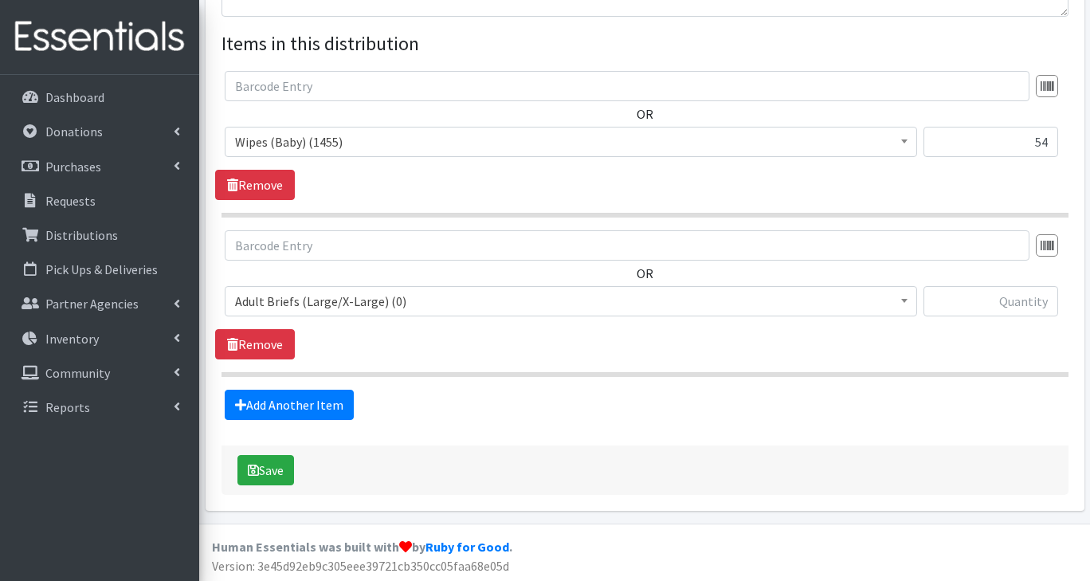
click at [365, 311] on span "Adult Briefs (Large/X-Large) (0)" at bounding box center [571, 301] width 672 height 22
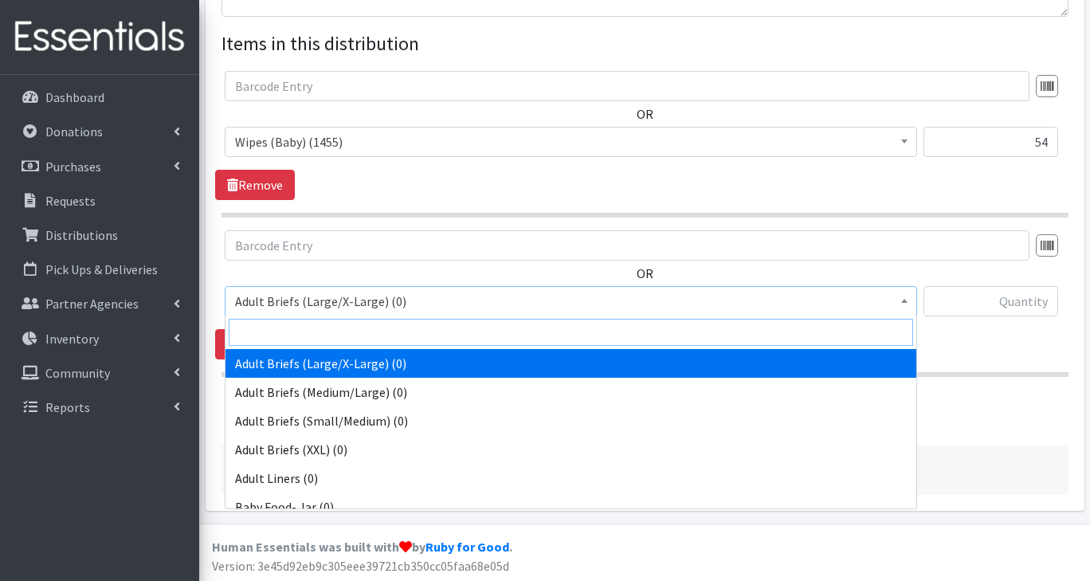
click at [335, 335] on input "search" at bounding box center [571, 332] width 684 height 27
type input "1"
select select "2760"
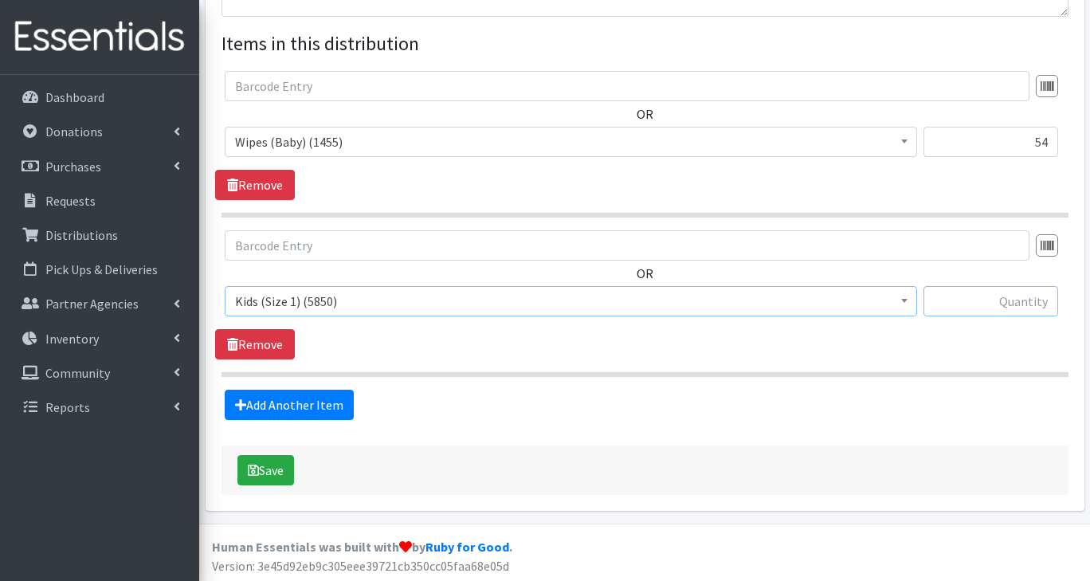
click at [987, 305] on input "text" at bounding box center [990, 301] width 135 height 30
type input "450"
click at [335, 407] on link "Add Another Item" at bounding box center [289, 405] width 129 height 30
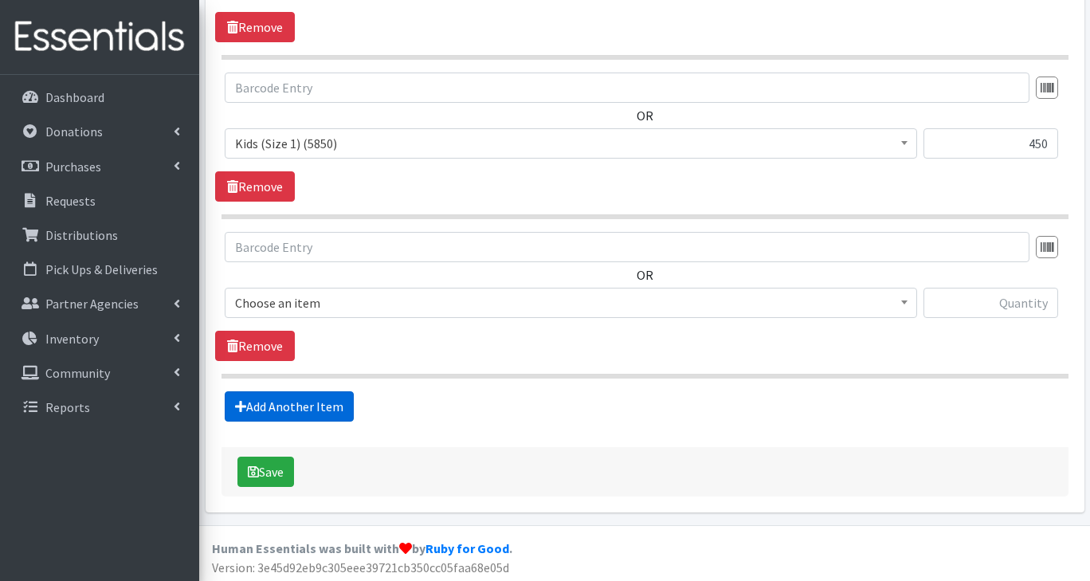
scroll to position [743, 0]
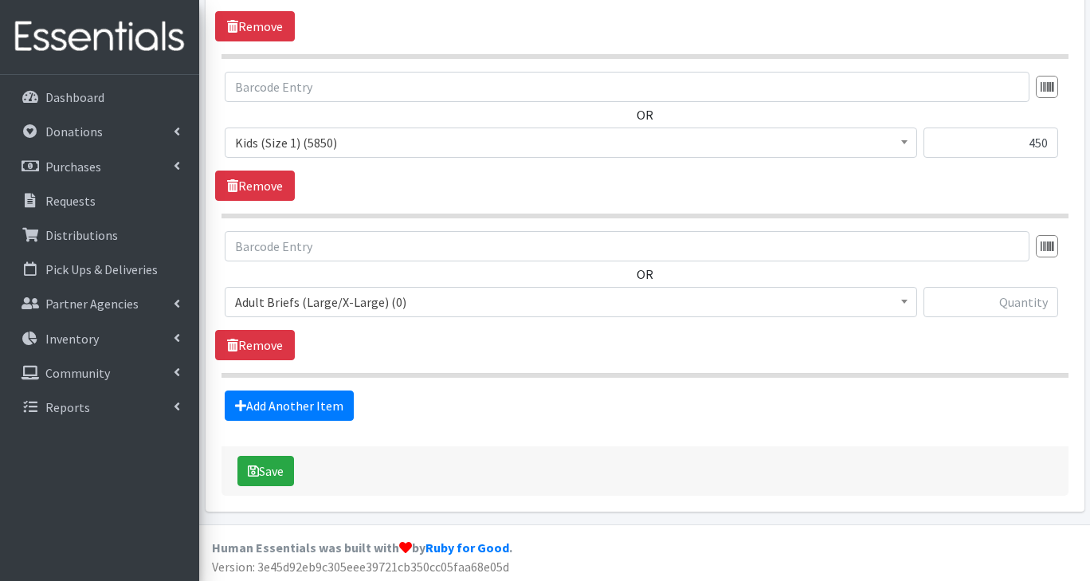
click at [327, 309] on span "Adult Briefs (Large/X-Large) (0)" at bounding box center [571, 302] width 672 height 22
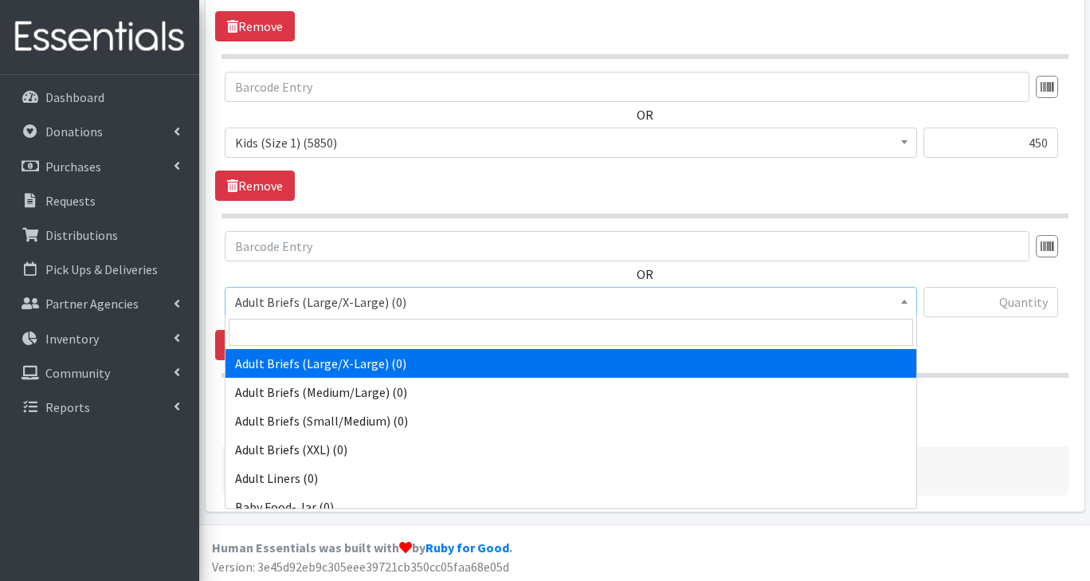
click at [318, 340] on input "search" at bounding box center [571, 332] width 684 height 27
type input "2"
select select "2724"
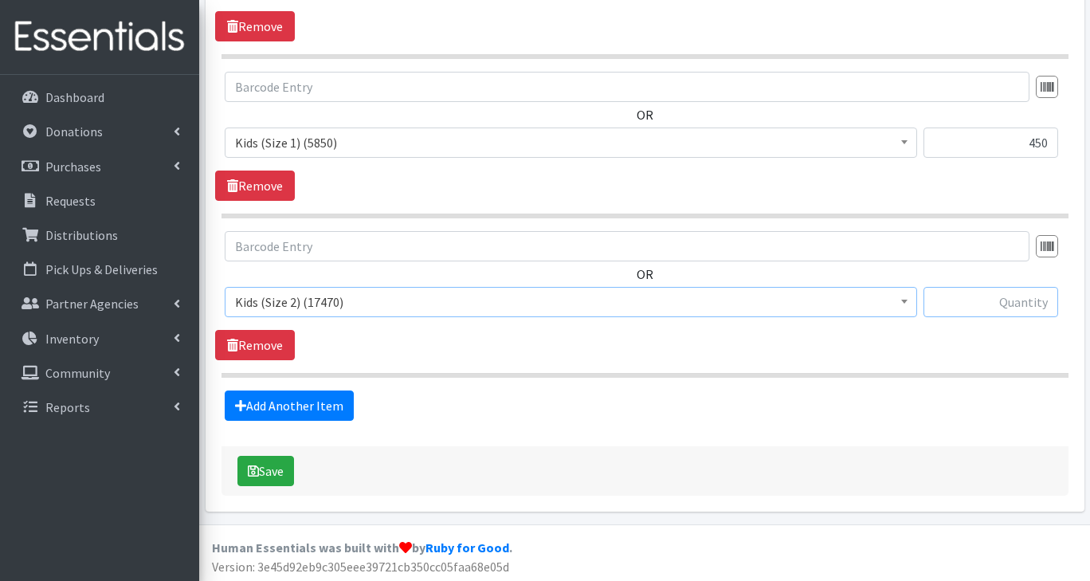
click at [1021, 305] on input "text" at bounding box center [990, 302] width 135 height 30
type input "1125"
click at [318, 410] on link "Add Another Item" at bounding box center [289, 405] width 129 height 30
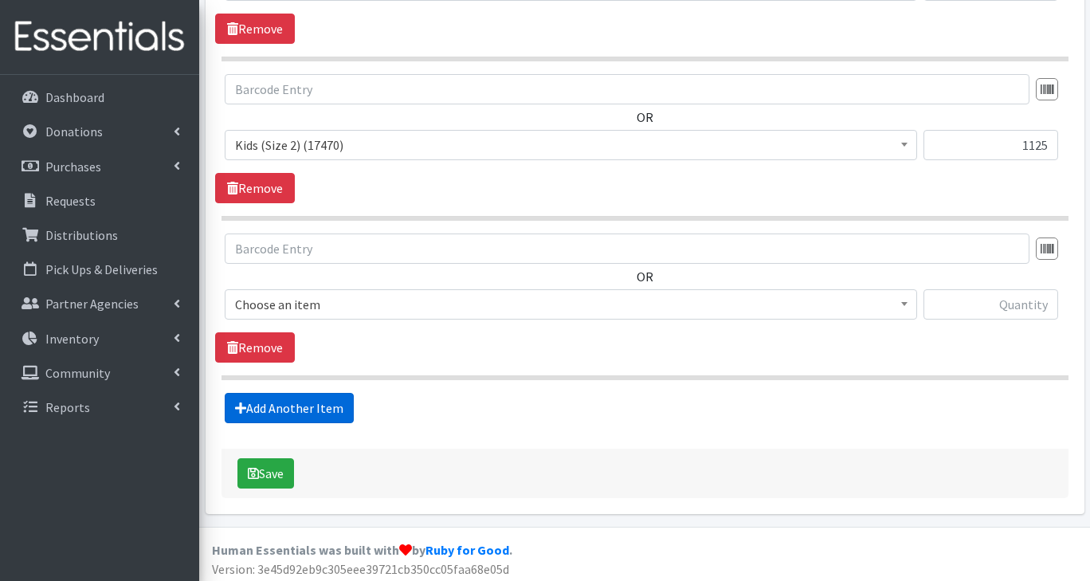
scroll to position [902, 0]
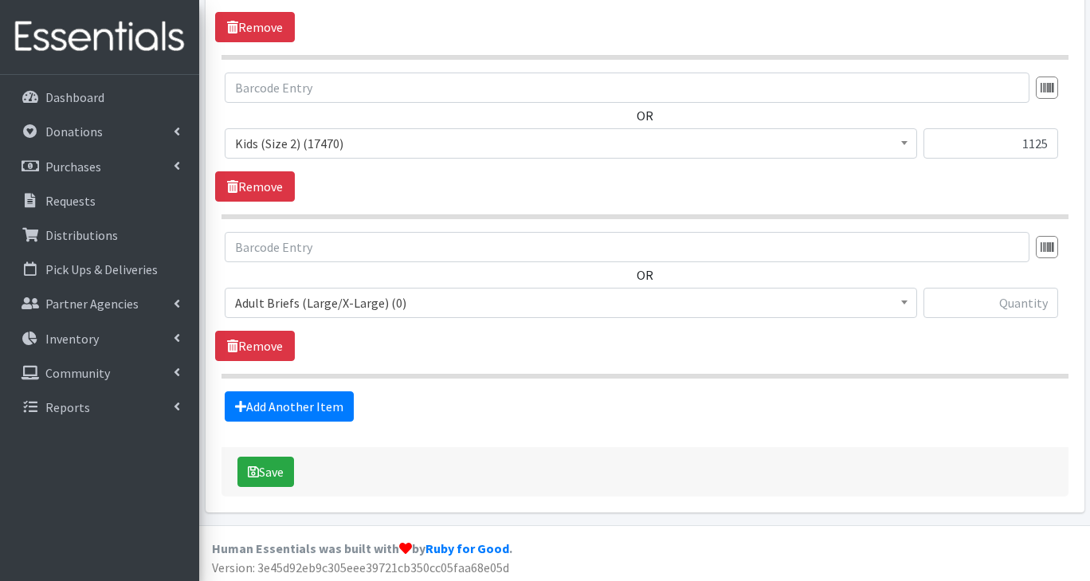
click at [352, 309] on span "Adult Briefs (Large/X-Large) (0)" at bounding box center [571, 303] width 672 height 22
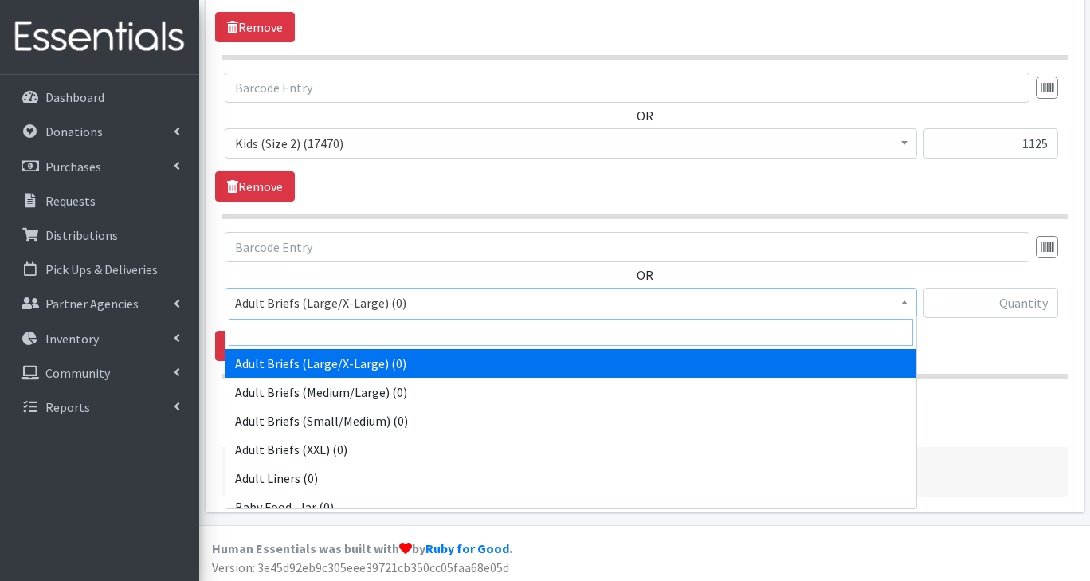
click at [322, 331] on input "search" at bounding box center [571, 332] width 684 height 27
type input "3"
select select "2747"
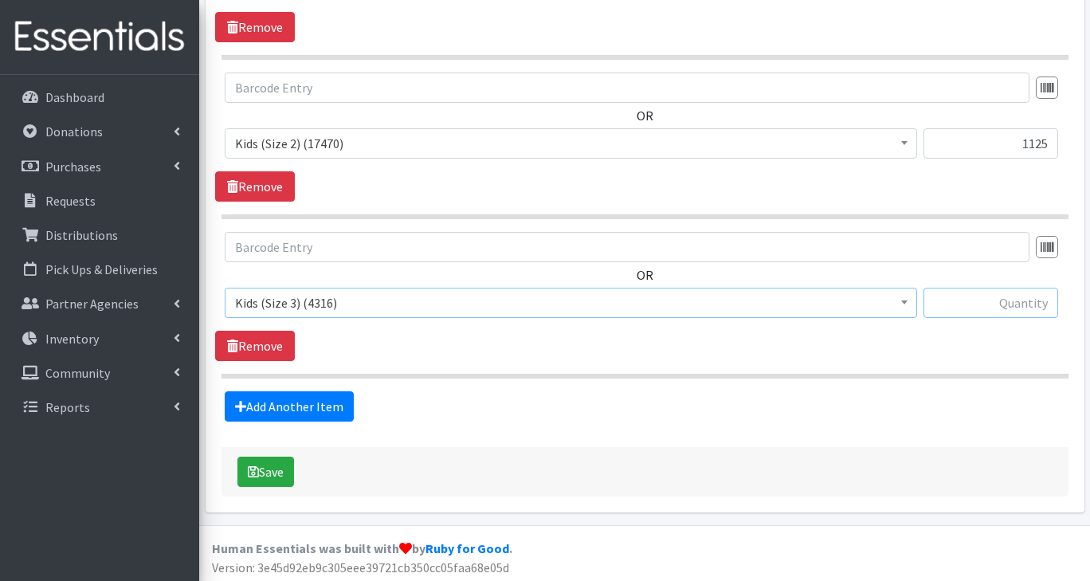
click at [1000, 302] on input "text" at bounding box center [990, 303] width 135 height 30
type input "1500"
click at [276, 474] on button "Save" at bounding box center [265, 471] width 57 height 30
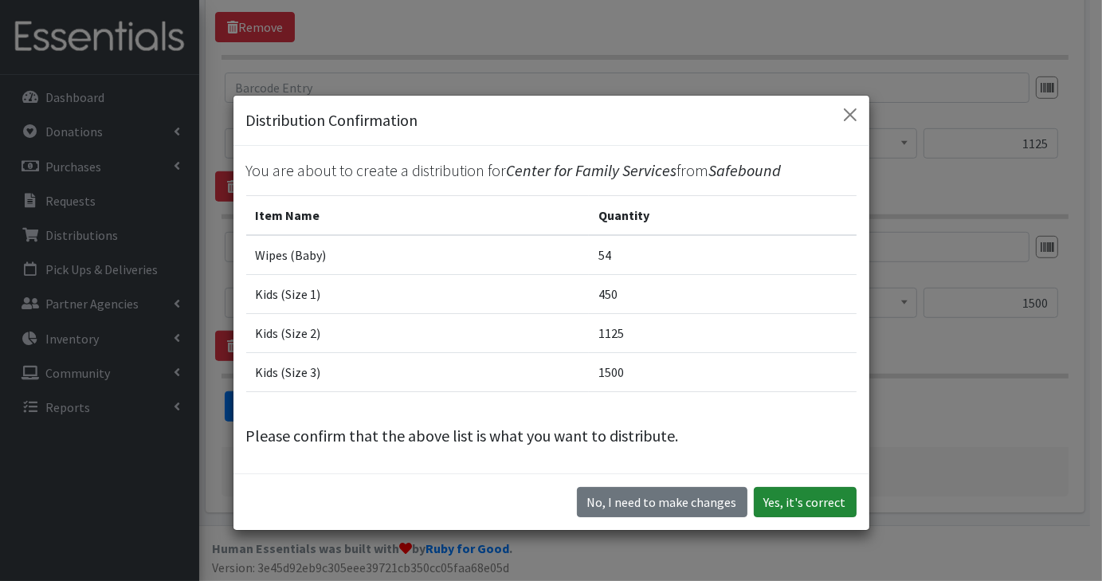
click at [790, 507] on button "Yes, it's correct" at bounding box center [805, 502] width 103 height 30
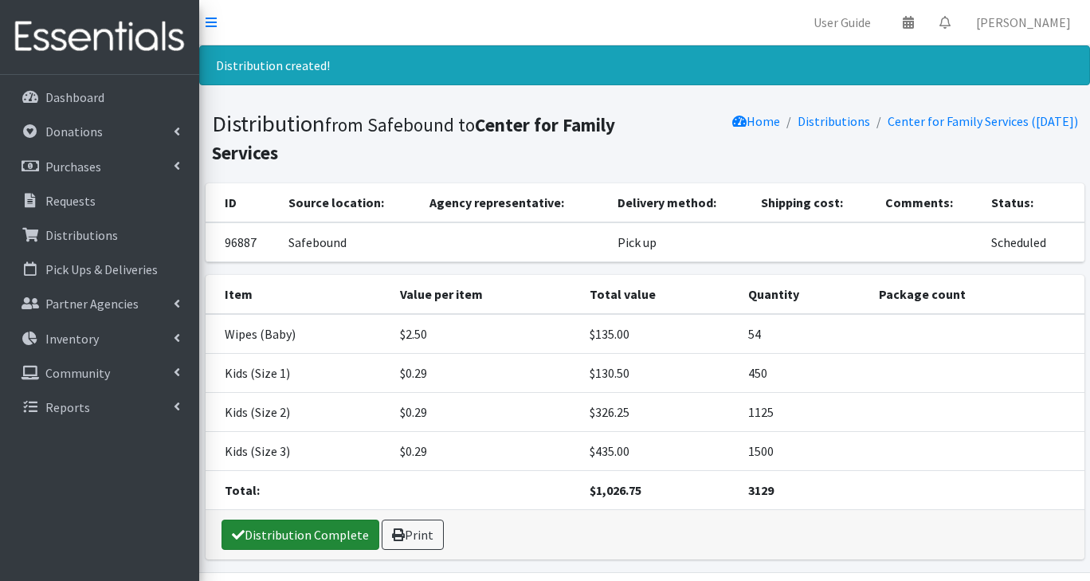
click at [325, 537] on link "Distribution Complete" at bounding box center [300, 534] width 158 height 30
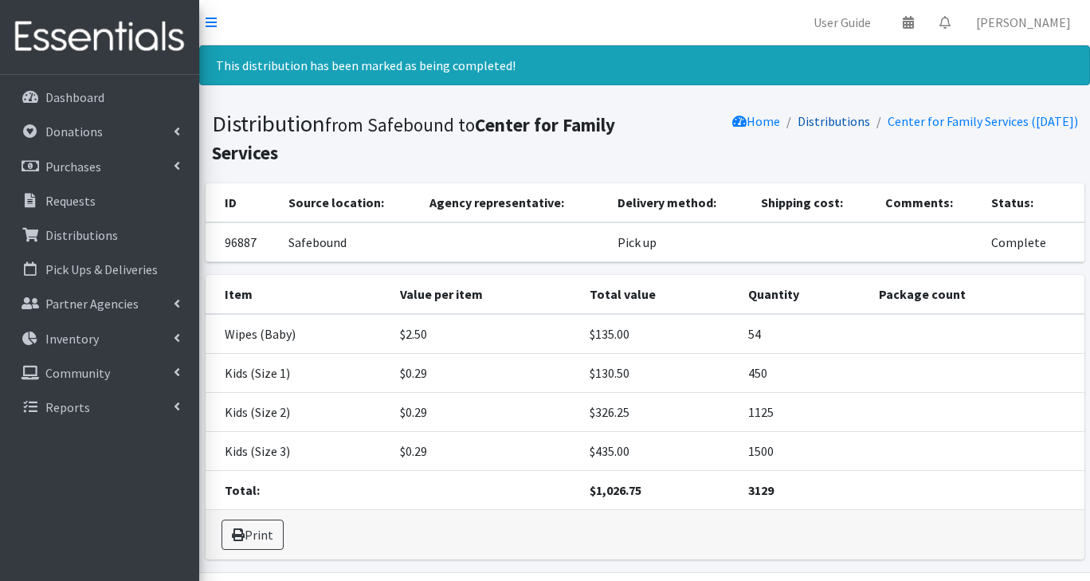
click at [823, 126] on link "Distributions" at bounding box center [833, 121] width 72 height 16
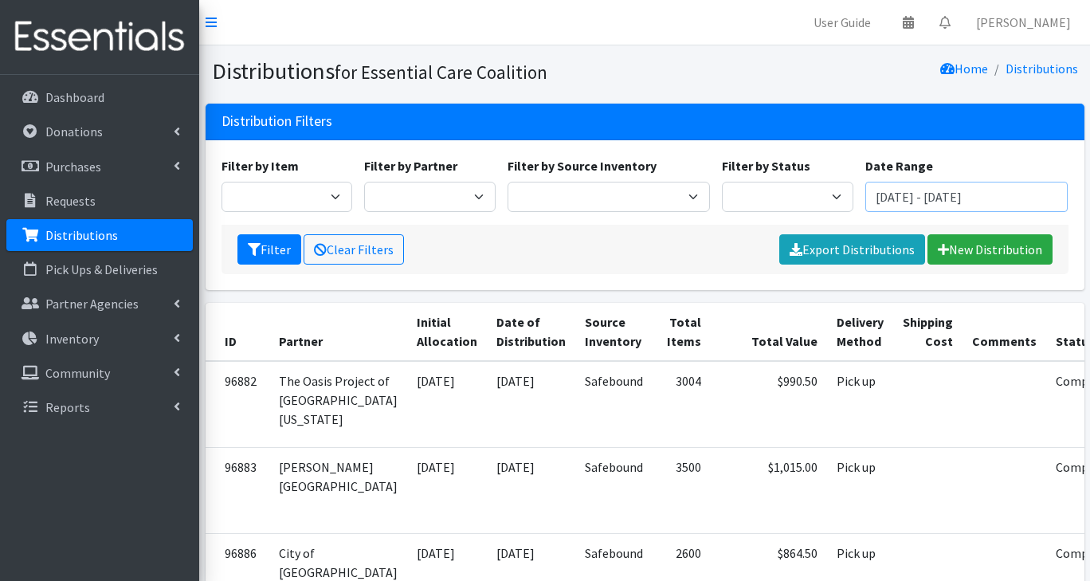
click at [979, 201] on input "[DATE] - [DATE]" at bounding box center [966, 197] width 203 height 30
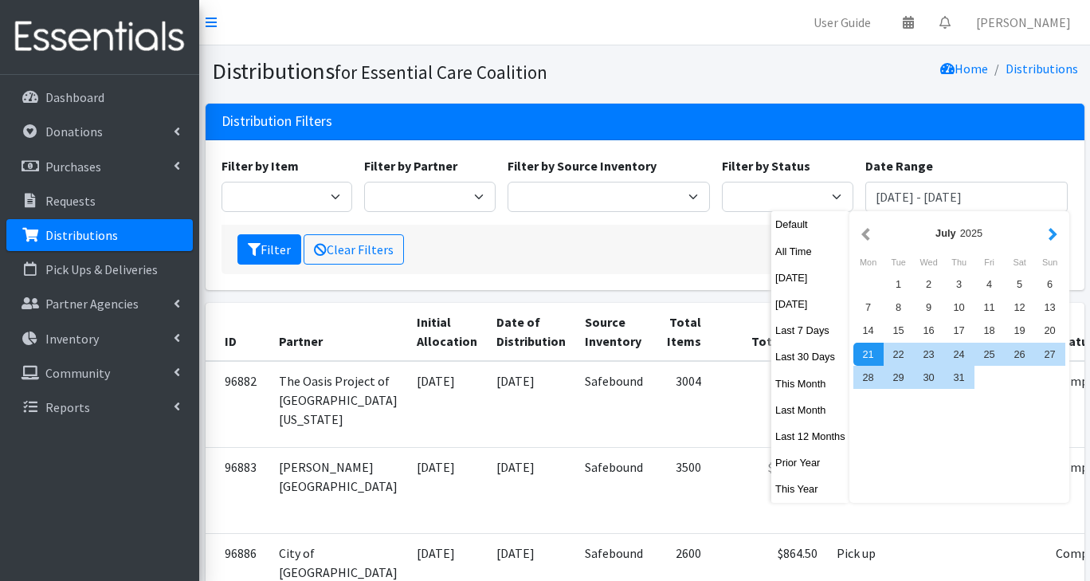
click at [1052, 241] on button "button" at bounding box center [1052, 233] width 17 height 20
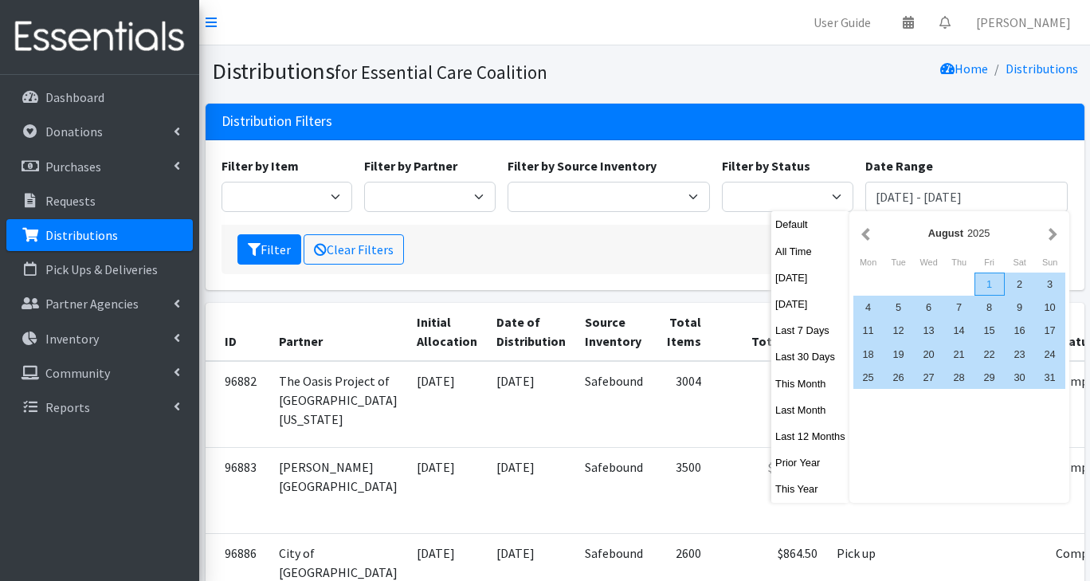
click at [1001, 295] on div "1" at bounding box center [989, 283] width 30 height 23
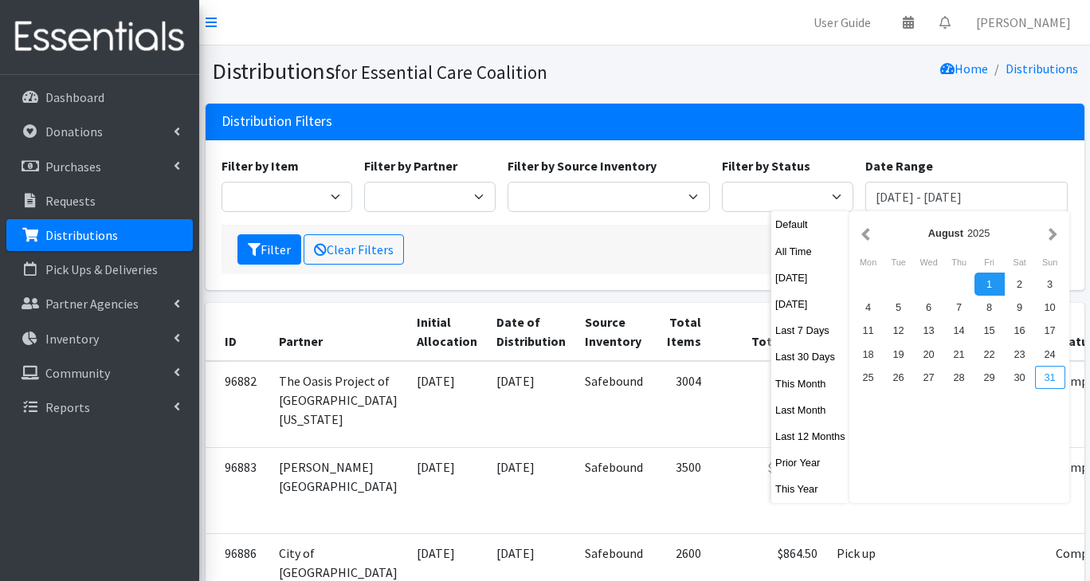
click at [1052, 380] on div "31" at bounding box center [1050, 377] width 30 height 23
type input "[DATE] - [DATE]"
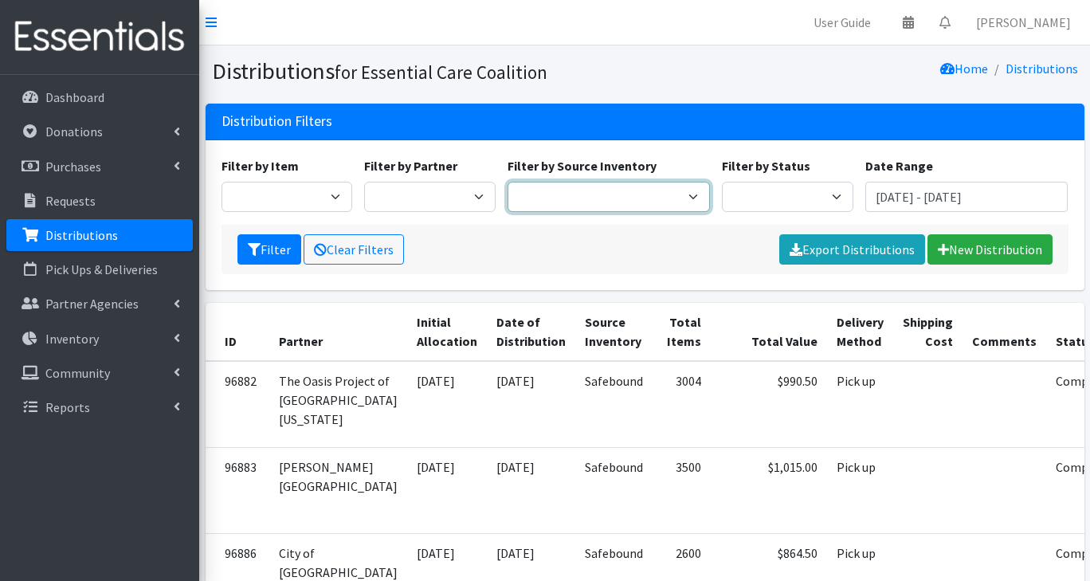
click at [564, 200] on select "Safebound" at bounding box center [608, 197] width 203 height 30
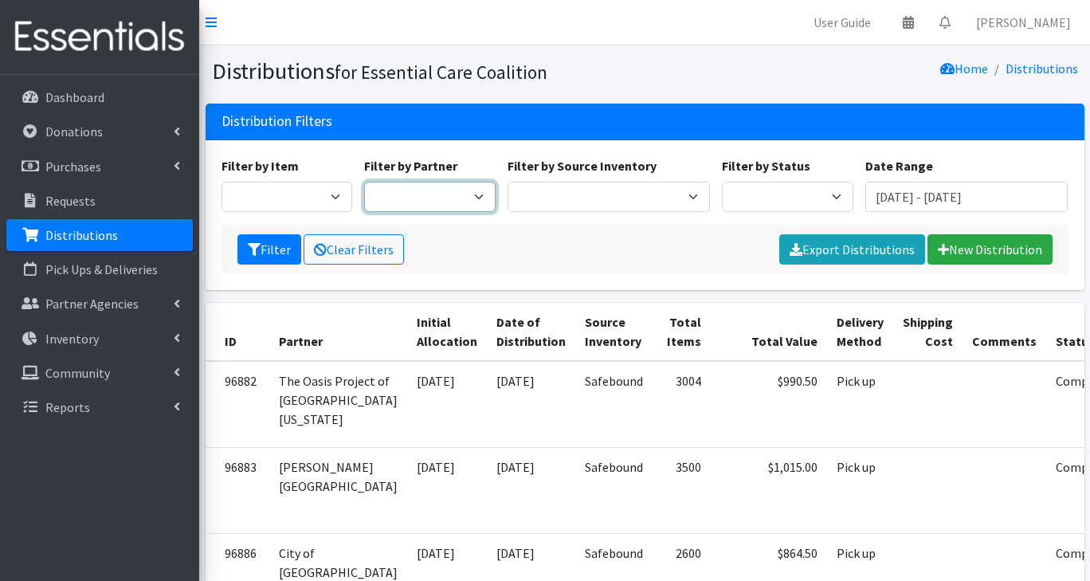
click at [478, 203] on select "Adopt A Family Aid to Victims of Domestic Abuse (AVDA) Babycycle Diaper Bank CB…" at bounding box center [429, 197] width 131 height 30
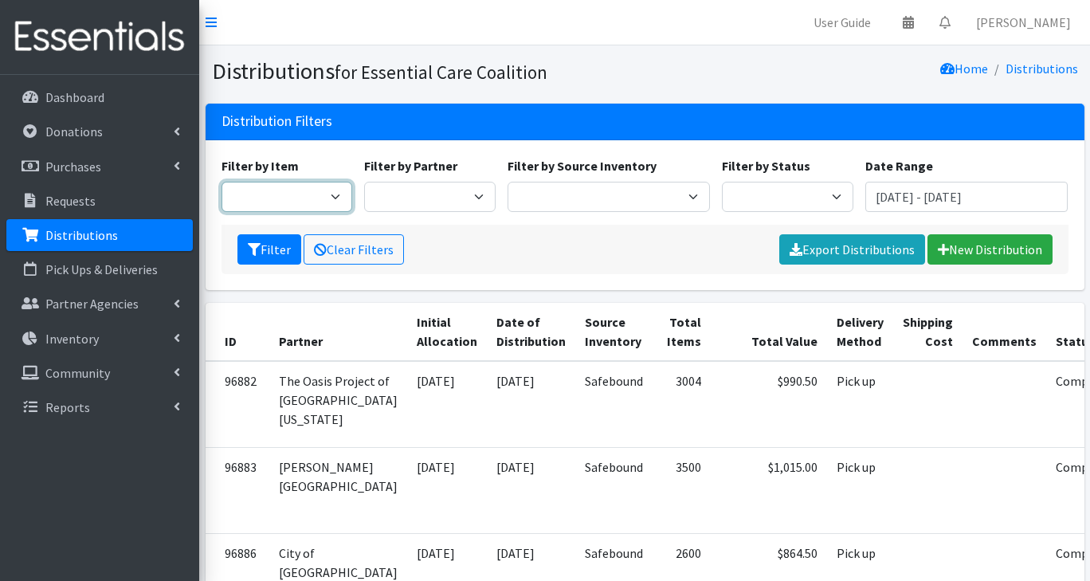
click at [339, 205] on select "Adult Briefs (Large/X-Large) Adult Briefs (Medium/Large) Adult Briefs (Small/Me…" at bounding box center [286, 197] width 131 height 30
select select "2750"
click at [221, 182] on select "Adult Briefs (Large/X-Large) Adult Briefs (Medium/Large) Adult Briefs (Small/Me…" at bounding box center [286, 197] width 131 height 30
click at [267, 251] on button "Filter" at bounding box center [269, 249] width 64 height 30
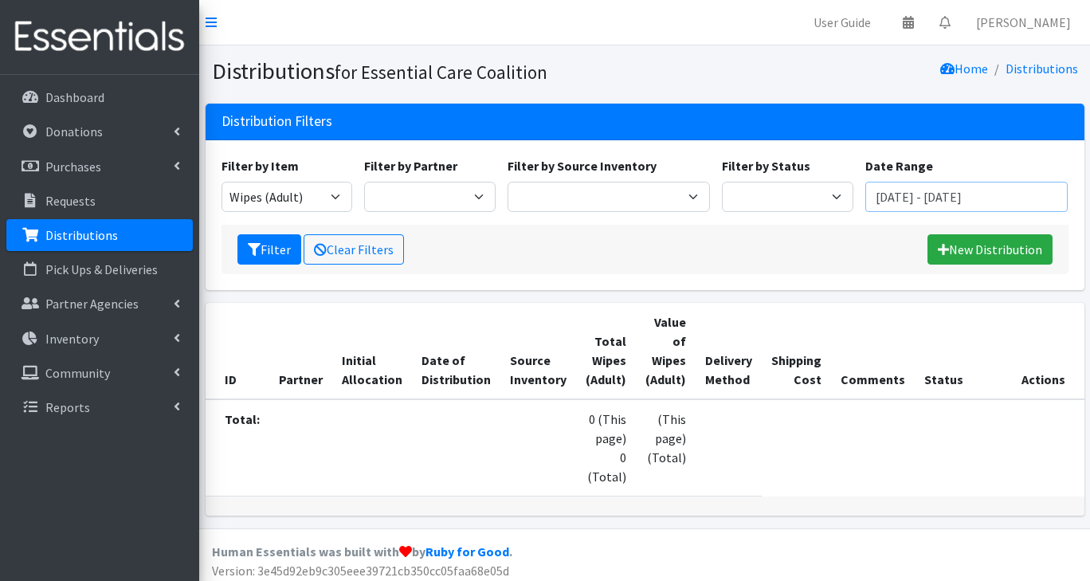
click at [1034, 200] on input "[DATE] - [DATE]" at bounding box center [966, 197] width 203 height 30
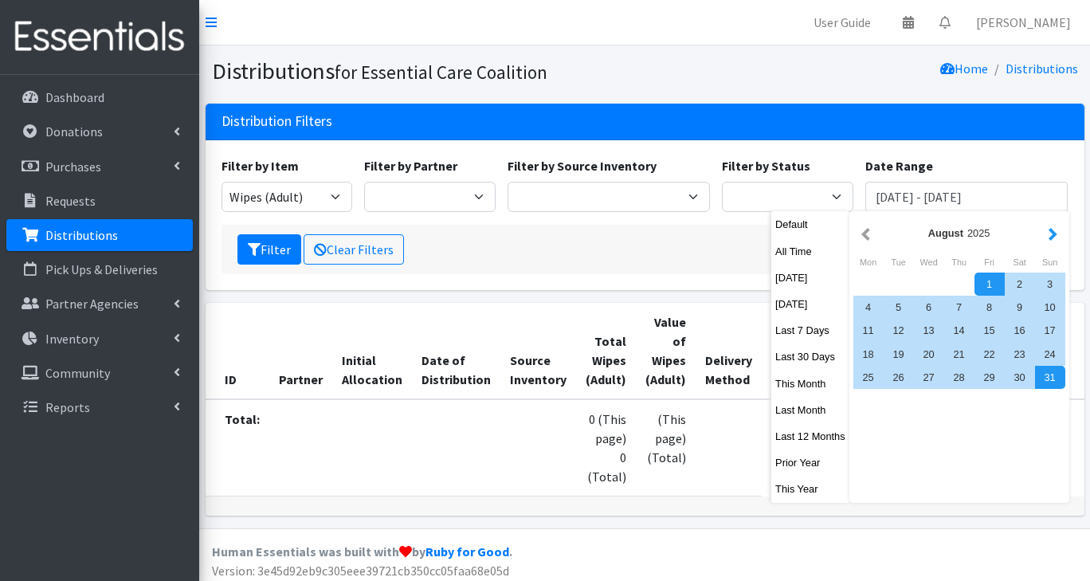
click at [1048, 241] on button "button" at bounding box center [1052, 233] width 17 height 20
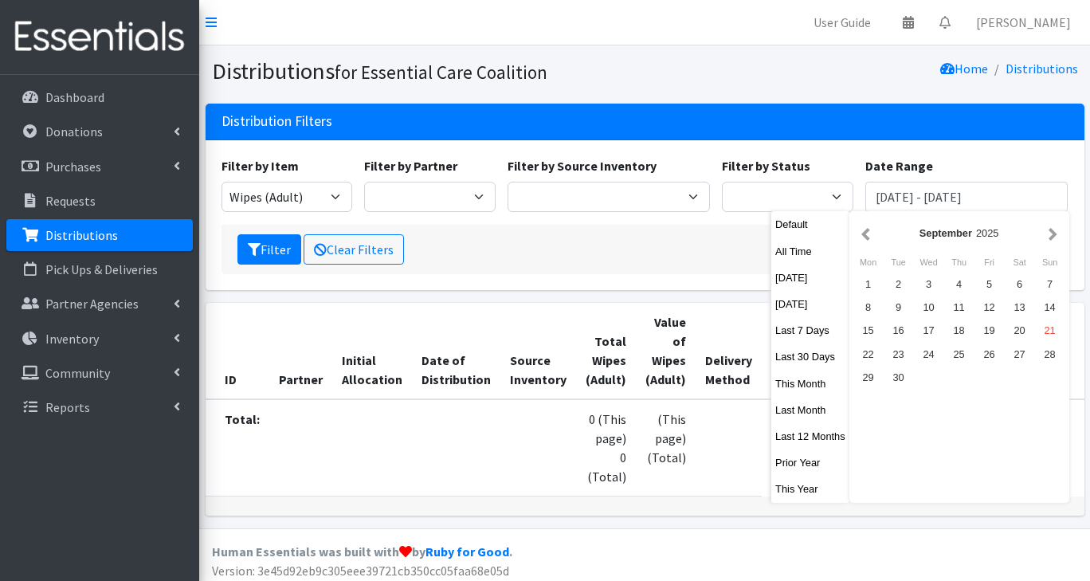
click at [864, 296] on div "8" at bounding box center [868, 307] width 30 height 23
click at [872, 281] on div "1" at bounding box center [868, 283] width 30 height 23
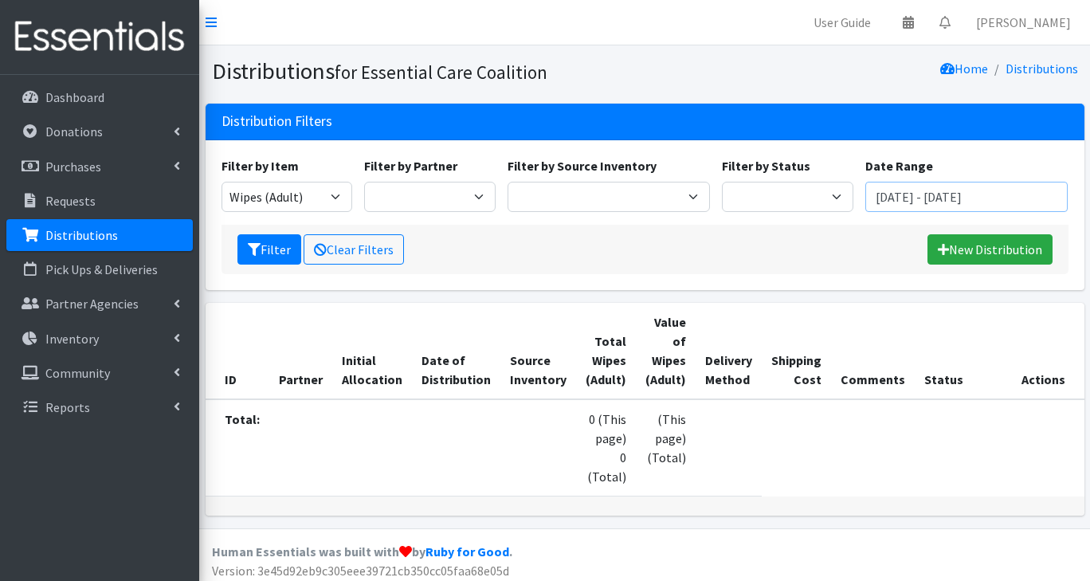
click at [1055, 202] on input "[DATE] - [DATE]" at bounding box center [966, 197] width 203 height 30
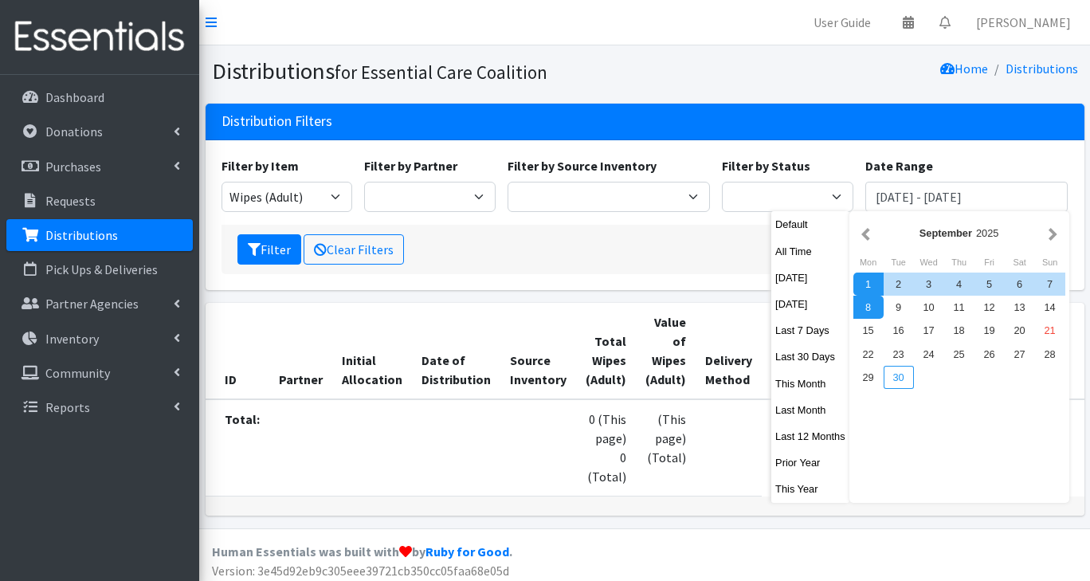
click at [903, 383] on div "30" at bounding box center [899, 377] width 30 height 23
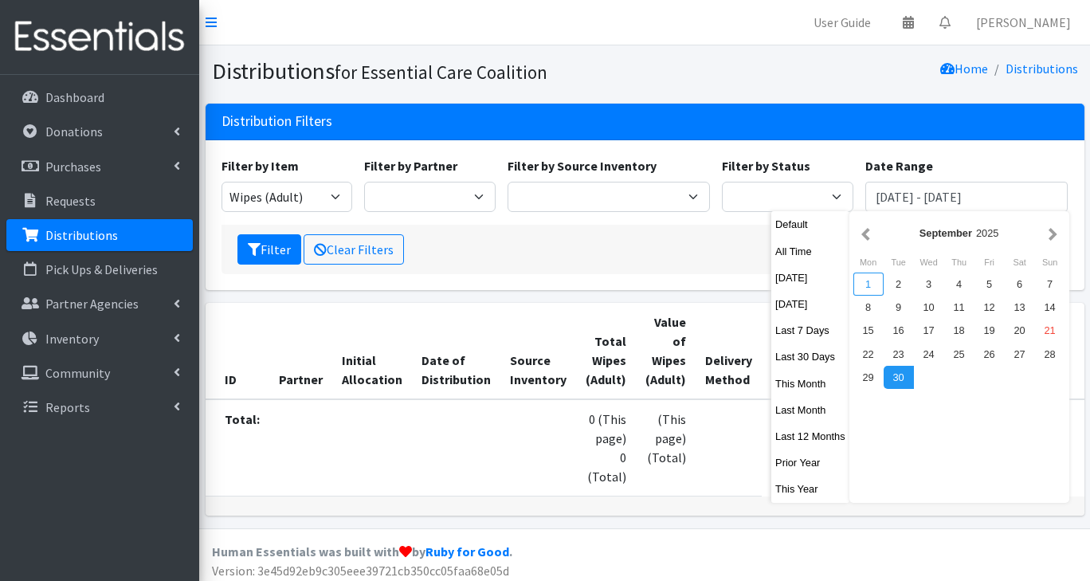
click at [865, 284] on div "1" at bounding box center [868, 283] width 30 height 23
type input "[DATE] - [DATE]"
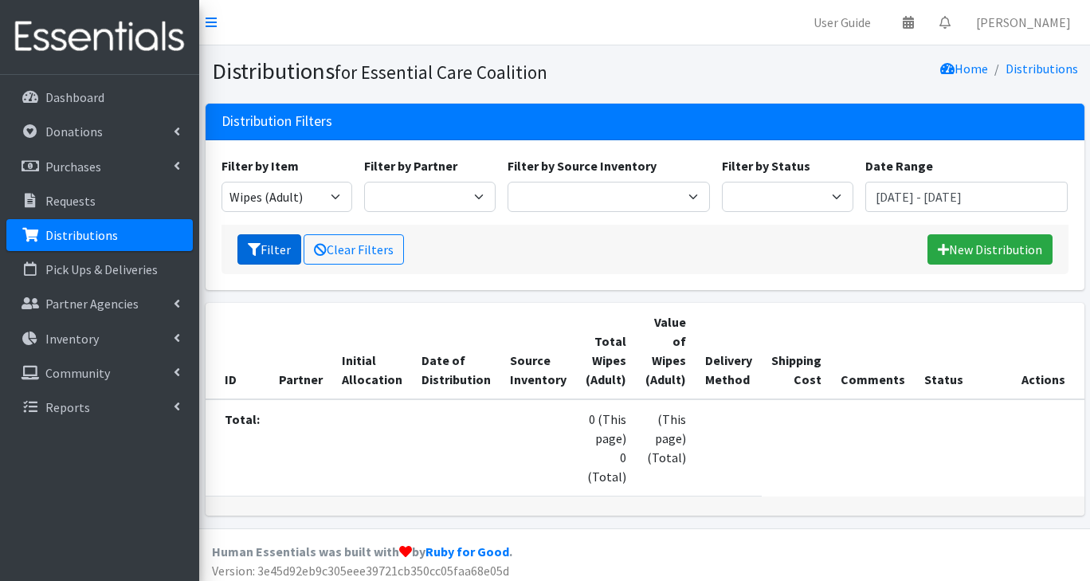
click at [272, 249] on button "Filter" at bounding box center [269, 249] width 64 height 30
click at [327, 192] on select "Adult Briefs (Large/X-Large) Adult Briefs (Medium/Large) Adult Briefs (Small/Me…" at bounding box center [286, 197] width 131 height 30
click at [332, 198] on select "Adult Briefs (Large/X-Large) Adult Briefs (Medium/Large) Adult Briefs (Small/Me…" at bounding box center [286, 197] width 131 height 30
select select "2742"
click at [221, 182] on select "Adult Briefs (Large/X-Large) Adult Briefs (Medium/Large) Adult Briefs (Small/Me…" at bounding box center [286, 197] width 131 height 30
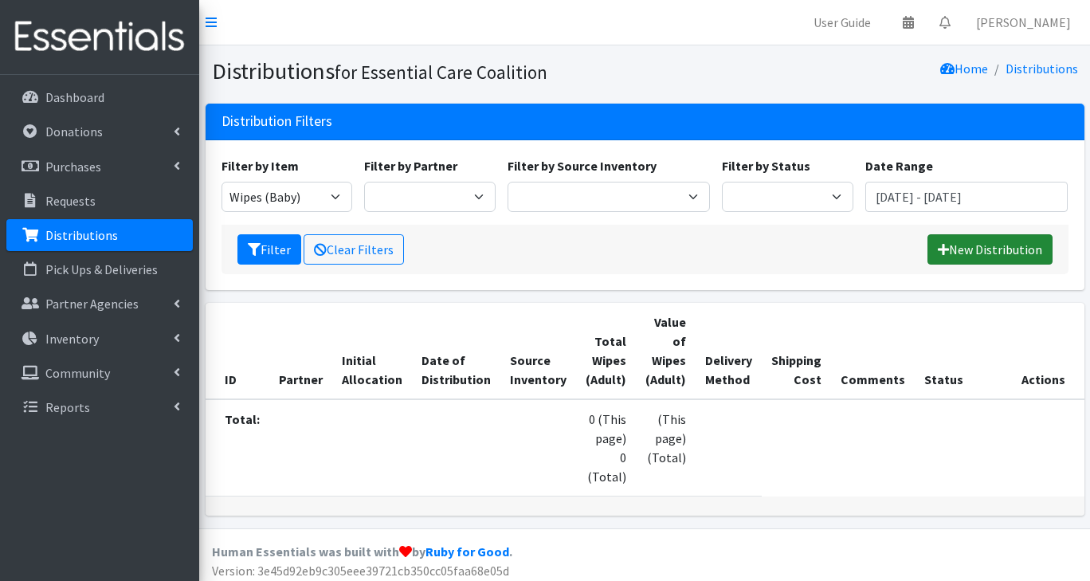
click at [1001, 249] on link "New Distribution" at bounding box center [989, 249] width 125 height 30
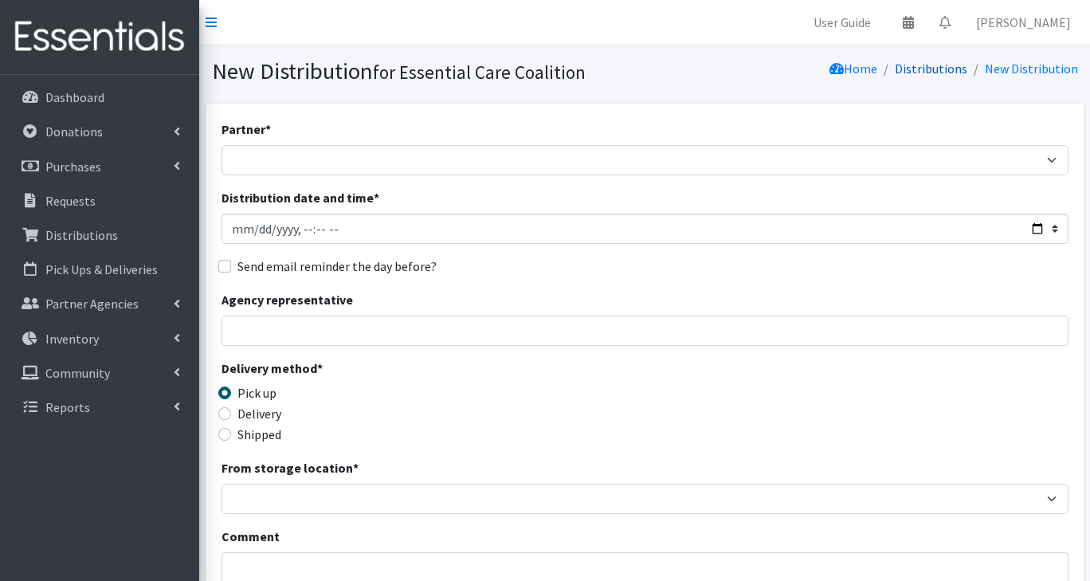
click at [927, 73] on link "Distributions" at bounding box center [931, 69] width 72 height 16
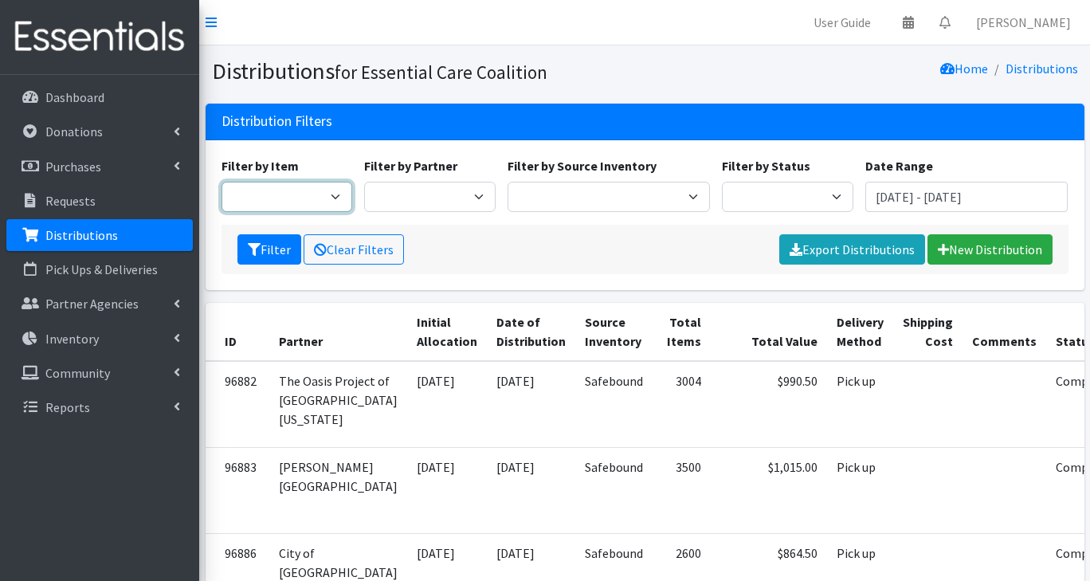
click at [298, 192] on select "Adult Briefs (Large/X-Large) Adult Briefs (Medium/Large) Adult Briefs (Small/Me…" at bounding box center [286, 197] width 131 height 30
select select "2742"
click at [986, 204] on input "[DATE] - [DATE]" at bounding box center [966, 197] width 203 height 30
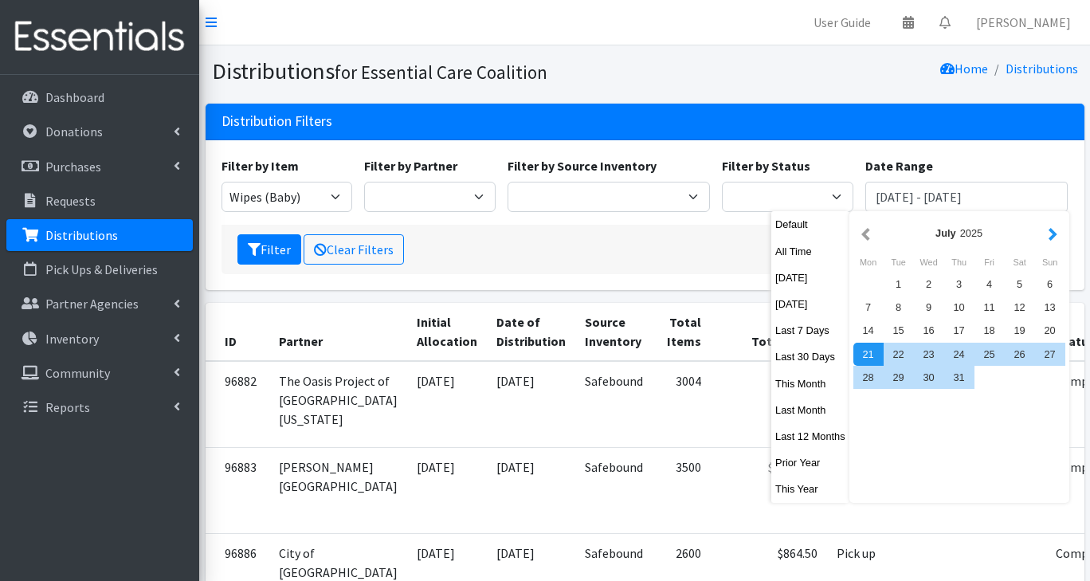
click at [1052, 242] on button "button" at bounding box center [1052, 233] width 17 height 20
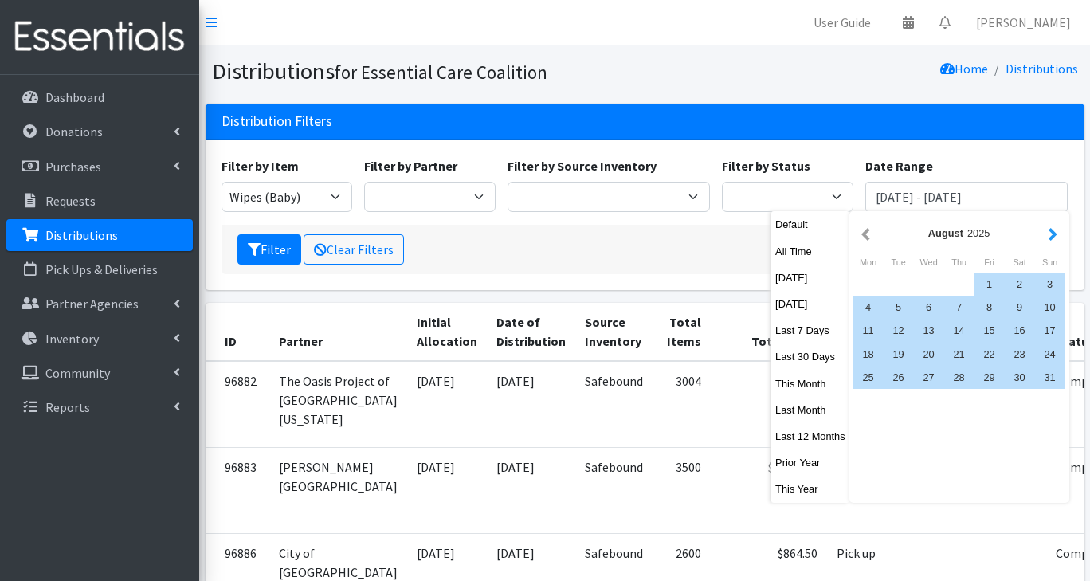
click at [1053, 241] on button "button" at bounding box center [1052, 233] width 17 height 20
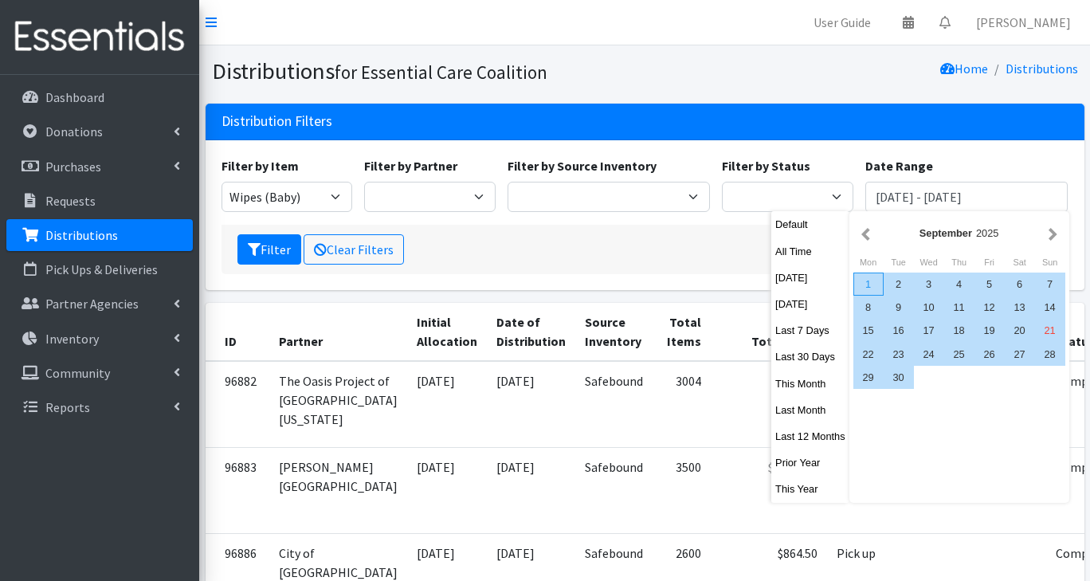
click at [868, 283] on div "1" at bounding box center [868, 283] width 30 height 23
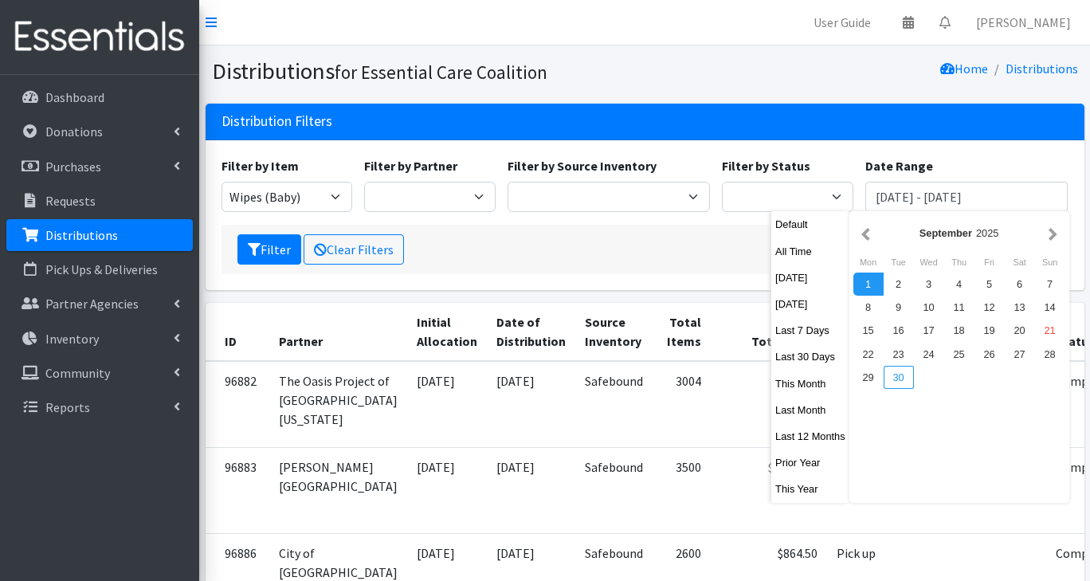
click at [905, 388] on div "30" at bounding box center [899, 377] width 30 height 23
type input "[DATE] - [DATE]"
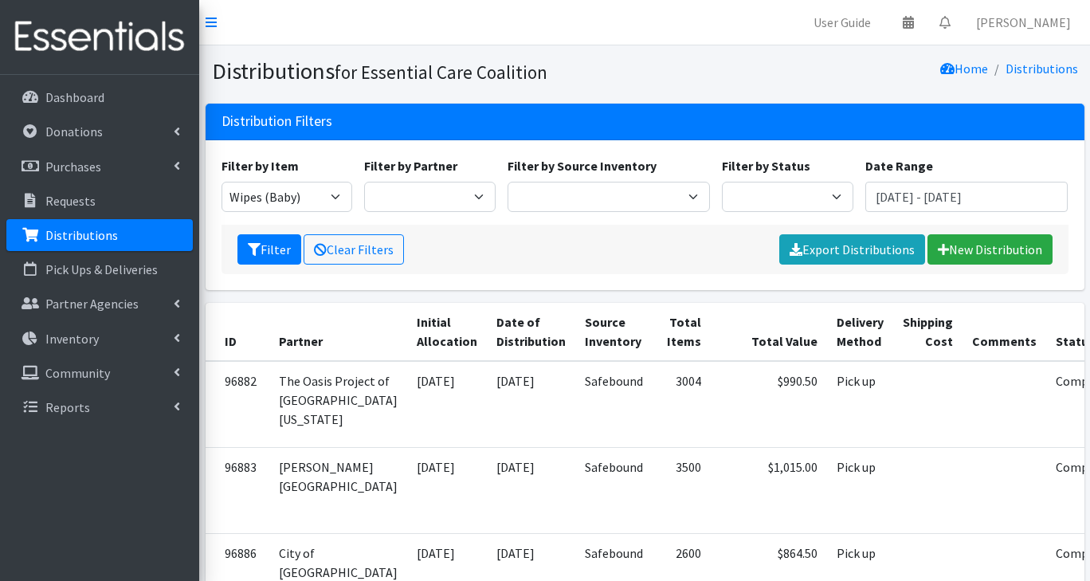
click at [263, 254] on button "Filter" at bounding box center [269, 249] width 64 height 30
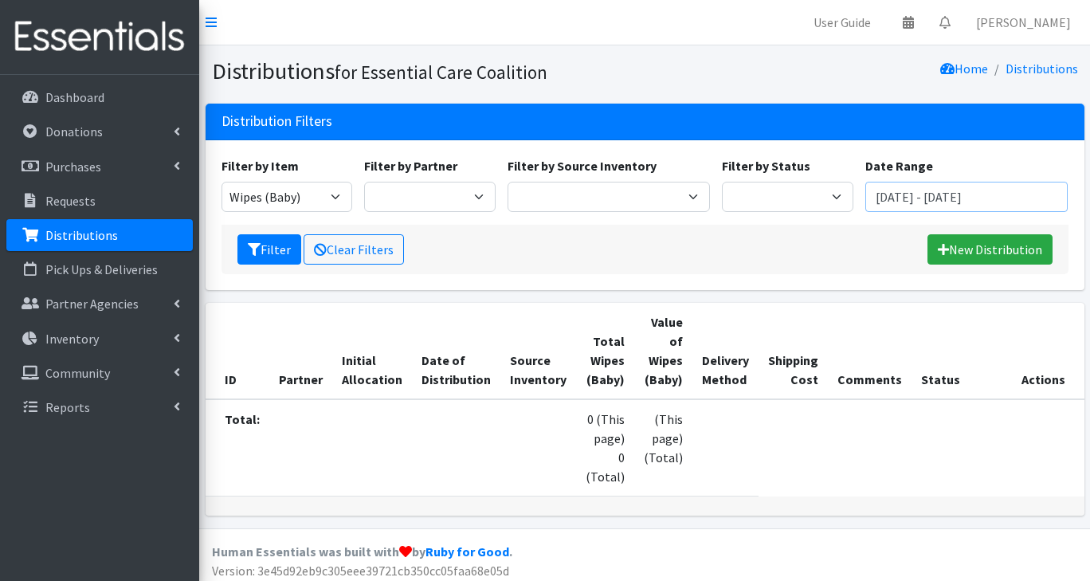
click at [919, 194] on input "[DATE] - [DATE]" at bounding box center [966, 197] width 203 height 30
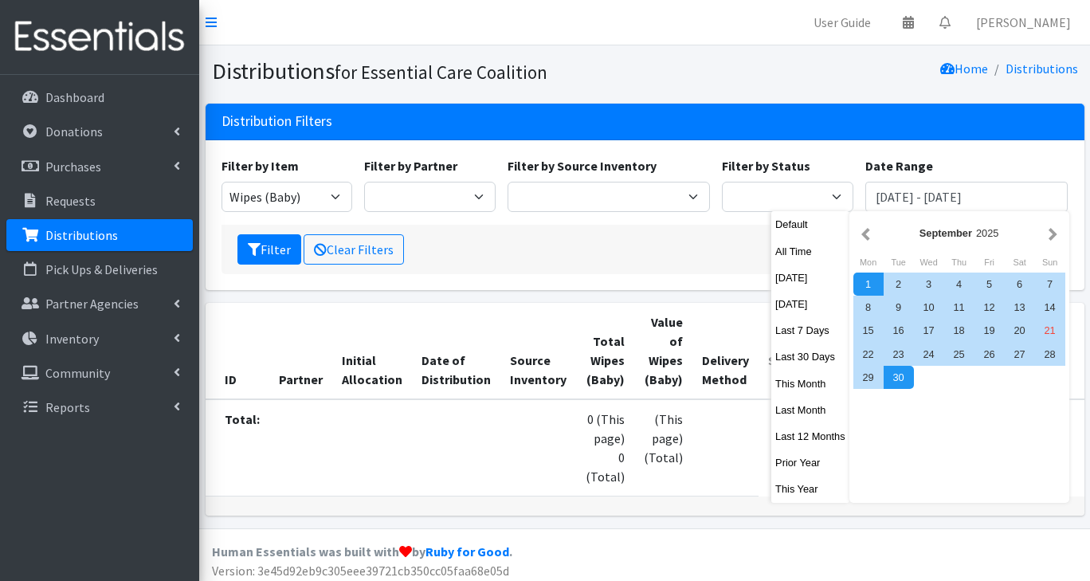
click at [865, 252] on div "Mon" at bounding box center [868, 262] width 30 height 21
click at [872, 236] on button "button" at bounding box center [865, 233] width 17 height 20
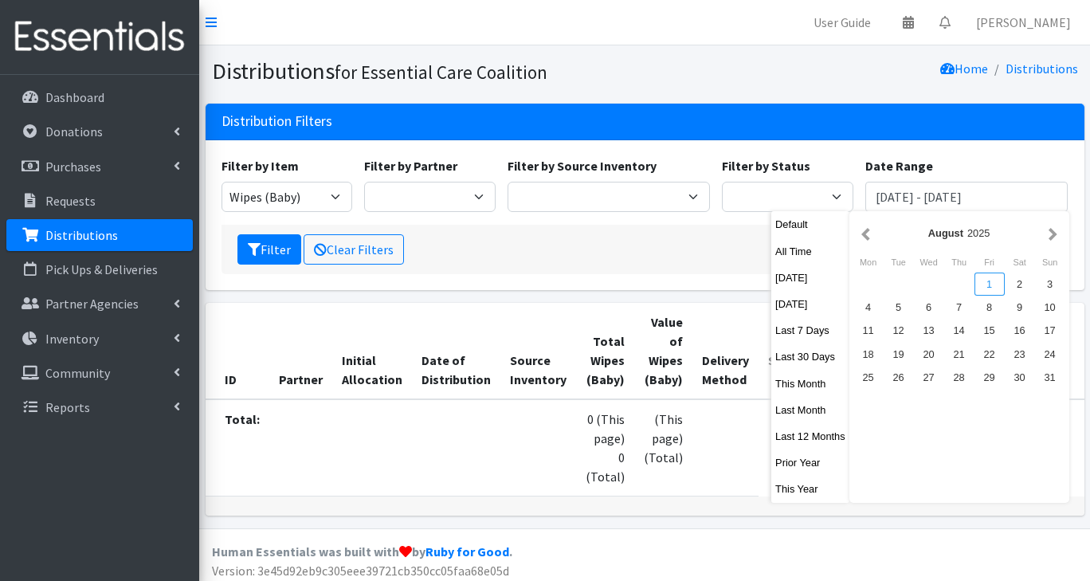
click at [989, 282] on div "1" at bounding box center [989, 283] width 30 height 23
click at [1048, 378] on div "31" at bounding box center [1050, 377] width 30 height 23
type input "[DATE] - [DATE]"
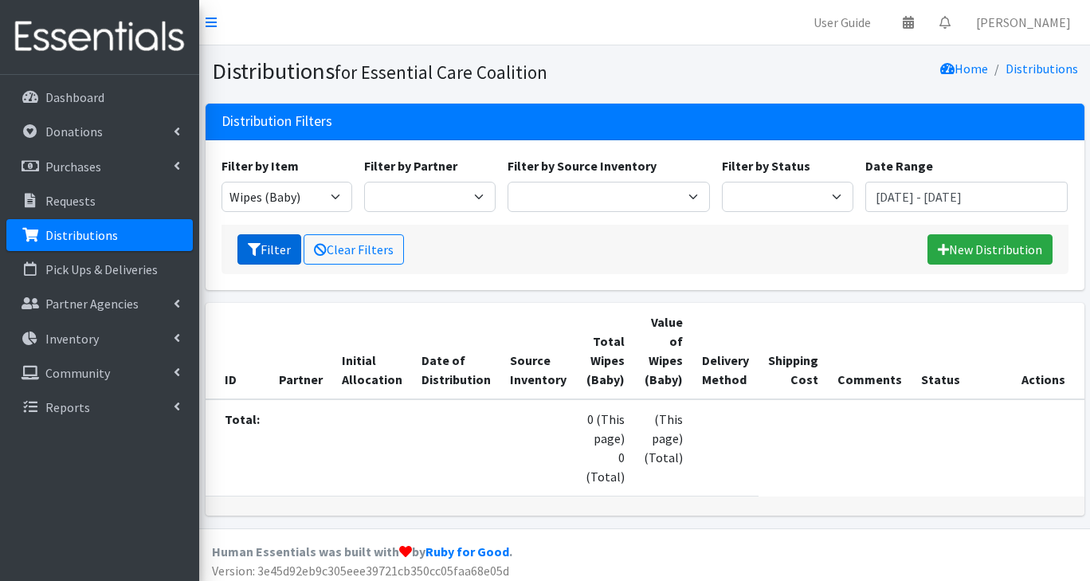
click at [258, 258] on button "Filter" at bounding box center [269, 249] width 64 height 30
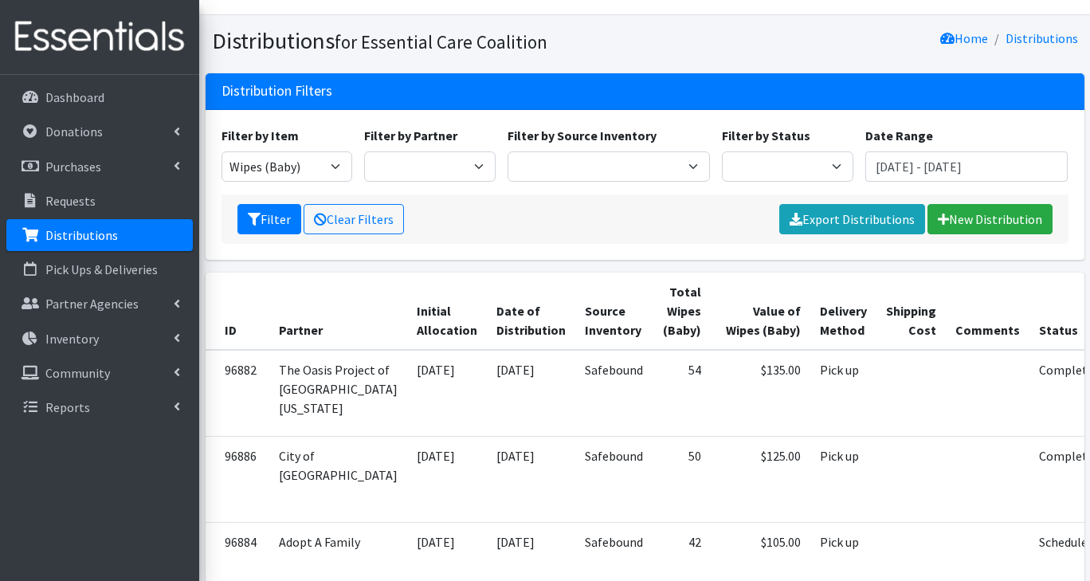
scroll to position [29, 0]
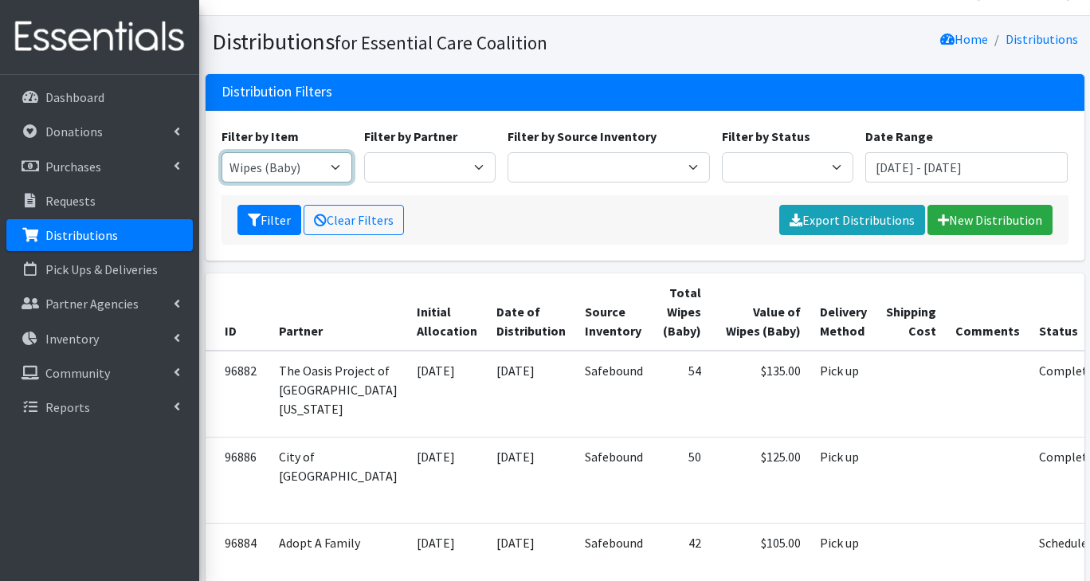
click at [325, 161] on select "Adult Briefs (Large/X-Large) Adult Briefs (Medium/Large) Adult Briefs (Small/Me…" at bounding box center [286, 167] width 131 height 30
select select "2762"
click at [221, 152] on select "Adult Briefs (Large/X-Large) Adult Briefs (Medium/Large) Adult Briefs (Small/Me…" at bounding box center [286, 167] width 131 height 30
click at [264, 221] on button "Filter" at bounding box center [269, 220] width 64 height 30
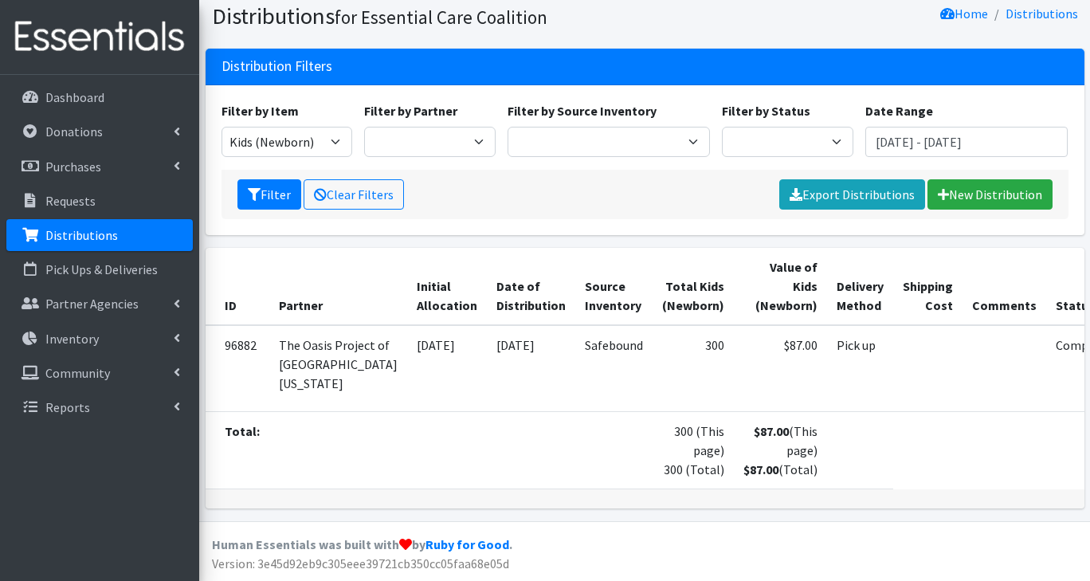
scroll to position [133, 0]
click at [344, 127] on select "Adult Briefs (Large/X-Large) Adult Briefs (Medium/Large) Adult Briefs (Small/Me…" at bounding box center [286, 142] width 131 height 30
select select "2760"
click at [221, 127] on select "Adult Briefs (Large/X-Large) Adult Briefs (Medium/Large) Adult Briefs (Small/Me…" at bounding box center [286, 142] width 131 height 30
click at [275, 179] on button "Filter" at bounding box center [269, 194] width 64 height 30
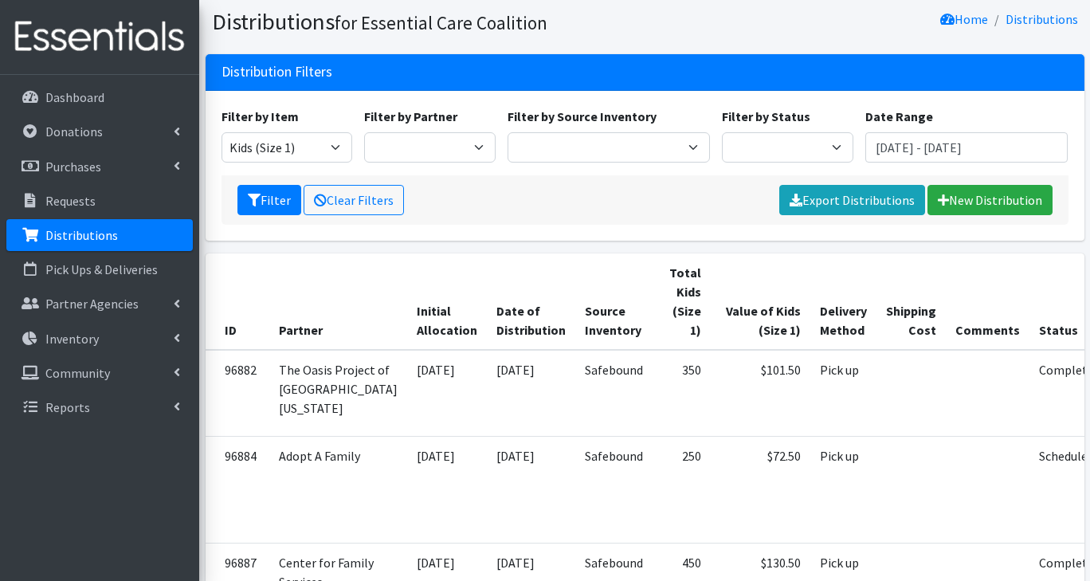
scroll to position [41, 0]
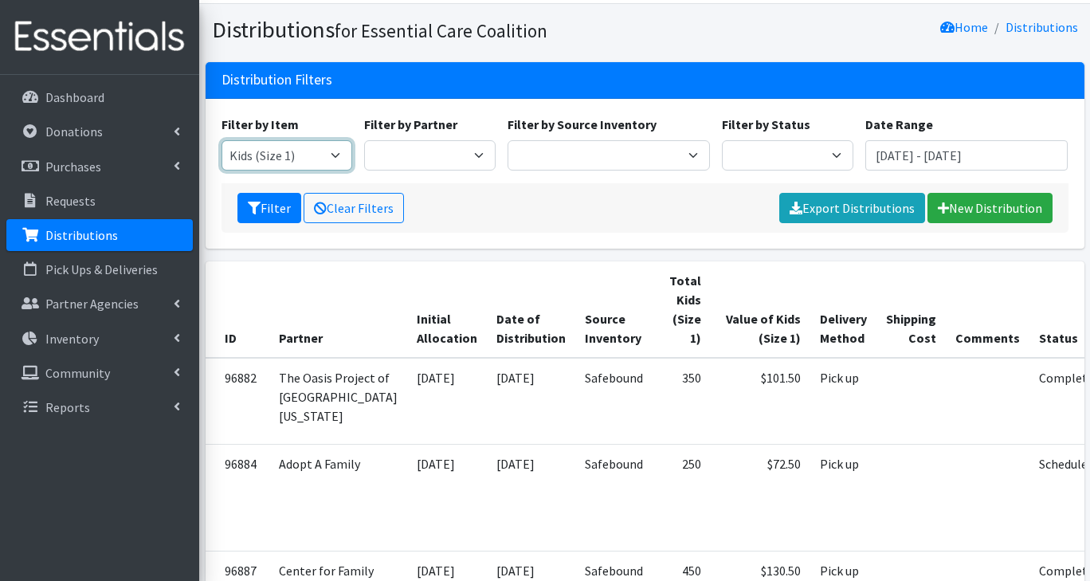
click at [336, 159] on select "Adult Briefs (Large/X-Large) Adult Briefs (Medium/Large) Adult Briefs (Small/Me…" at bounding box center [286, 155] width 131 height 30
select select "2724"
click at [221, 140] on select "Adult Briefs (Large/X-Large) Adult Briefs (Medium/Large) Adult Briefs (Small/Me…" at bounding box center [286, 155] width 131 height 30
click at [273, 210] on button "Filter" at bounding box center [269, 208] width 64 height 30
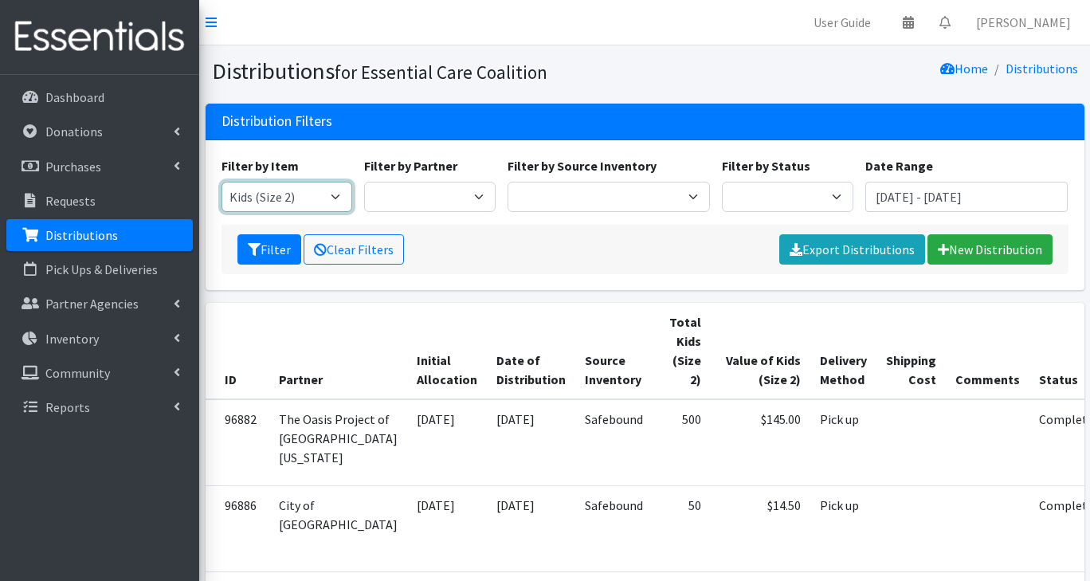
click at [336, 202] on select "Adult Briefs (Large/X-Large) Adult Briefs (Medium/Large) Adult Briefs (Small/Me…" at bounding box center [286, 197] width 131 height 30
select select "2747"
click at [221, 182] on select "Adult Briefs (Large/X-Large) Adult Briefs (Medium/Large) Adult Briefs (Small/Me…" at bounding box center [286, 197] width 131 height 30
click at [272, 257] on button "Filter" at bounding box center [269, 249] width 64 height 30
click at [338, 205] on select "Adult Briefs (Large/X-Large) Adult Briefs (Medium/Large) Adult Briefs (Small/Me…" at bounding box center [286, 197] width 131 height 30
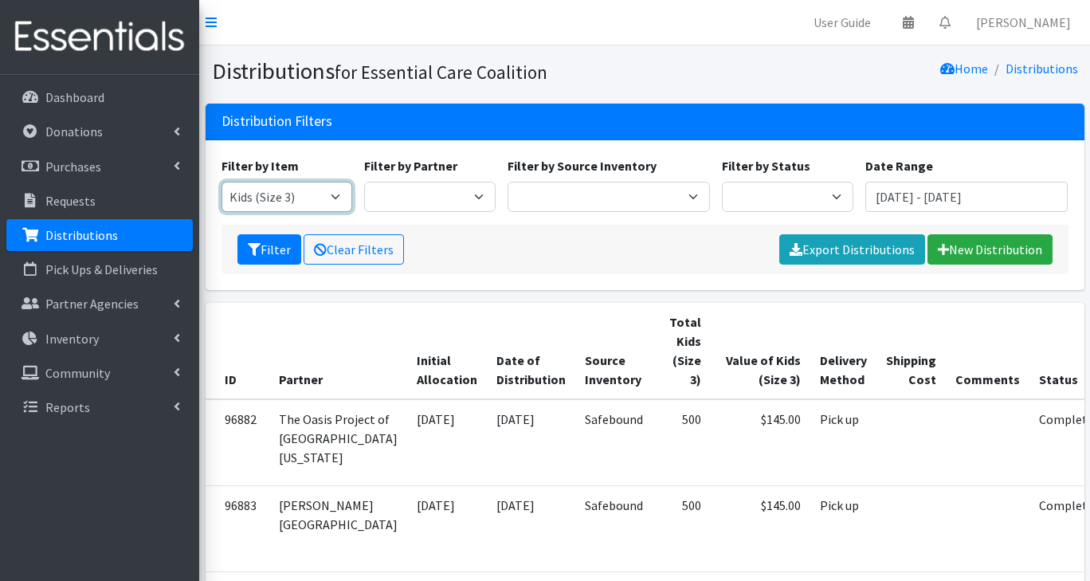
select select "2756"
click at [221, 182] on select "Adult Briefs (Large/X-Large) Adult Briefs (Medium/Large) Adult Briefs (Small/Me…" at bounding box center [286, 197] width 131 height 30
click at [272, 245] on button "Filter" at bounding box center [269, 249] width 64 height 30
click at [330, 198] on select "Adult Briefs (Large/X-Large) Adult Briefs (Medium/Large) Adult Briefs (Small/Me…" at bounding box center [286, 197] width 131 height 30
select select "2744"
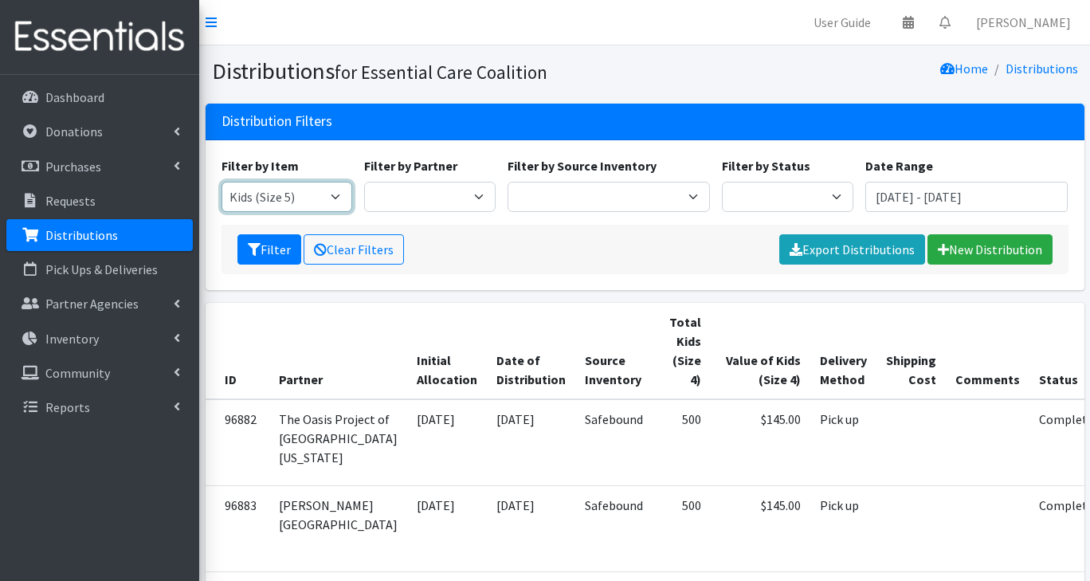
click at [221, 182] on select "Adult Briefs (Large/X-Large) Adult Briefs (Medium/Large) Adult Briefs (Small/Me…" at bounding box center [286, 197] width 131 height 30
click at [278, 257] on button "Filter" at bounding box center [269, 249] width 64 height 30
click at [339, 201] on select "Adult Briefs (Large/X-Large) Adult Briefs (Medium/Large) Adult Briefs (Small/Me…" at bounding box center [286, 197] width 131 height 30
select select "2727"
click at [221, 182] on select "Adult Briefs (Large/X-Large) Adult Briefs (Medium/Large) Adult Briefs (Small/Me…" at bounding box center [286, 197] width 131 height 30
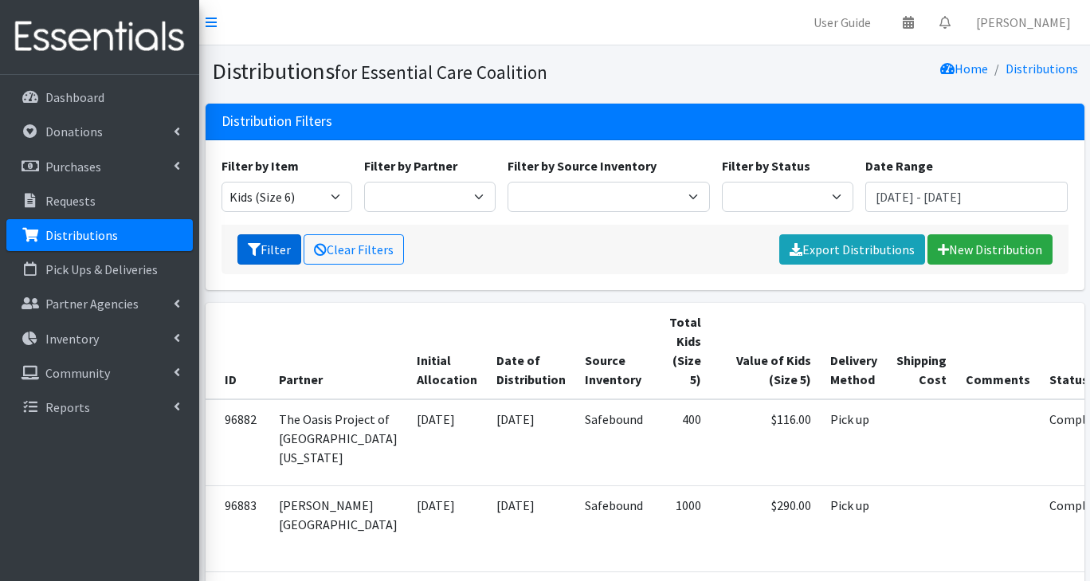
click at [283, 249] on button "Filter" at bounding box center [269, 249] width 64 height 30
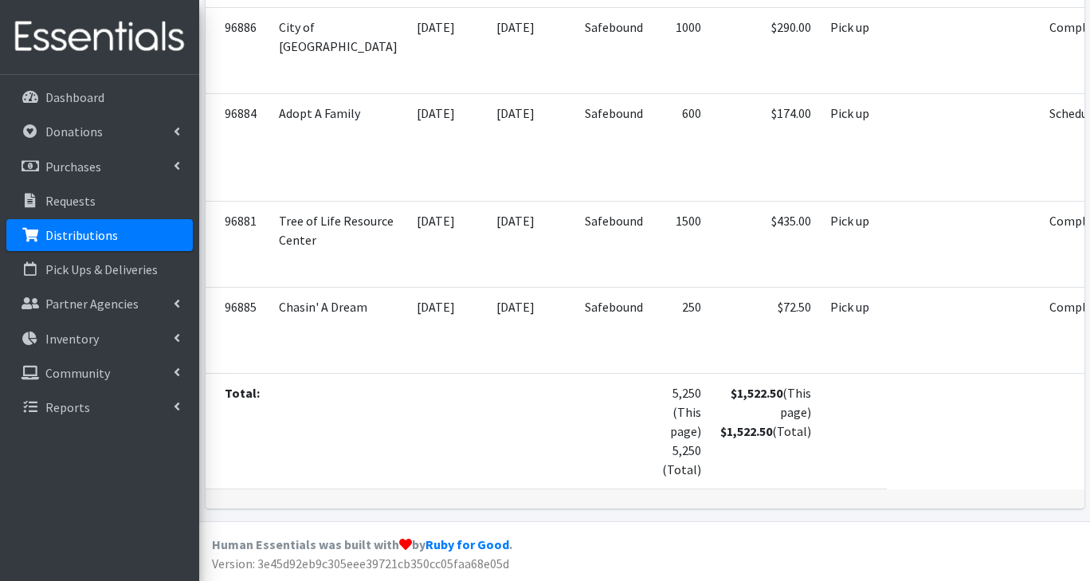
scroll to position [578, 0]
click at [94, 96] on p "Dashboard" at bounding box center [74, 97] width 59 height 16
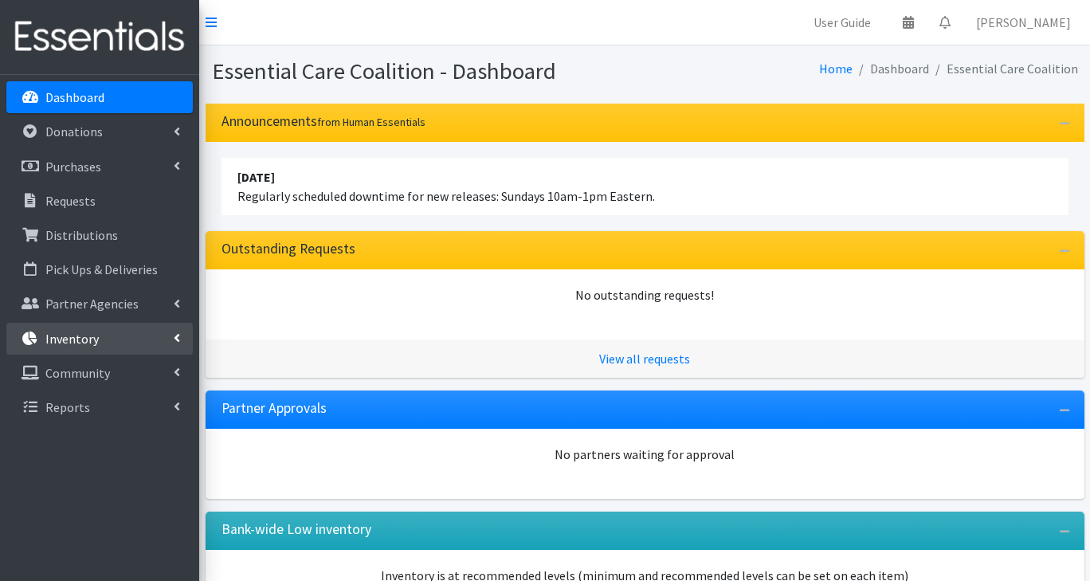
click at [64, 347] on link "Inventory" at bounding box center [99, 339] width 186 height 32
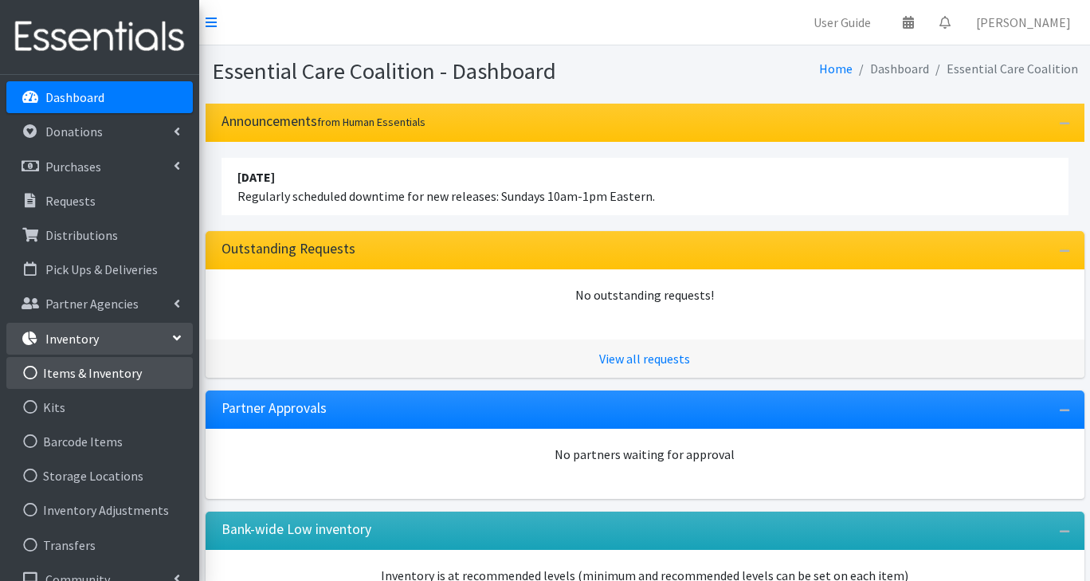
click at [116, 380] on link "Items & Inventory" at bounding box center [99, 373] width 186 height 32
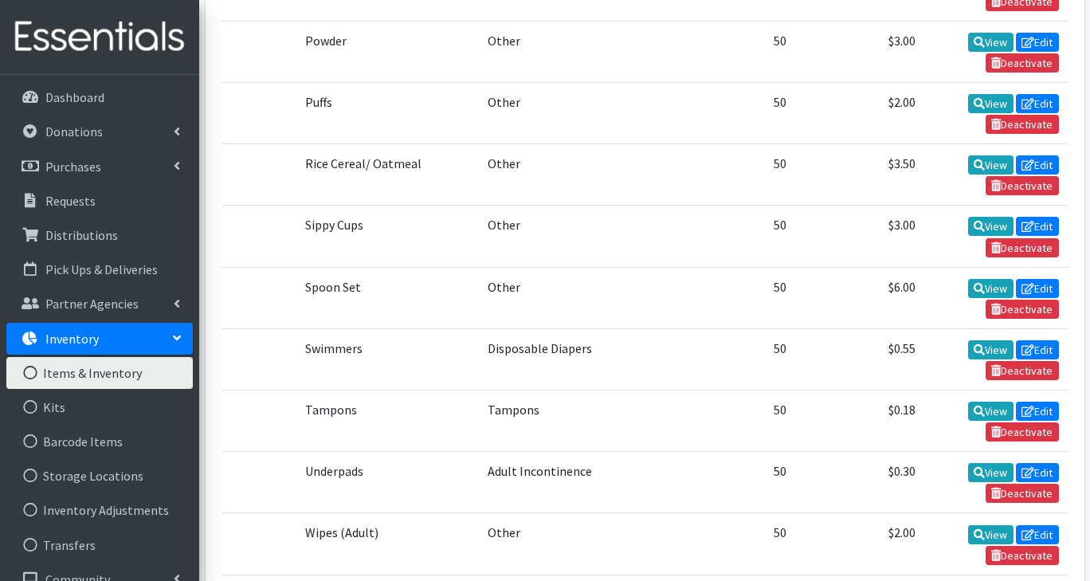
scroll to position [3402, 0]
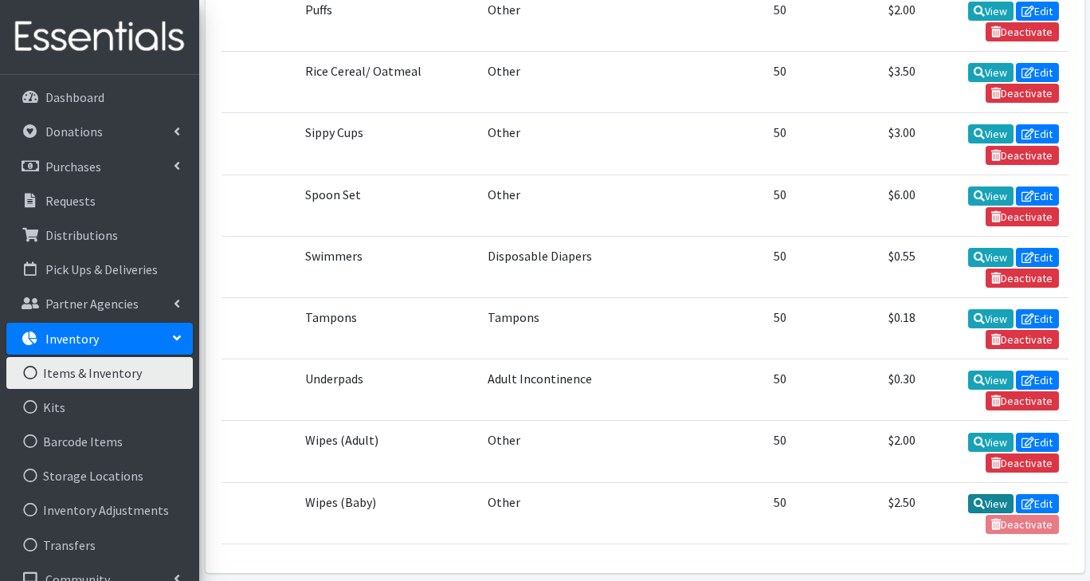
click at [986, 494] on link "View" at bounding box center [990, 503] width 45 height 19
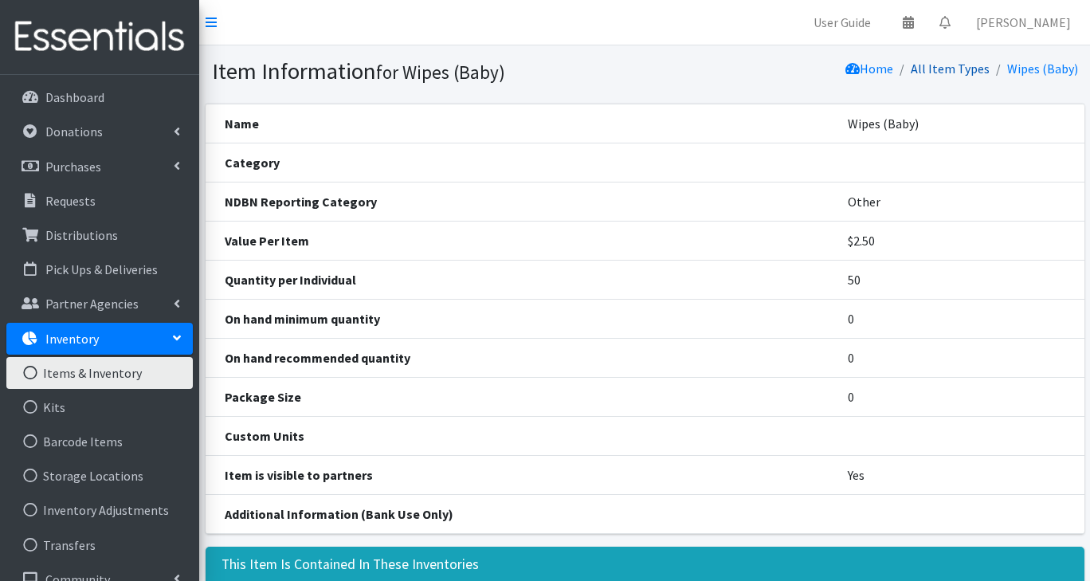
click at [957, 71] on link "All Item Types" at bounding box center [950, 69] width 79 height 16
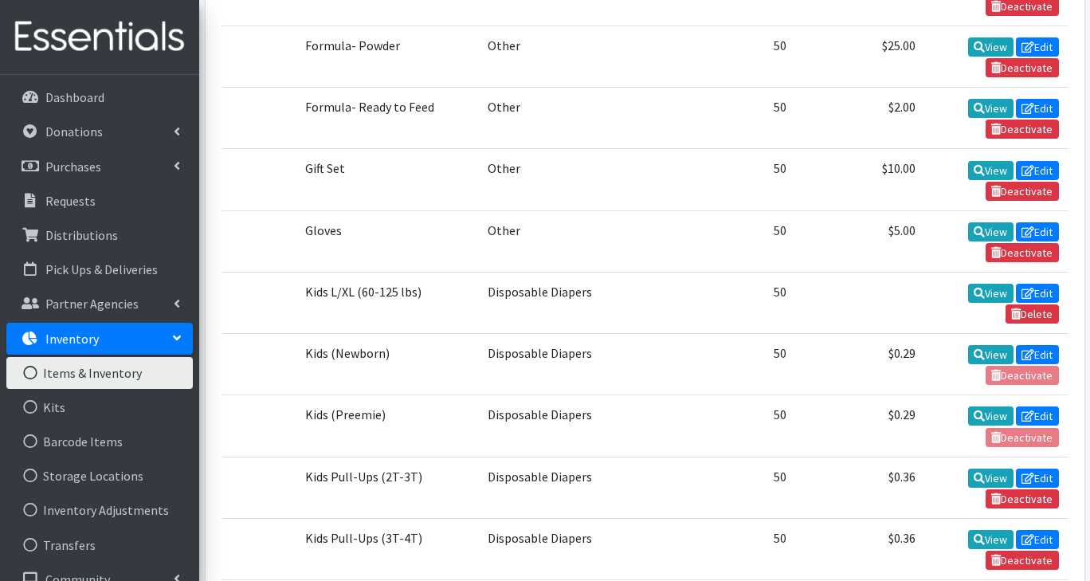
scroll to position [1704, 0]
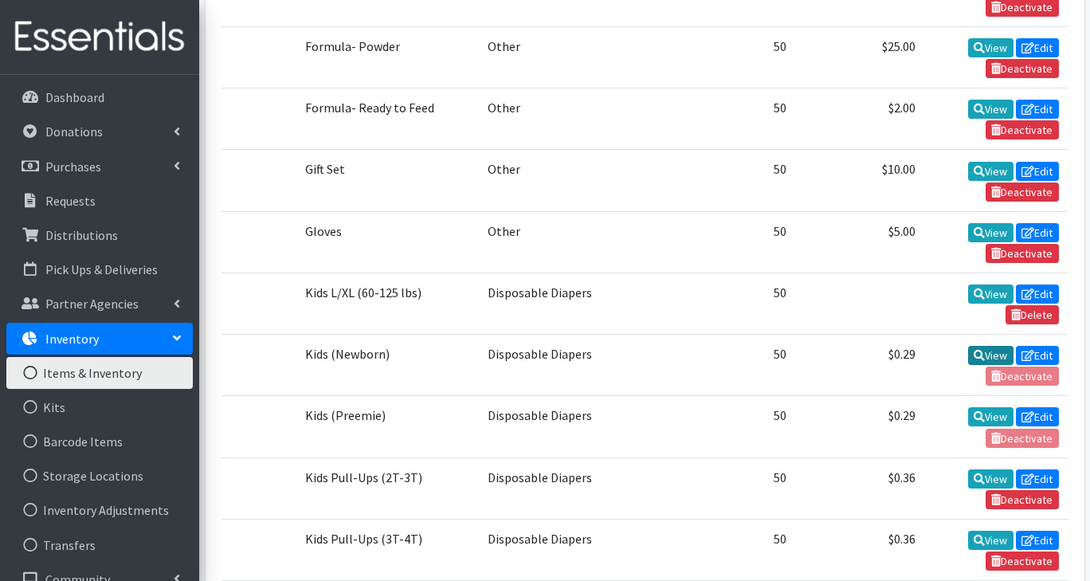
click at [981, 350] on icon at bounding box center [979, 355] width 11 height 11
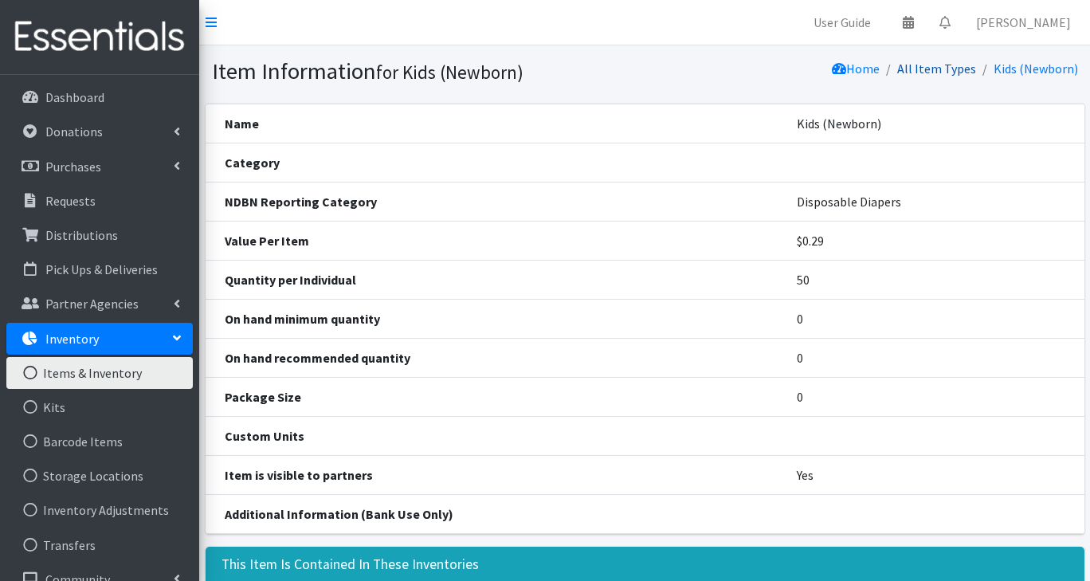
click at [957, 74] on link "All Item Types" at bounding box center [936, 69] width 79 height 16
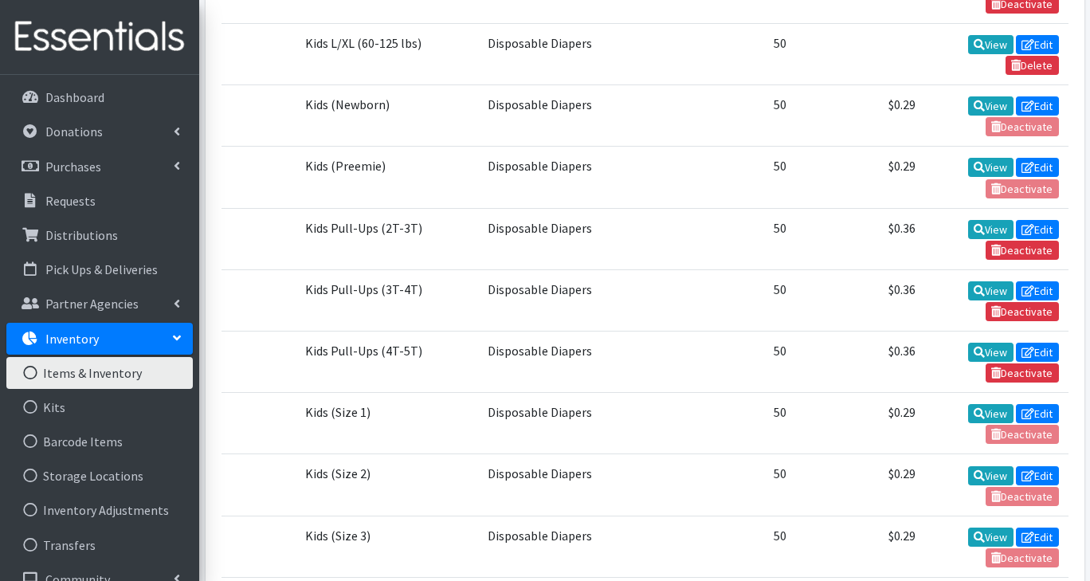
scroll to position [1957, 0]
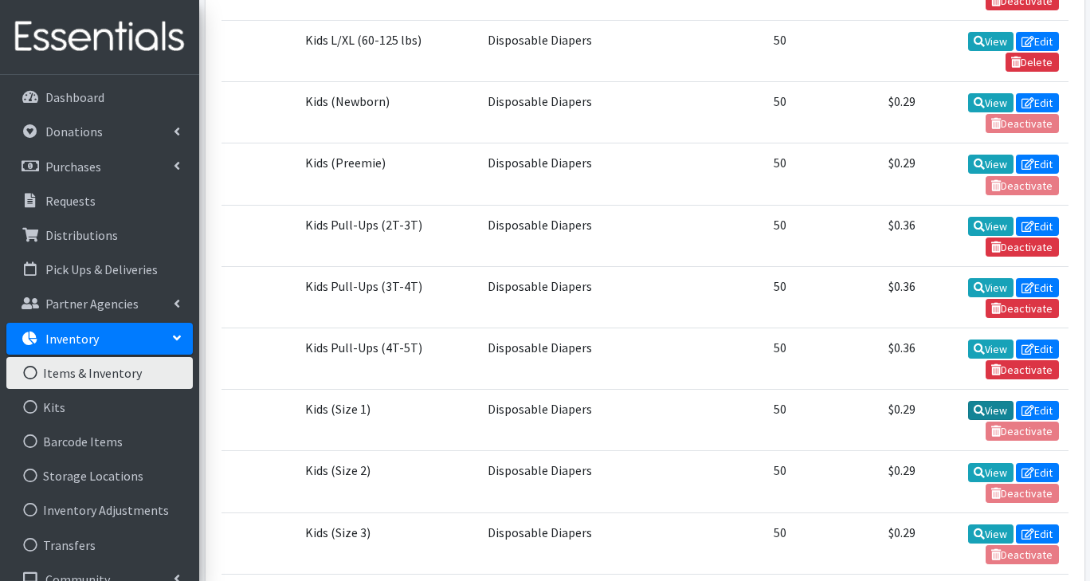
click at [978, 401] on link "View" at bounding box center [990, 410] width 45 height 19
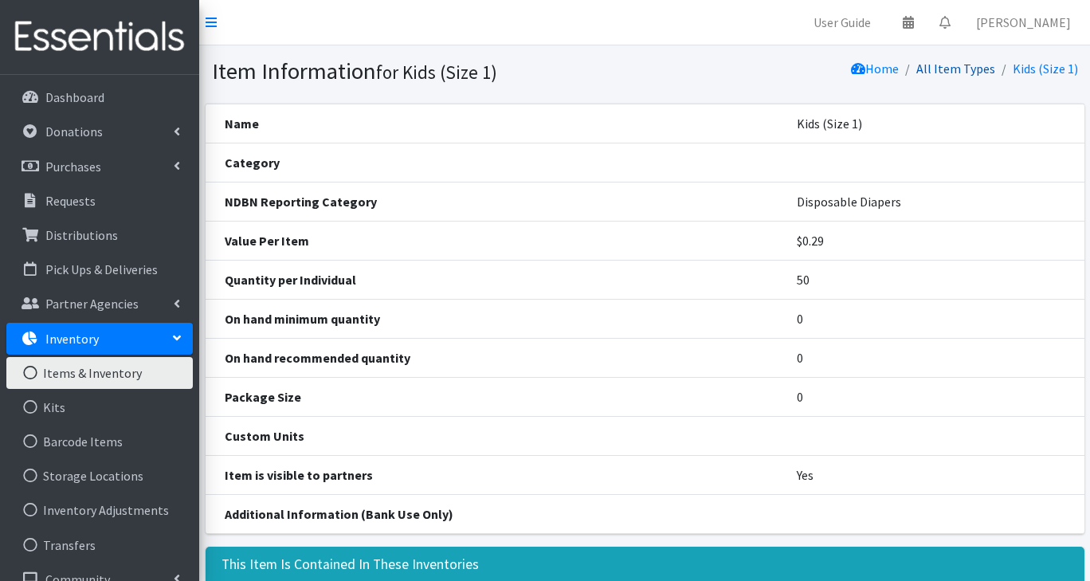
click at [959, 69] on link "All Item Types" at bounding box center [955, 69] width 79 height 16
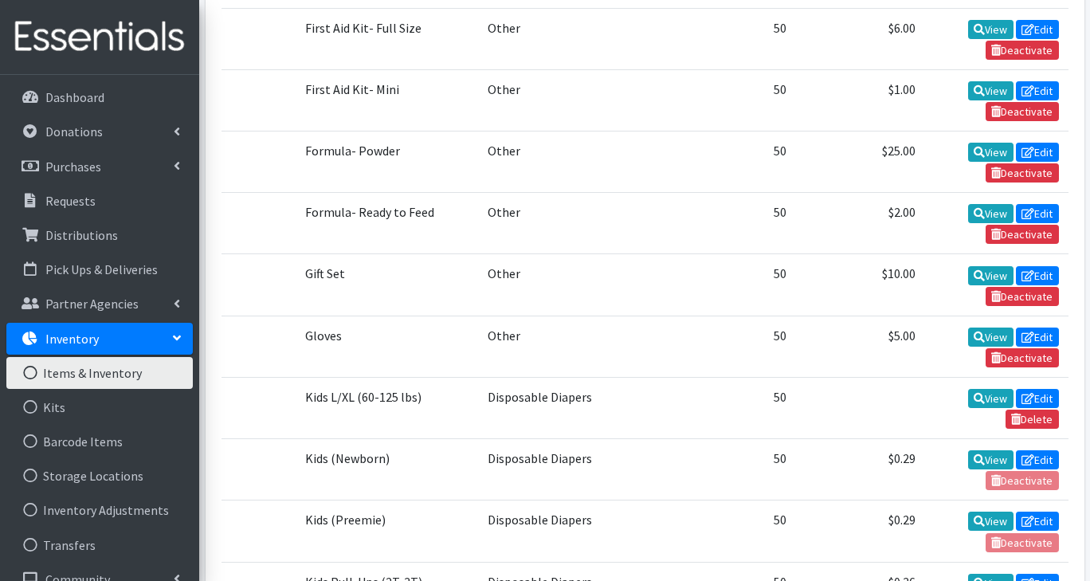
scroll to position [1598, 0]
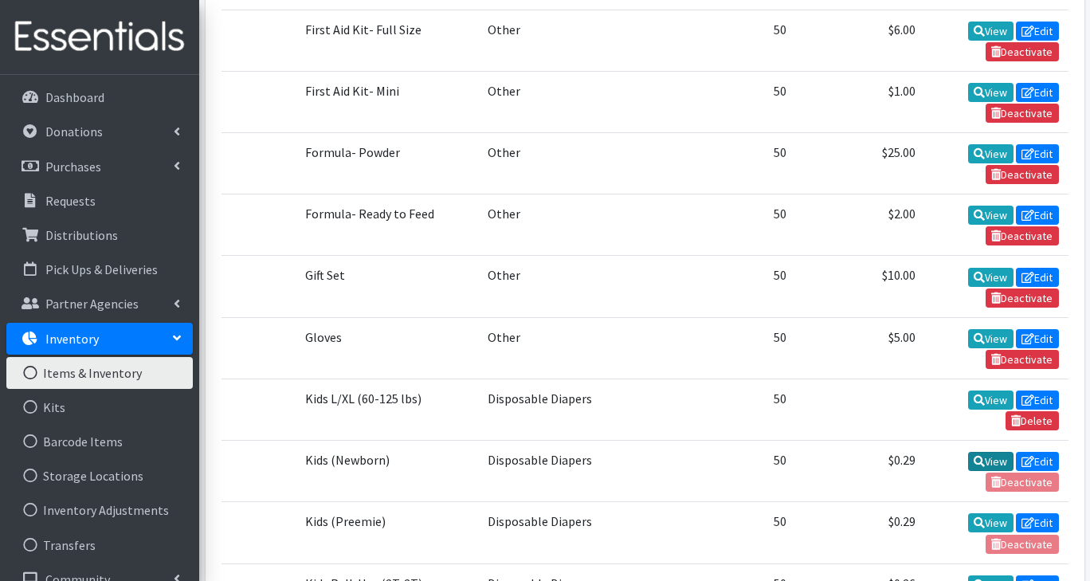
click at [970, 452] on link "View" at bounding box center [990, 461] width 45 height 19
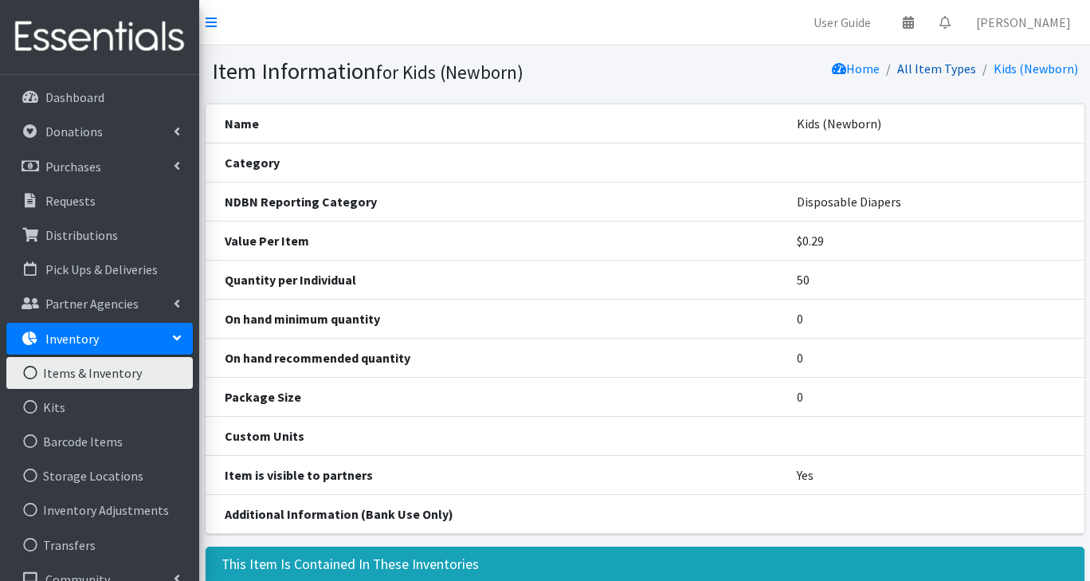
click at [946, 72] on link "All Item Types" at bounding box center [936, 69] width 79 height 16
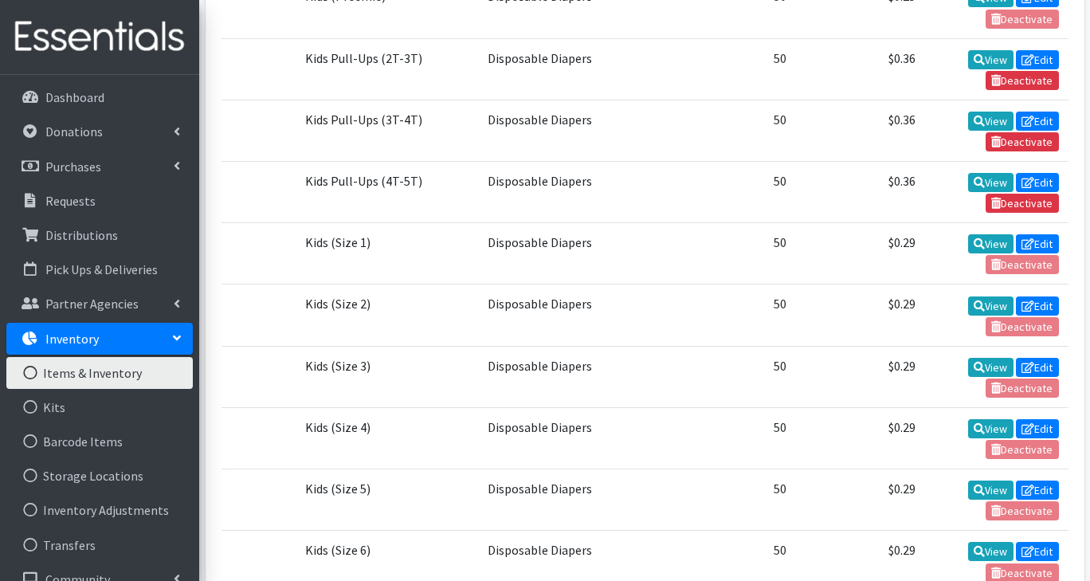
scroll to position [2123, 0]
click at [981, 296] on link "View" at bounding box center [990, 305] width 45 height 19
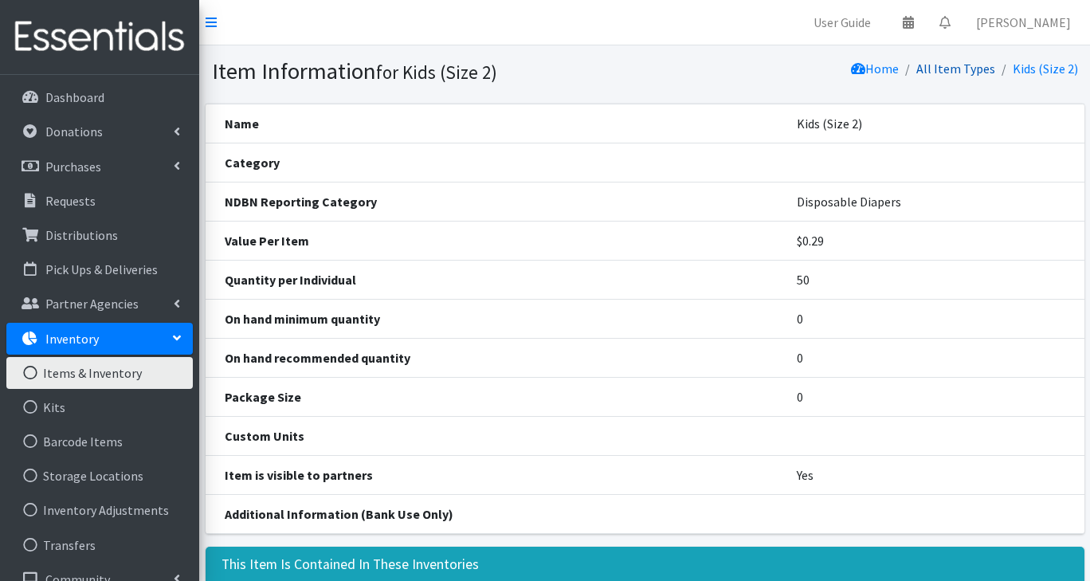
click at [952, 73] on link "All Item Types" at bounding box center [955, 69] width 79 height 16
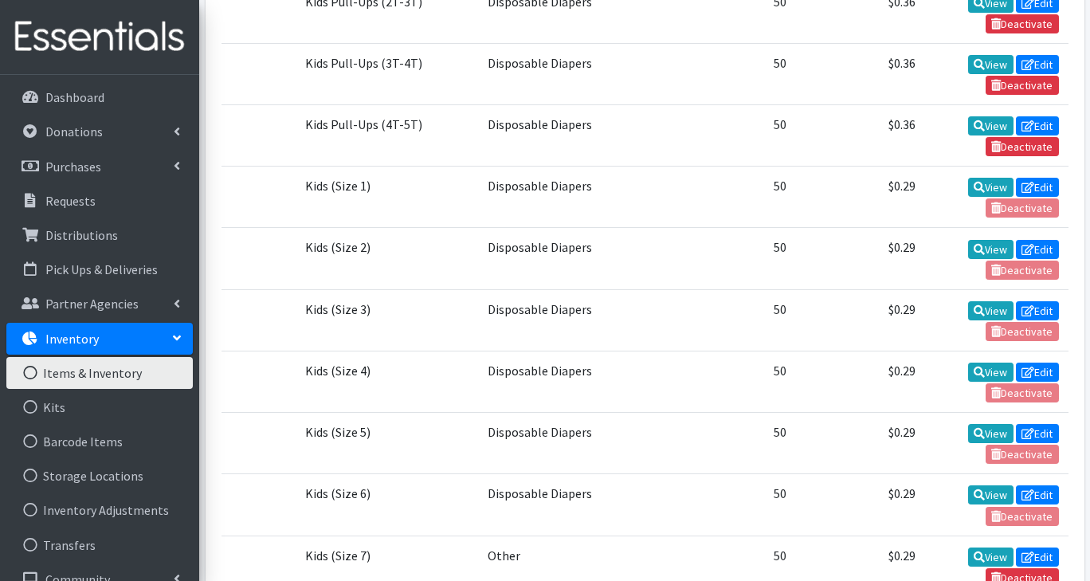
scroll to position [2207, 0]
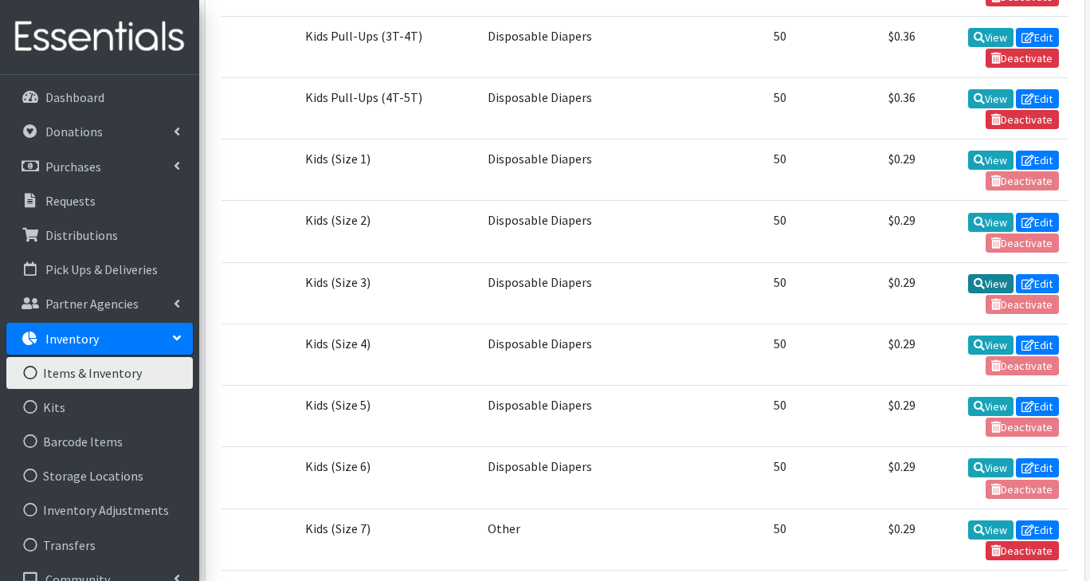
click at [980, 278] on icon at bounding box center [979, 283] width 11 height 11
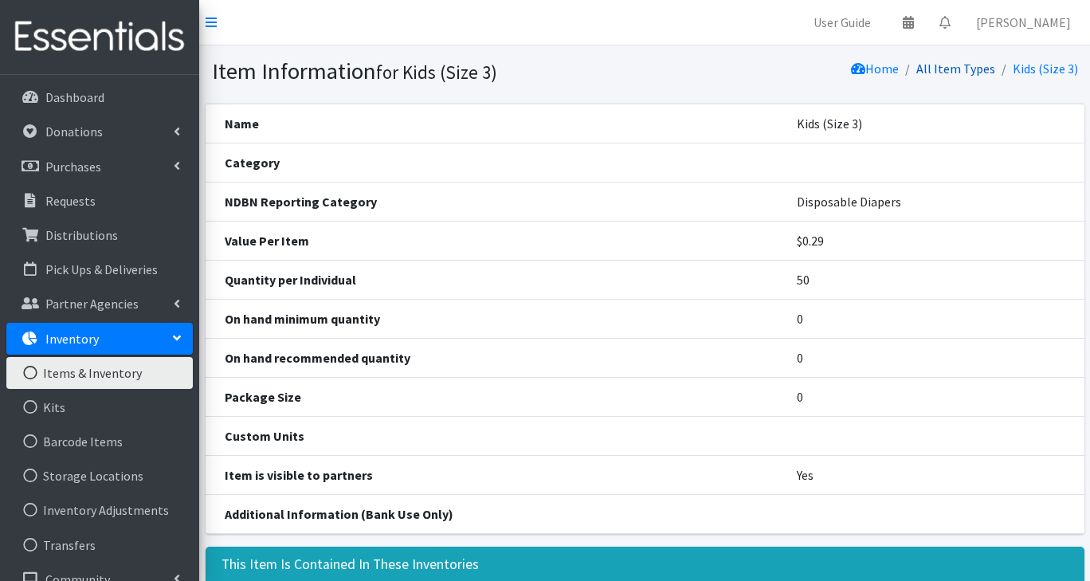
click at [969, 70] on link "All Item Types" at bounding box center [955, 69] width 79 height 16
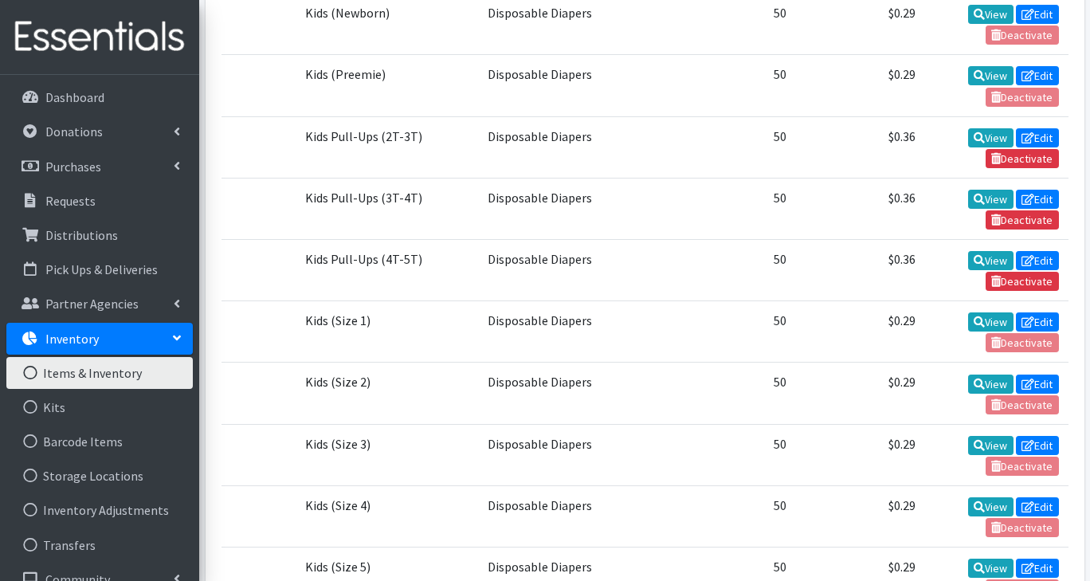
scroll to position [2046, 0]
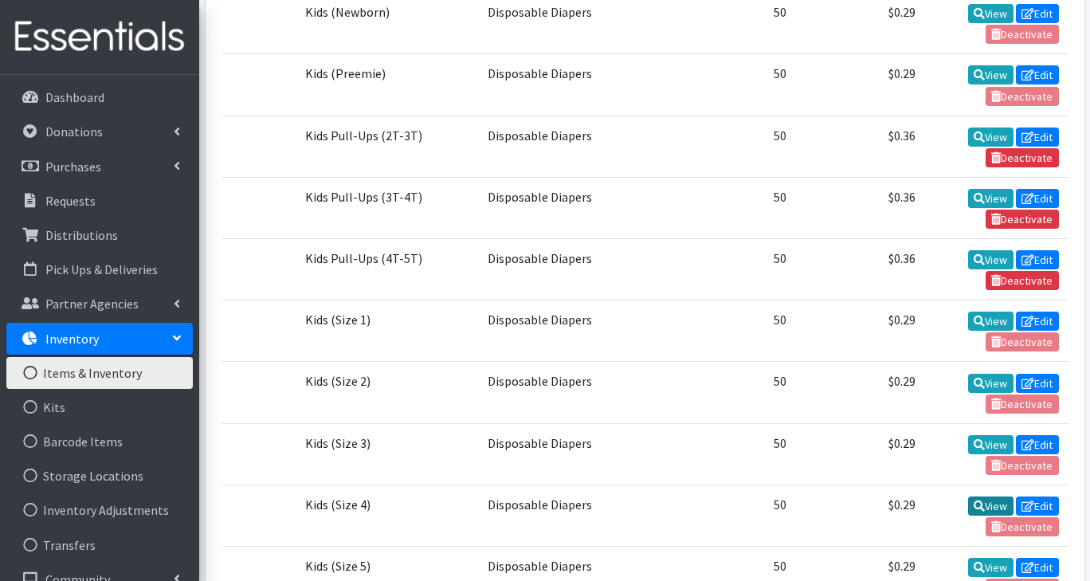
click at [974, 500] on icon at bounding box center [979, 505] width 11 height 11
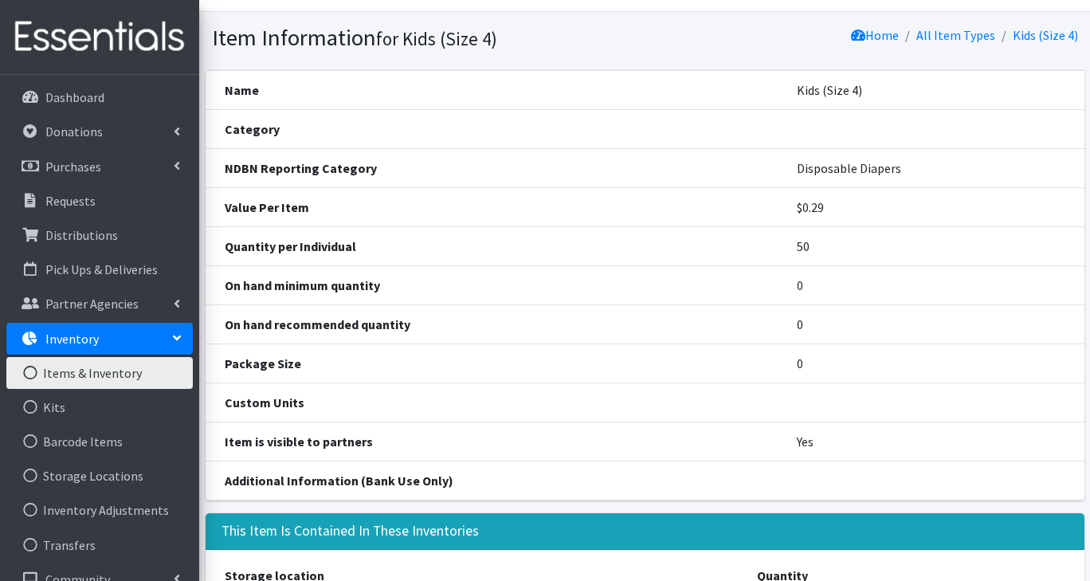
scroll to position [33, 0]
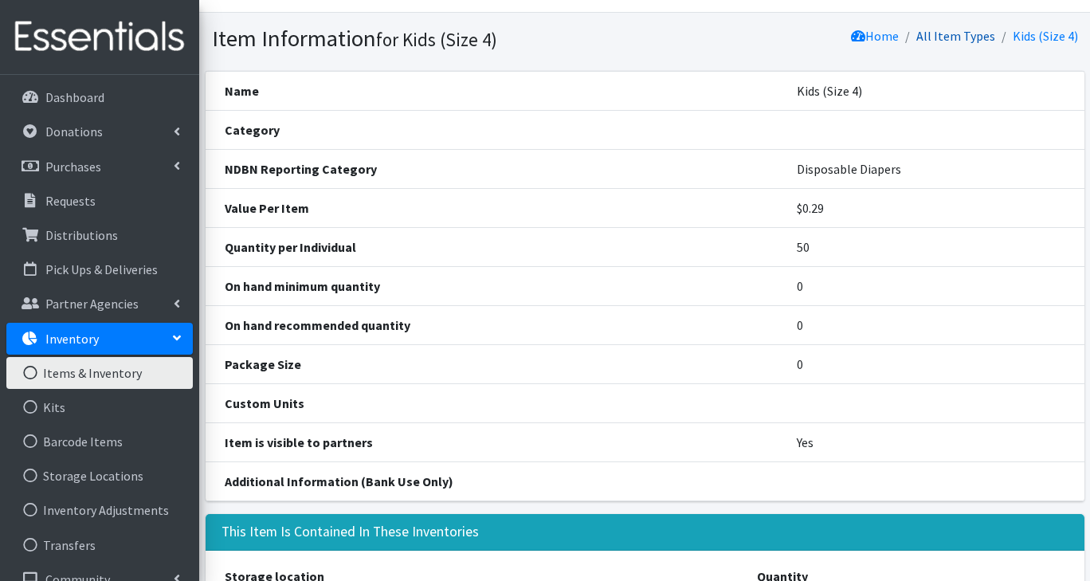
click at [974, 40] on link "All Item Types" at bounding box center [955, 36] width 79 height 16
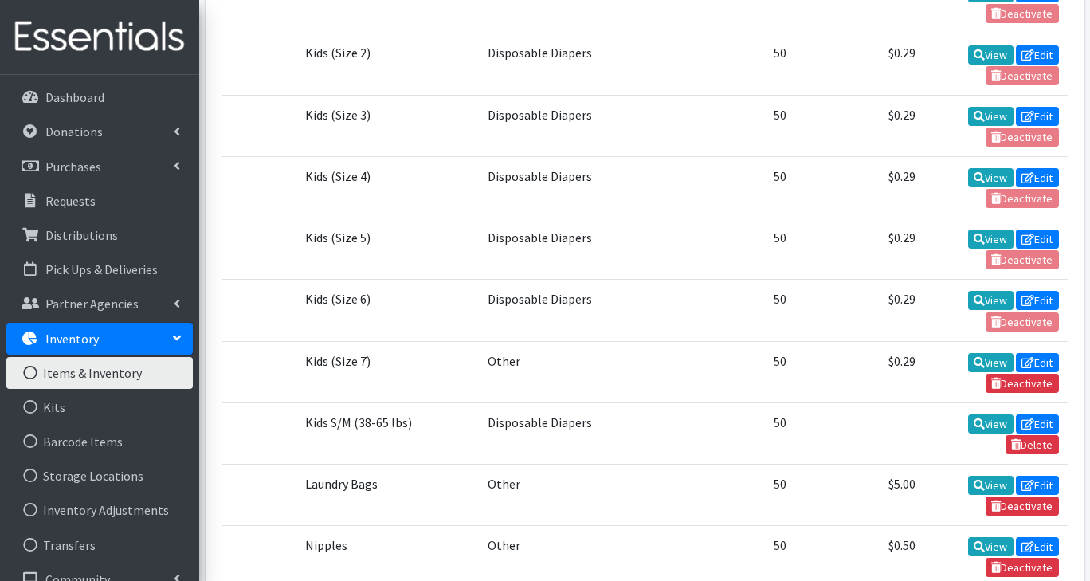
scroll to position [2375, 0]
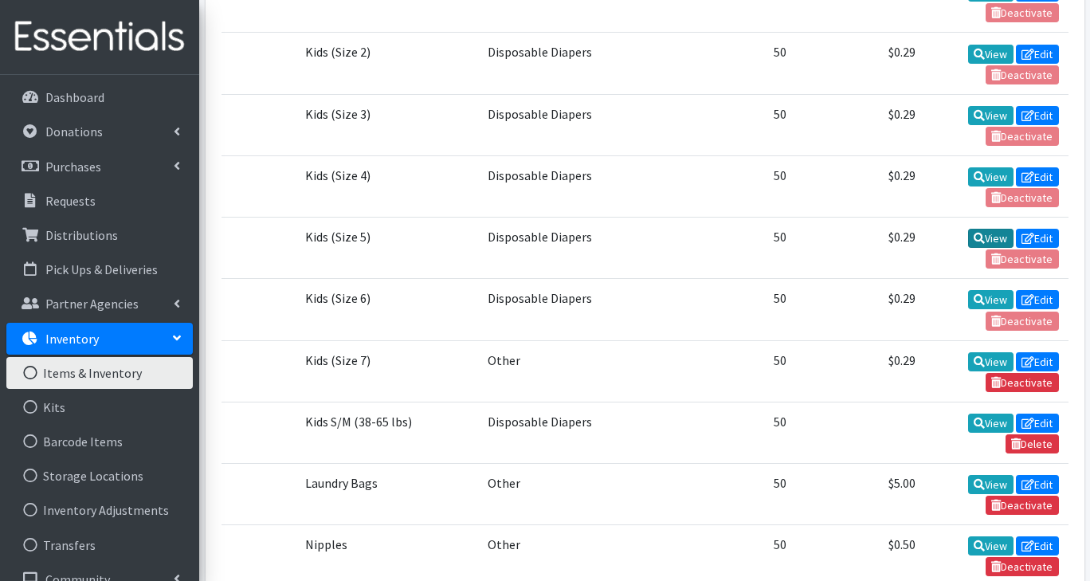
click at [979, 233] on icon at bounding box center [979, 238] width 11 height 11
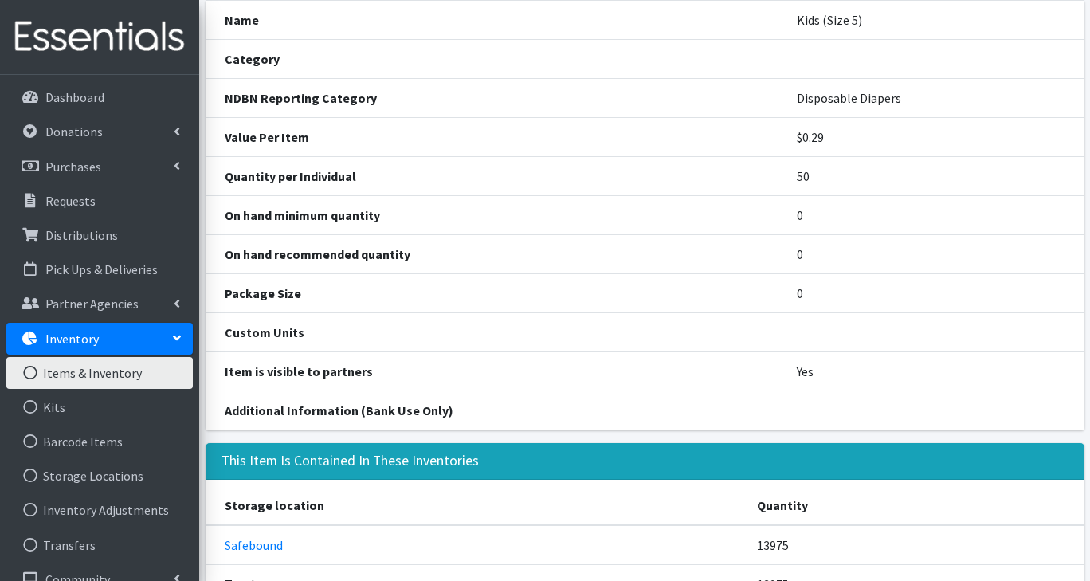
scroll to position [363, 0]
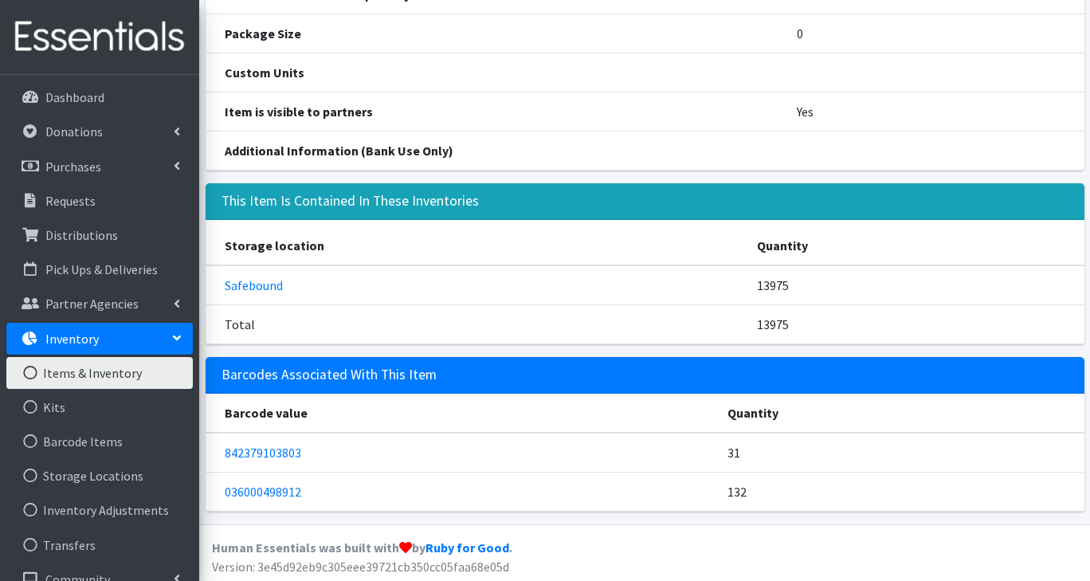
click at [936, 433] on td "31" at bounding box center [901, 453] width 366 height 40
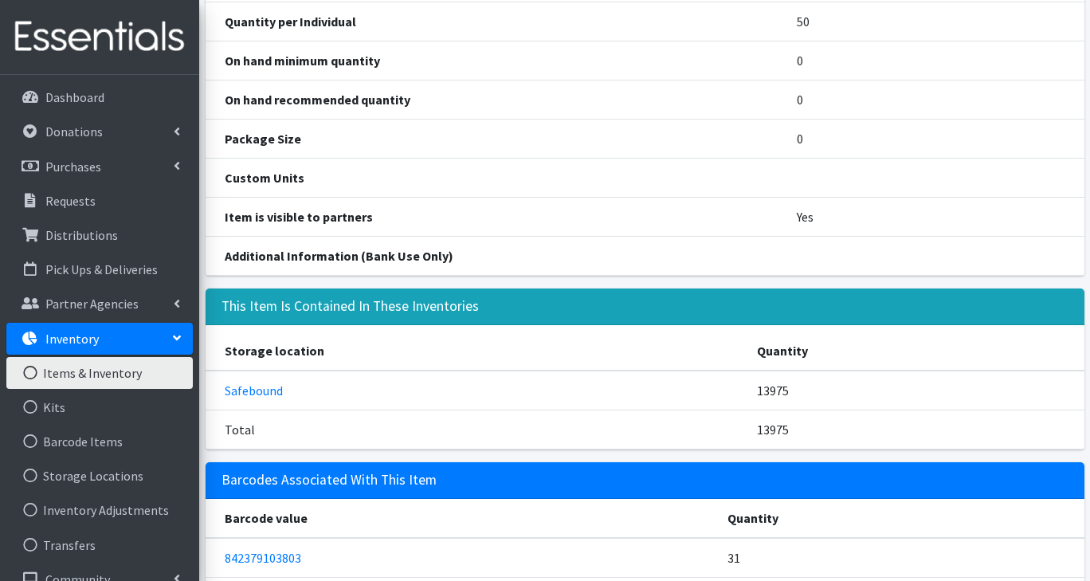
scroll to position [0, 0]
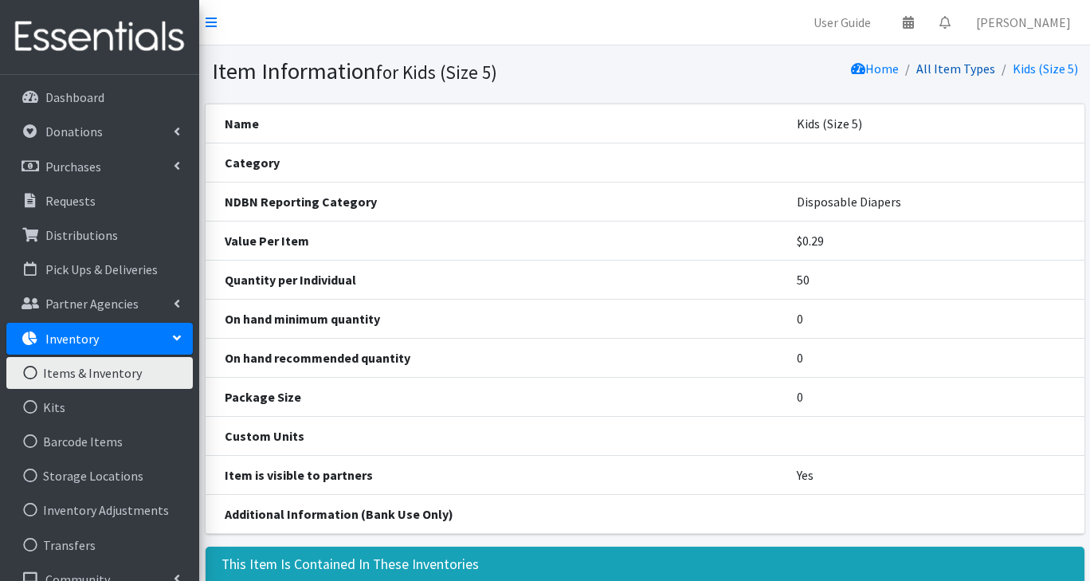
click at [964, 72] on link "All Item Types" at bounding box center [955, 69] width 79 height 16
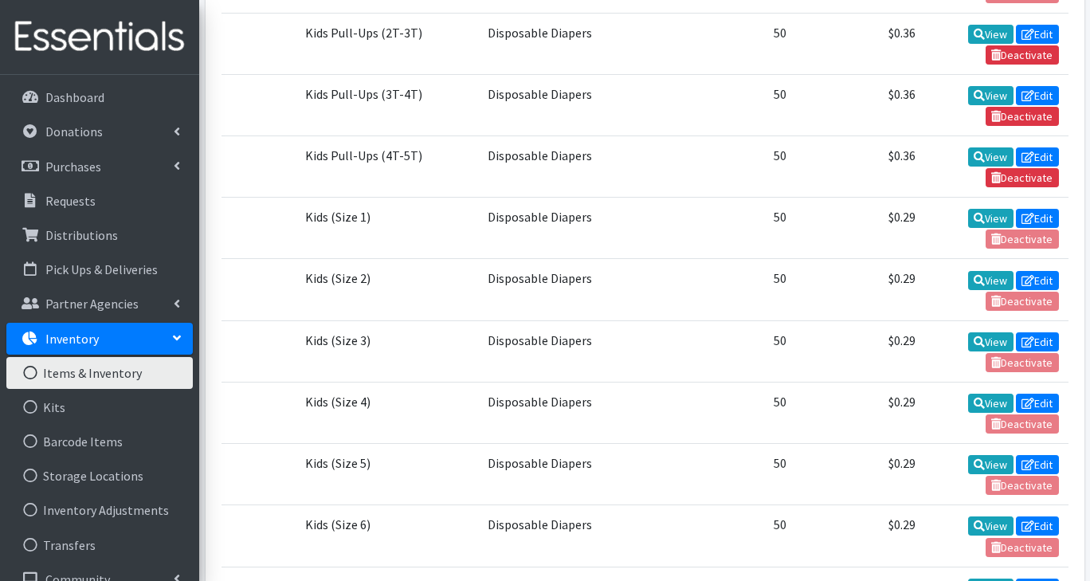
scroll to position [2149, 0]
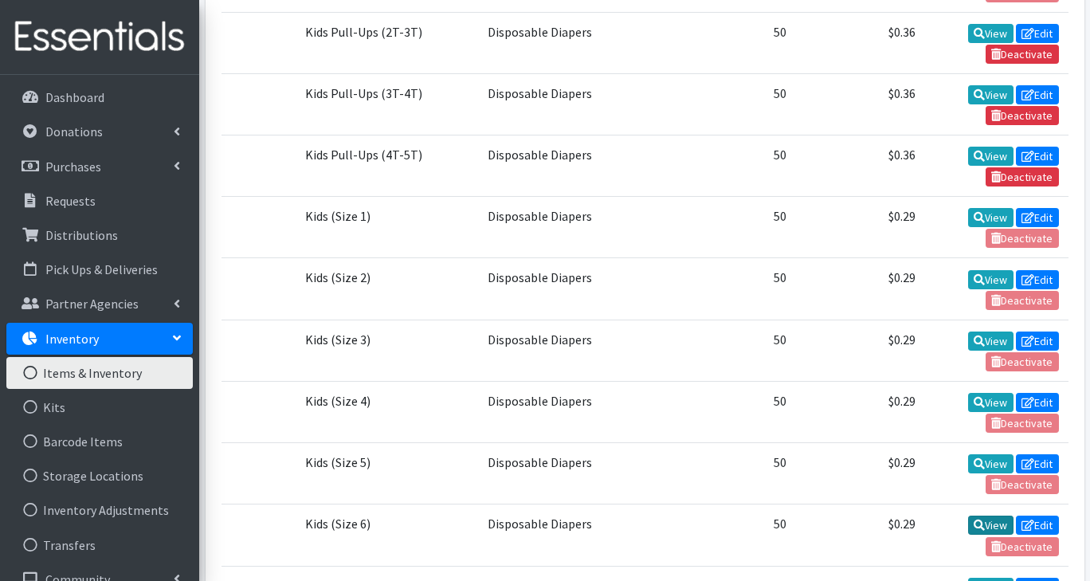
click at [991, 515] on link "View" at bounding box center [990, 524] width 45 height 19
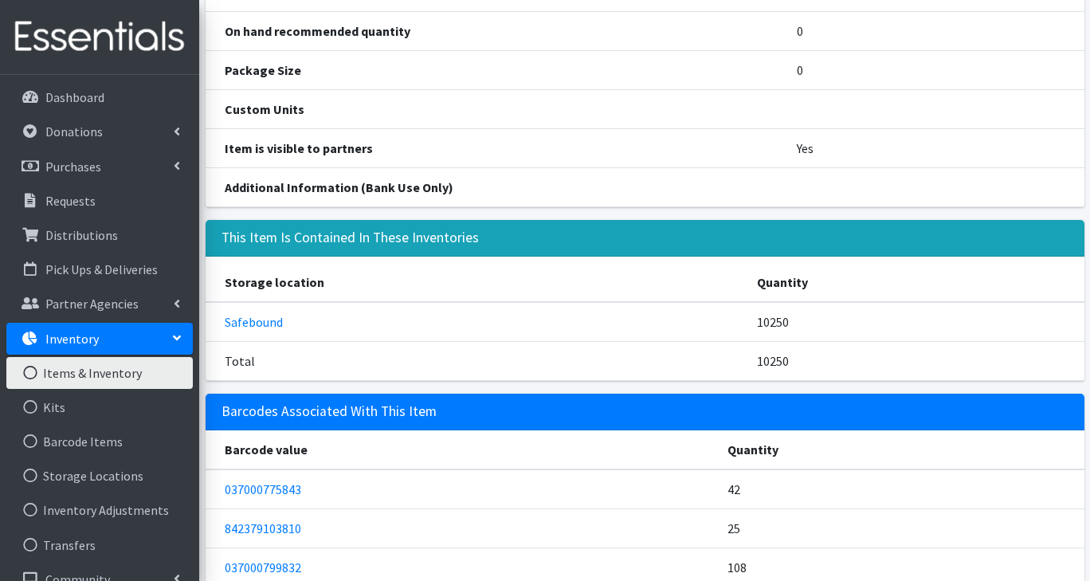
scroll to position [328, 0]
